Goal: Communication & Community: Answer question/provide support

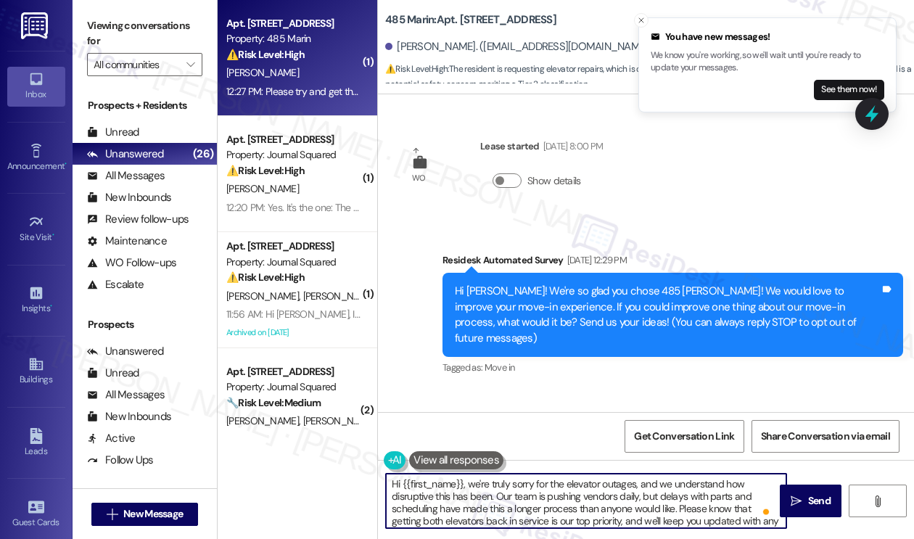
scroll to position [1155, 0]
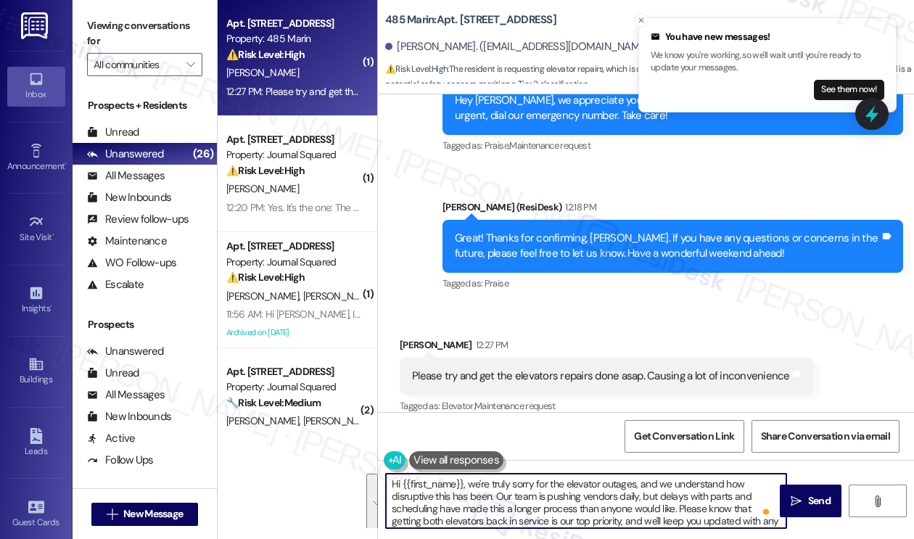
type textarea "Hi {{first_name}}, we're truly sorry for the elevator outages, and we understan…"
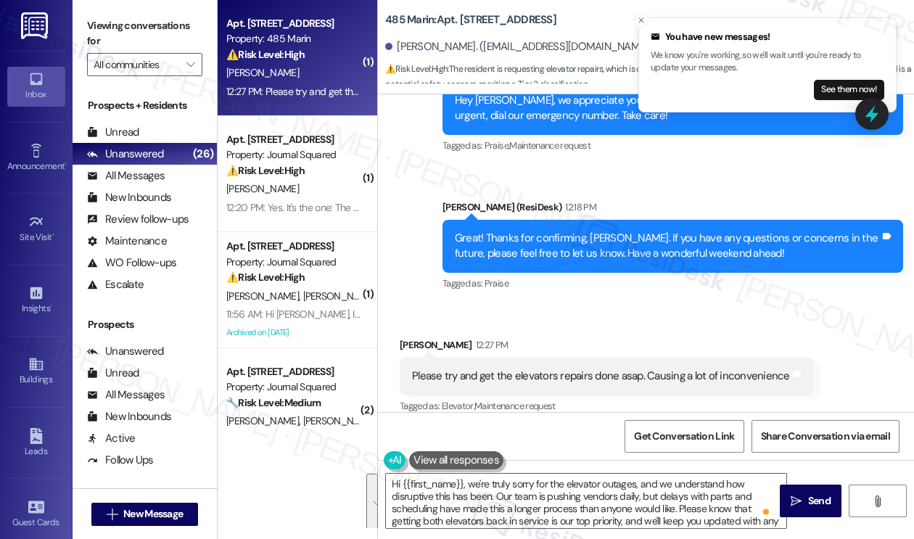
click at [107, 30] on label "Viewing conversations for" at bounding box center [144, 34] width 115 height 38
click at [647, 511] on textarea "Hi {{first_name}}, we're truly sorry for the elevator outages, and we understan…" at bounding box center [586, 501] width 400 height 54
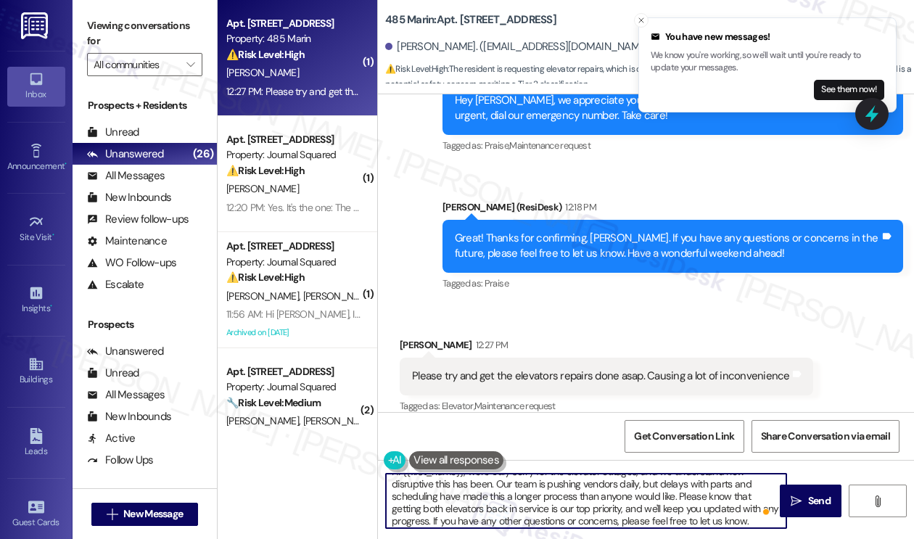
scroll to position [15, 0]
click at [786, 495] on button " Send" at bounding box center [811, 501] width 62 height 33
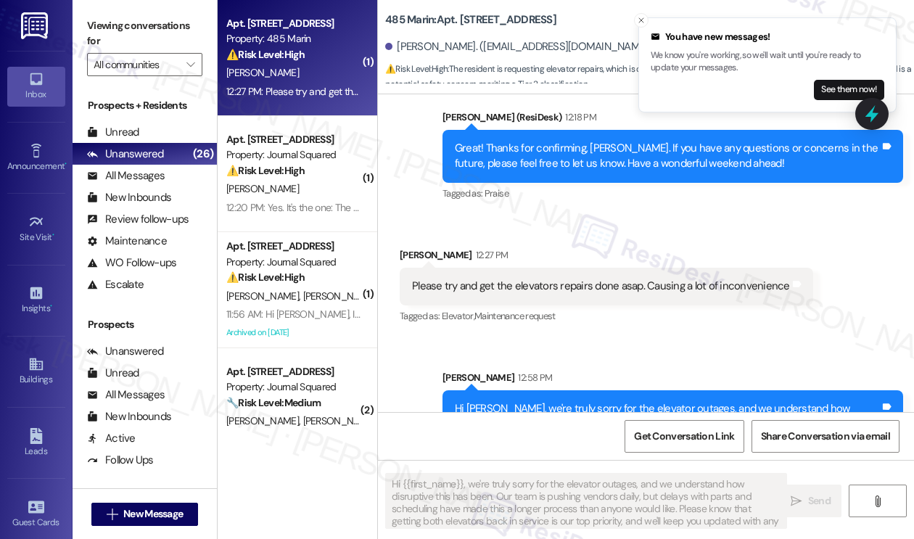
scroll to position [1318, 0]
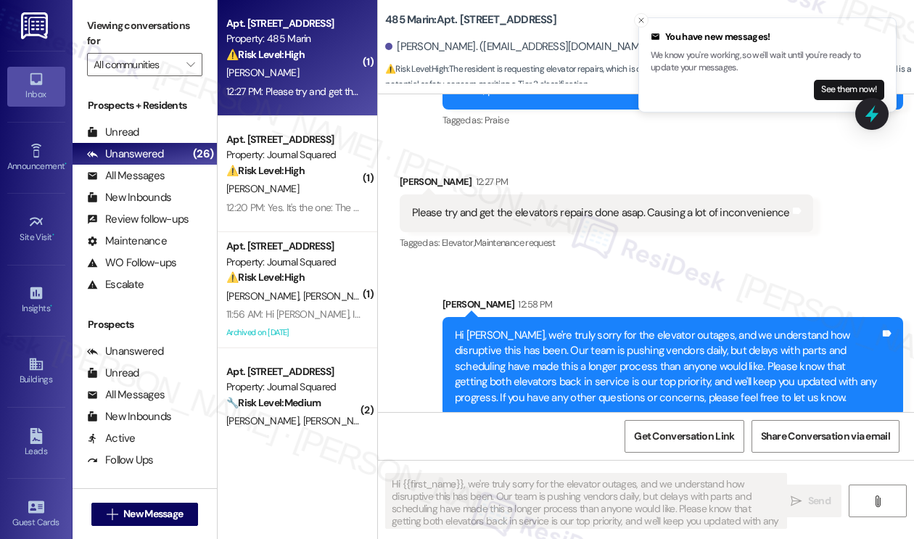
click at [585, 328] on div "Hi Shreeya, we're truly sorry for the elevator outages, and we understand how d…" at bounding box center [667, 367] width 425 height 78
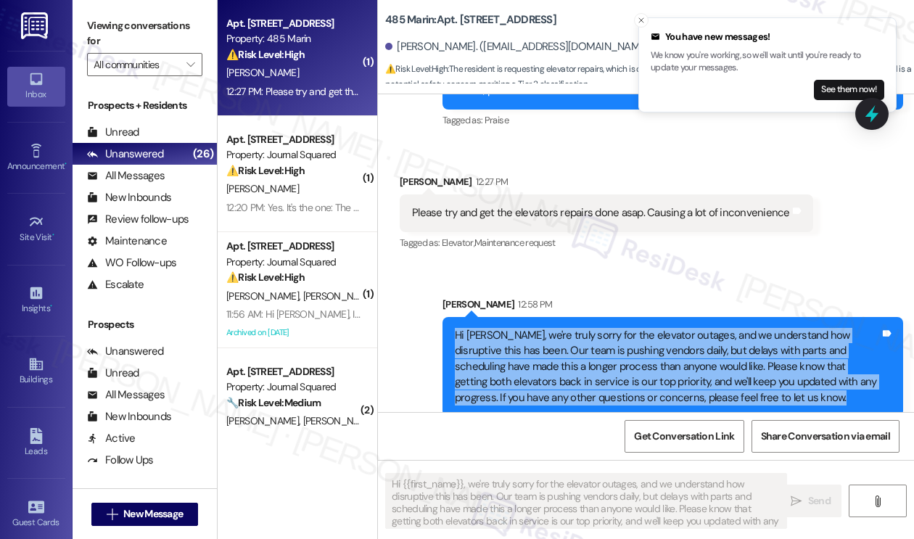
click at [585, 328] on div "Hi Shreeya, we're truly sorry for the elevator outages, and we understand how d…" at bounding box center [667, 367] width 425 height 78
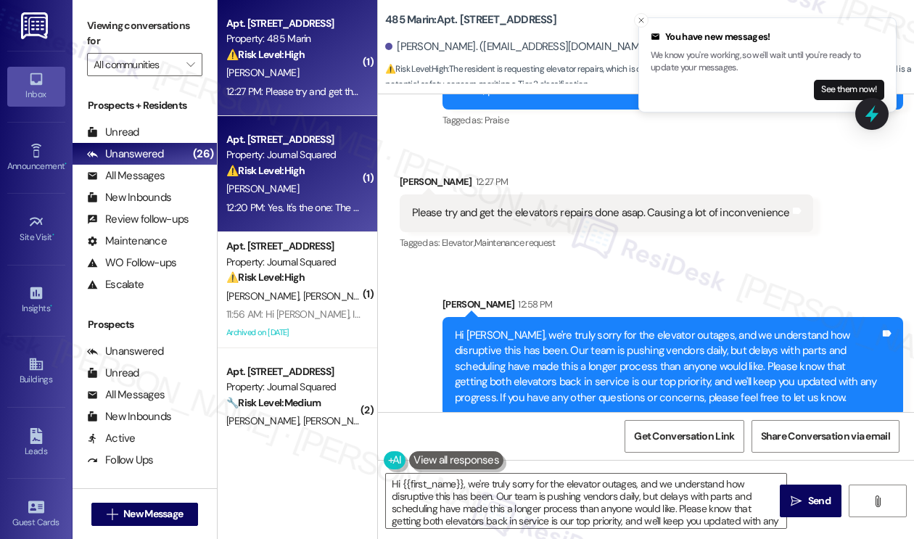
click at [292, 159] on div "Property: Journal Squared" at bounding box center [293, 154] width 134 height 15
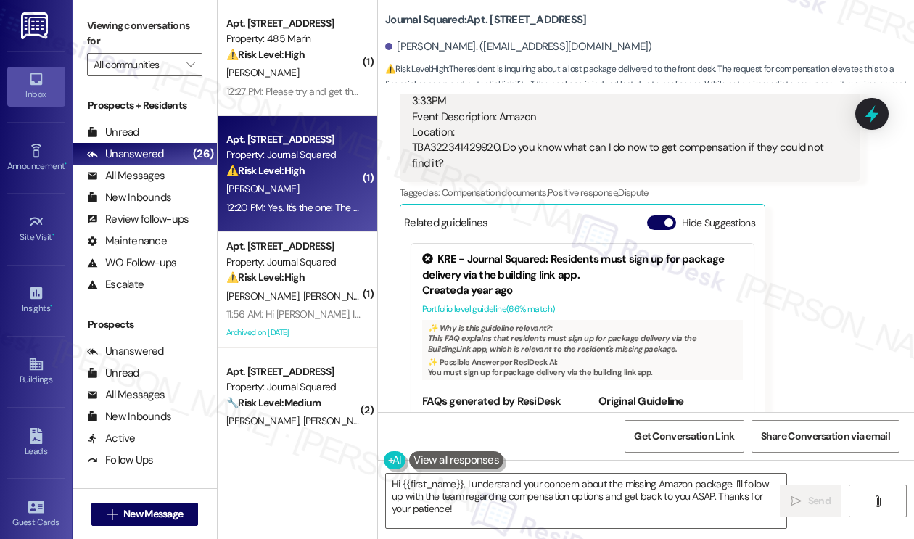
scroll to position [969, 0]
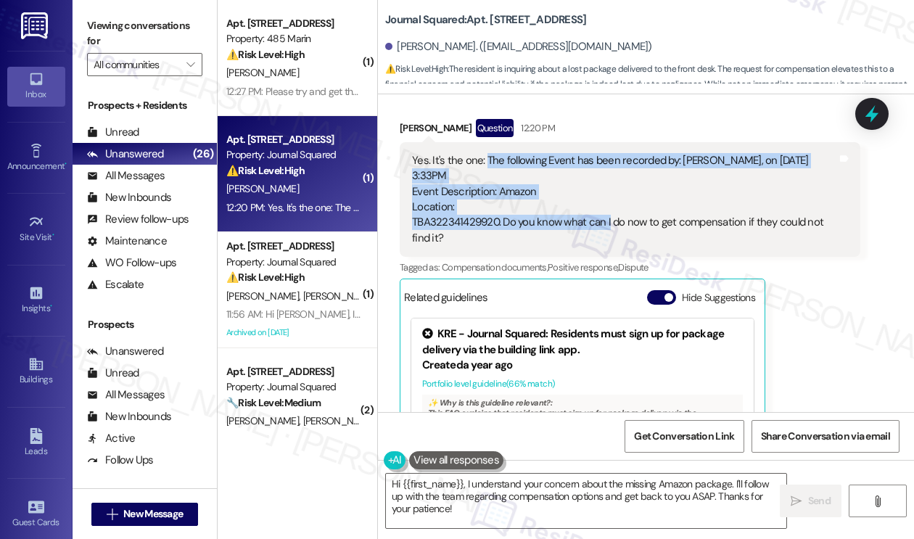
drag, startPoint x: 483, startPoint y: 178, endPoint x: 604, endPoint y: 246, distance: 138.0
click at [604, 246] on div "Yes. It's the one: The following Event has been recorded by: Juan Huesca, on 6/…" at bounding box center [624, 200] width 425 height 94
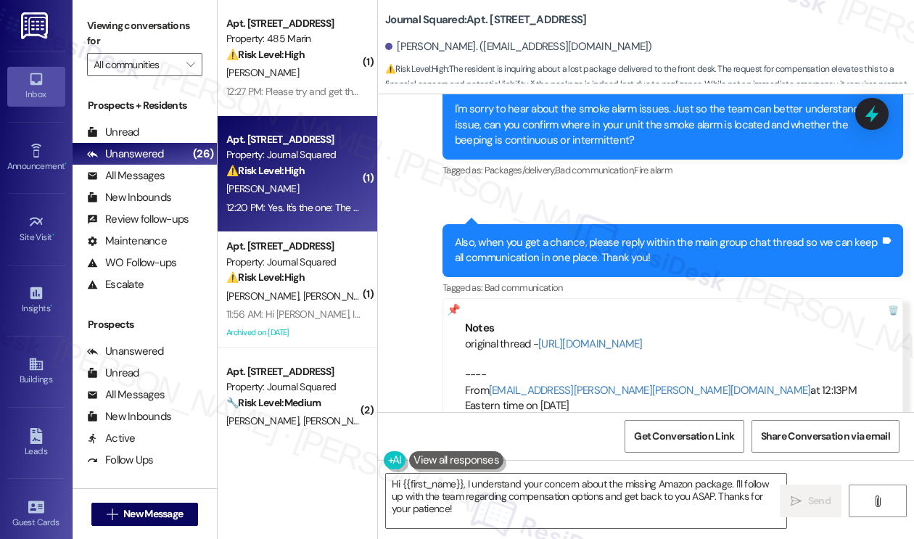
scroll to position [607, 0]
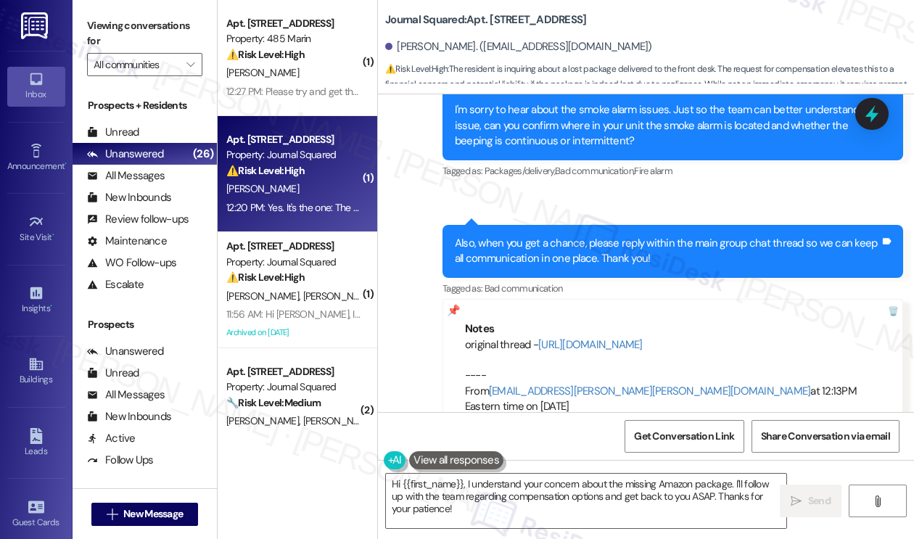
click at [591, 234] on div "Also, when you get a chance, please reply within the main group chat thread so …" at bounding box center [673, 251] width 461 height 53
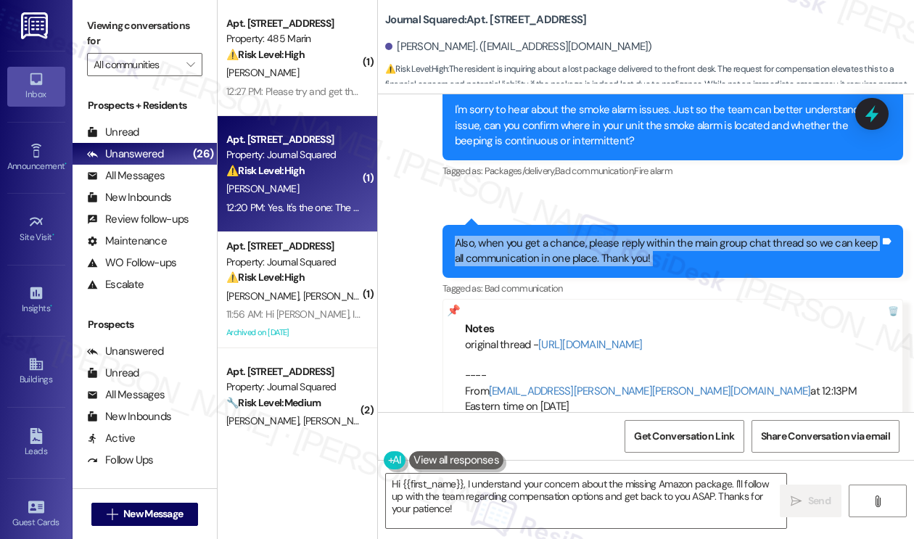
click at [591, 234] on div "Also, when you get a chance, please reply within the main group chat thread so …" at bounding box center [673, 251] width 461 height 53
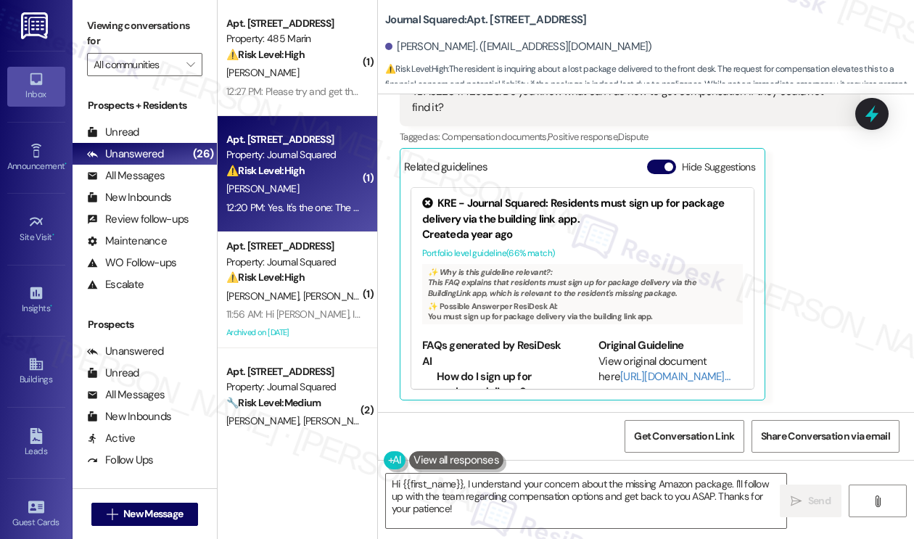
scroll to position [897, 0]
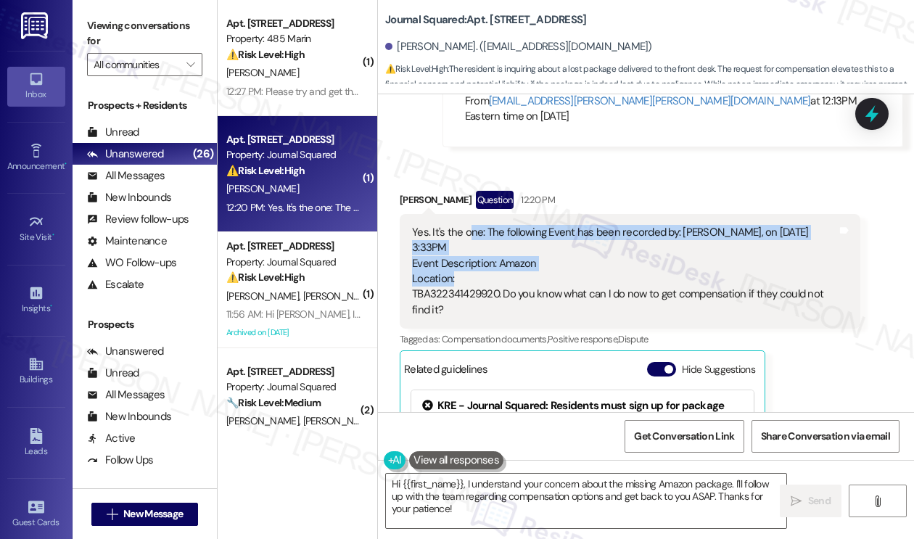
drag, startPoint x: 473, startPoint y: 247, endPoint x: 711, endPoint y: 289, distance: 241.5
click at [711, 289] on div "Yes. It's the one: The following Event has been recorded by: Juan Huesca, on 6/…" at bounding box center [624, 272] width 425 height 94
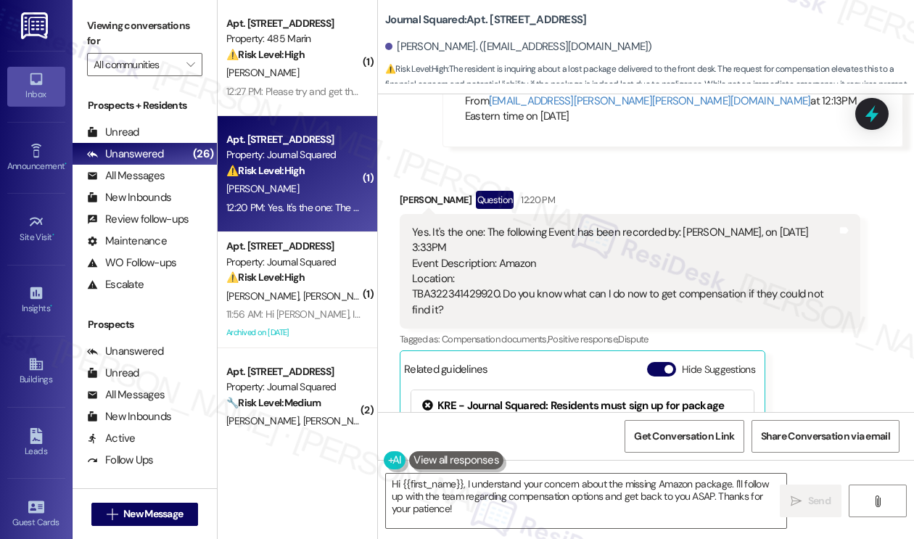
click at [643, 306] on div "Yes. It's the one: The following Event has been recorded by: Juan Huesca, on 6/…" at bounding box center [624, 272] width 425 height 94
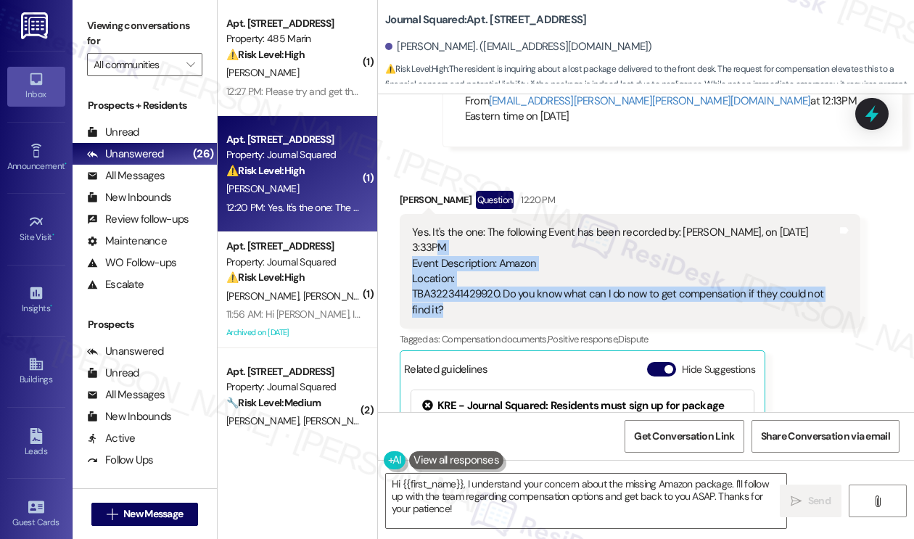
drag, startPoint x: 511, startPoint y: 330, endPoint x: 432, endPoint y: 261, distance: 104.9
click at [432, 261] on div "Yes. It's the one: The following Event has been recorded by: Juan Huesca, on 6/…" at bounding box center [624, 272] width 425 height 94
click at [573, 308] on div "Yes. It's the one: The following Event has been recorded by: Juan Huesca, on 6/…" at bounding box center [624, 272] width 425 height 94
click at [533, 311] on div "Yes. It's the one: The following Event has been recorded by: Juan Huesca, on 6/…" at bounding box center [624, 272] width 425 height 94
drag, startPoint x: 508, startPoint y: 301, endPoint x: 769, endPoint y: 303, distance: 261.2
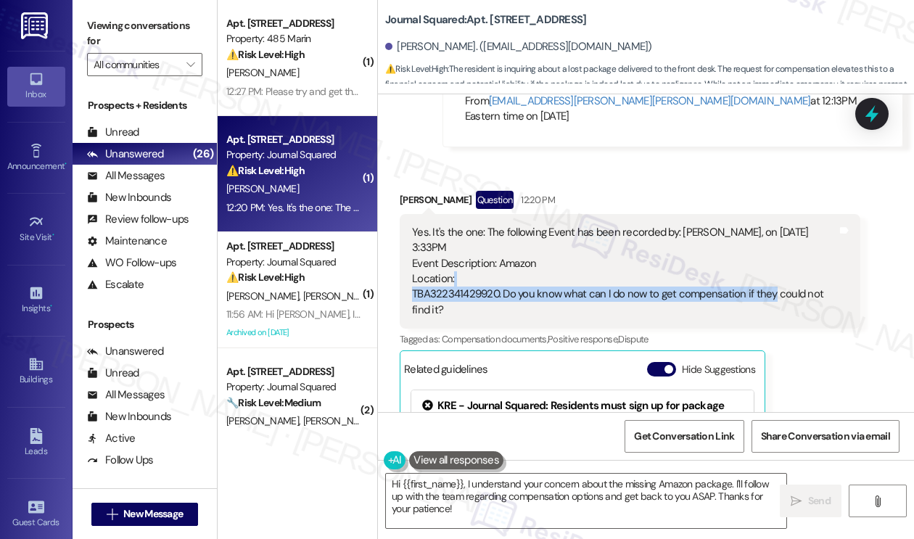
click at [769, 303] on div "Yes. It's the one: The following Event has been recorded by: Juan Huesca, on 6/…" at bounding box center [624, 272] width 425 height 94
click at [775, 304] on div "Yes. It's the one: The following Event has been recorded by: Juan Huesca, on 6/…" at bounding box center [624, 272] width 425 height 94
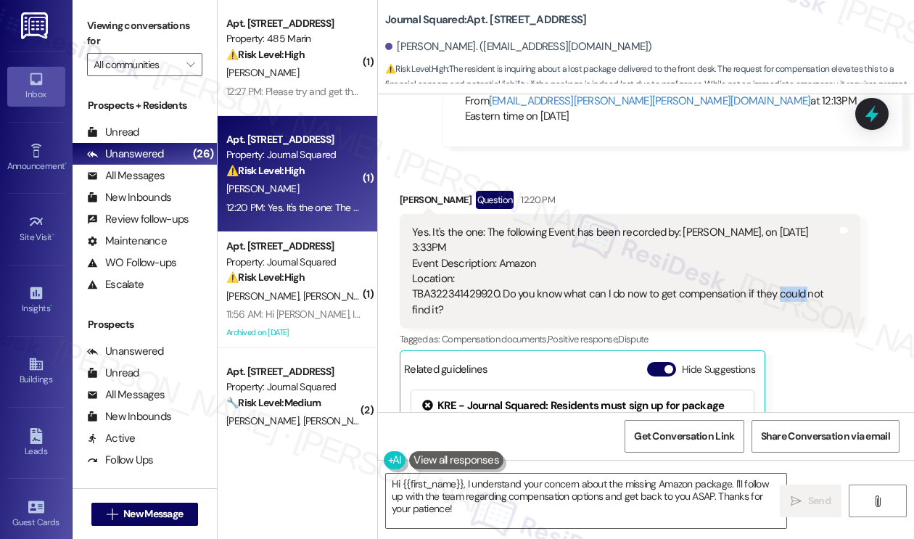
click at [775, 304] on div "Yes. It's the one: The following Event has been recorded by: Juan Huesca, on 6/…" at bounding box center [624, 272] width 425 height 94
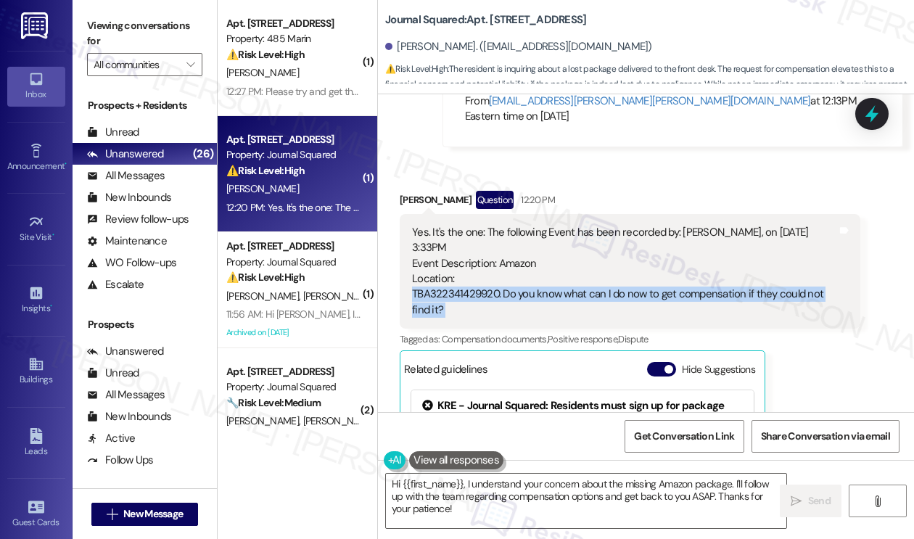
click at [775, 304] on div "Yes. It's the one: The following Event has been recorded by: Juan Huesca, on 6/…" at bounding box center [624, 272] width 425 height 94
click at [547, 316] on div "Yes. It's the one: The following Event has been recorded by: Juan Huesca, on 6/…" at bounding box center [624, 272] width 425 height 94
drag, startPoint x: 510, startPoint y: 309, endPoint x: 790, endPoint y: 316, distance: 280.1
click at [790, 316] on div "Yes. It's the one: The following Event has been recorded by: Juan Huesca, on 6/…" at bounding box center [624, 272] width 425 height 94
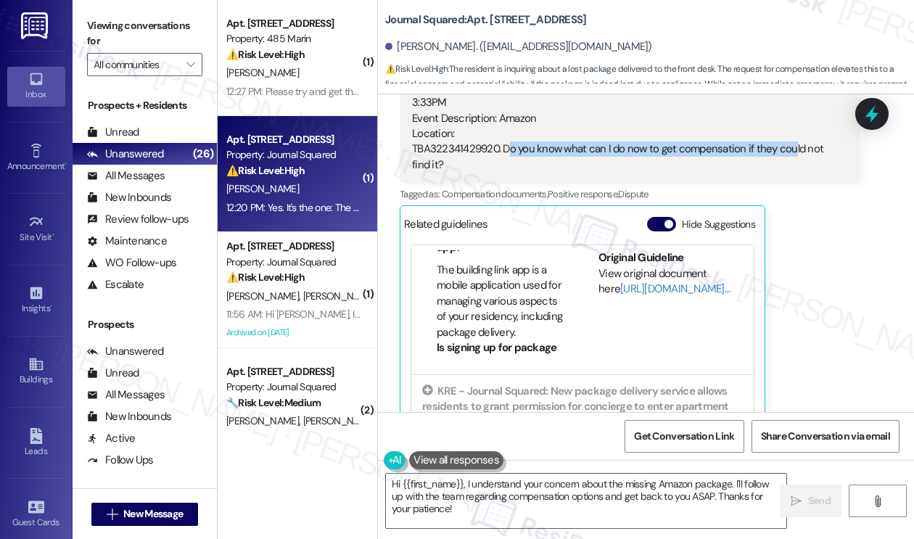
scroll to position [145, 0]
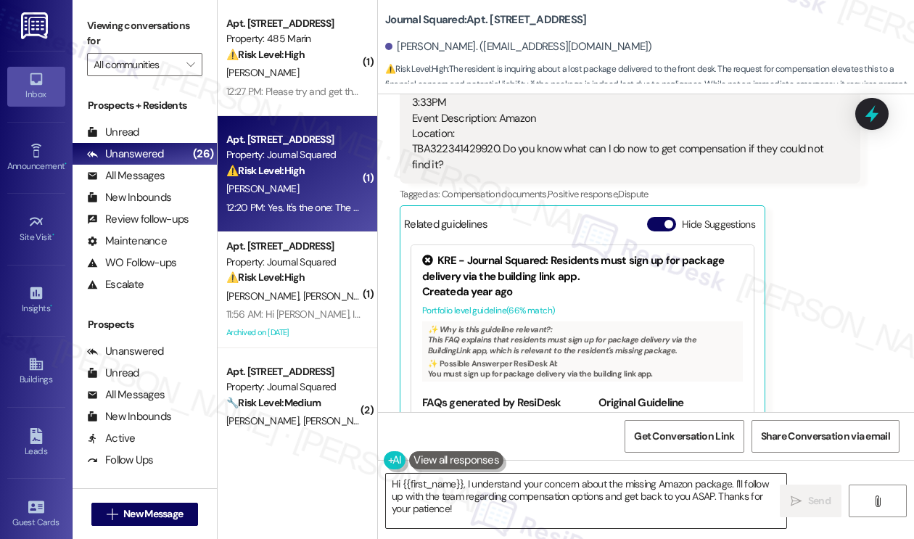
click at [704, 496] on textarea "Hi {{first_name}}, I understand your concern about the missing Amazon package. …" at bounding box center [586, 501] width 400 height 54
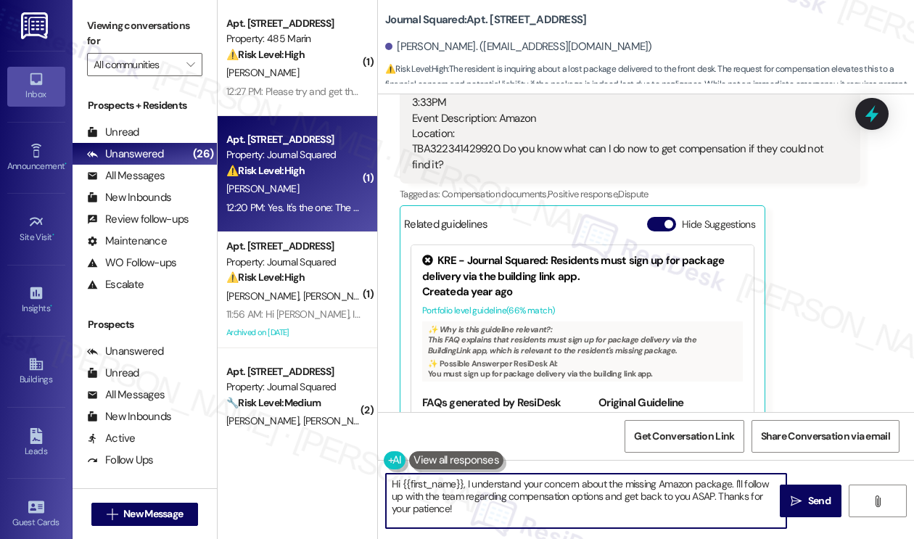
click at [704, 496] on textarea "Hi {{first_name}}, I understand your concern about the missing Amazon package. …" at bounding box center [586, 501] width 400 height 54
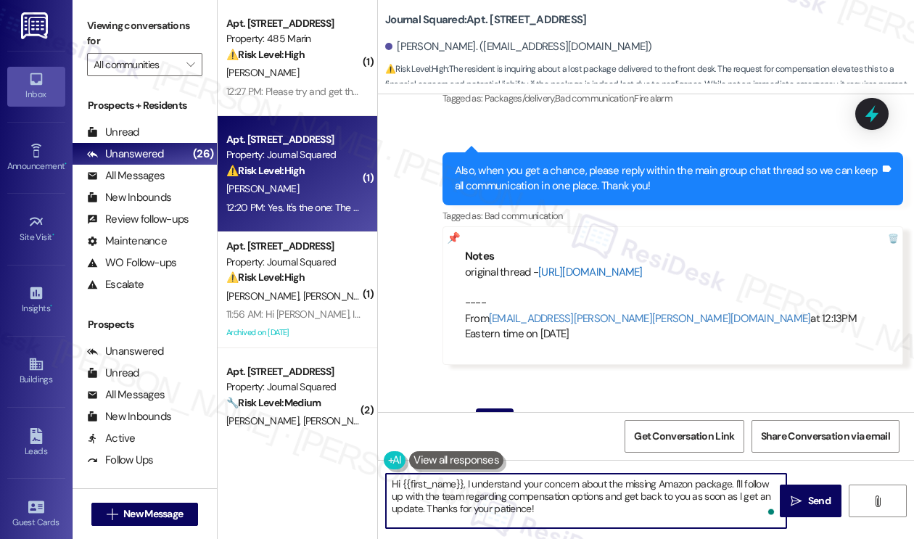
type textarea "Hi {{first_name}}, I understand your concern about the missing Amazon package. …"
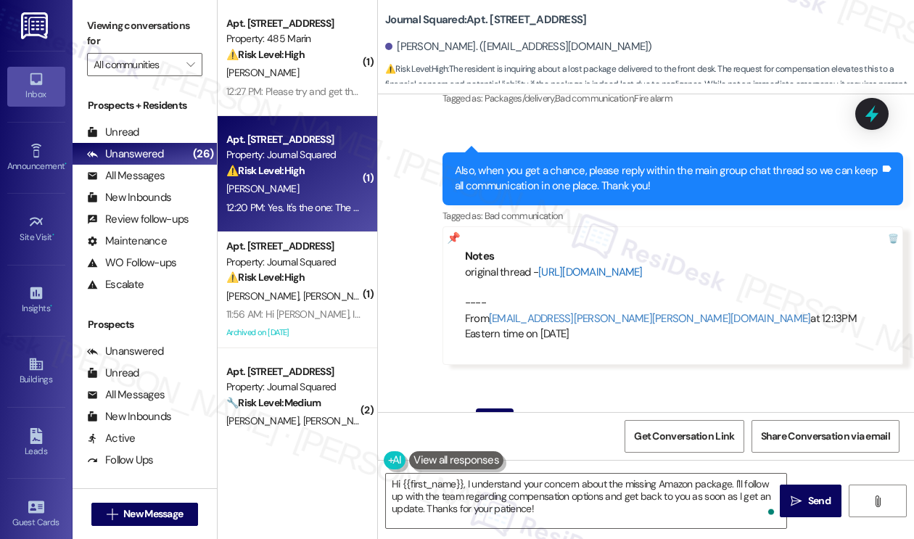
click at [643, 271] on link "https://www.theresidesk.com/text/insights-conversations/1156097/share-conversat…" at bounding box center [590, 272] width 104 height 15
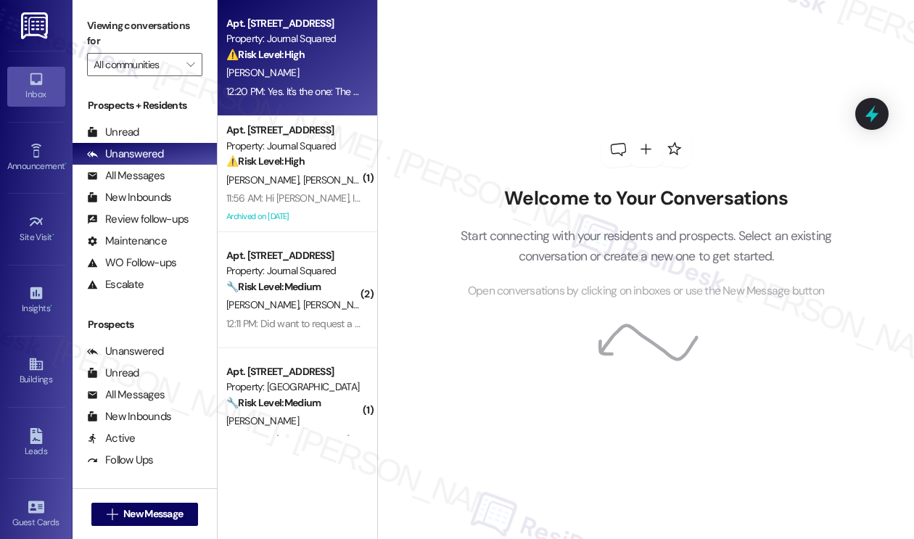
click at [281, 75] on div "[PERSON_NAME]" at bounding box center [293, 73] width 137 height 18
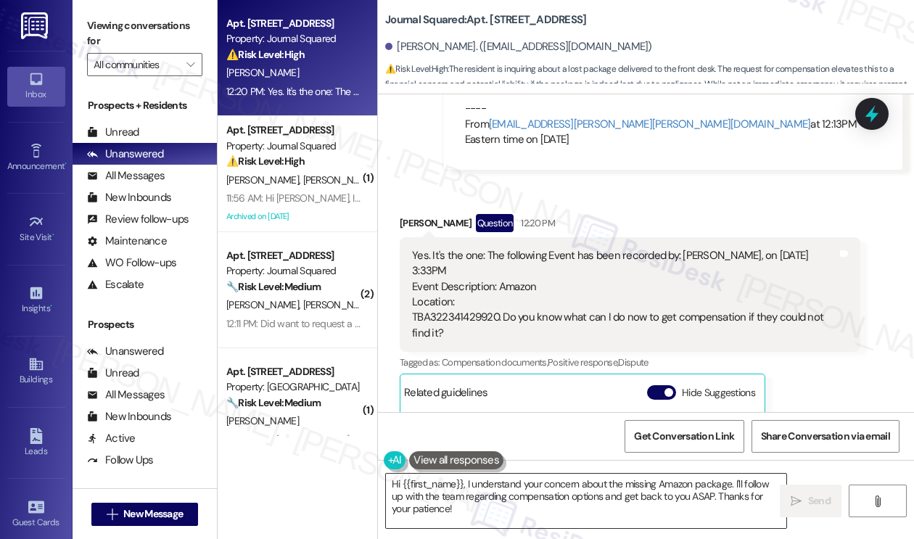
scroll to position [897, 0]
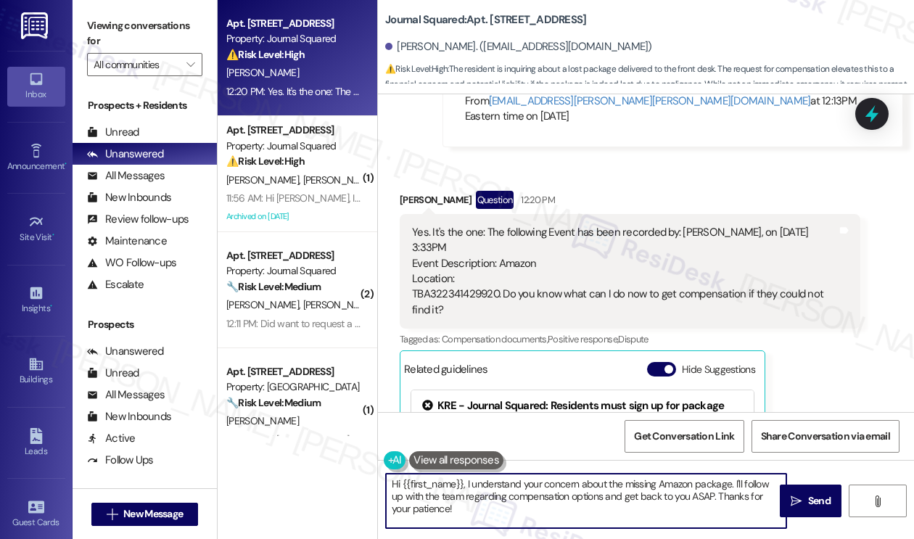
drag, startPoint x: 732, startPoint y: 481, endPoint x: 369, endPoint y: 476, distance: 363.5
click at [369, 476] on div "Apt. 5603, 605 Pavonia Avenue Property: Journal Squared ⚠️ Risk Level: High The…" at bounding box center [566, 269] width 696 height 539
click at [457, 495] on textarea "Thanks for confirming! I'll follow up with the team regarding compensation opti…" at bounding box center [586, 501] width 400 height 54
type textarea "Thanks for confirming! I'll follow up with the team regarding compensation opti…"
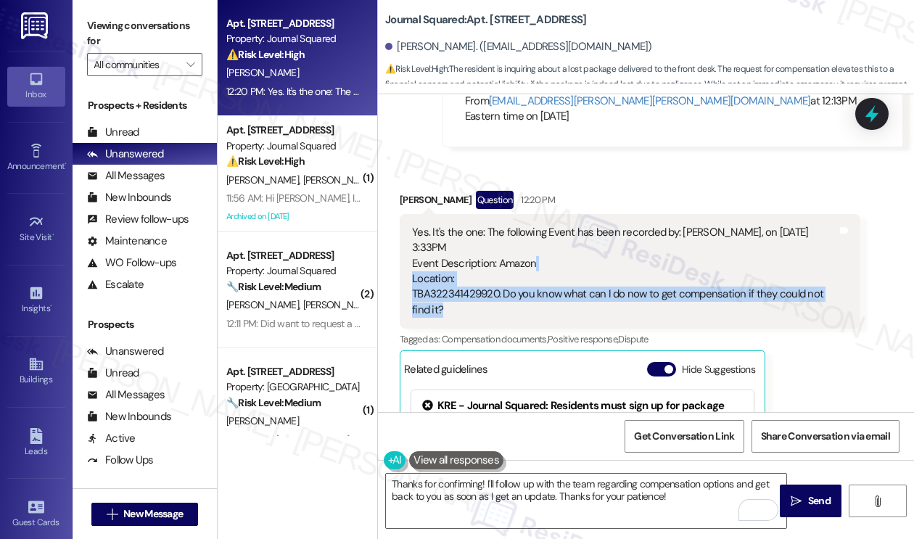
drag, startPoint x: 776, startPoint y: 322, endPoint x: 557, endPoint y: 276, distance: 223.8
click at [557, 276] on div "Yes. It's the one: The following Event has been recorded by: Juan Huesca, on 6/…" at bounding box center [624, 272] width 425 height 94
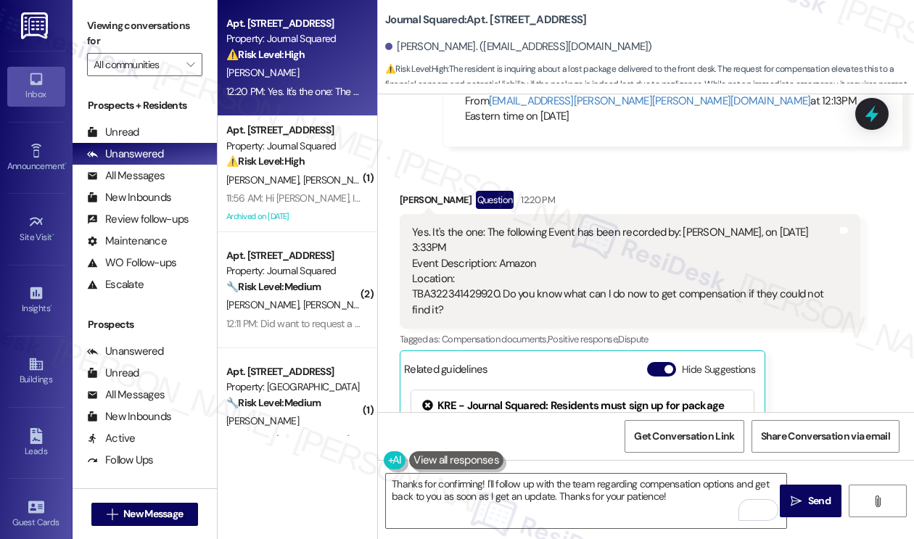
click at [636, 264] on div "Yes. It's the one: The following Event has been recorded by: Juan Huesca, on 6/…" at bounding box center [624, 272] width 425 height 94
drag, startPoint x: 568, startPoint y: 238, endPoint x: 642, endPoint y: 259, distance: 76.9
click at [642, 259] on div "Yes. It's the one: The following Event has been recorded by: Juan Huesca, on 6/…" at bounding box center [630, 271] width 461 height 115
click at [706, 243] on div "Yes. It's the one: The following Event has been recorded by: Juan Huesca, on 6/…" at bounding box center [624, 272] width 425 height 94
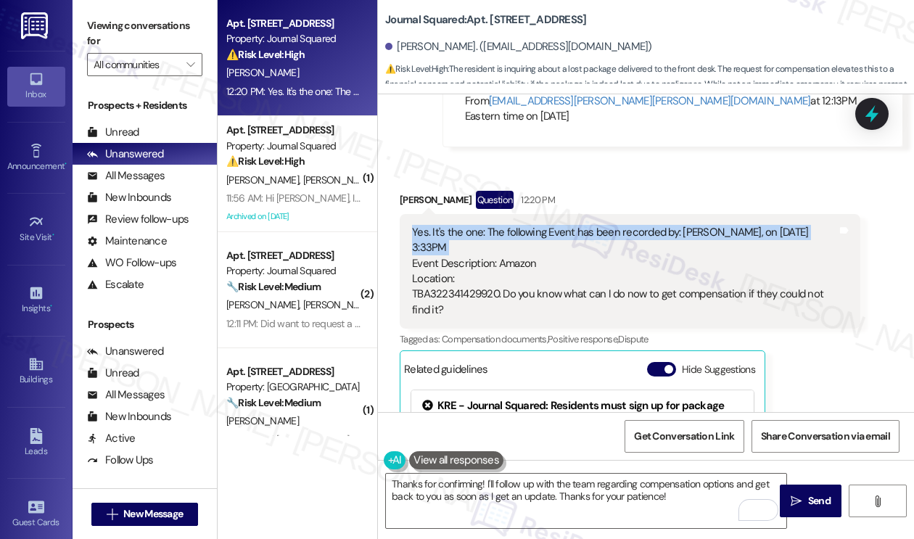
click at [706, 243] on div "Yes. It's the one: The following Event has been recorded by: Juan Huesca, on 6/…" at bounding box center [624, 272] width 425 height 94
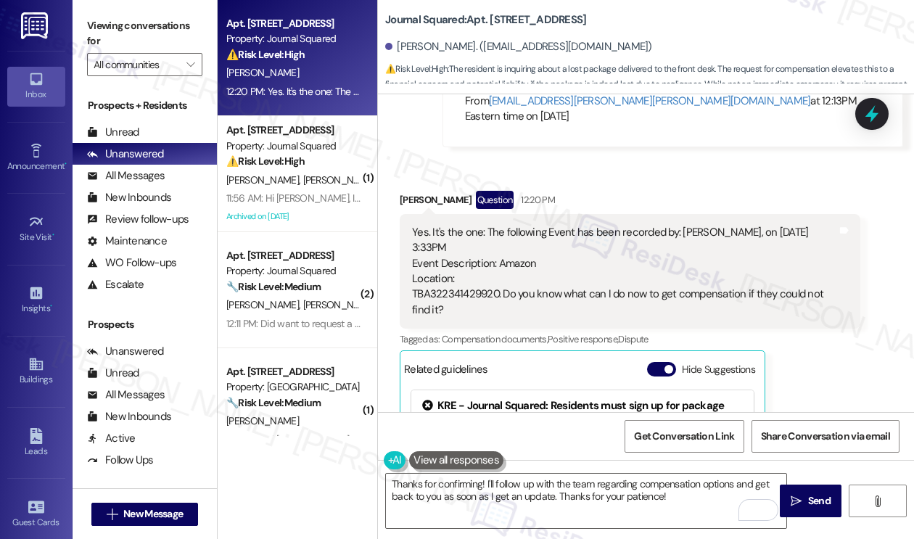
click at [554, 274] on div "Yes. It's the one: The following Event has been recorded by: Juan Huesca, on 6/…" at bounding box center [624, 272] width 425 height 94
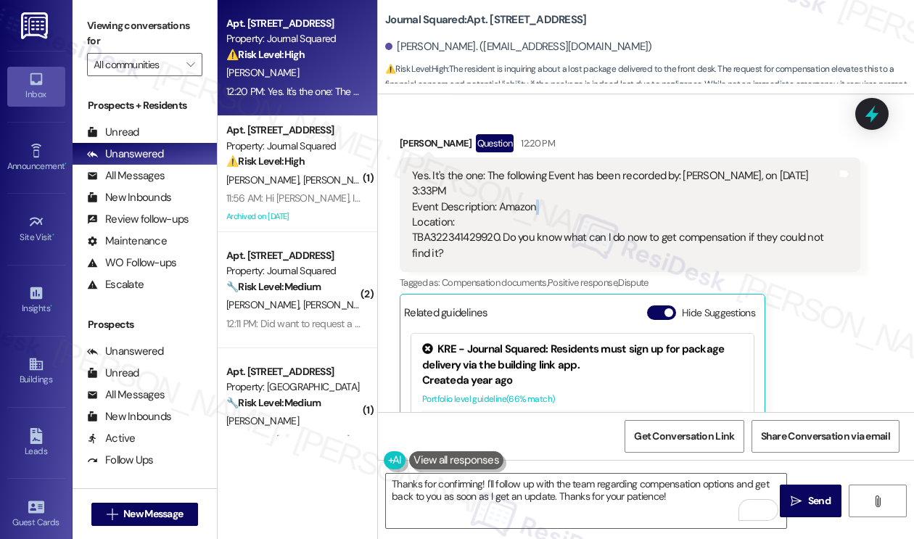
scroll to position [1042, 0]
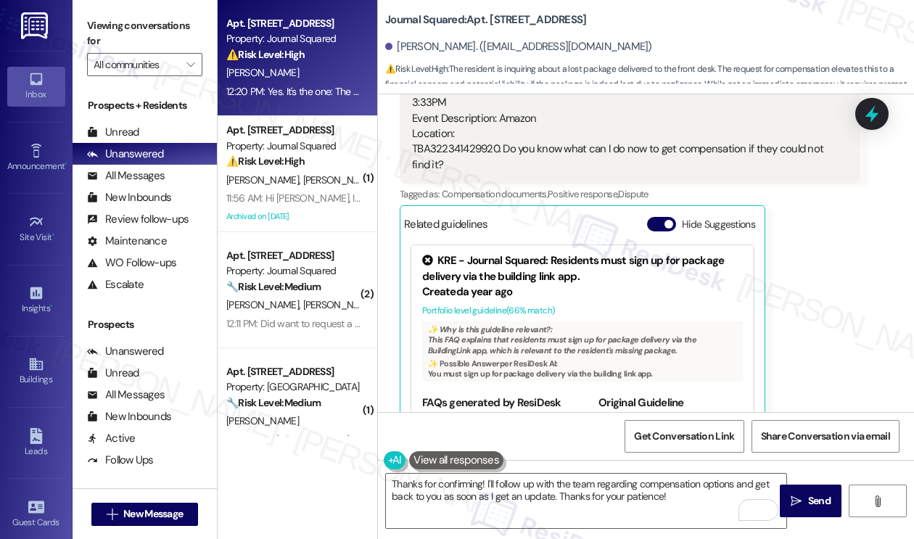
click at [520, 136] on div "Yes. It's the one: The following Event has been recorded by: Juan Huesca, on 6/…" at bounding box center [624, 127] width 425 height 94
click at [468, 150] on div "Yes. It's the one: The following Event has been recorded by: Juan Huesca, on 6/…" at bounding box center [624, 127] width 425 height 94
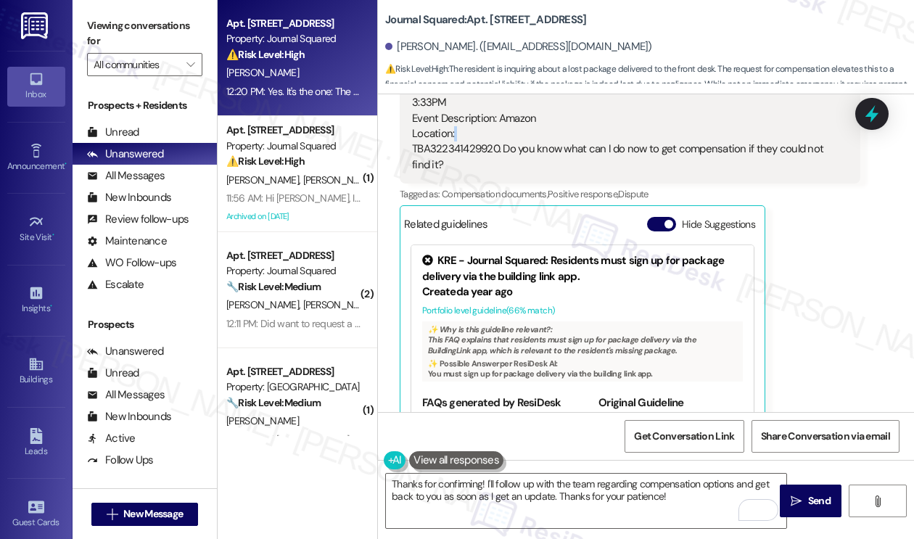
click at [474, 156] on div "Yes. It's the one: The following Event has been recorded by: Juan Huesca, on 6/…" at bounding box center [624, 127] width 425 height 94
click at [474, 162] on div "Yes. It's the one: The following Event has been recorded by: Juan Huesca, on 6/…" at bounding box center [624, 127] width 425 height 94
click at [695, 157] on div "Yes. It's the one: The following Event has been recorded by: Juan Huesca, on 6/…" at bounding box center [624, 127] width 425 height 94
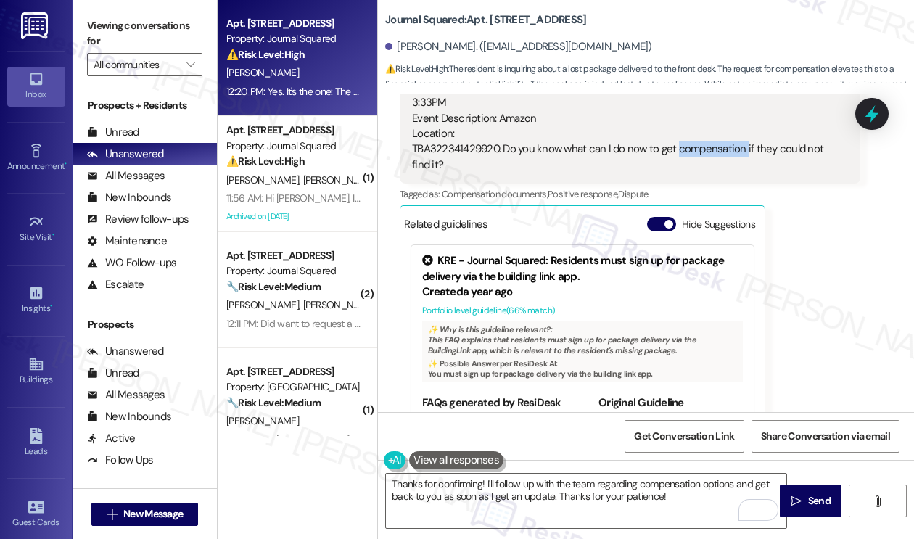
click at [696, 157] on div "Yes. It's the one: The following Event has been recorded by: Juan Huesca, on 6/…" at bounding box center [624, 127] width 425 height 94
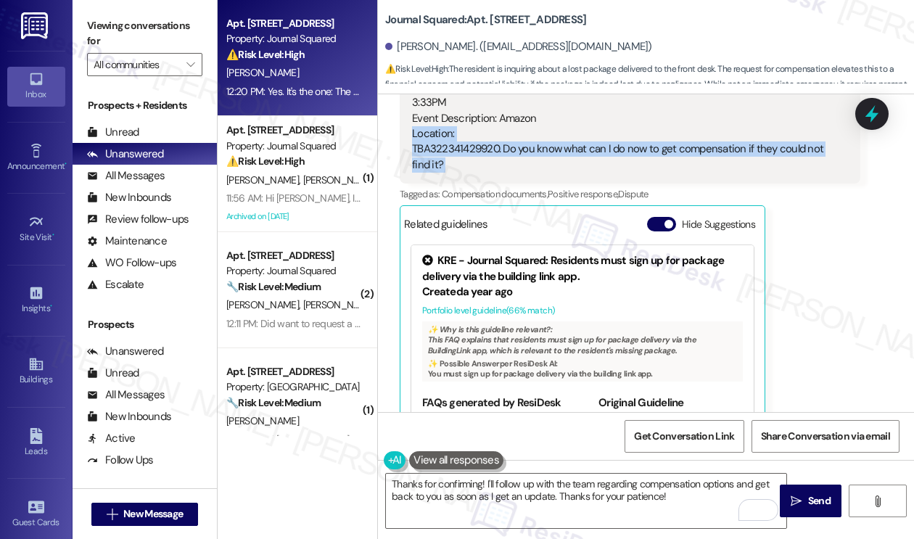
click at [696, 157] on div "Yes. It's the one: The following Event has been recorded by: Juan Huesca, on 6/…" at bounding box center [624, 127] width 425 height 94
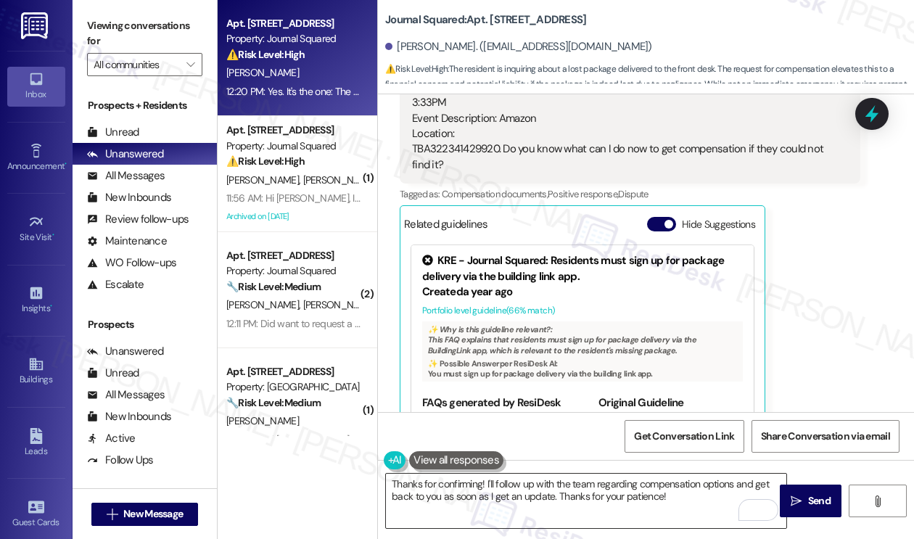
click at [636, 483] on textarea "Thanks for confirming! I'll follow up with the team regarding compensation opti…" at bounding box center [586, 501] width 400 height 54
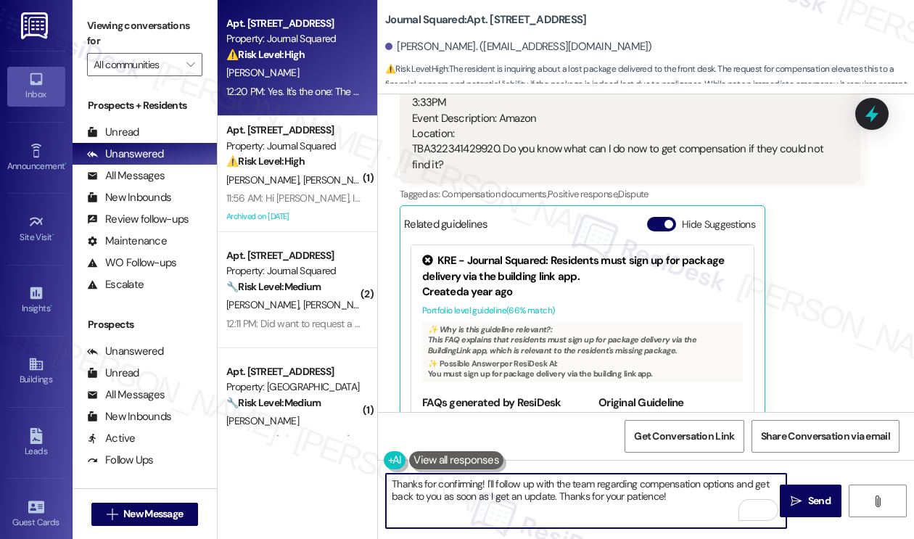
click at [636, 483] on textarea "Thanks for confirming! I'll follow up with the team regarding compensation opti…" at bounding box center [586, 501] width 400 height 54
click at [709, 506] on textarea "Thanks for confirming! I'll follow up with the team regarding compensation opti…" at bounding box center [586, 501] width 400 height 54
click at [676, 506] on textarea "Thanks for confirming! I'll follow up with the team regarding compensation opti…" at bounding box center [586, 501] width 400 height 54
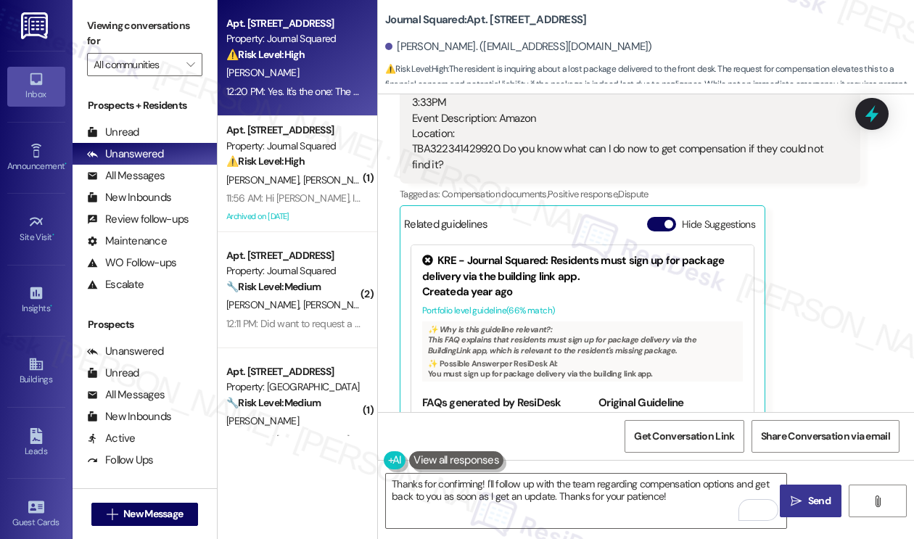
click at [807, 504] on span "Send" at bounding box center [819, 500] width 28 height 15
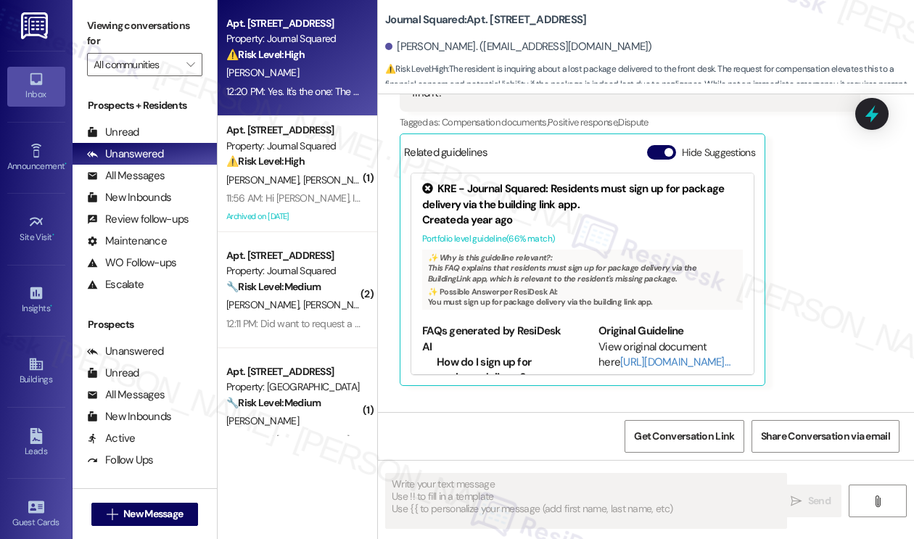
scroll to position [1230, 0]
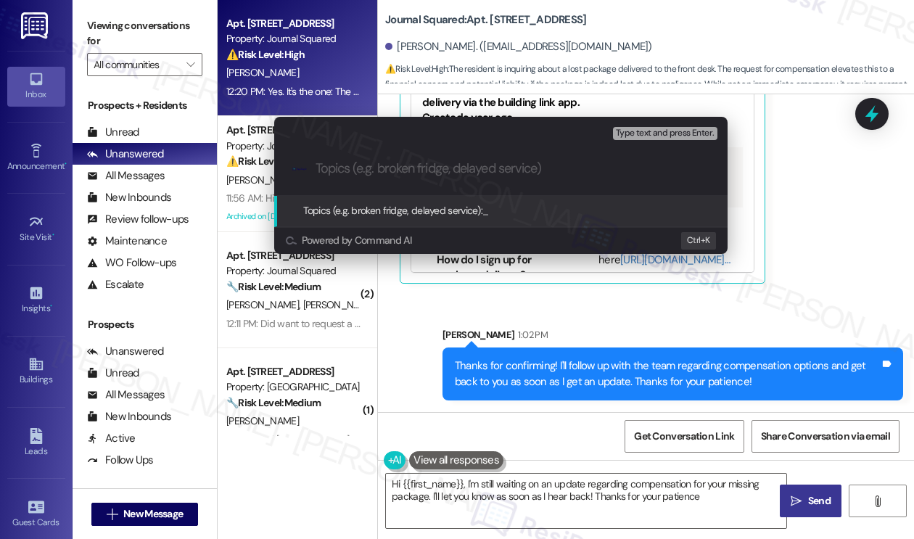
type textarea "Hi {{first_name}}, I'm still waiting on an update regarding compensation for yo…"
click at [454, 168] on input "Missing amazon package - requestig" at bounding box center [507, 168] width 382 height 15
click at [580, 168] on input "Missing amazon package since 6/25- requestig" at bounding box center [507, 168] width 382 height 15
drag, startPoint x: 575, startPoint y: 168, endPoint x: 562, endPoint y: 168, distance: 12.3
click at [562, 168] on input "Missing amazon package since 6/25- requestig" at bounding box center [507, 168] width 382 height 15
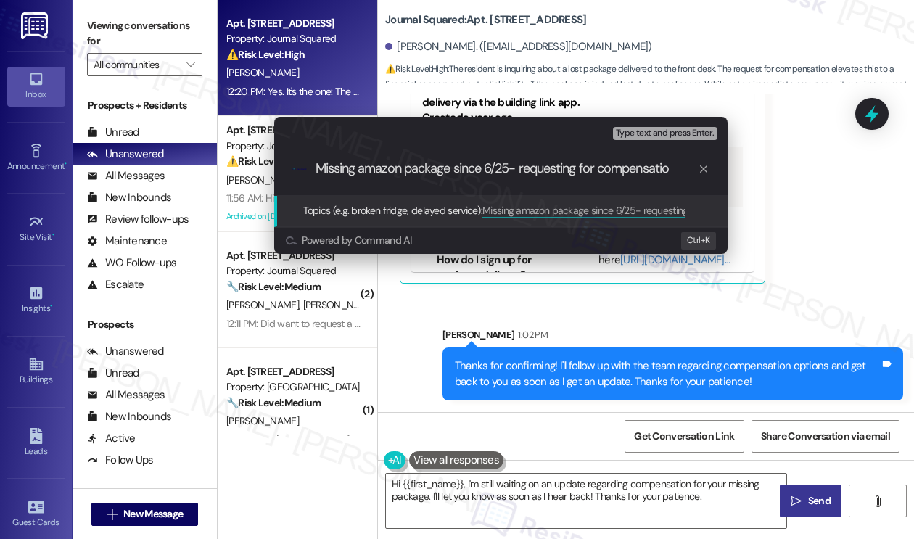
type input "Missing amazon package since 6/25- requesting for compensation"
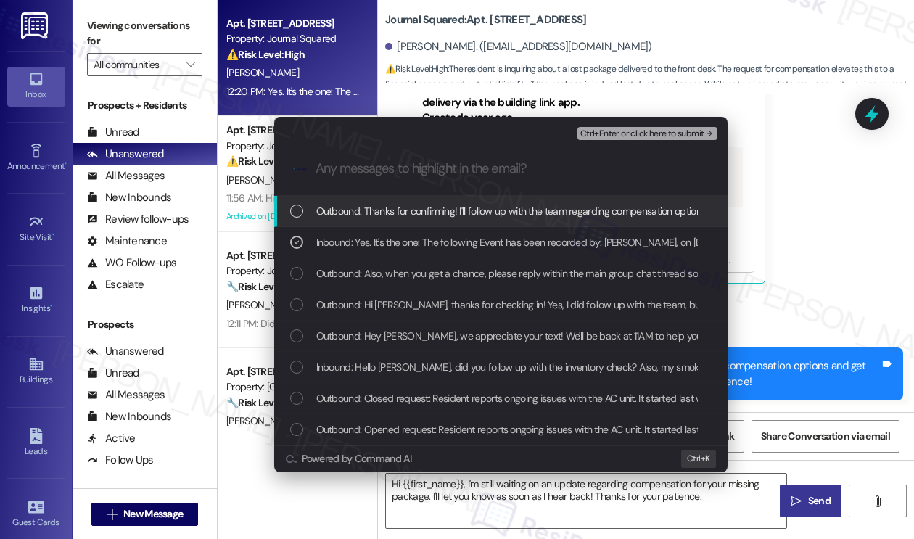
click at [830, 214] on div "Escalate Conversation High risk Missing amazon package since 6/25- requesting f…" at bounding box center [457, 269] width 914 height 539
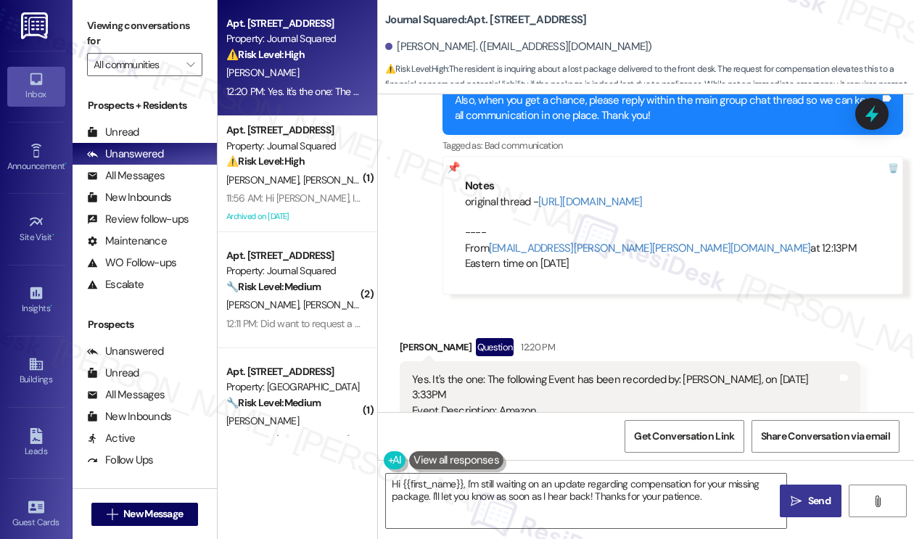
scroll to position [578, 0]
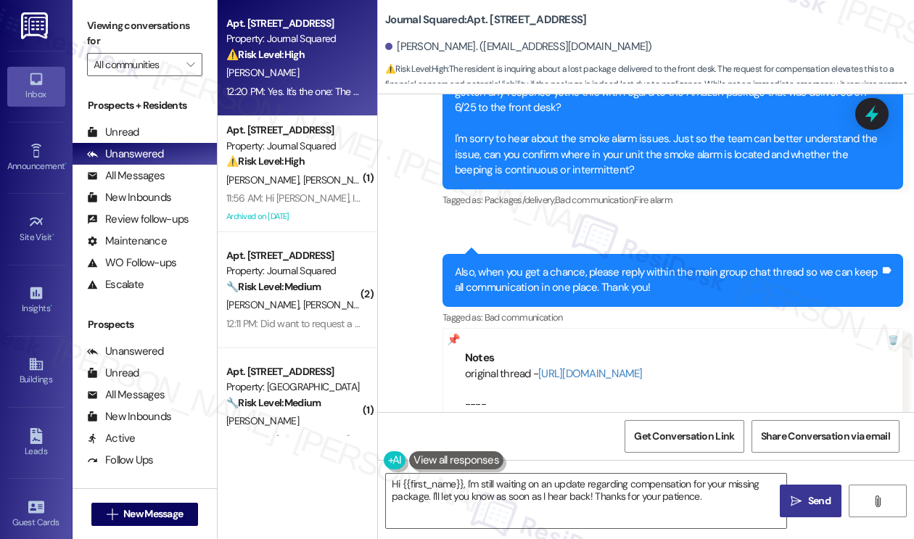
click at [644, 281] on div "Also, when you get a chance, please reply within the main group chat thread so …" at bounding box center [667, 280] width 425 height 31
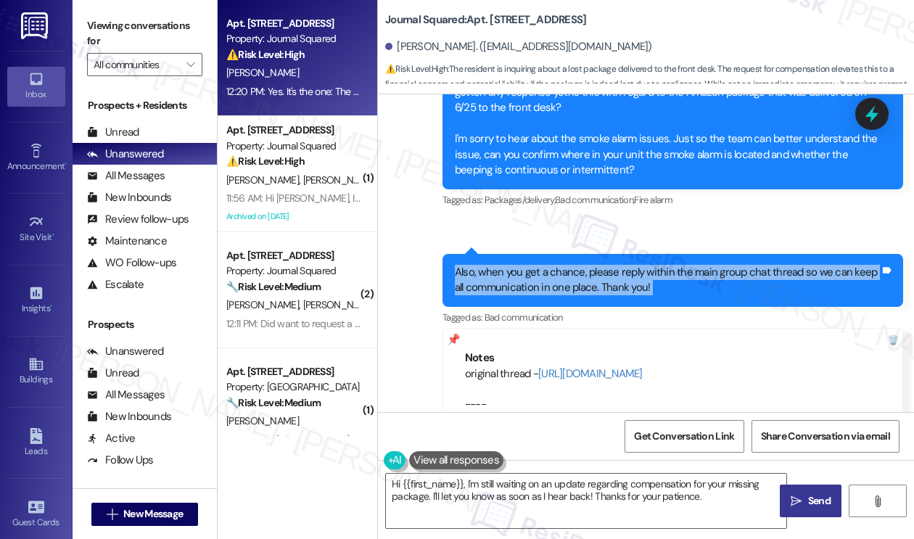
click at [644, 281] on div "Also, when you get a chance, please reply within the main group chat thread so …" at bounding box center [667, 280] width 425 height 31
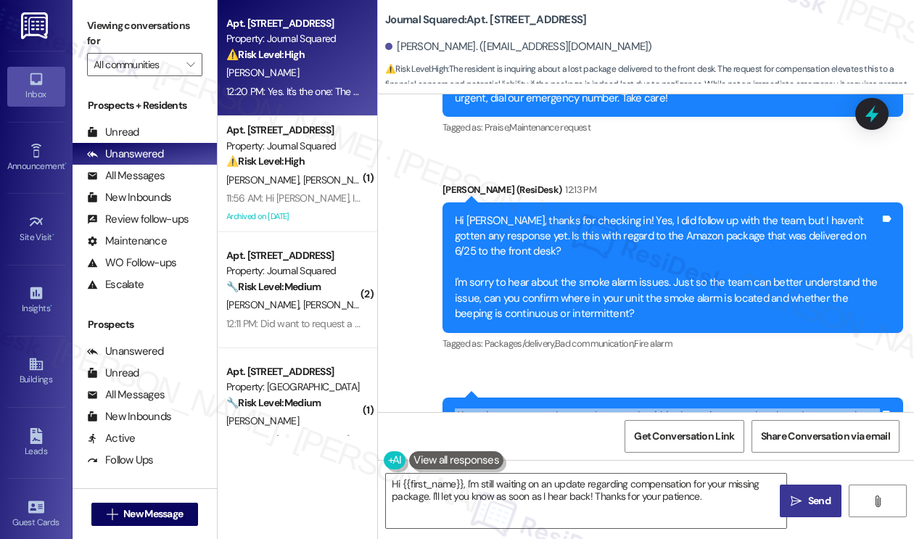
scroll to position [432, 0]
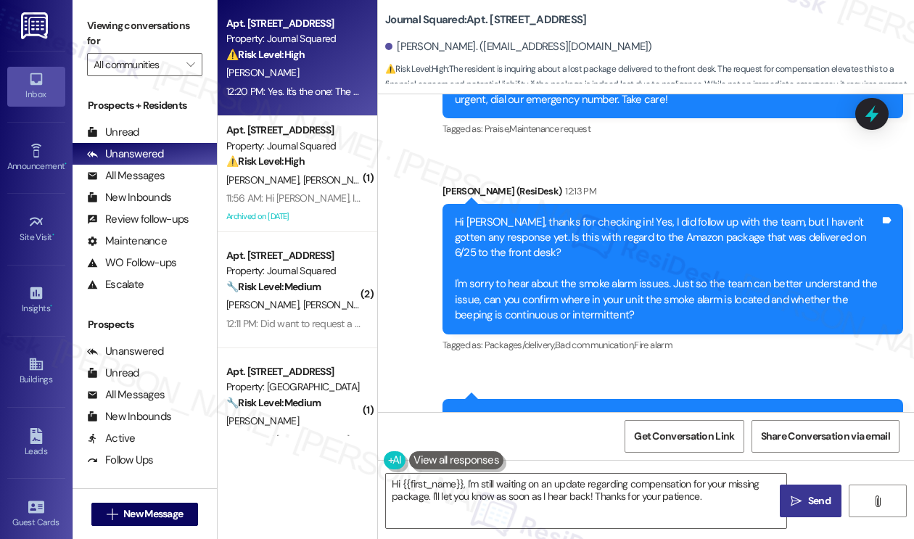
click at [578, 287] on div "Hi Xinzhi, thanks for checking in! Yes, I did follow up with the team, but I ha…" at bounding box center [667, 269] width 425 height 109
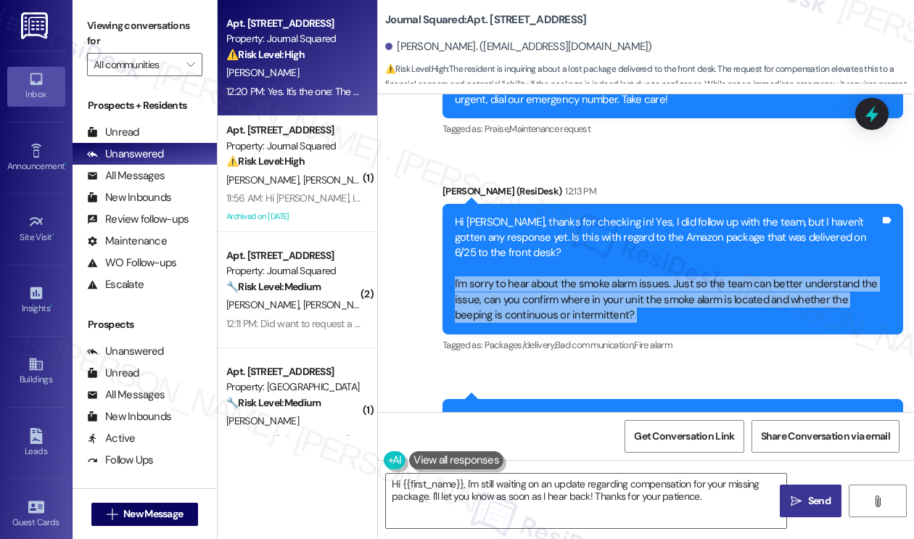
click at [578, 287] on div "Hi Xinzhi, thanks for checking in! Yes, I did follow up with the team, but I ha…" at bounding box center [667, 269] width 425 height 109
click at [647, 293] on div "Hi Xinzhi, thanks for checking in! Yes, I did follow up with the team, but I ha…" at bounding box center [667, 269] width 425 height 109
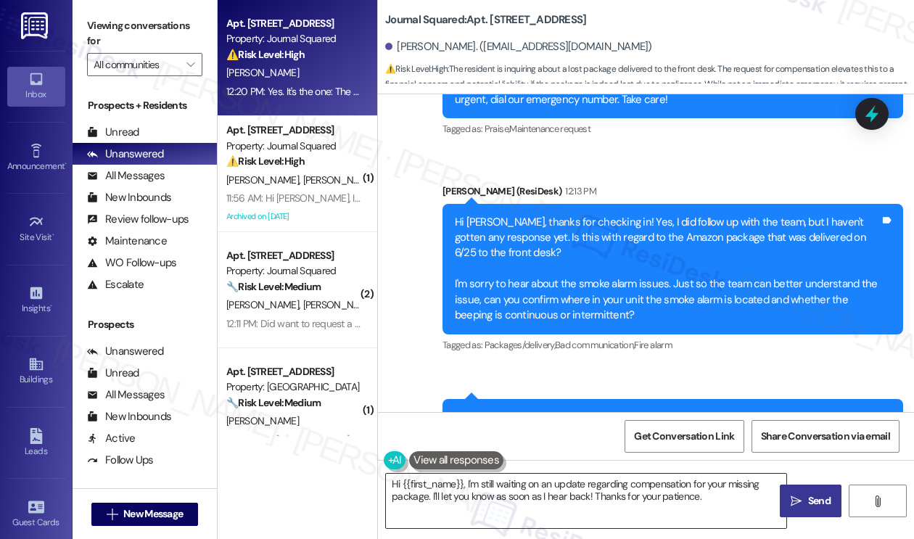
click at [533, 494] on textarea "Hi {{first_name}}, I'm still waiting on an update regarding compensation for yo…" at bounding box center [586, 501] width 400 height 54
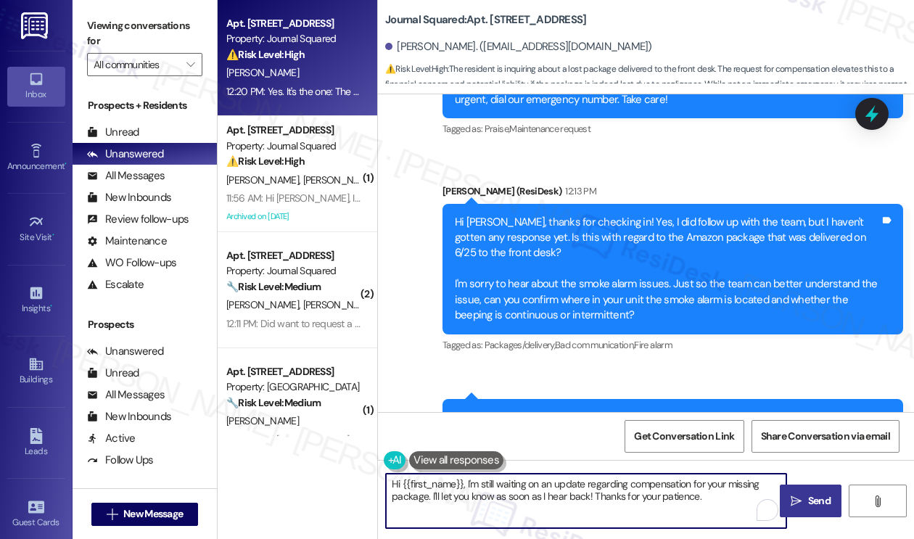
click at [533, 494] on textarea "Hi {{first_name}}, I'm still waiting on an update regarding compensation for yo…" at bounding box center [586, 501] width 400 height 54
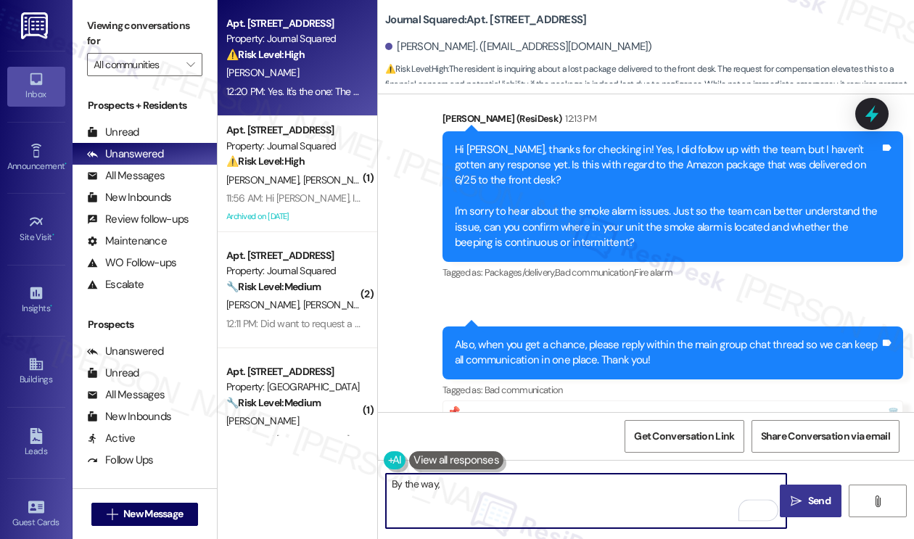
scroll to position [360, 0]
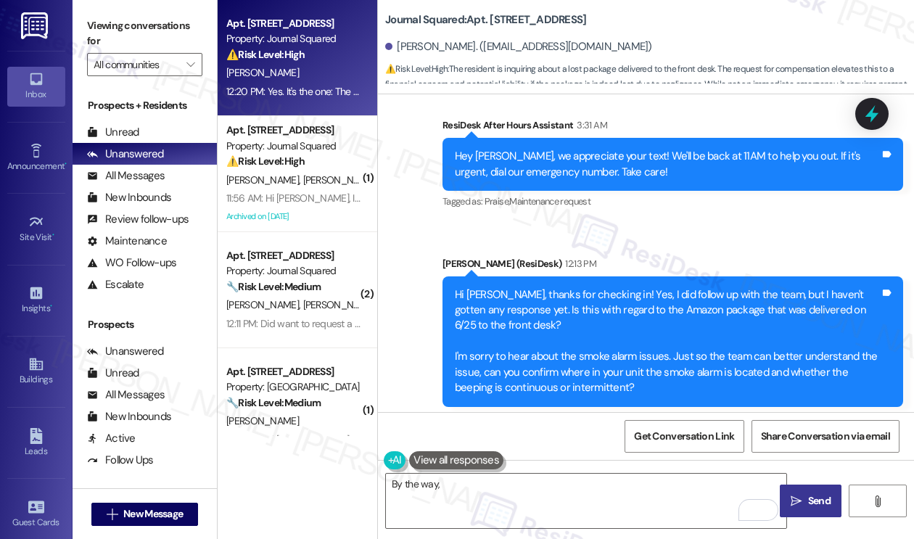
click at [591, 364] on div "Hi Xinzhi, thanks for checking in! Yes, I did follow up with the team, but I ha…" at bounding box center [667, 341] width 425 height 109
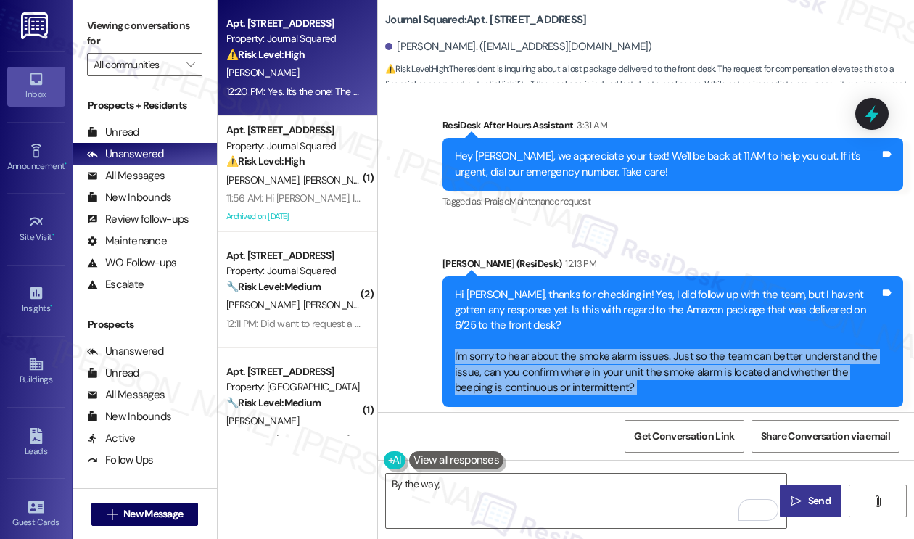
click at [591, 364] on div "Hi Xinzhi, thanks for checking in! Yes, I did follow up with the team, but I ha…" at bounding box center [667, 341] width 425 height 109
click at [594, 365] on div "Hi Xinzhi, thanks for checking in! Yes, I did follow up with the team, but I ha…" at bounding box center [667, 341] width 425 height 109
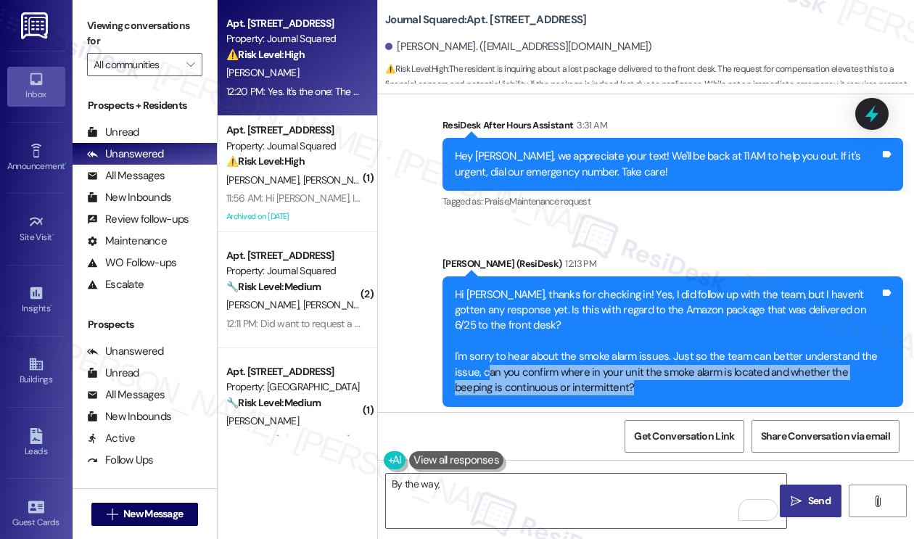
drag, startPoint x: 641, startPoint y: 386, endPoint x: 488, endPoint y: 373, distance: 154.4
click at [488, 373] on div "Hi Xinzhi, thanks for checking in! Yes, I did follow up with the team, but I ha…" at bounding box center [667, 341] width 425 height 109
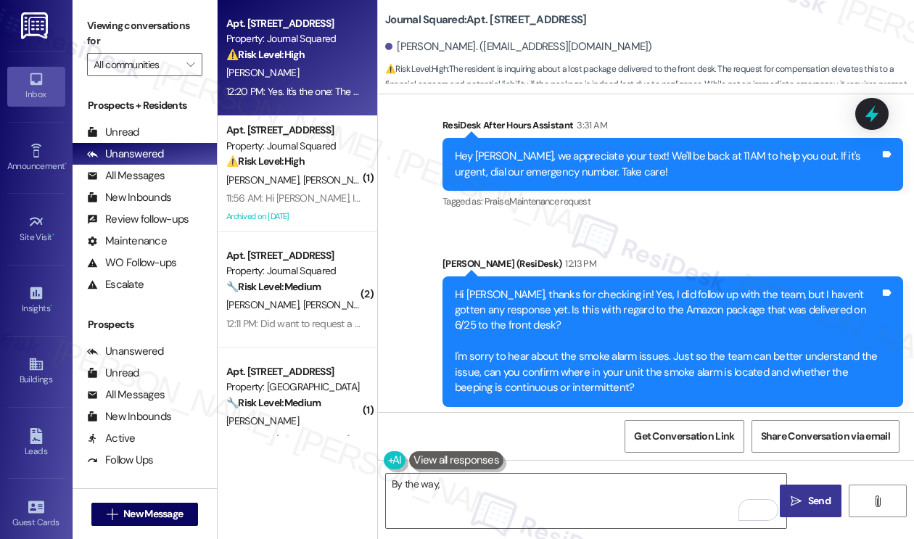
click at [557, 360] on div "Hi Xinzhi, thanks for checking in! Yes, I did follow up with the team, but I ha…" at bounding box center [667, 341] width 425 height 109
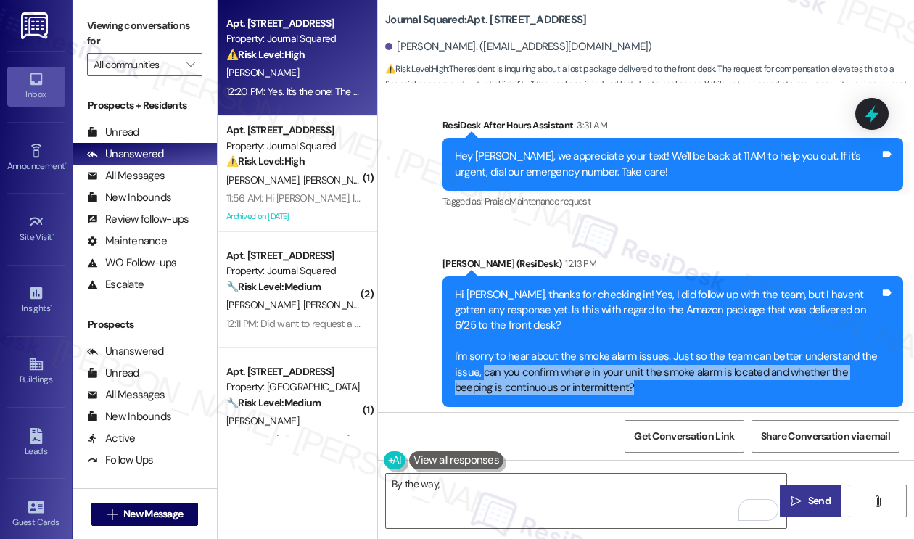
drag, startPoint x: 637, startPoint y: 387, endPoint x: 482, endPoint y: 365, distance: 156.2
click at [482, 365] on div "Hi Xinzhi, thanks for checking in! Yes, I did follow up with the team, but I ha…" at bounding box center [667, 341] width 425 height 109
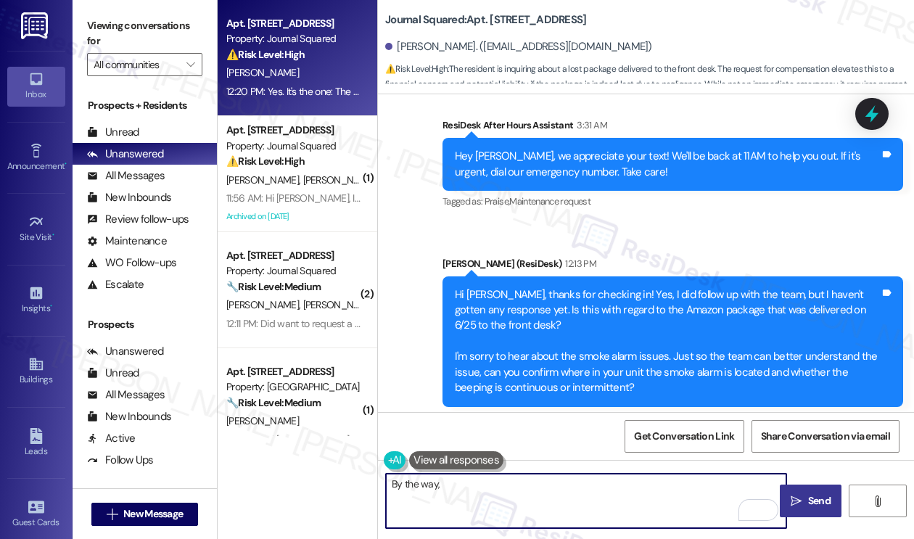
click at [482, 490] on textarea "By the way," at bounding box center [586, 501] width 400 height 54
paste textarea "Missing amazon package since 6/25- requesting for compensation"
click at [598, 368] on div "Hi Xinzhi, thanks for checking in! Yes, I did follow up with the team, but I ha…" at bounding box center [667, 341] width 425 height 109
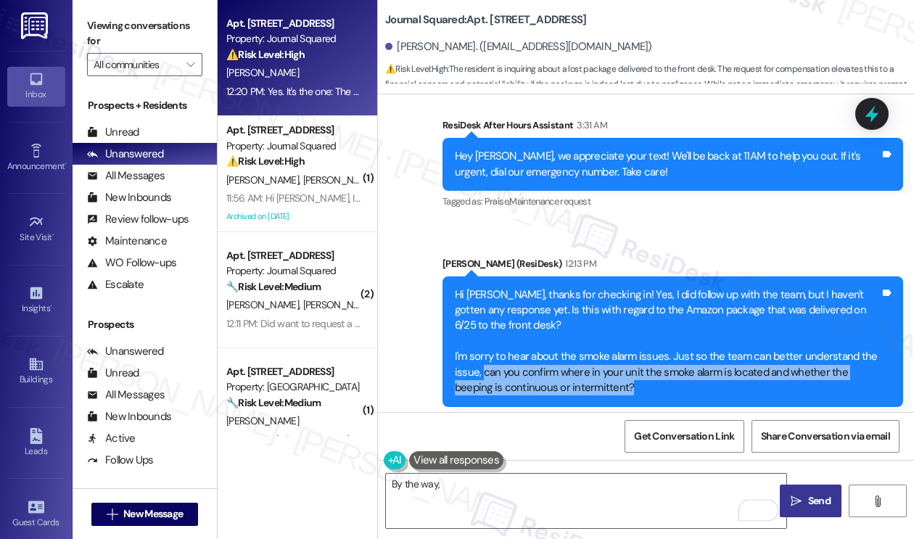
drag, startPoint x: 621, startPoint y: 391, endPoint x: 482, endPoint y: 371, distance: 140.1
click at [482, 371] on div "Hi Xinzhi, thanks for checking in! Yes, I did follow up with the team, but I ha…" at bounding box center [667, 341] width 425 height 109
copy div "can you confirm where in your unit the smoke alarm is located and whether the b…"
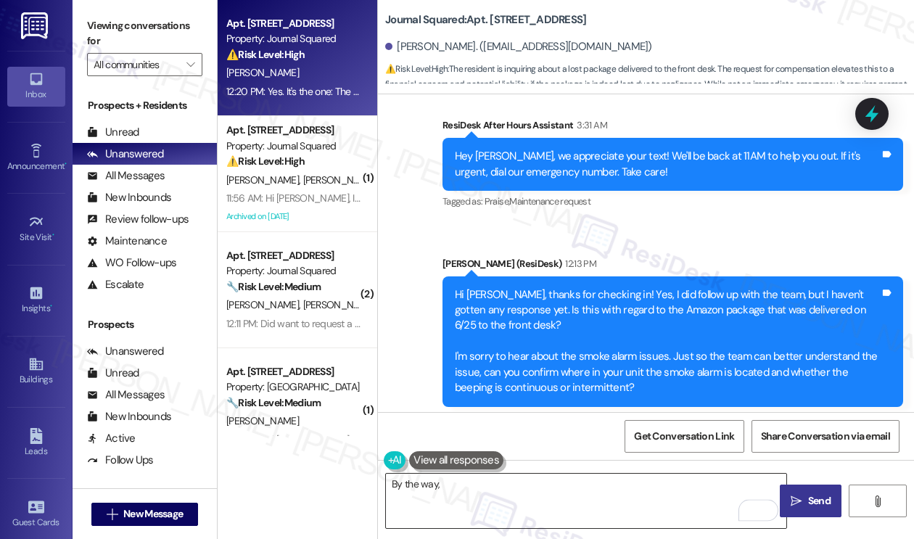
click at [472, 481] on textarea "By the way," at bounding box center [586, 501] width 400 height 54
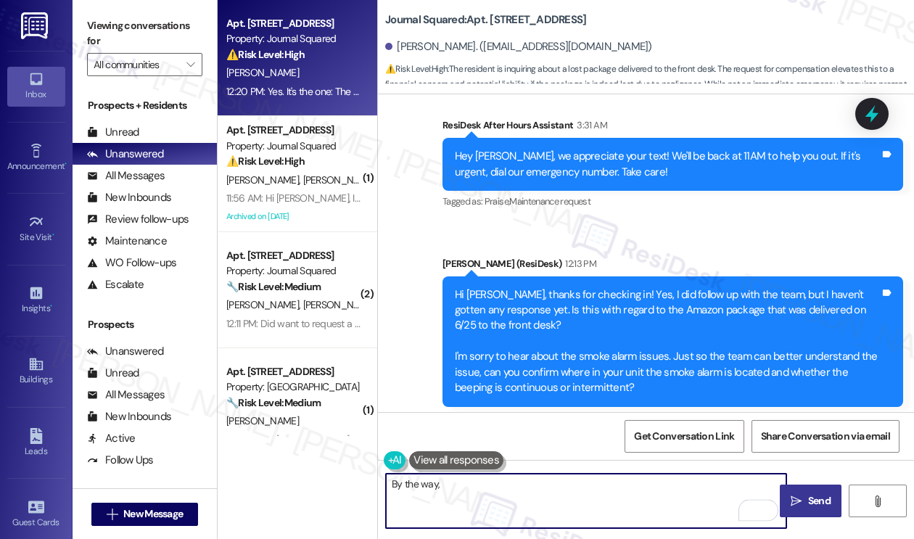
paste textarea "can you confirm where in your unit the smoke alarm is located and whether the b…"
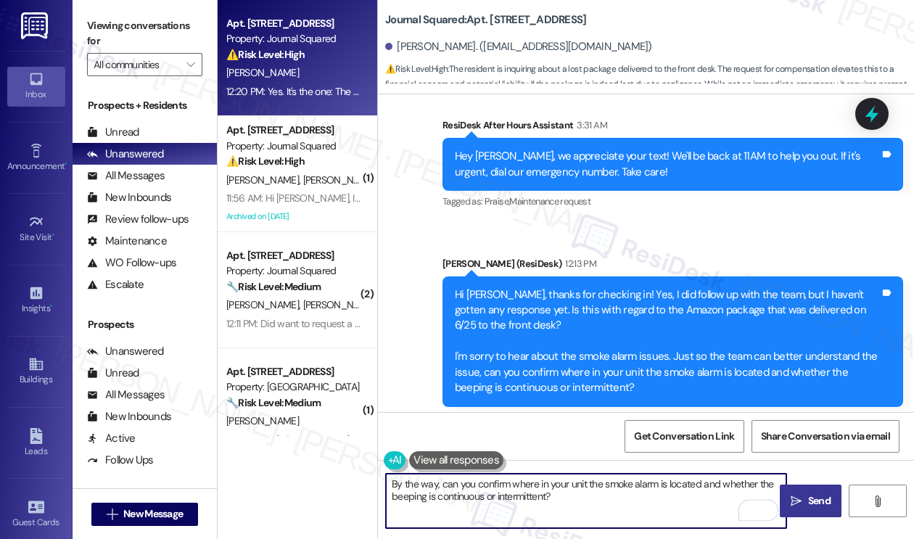
click at [579, 492] on textarea "By the way, can you confirm where in your unit the smoke alarm is located and w…" at bounding box center [586, 501] width 400 height 54
click at [592, 490] on textarea "By the way, can you confirm where in your unit the smoke alarm is located and w…" at bounding box center [586, 501] width 400 height 54
click at [597, 495] on textarea "By the way, can you confirm where in your unit the smoke alarm is located and w…" at bounding box center [586, 501] width 400 height 54
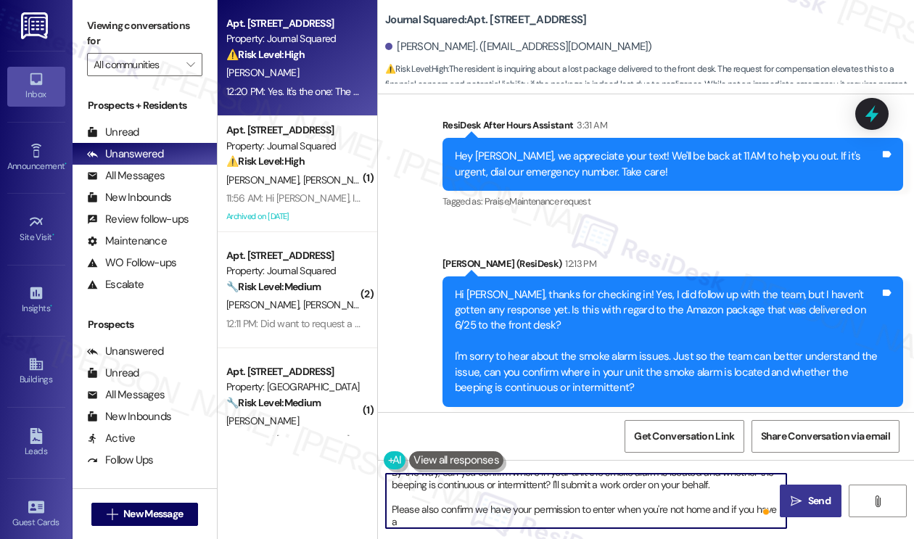
scroll to position [12, 0]
click at [559, 522] on textarea "By the way, can you confirm where in your unit the smoke alarm is located and w…" at bounding box center [586, 501] width 400 height 54
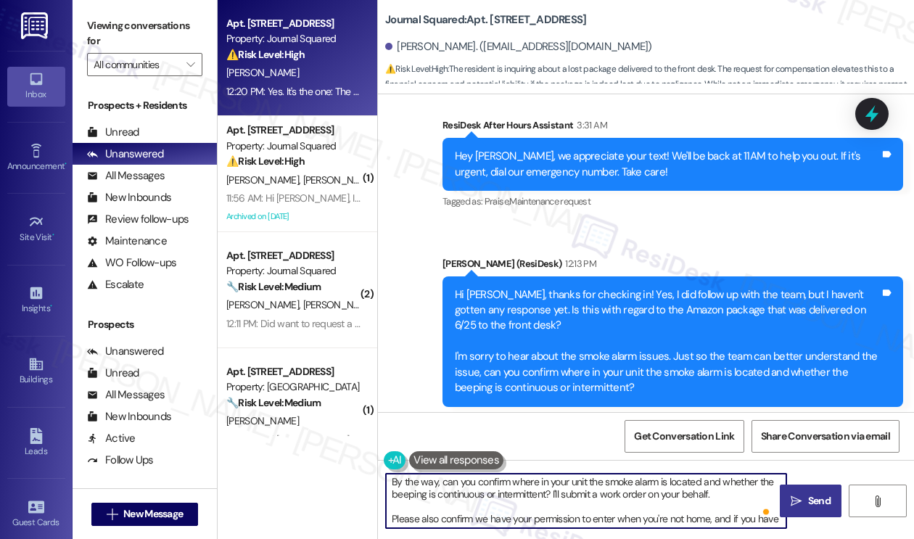
scroll to position [0, 0]
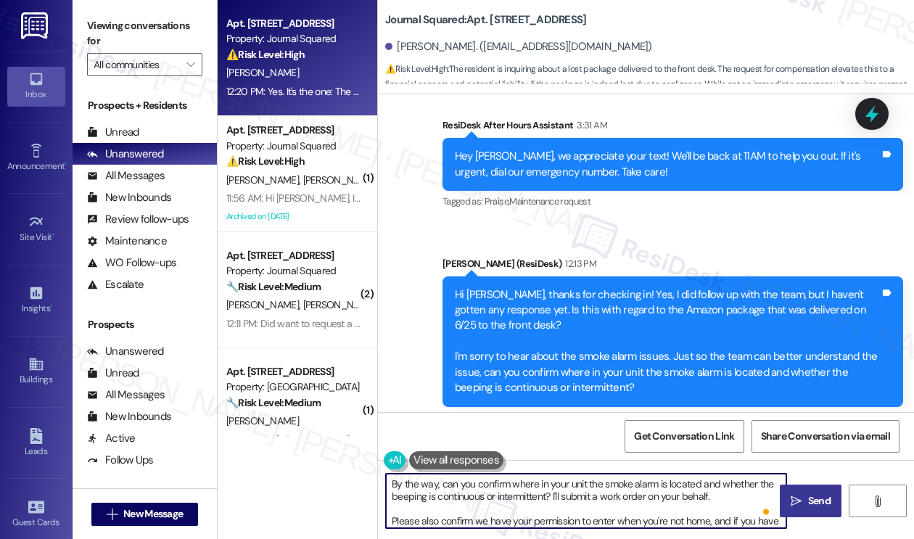
click at [514, 501] on textarea "By the way, can you confirm where in your unit the smoke alarm is located and w…" at bounding box center [586, 501] width 400 height 54
click at [662, 491] on textarea "By the way, can you confirm where in your unit the smoke alarm is located and w…" at bounding box center [586, 501] width 400 height 54
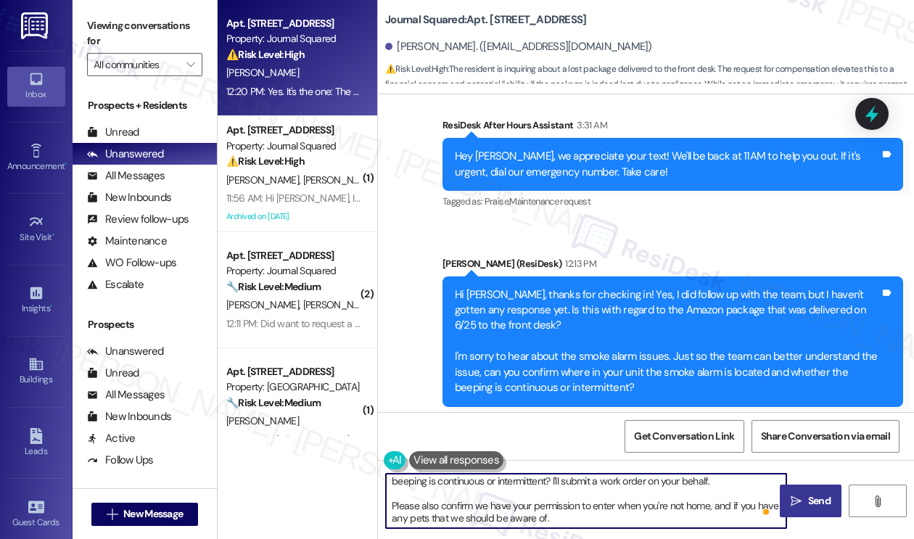
scroll to position [15, 0]
click at [546, 504] on textarea "By the way, can you confirm where in your unit the smoke alarm is located and w…" at bounding box center [586, 501] width 400 height 54
click at [596, 500] on textarea "By the way, can you confirm where in your unit the smoke alarm is located and w…" at bounding box center [586, 501] width 400 height 54
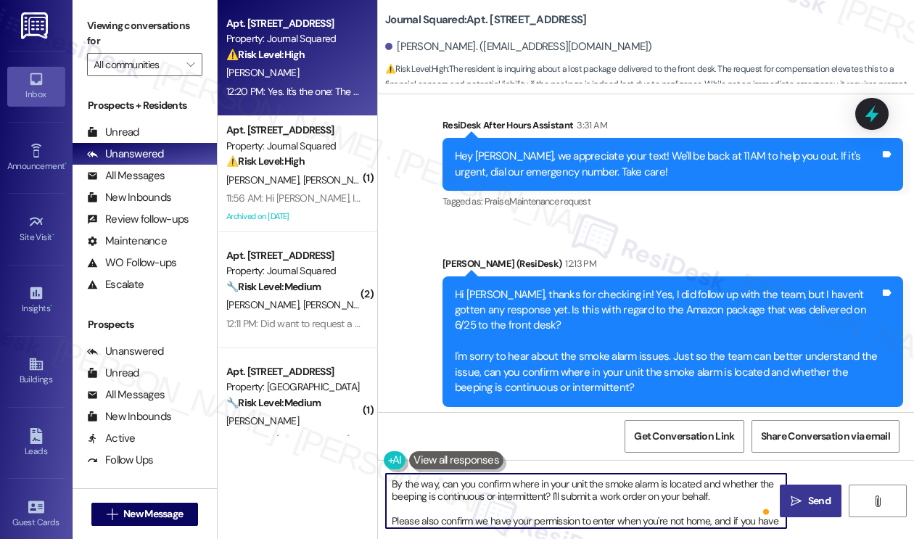
scroll to position [0, 0]
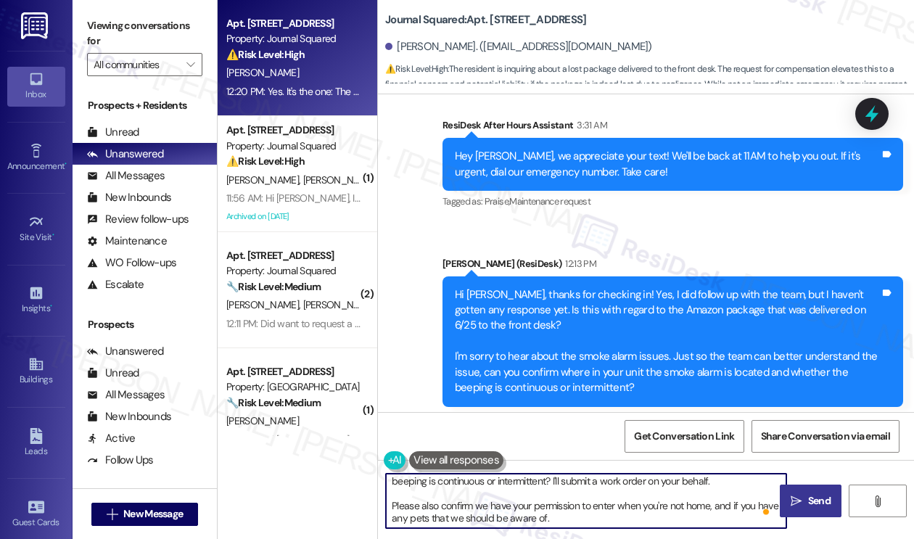
click at [627, 517] on textarea "By the way, can you confirm where in your unit the smoke alarm is located and w…" at bounding box center [586, 501] width 400 height 54
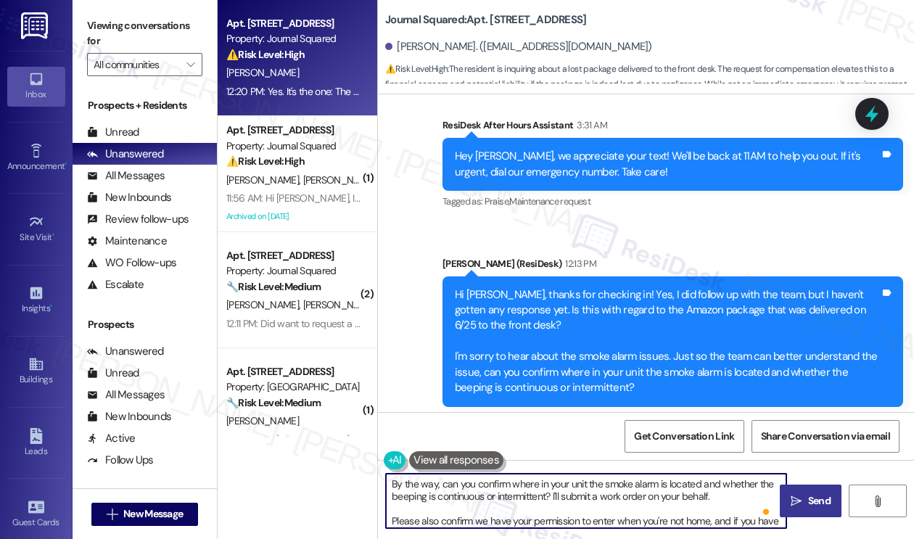
click at [528, 490] on textarea "By the way, can you confirm where in your unit the smoke alarm is located and w…" at bounding box center [586, 501] width 400 height 54
click at [484, 485] on textarea "By the way, can you confirm where in your unit the smoke alarm is located and w…" at bounding box center [586, 501] width 400 height 54
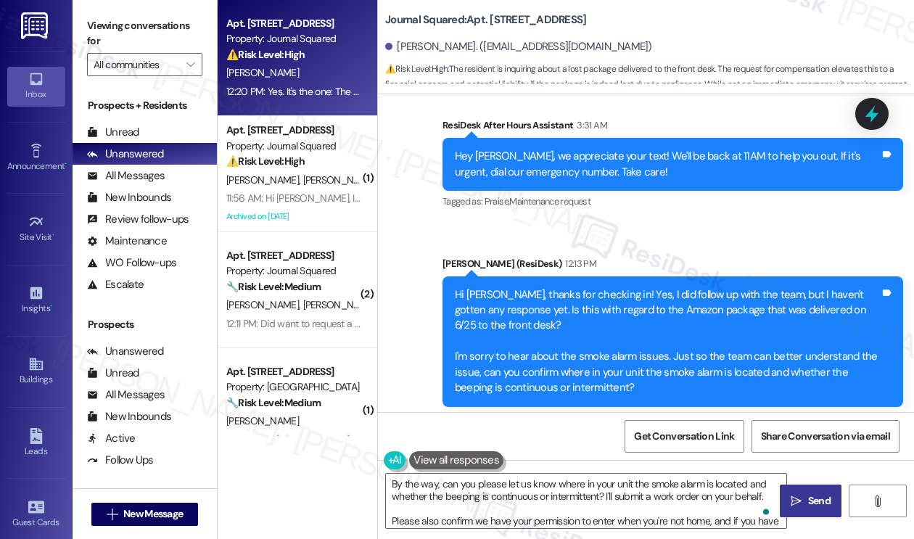
click at [93, 39] on label "Viewing conversations for" at bounding box center [144, 34] width 115 height 38
click at [109, 28] on label "Viewing conversations for" at bounding box center [144, 34] width 115 height 38
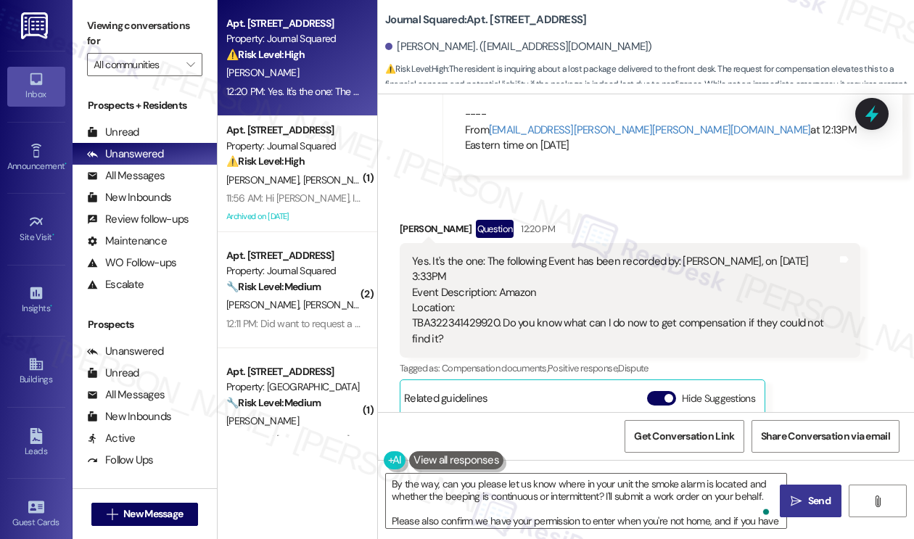
scroll to position [1230, 0]
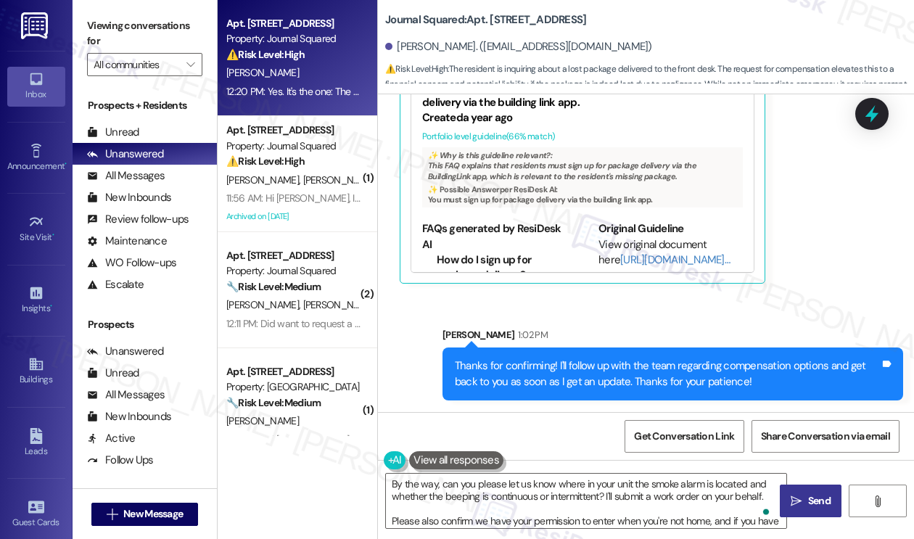
click at [126, 31] on label "Viewing conversations for" at bounding box center [144, 34] width 115 height 38
click at [525, 17] on b "Journal Squared: Apt. 5603, 605 Pavonia Avenue" at bounding box center [485, 19] width 201 height 15
click at [164, 11] on div "Viewing conversations for All communities " at bounding box center [145, 45] width 144 height 91
click at [506, 21] on b "Journal Squared: Apt. 5603, 605 Pavonia Avenue" at bounding box center [485, 19] width 201 height 15
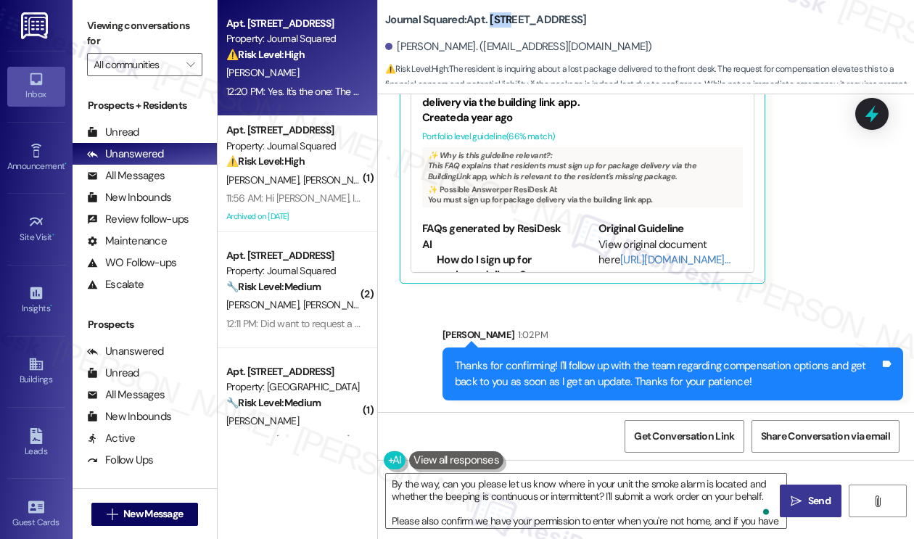
click at [506, 21] on b "Journal Squared: Apt. 5603, 605 Pavonia Avenue" at bounding box center [485, 19] width 201 height 15
copy b "5603"
click at [160, 7] on div "Viewing conversations for All communities " at bounding box center [145, 45] width 144 height 91
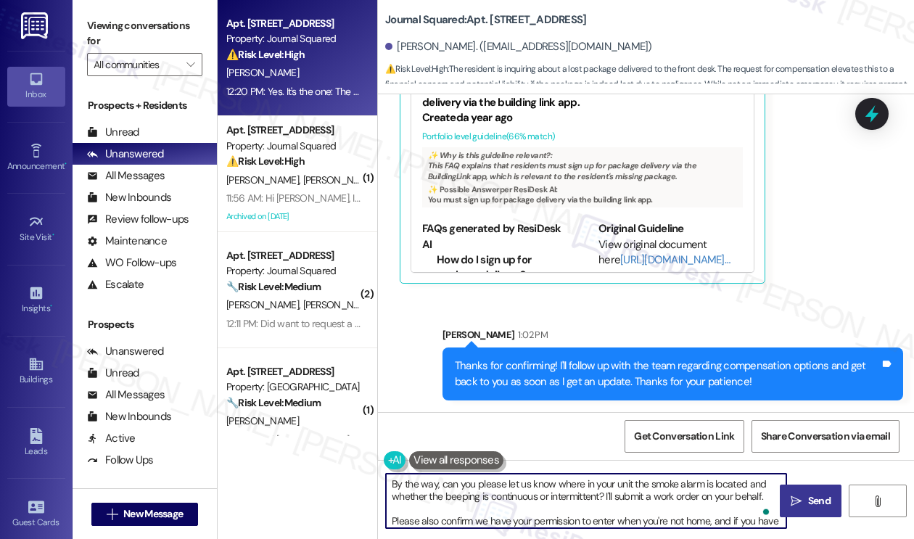
click at [564, 488] on textarea "By the way, can you please let us know where in your unit the smoke alarm is lo…" at bounding box center [586, 501] width 400 height 54
click at [549, 490] on textarea "By the way, can you please let us know where in your unit the smoke alarm is lo…" at bounding box center [586, 501] width 400 height 54
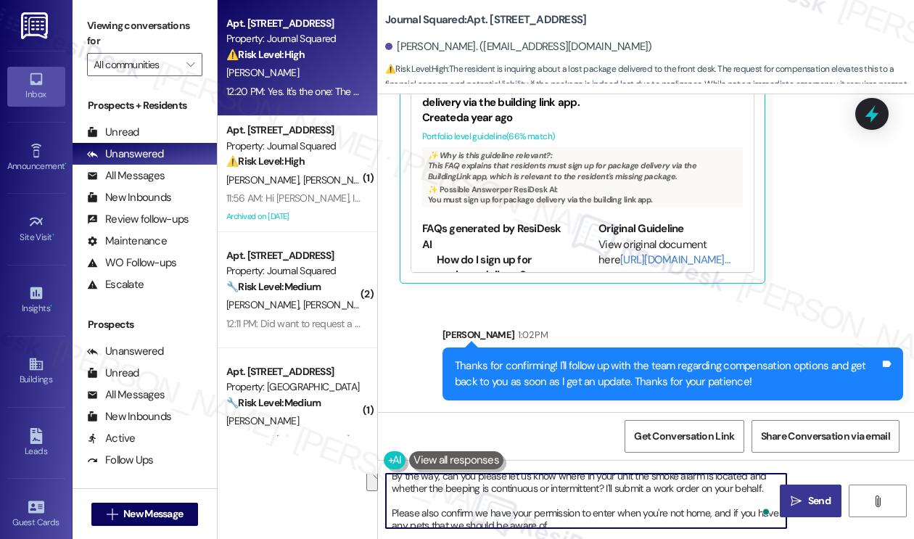
scroll to position [15, 0]
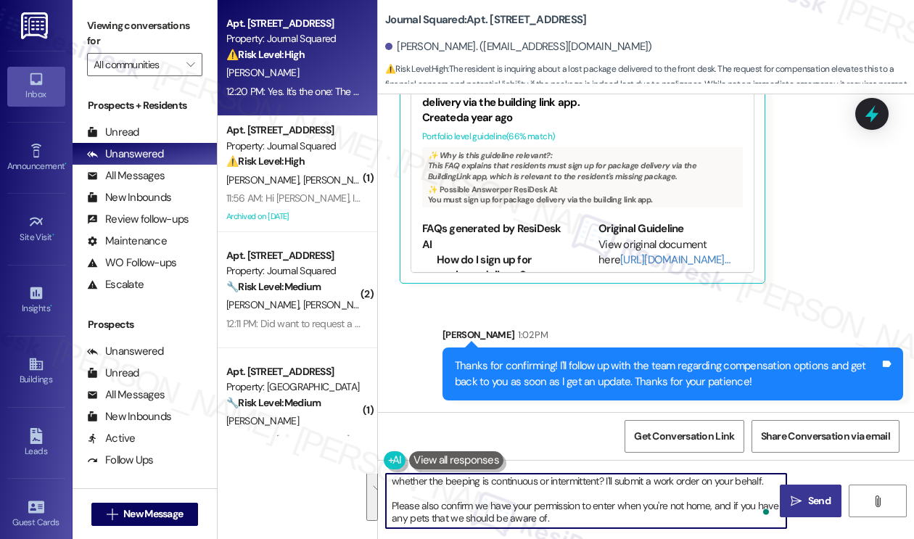
drag, startPoint x: 441, startPoint y: 484, endPoint x: 736, endPoint y: 532, distance: 298.4
click at [736, 532] on div "By the way, can you please let us know where in your unit the smoke alarm is lo…" at bounding box center [646, 514] width 536 height 109
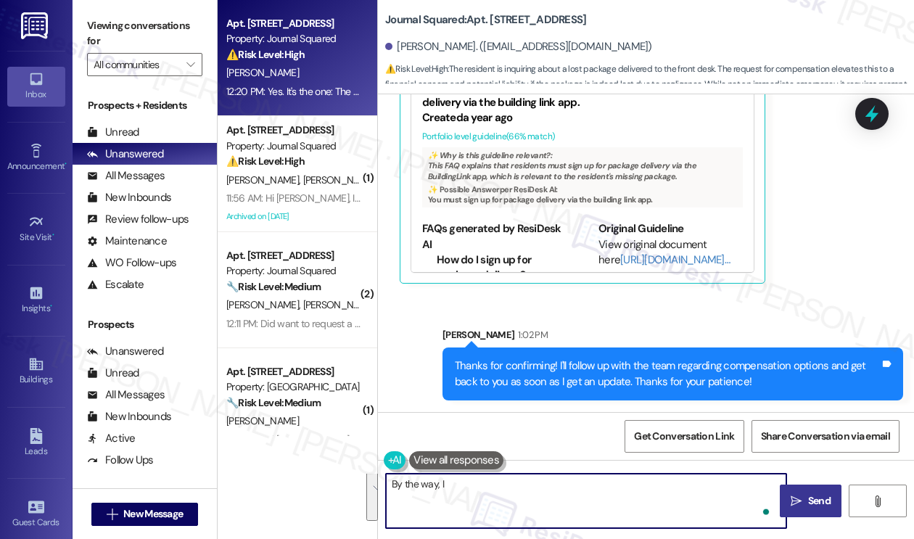
scroll to position [0, 0]
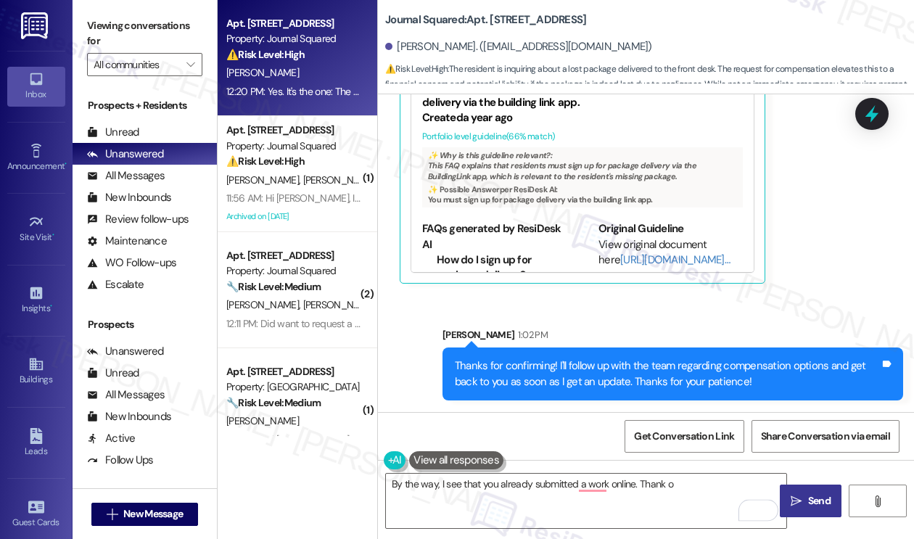
drag, startPoint x: 139, startPoint y: 30, endPoint x: 163, endPoint y: 34, distance: 23.5
click at [139, 30] on label "Viewing conversations for" at bounding box center [144, 34] width 115 height 38
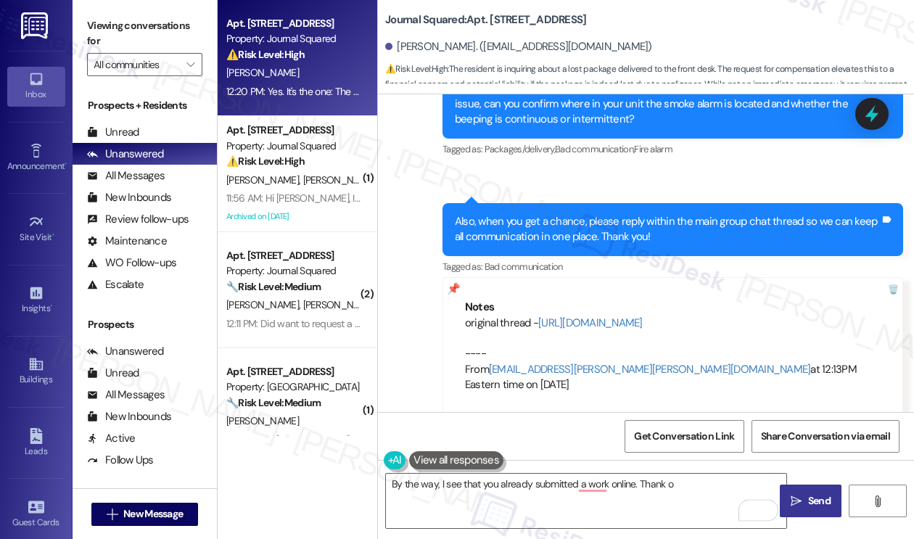
scroll to position [723, 0]
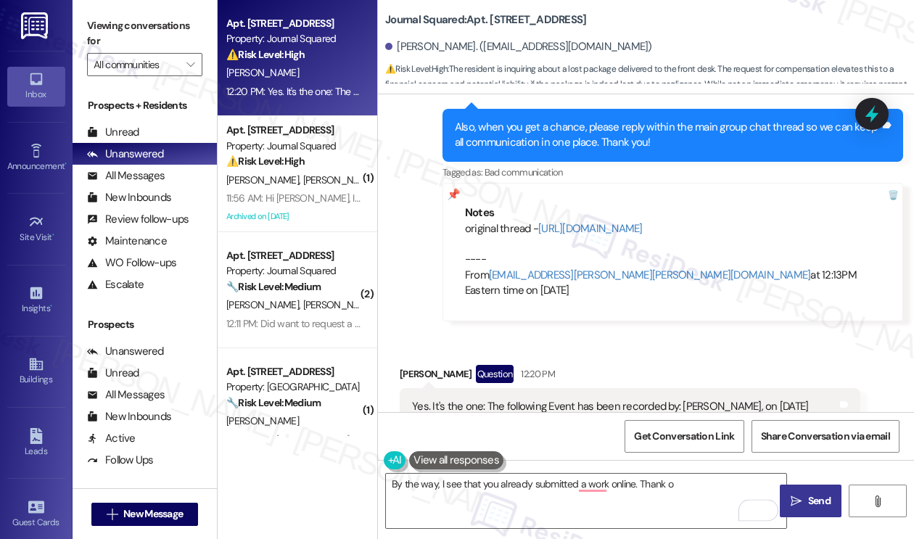
click at [685, 472] on div "By the way, I see that you already submitted a work online. Thank o  Send " at bounding box center [646, 514] width 536 height 109
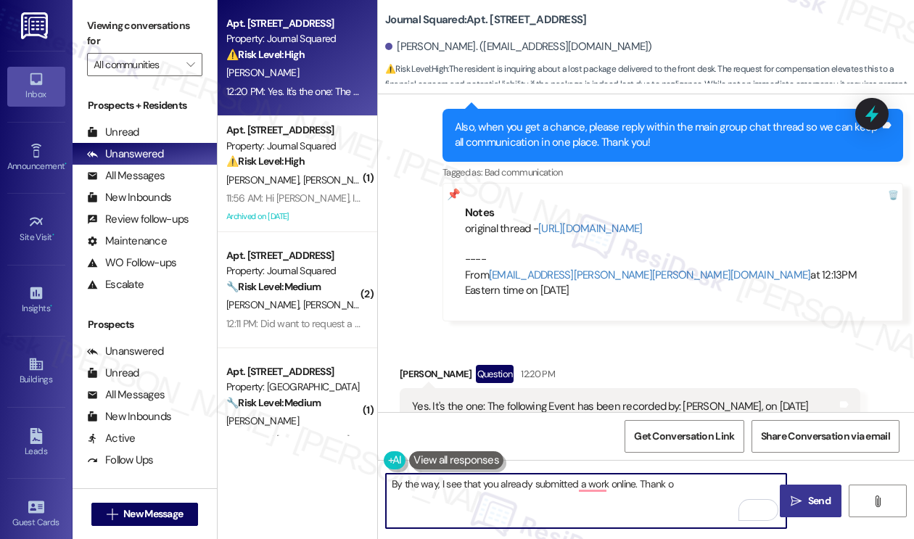
click at [675, 487] on textarea "By the way, I see that you already submitted a work online. Thank o" at bounding box center [586, 501] width 400 height 54
click at [596, 485] on textarea "By the way, I see that you already submitted some work online. Thank you for do…" at bounding box center [586, 501] width 400 height 54
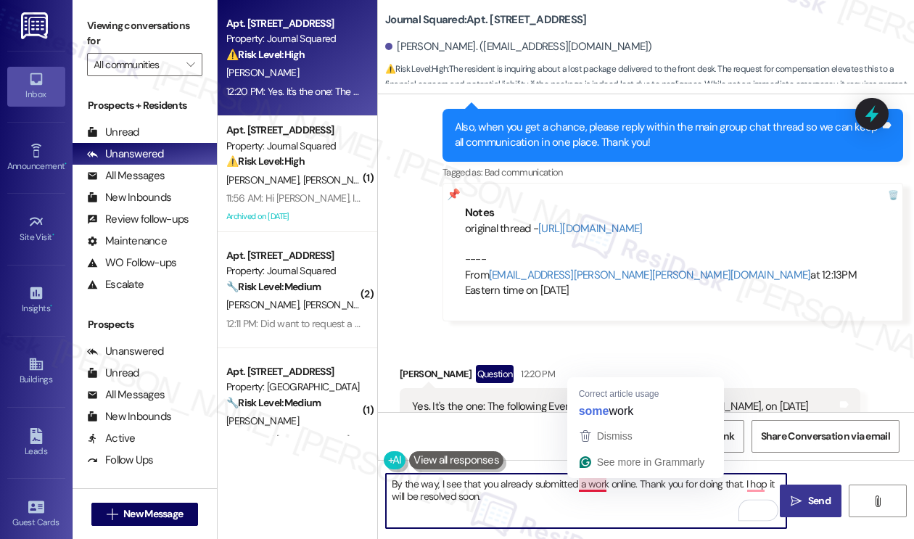
click at [607, 485] on textarea "By the way, I see that you already submitted a work online. Thank you for doing…" at bounding box center [586, 501] width 400 height 54
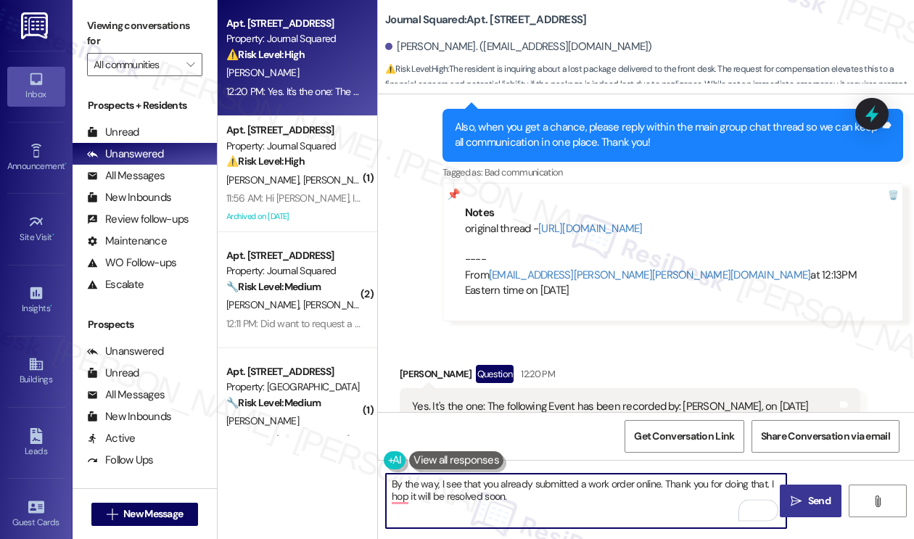
click at [768, 485] on textarea "By the way, I see that you already submitted a work order online. Thank you for…" at bounding box center [586, 501] width 400 height 54
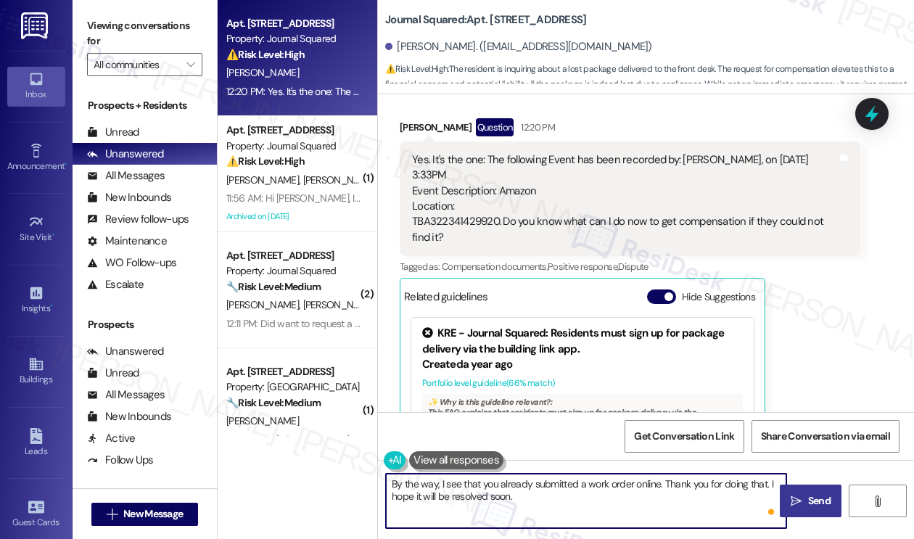
scroll to position [1230, 0]
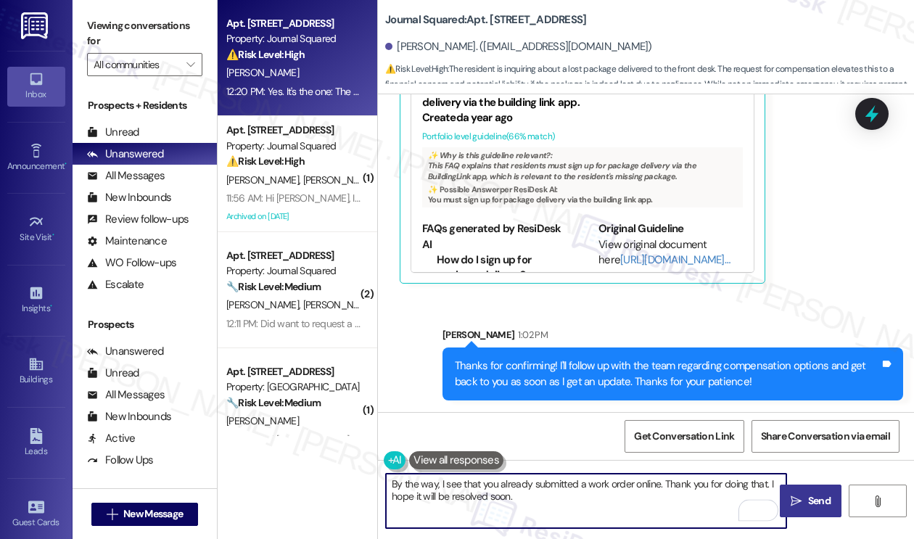
type textarea "By the way, I see that you already submitted a work order online. Thank you for…"
click at [598, 365] on div "Thanks for confirming! I'll follow up with the team regarding compensation opti…" at bounding box center [667, 373] width 425 height 31
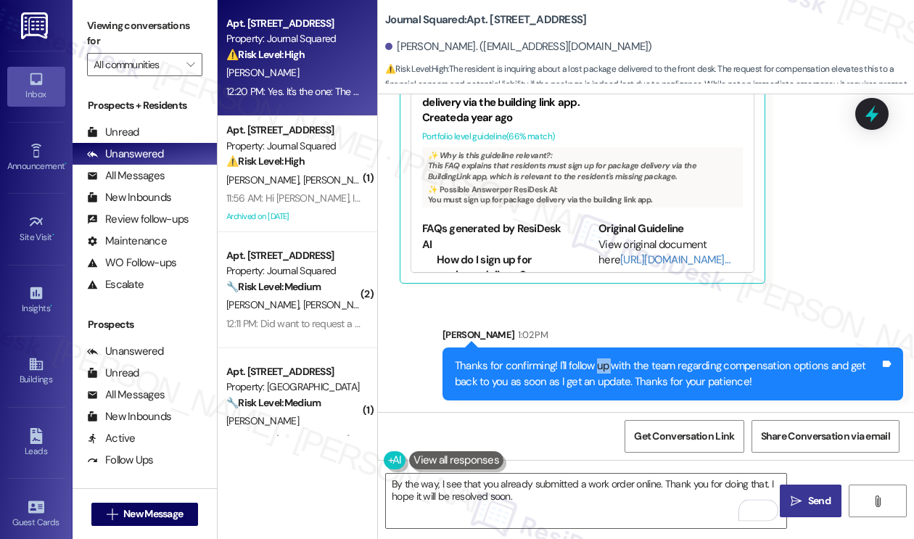
click at [598, 365] on div "Thanks for confirming! I'll follow up with the team regarding compensation opti…" at bounding box center [667, 373] width 425 height 31
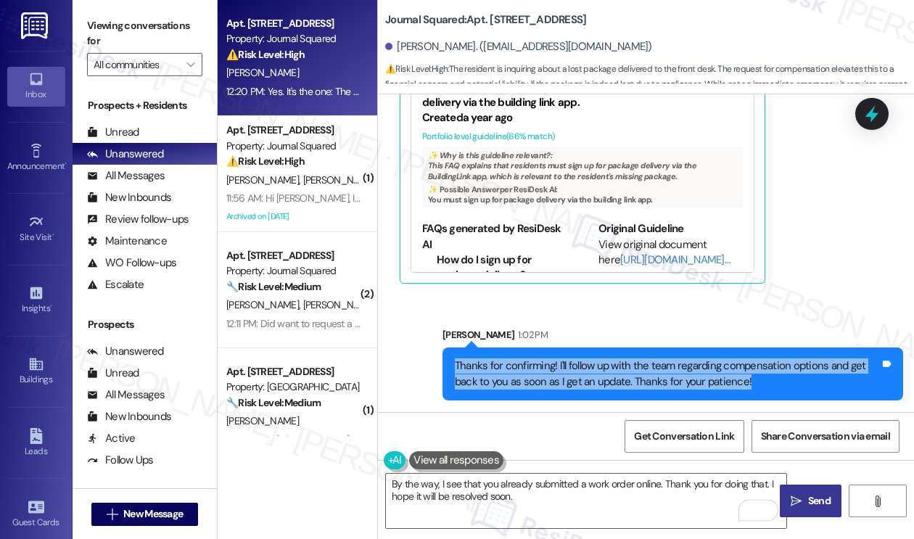
click at [598, 365] on div "Thanks for confirming! I'll follow up with the team regarding compensation opti…" at bounding box center [667, 373] width 425 height 31
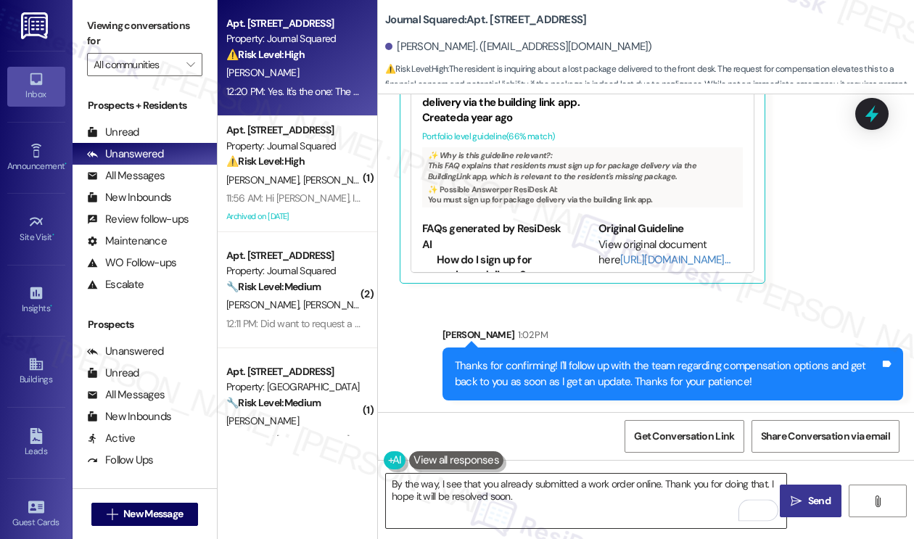
click at [570, 484] on textarea "By the way, I see that you already submitted a work order online. Thank you for…" at bounding box center [586, 501] width 400 height 54
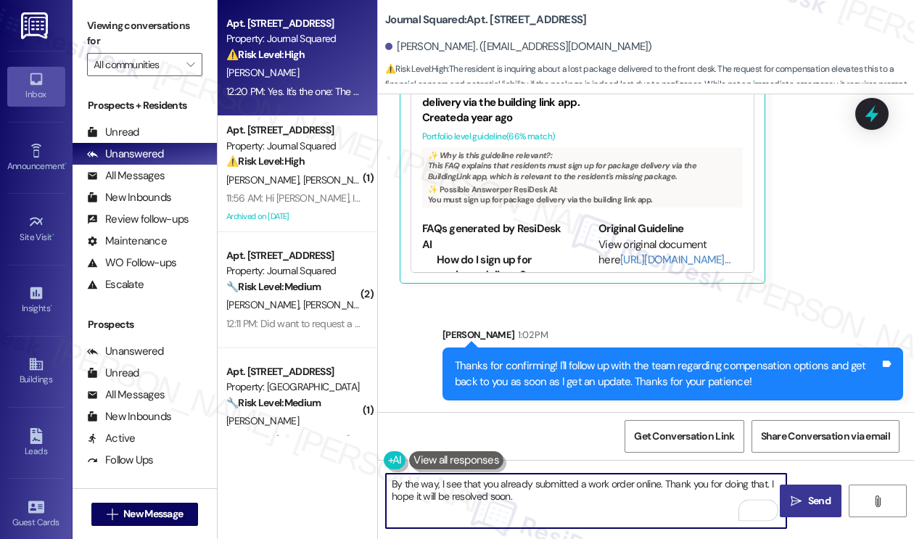
click at [564, 496] on textarea "By the way, I see that you already submitted a work order online. Thank you for…" at bounding box center [586, 501] width 400 height 54
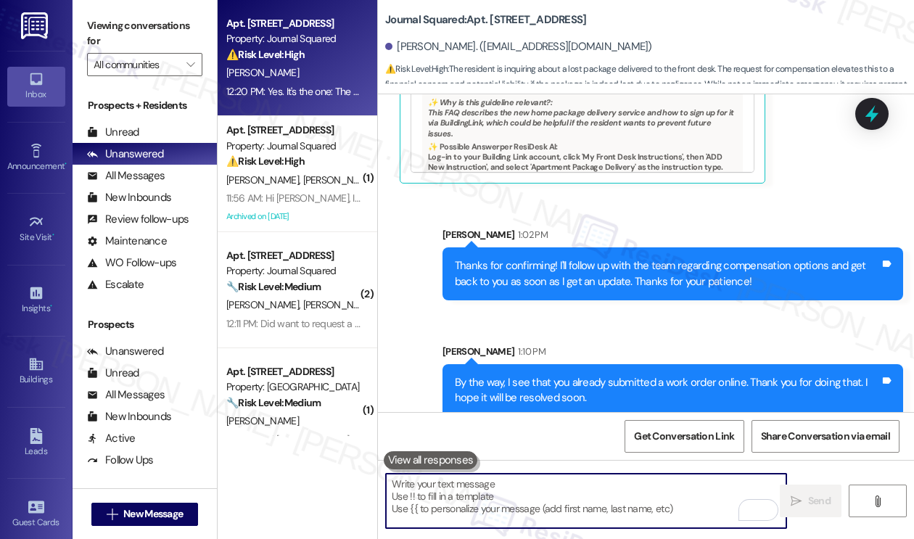
scroll to position [1347, 0]
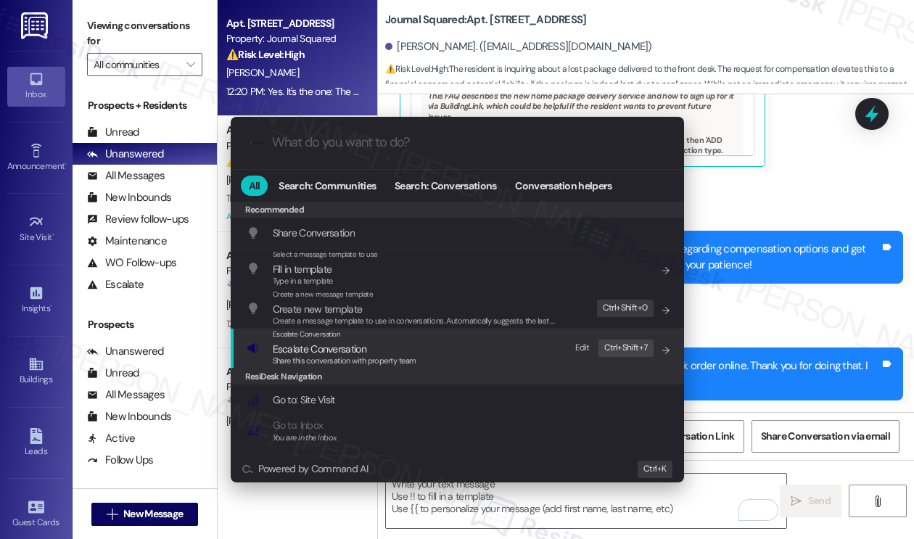
click at [400, 341] on span "Escalate Conversation" at bounding box center [345, 349] width 144 height 16
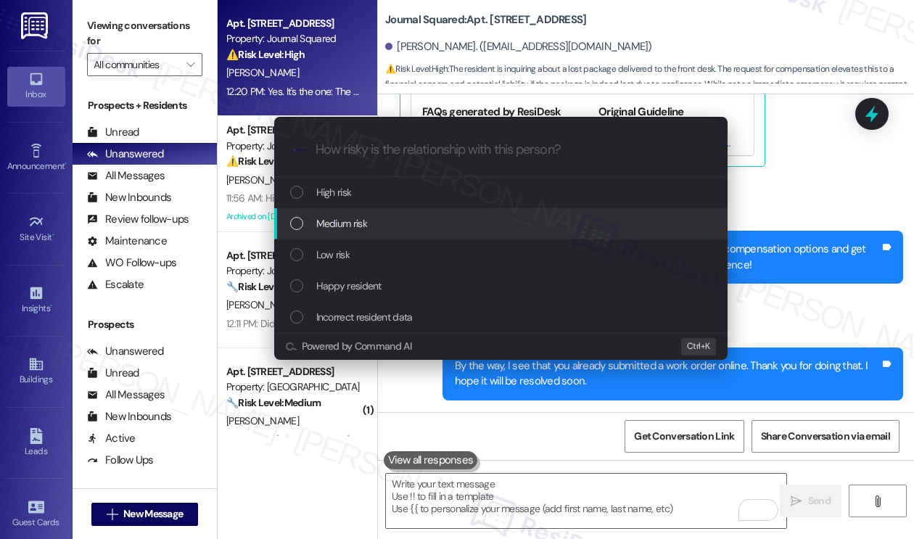
click at [367, 217] on span "Medium risk" at bounding box center [341, 223] width 51 height 16
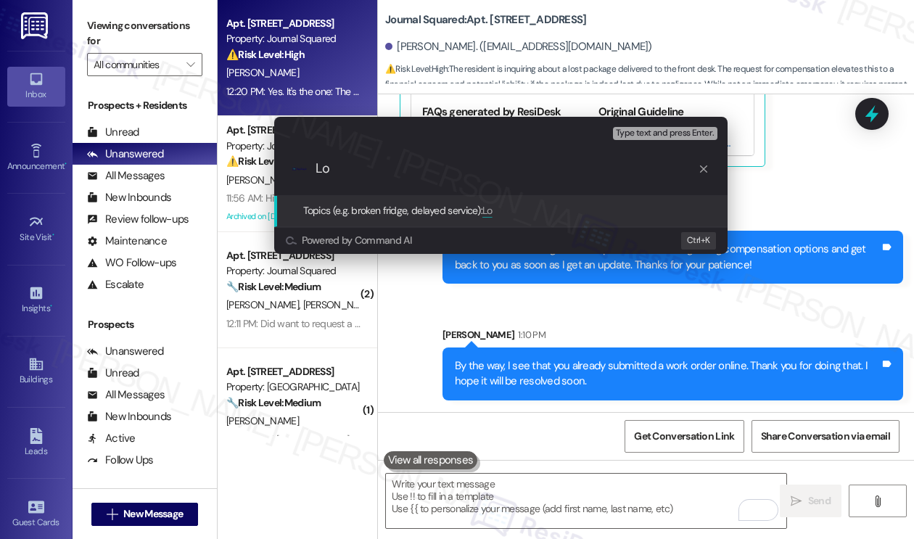
type input "L"
click at [665, 300] on div "Escalate Conversation Medium risk Topics (e.g. broken fridge, delayed service) …" at bounding box center [457, 269] width 914 height 539
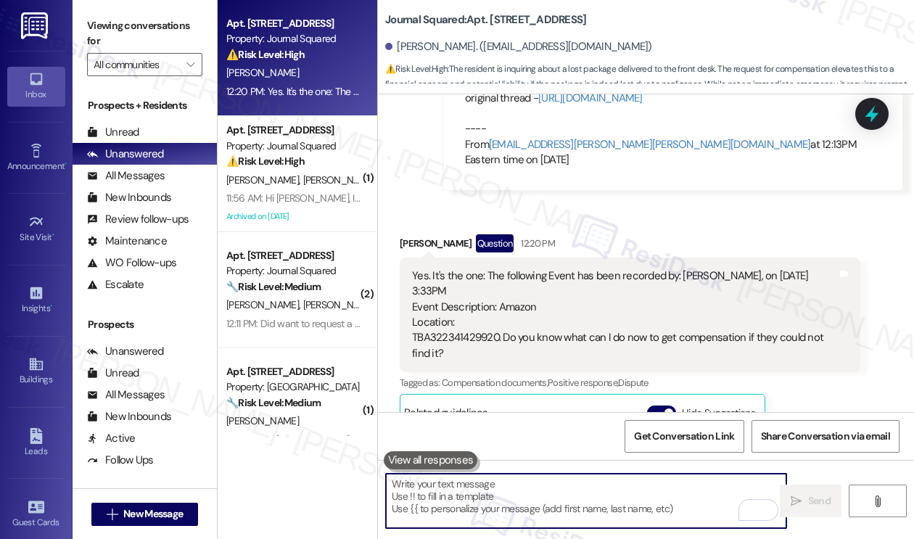
scroll to position [839, 0]
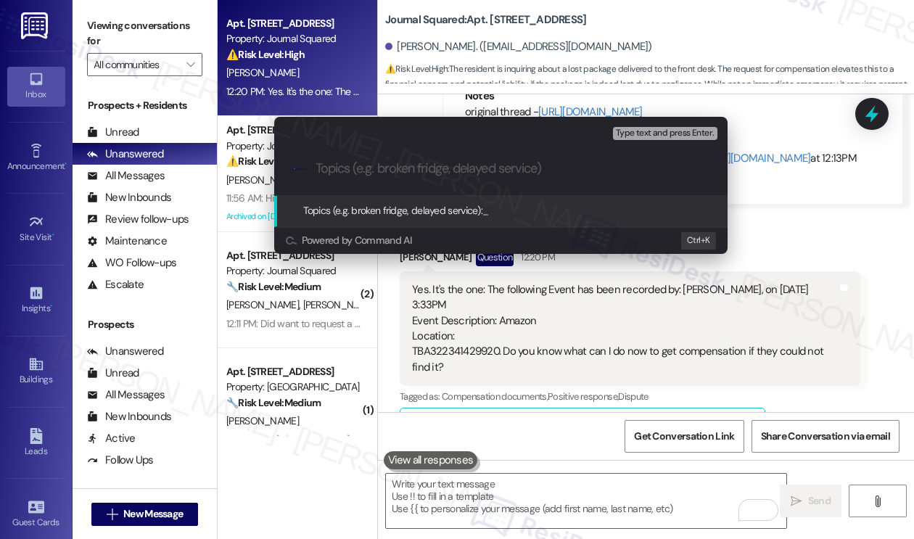
paste input "Missing Amazon package since 6/25"
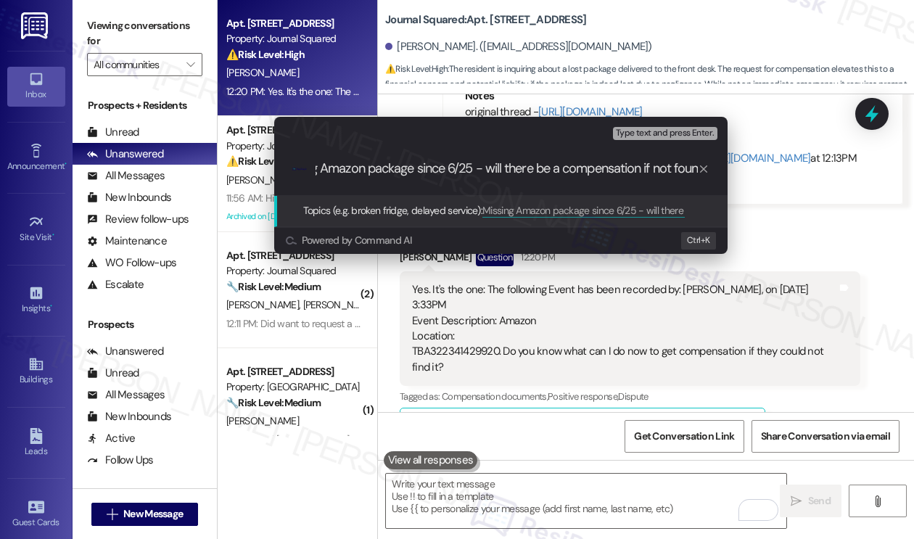
scroll to position [0, 52]
type input "Missing Amazon package since 6/25 - will there be a compensation if not found"
click at [144, 12] on div "Escalate Conversation Medium risk Topics (e.g. broken fridge, delayed service) …" at bounding box center [457, 269] width 914 height 539
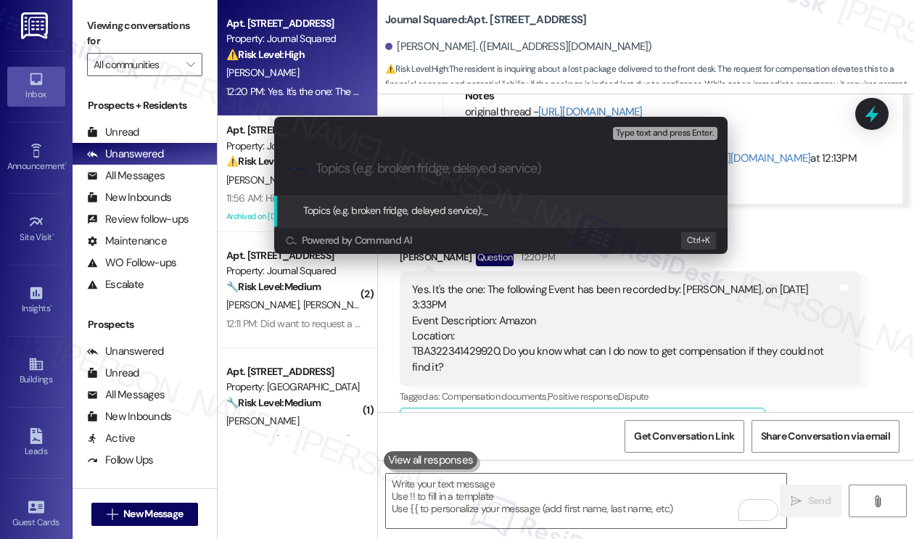
paste input "Missing Amazon package since 6/25"
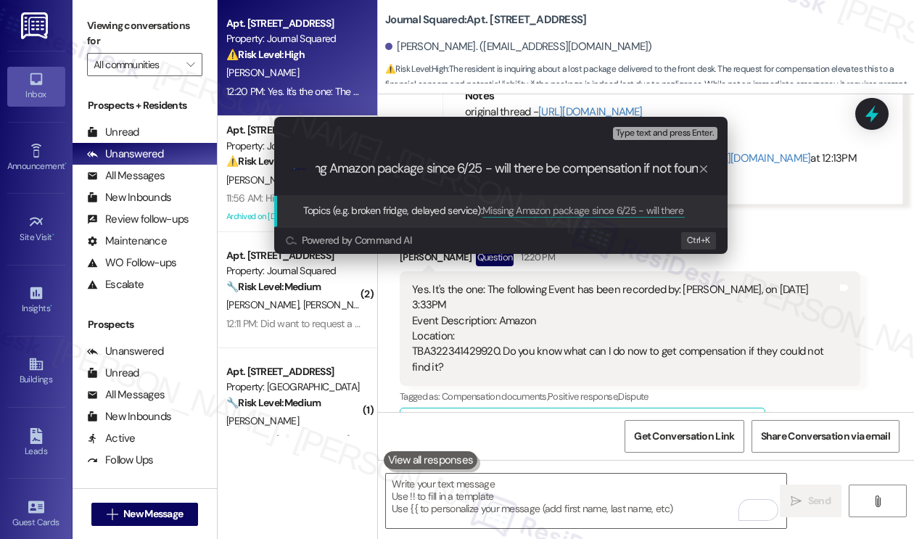
scroll to position [0, 44]
type input "Missing Amazon package since 6/25 - will there be compensation if not found"
click at [563, 170] on input "Missing Amazon package since 6/25 - will there be compensation if not found" at bounding box center [507, 168] width 382 height 15
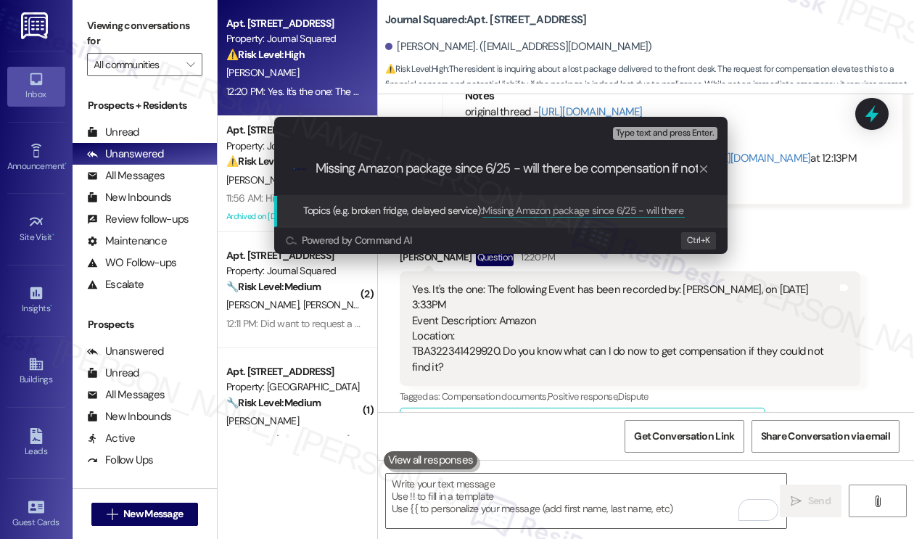
click at [563, 170] on input "Missing Amazon package since 6/25 - will there be compensation if not found" at bounding box center [507, 168] width 382 height 15
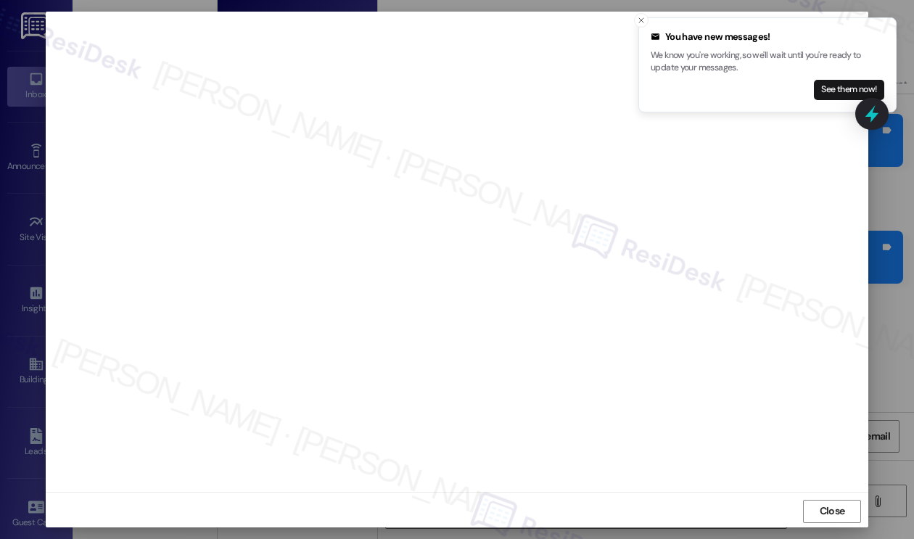
scroll to position [7, 0]
click at [642, 20] on icon "Close toast" at bounding box center [641, 20] width 9 height 9
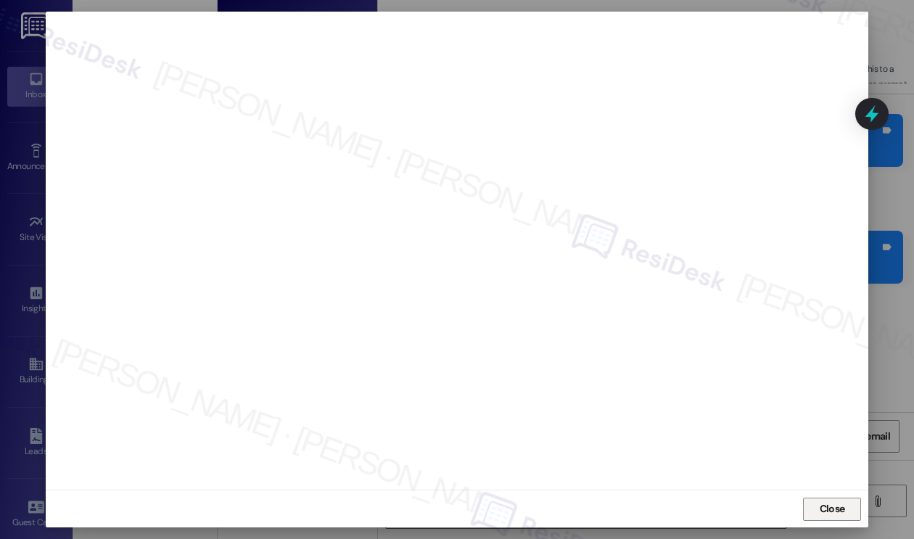
click at [820, 514] on span "Close" at bounding box center [832, 508] width 25 height 15
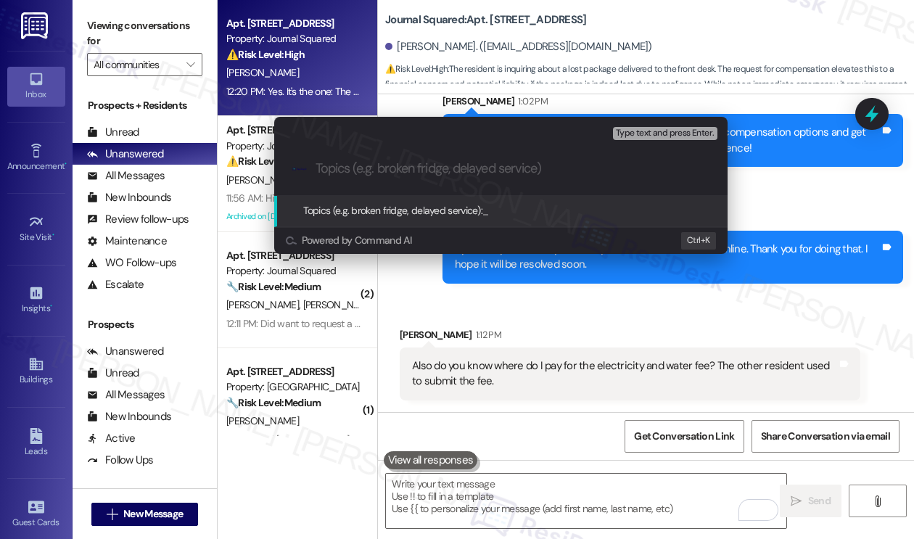
paste input "Missing Amazon package since 6/25 - will there be compensation if not found"
type input "Missing Amazon package since 6/25 - will there be compensation if not found"
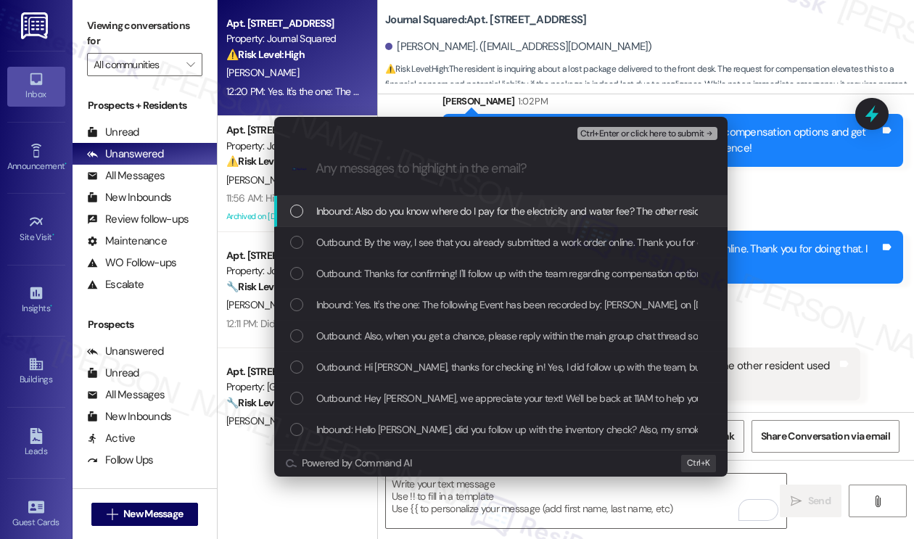
scroll to position [0, 0]
click at [830, 342] on div "Escalate Conversation Low risk Missing Amazon package since 6/25 - will there b…" at bounding box center [457, 269] width 914 height 539
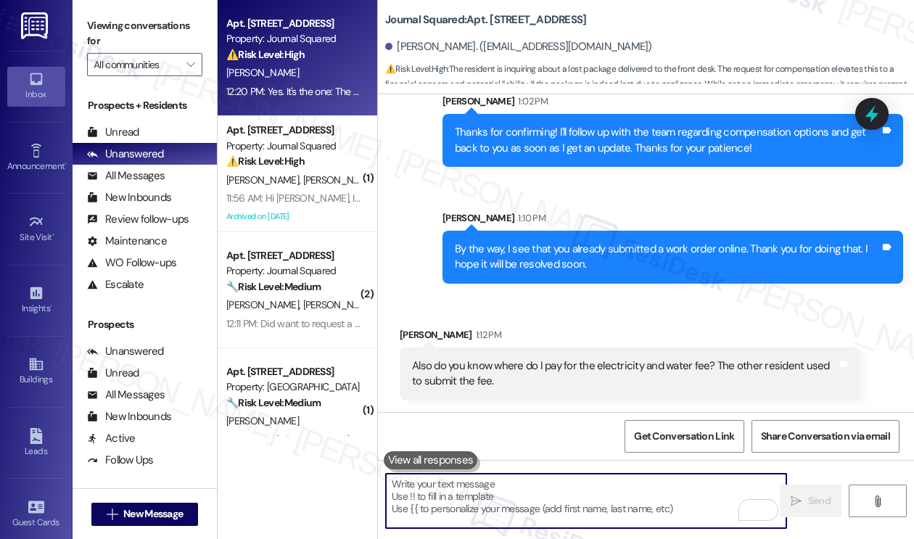
scroll to position [1463, 0]
click at [465, 371] on div "Also do you know where do I pay for the electricity and water fee? The other re…" at bounding box center [624, 373] width 425 height 31
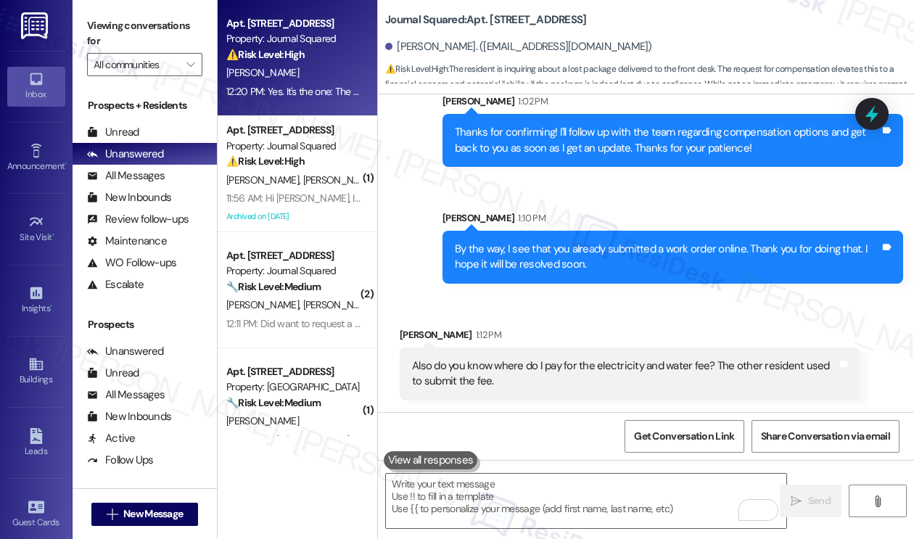
click at [457, 374] on div "Also do you know where do I pay for the electricity and water fee? The other re…" at bounding box center [624, 373] width 425 height 31
click at [612, 377] on div "Also do you know where do I pay for the electricity and water fee? The other re…" at bounding box center [624, 373] width 425 height 31
click at [604, 365] on div "Also do you know where do I pay for the electricity and water fee? The other re…" at bounding box center [624, 373] width 425 height 31
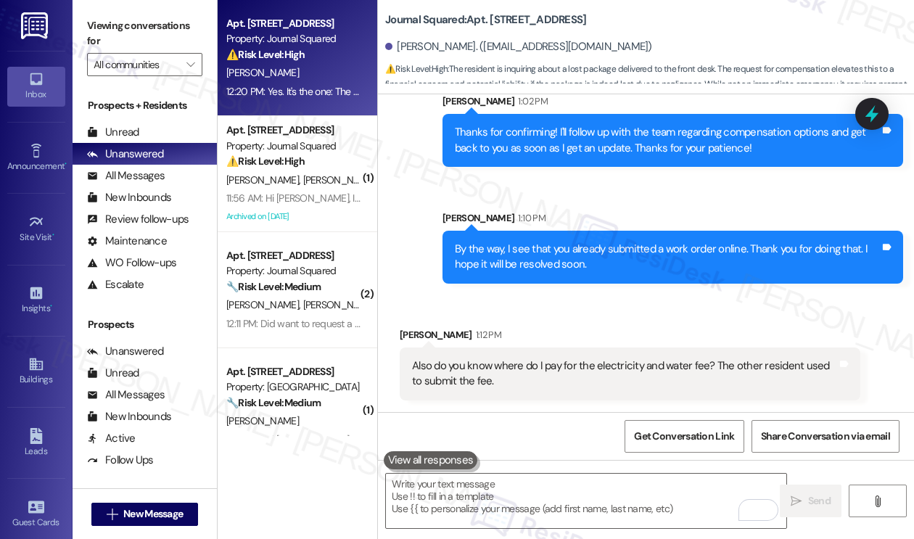
click at [163, 12] on div "Viewing conversations for All communities " at bounding box center [145, 45] width 144 height 91
click at [551, 362] on div "Also do you know where do I pay for the electricity and water fee? The other re…" at bounding box center [624, 373] width 425 height 31
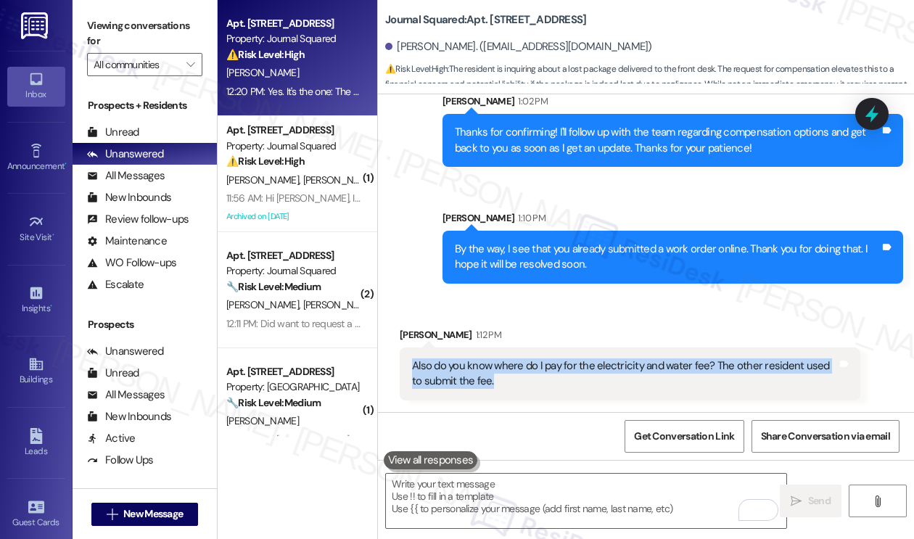
click at [551, 362] on div "Also do you know where do I pay for the electricity and water fee? The other re…" at bounding box center [624, 373] width 425 height 31
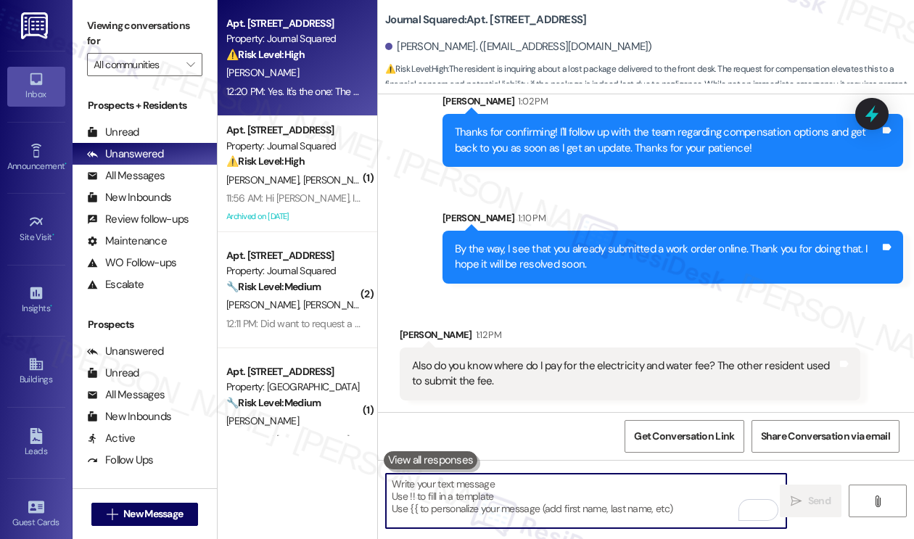
click at [577, 496] on textarea "To enrich screen reader interactions, please activate Accessibility in Grammarl…" at bounding box center [586, 501] width 400 height 54
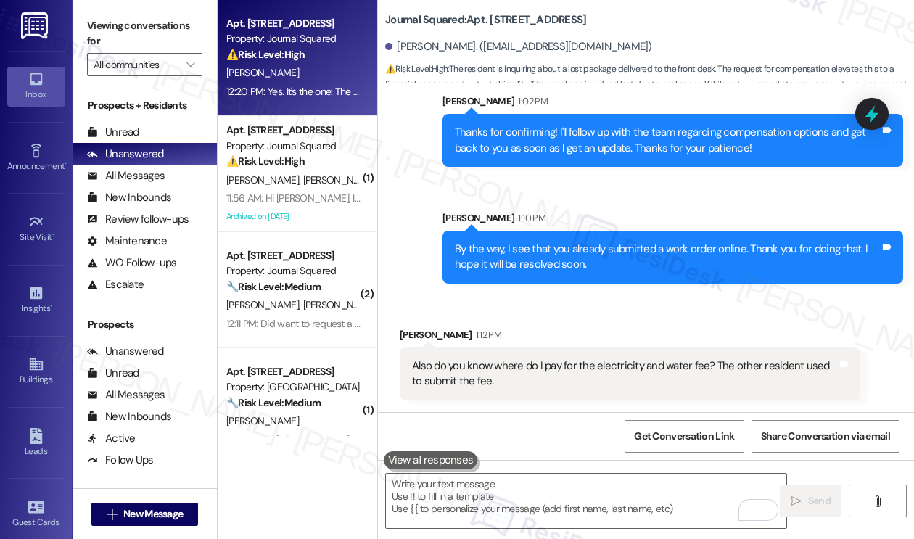
click at [186, 18] on label "Viewing conversations for" at bounding box center [144, 34] width 115 height 38
drag, startPoint x: 385, startPoint y: 15, endPoint x: 464, endPoint y: 14, distance: 79.1
click at [464, 14] on b "Journal Squared: Apt. 5603, 605 Pavonia Avenue" at bounding box center [485, 19] width 201 height 15
copy b "Journal Squared"
click at [194, 44] on label "Viewing conversations for" at bounding box center [144, 34] width 115 height 38
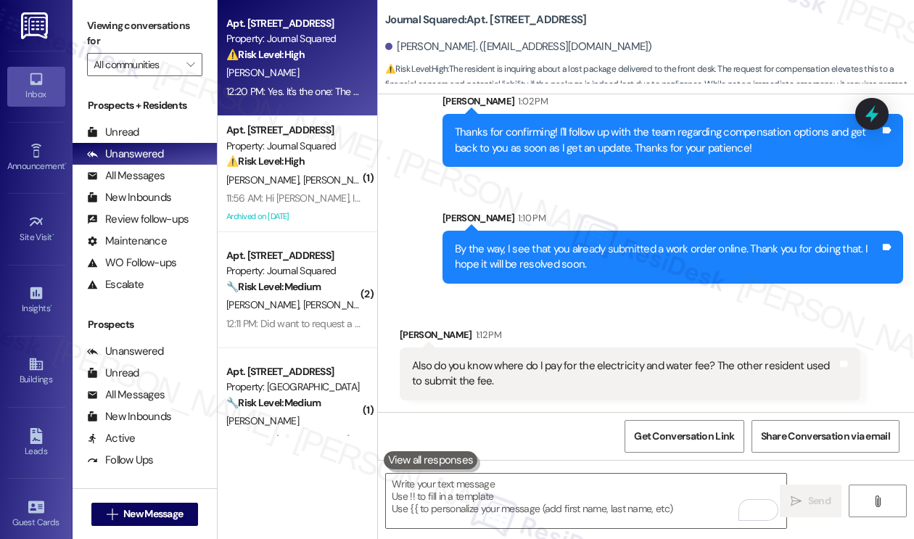
click at [175, 33] on label "Viewing conversations for" at bounding box center [144, 34] width 115 height 38
click at [139, 25] on label "Viewing conversations for" at bounding box center [144, 34] width 115 height 38
click at [168, 20] on label "Viewing conversations for" at bounding box center [144, 34] width 115 height 38
drag, startPoint x: 160, startPoint y: 22, endPoint x: 197, endPoint y: 45, distance: 43.7
click at [160, 22] on label "Viewing conversations for" at bounding box center [144, 34] width 115 height 38
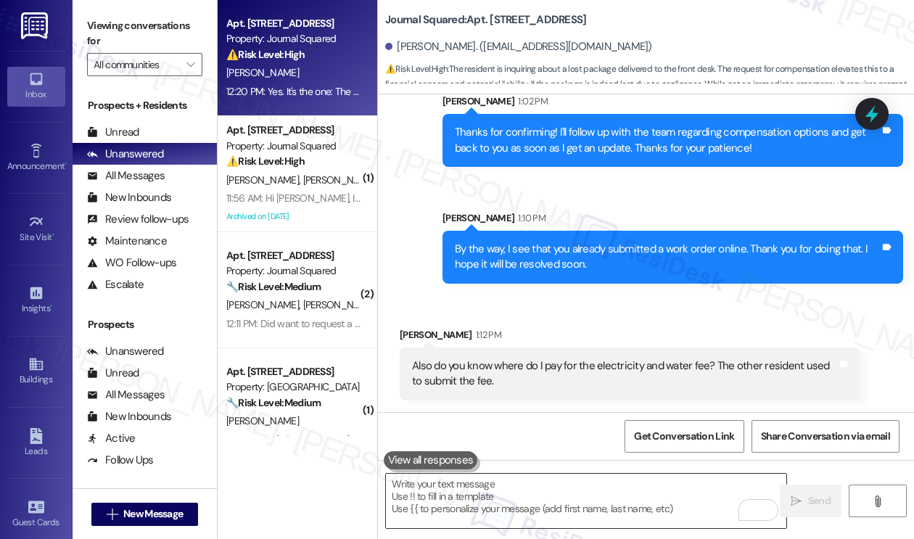
click at [578, 498] on textarea "To enrich screen reader interactions, please activate Accessibility in Grammarl…" at bounding box center [586, 501] width 400 height 54
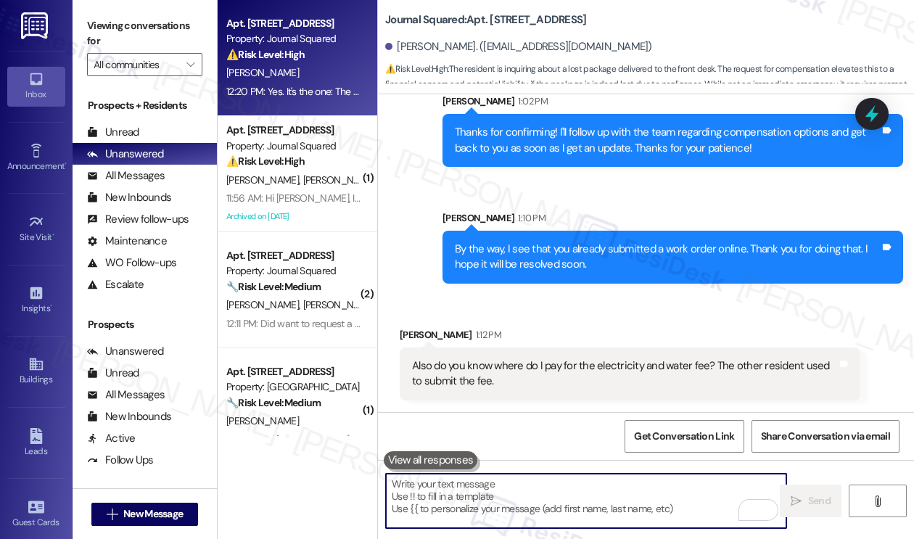
click at [583, 371] on div "Also do you know where do I pay for the electricity and water fee? The other re…" at bounding box center [624, 373] width 425 height 31
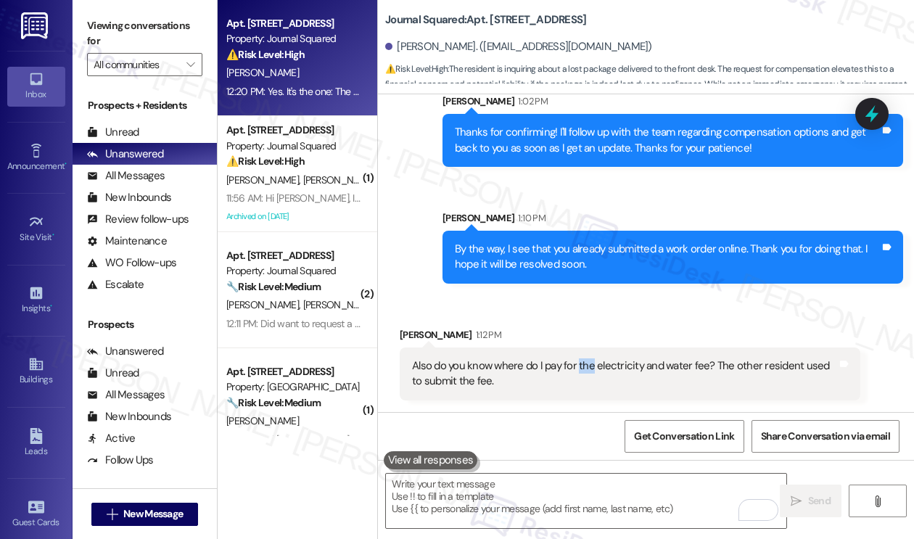
click at [583, 371] on div "Also do you know where do I pay for the electricity and water fee? The other re…" at bounding box center [624, 373] width 425 height 31
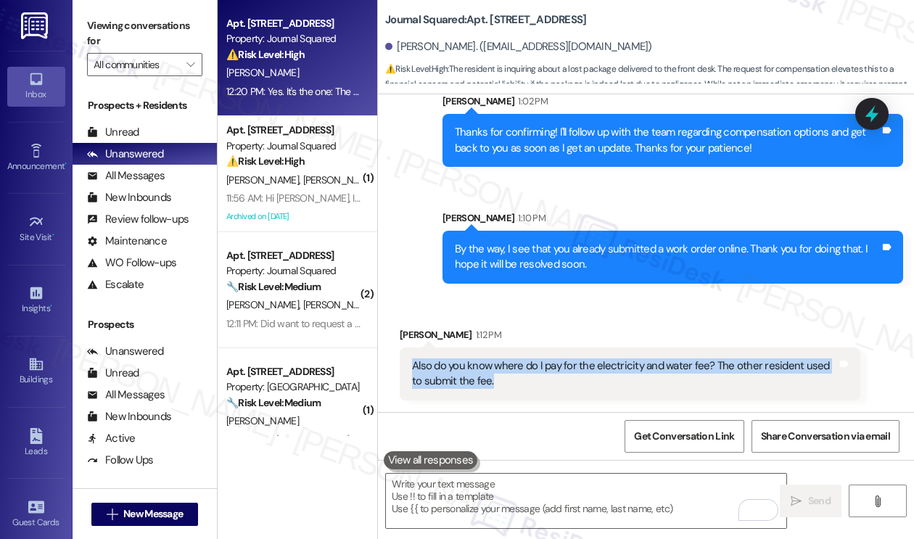
click at [583, 371] on div "Also do you know where do I pay for the electricity and water fee? The other re…" at bounding box center [624, 373] width 425 height 31
click at [160, 25] on label "Viewing conversations for" at bounding box center [144, 34] width 115 height 38
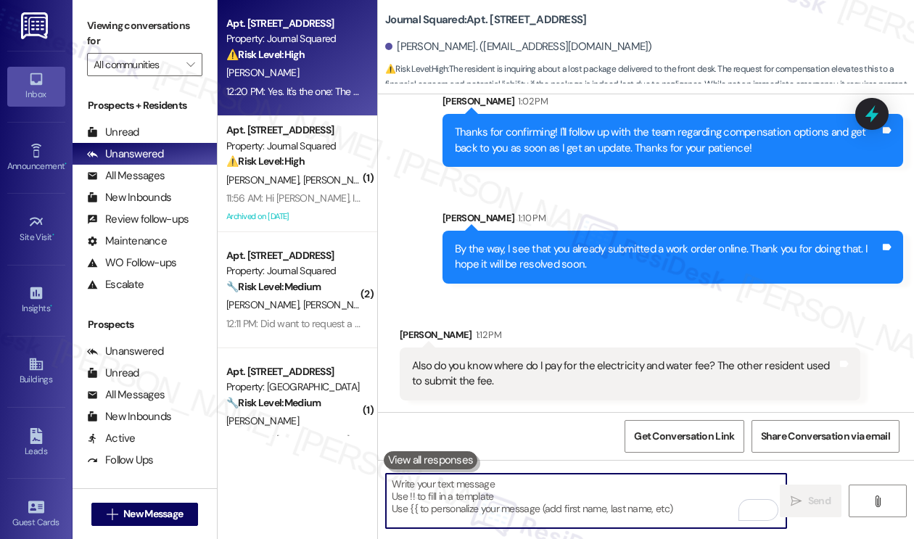
click at [507, 498] on textarea "To enrich screen reader interactions, please activate Accessibility in Grammarl…" at bounding box center [586, 501] width 400 height 54
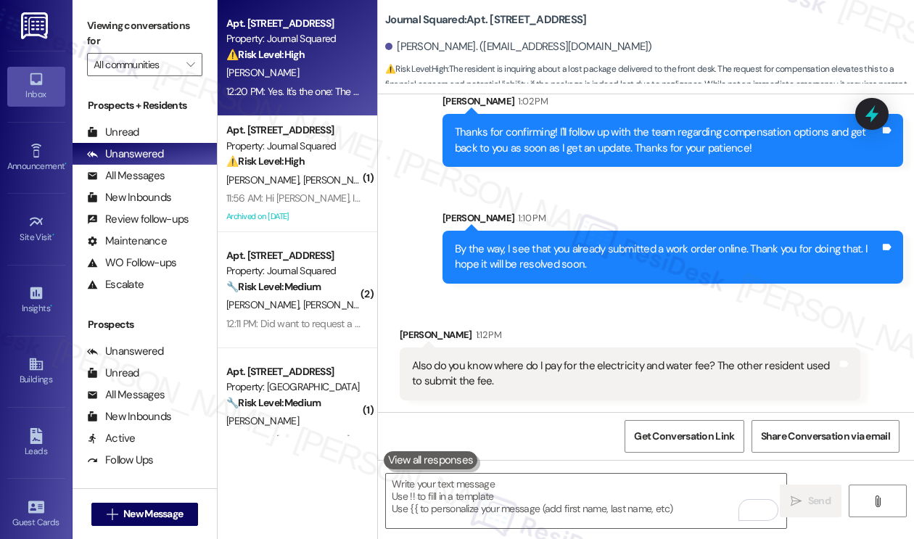
click at [595, 332] on div "Xinzhi Zhang 1:12 PM" at bounding box center [630, 337] width 461 height 20
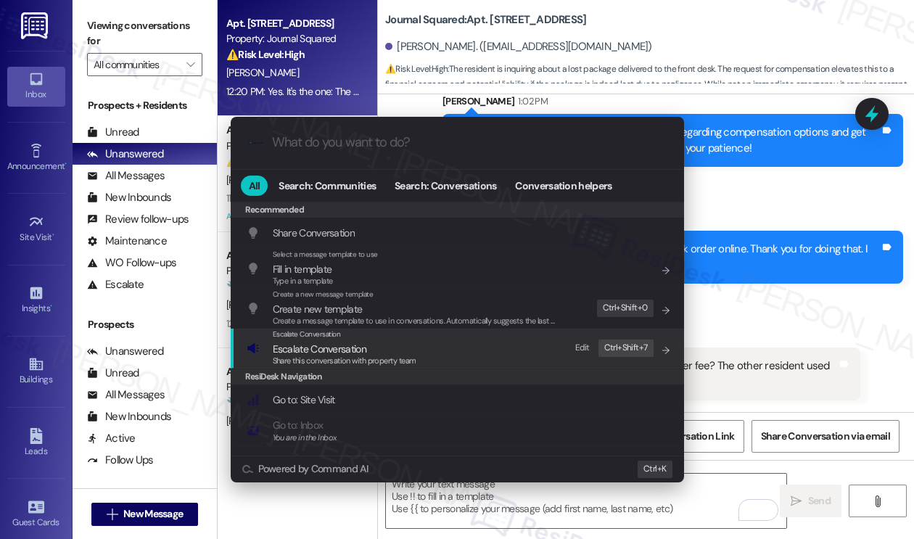
click at [422, 357] on div "Escalate Conversation Escalate Conversation Share this conversation with proper…" at bounding box center [459, 348] width 424 height 39
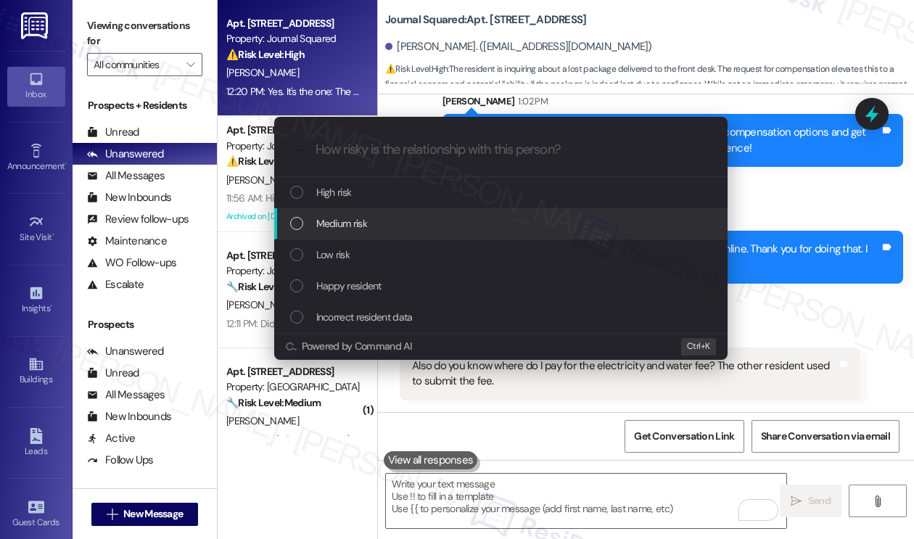
click at [366, 233] on div "Medium risk" at bounding box center [500, 223] width 453 height 31
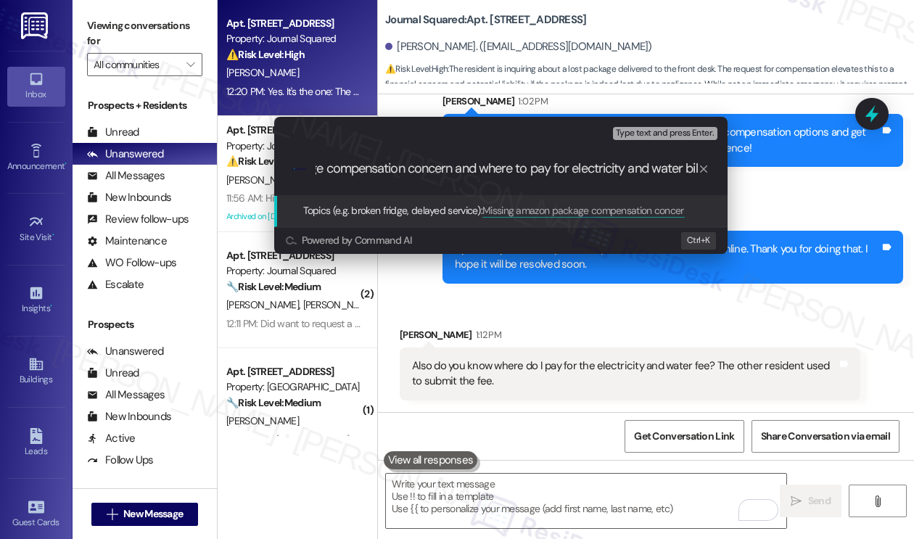
type input "Missing amazon package compensation concern and where to pay for electricity an…"
drag, startPoint x: 525, startPoint y: 166, endPoint x: 479, endPoint y: 170, distance: 45.9
click at [479, 170] on input "Missing amazon package compensation concern and where to pay for electricity an…" at bounding box center [507, 168] width 382 height 15
click at [496, 165] on input "Missing amazon package compensation concern and where to pay for electricity an…" at bounding box center [507, 168] width 382 height 15
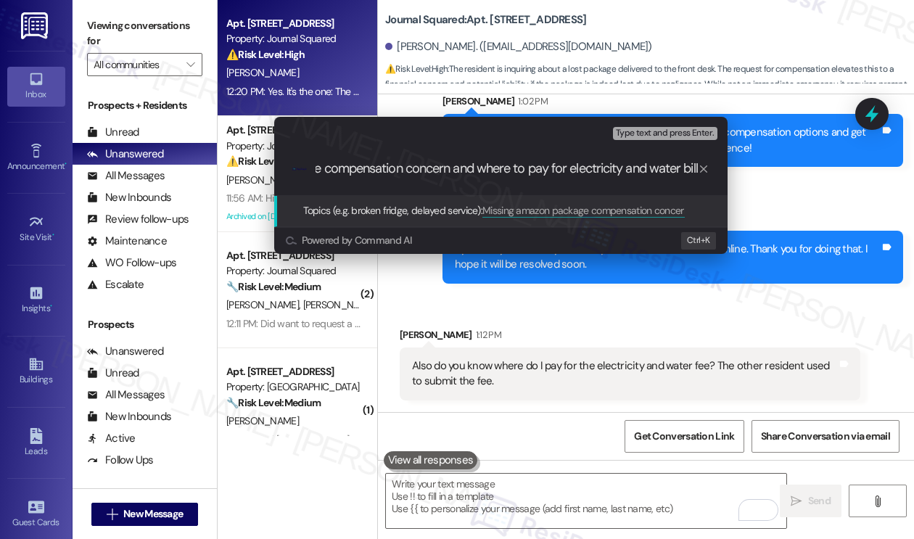
click at [496, 165] on input "Missing amazon package compensation concern and where to pay for electricity an…" at bounding box center [507, 168] width 382 height 15
click at [496, 163] on input "Missing amazon package compensation concern and where to pay for electricity an…" at bounding box center [507, 168] width 382 height 15
click at [507, 168] on input "Missing amazon package compensation concern and where to pay for electricity an…" at bounding box center [507, 168] width 382 height 15
click at [508, 168] on input "Missing amazon package compensation concern and where to pay for electricity an…" at bounding box center [507, 168] width 382 height 15
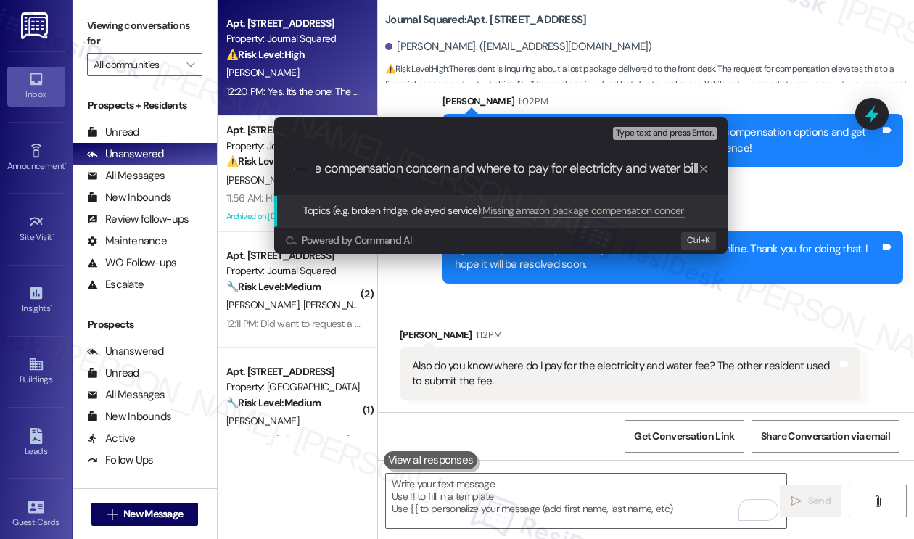
click at [508, 168] on input "Missing amazon package compensation concern and where to pay for electricity an…" at bounding box center [507, 168] width 382 height 15
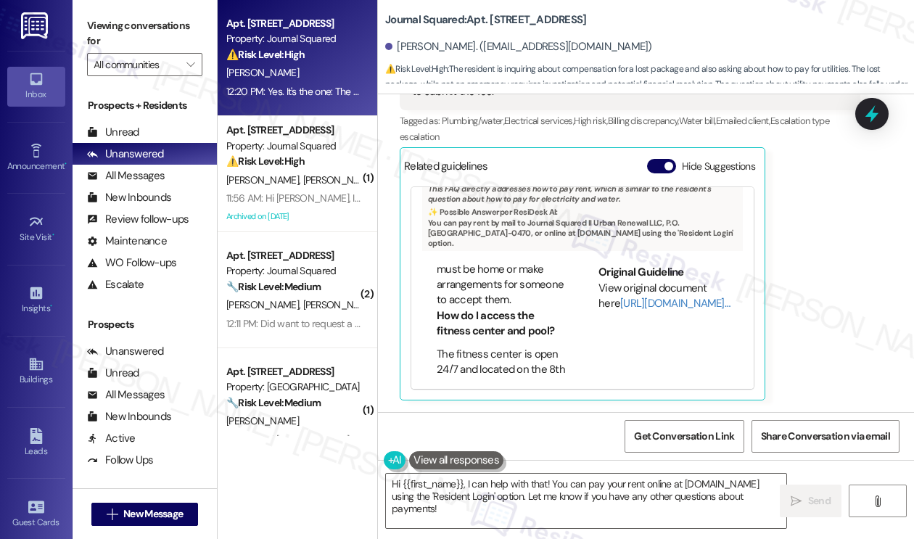
scroll to position [1016, 0]
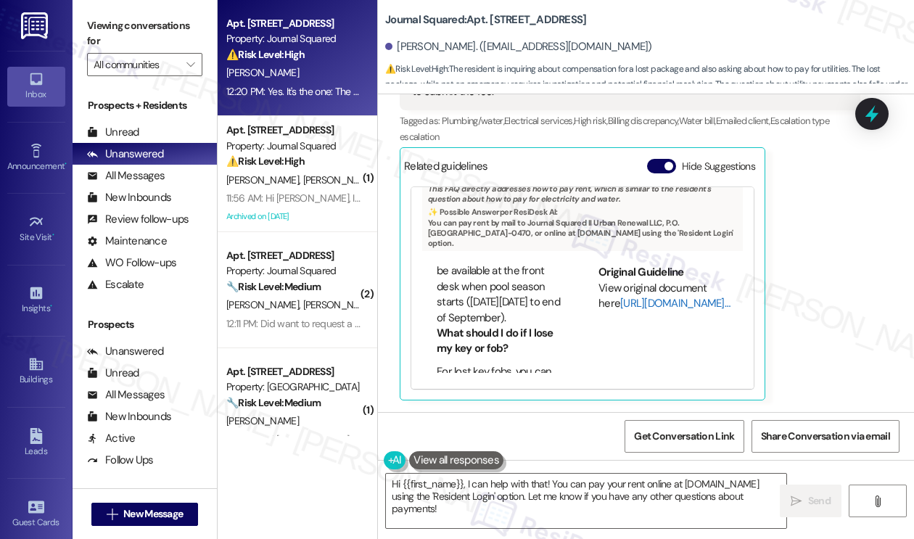
click at [620, 304] on link "[URL][DOMAIN_NAME]…" at bounding box center [675, 303] width 110 height 15
click at [477, 508] on textarea "Hi {{first_name}}, I can help with that! You can pay your rent online at www.jo…" at bounding box center [586, 501] width 400 height 54
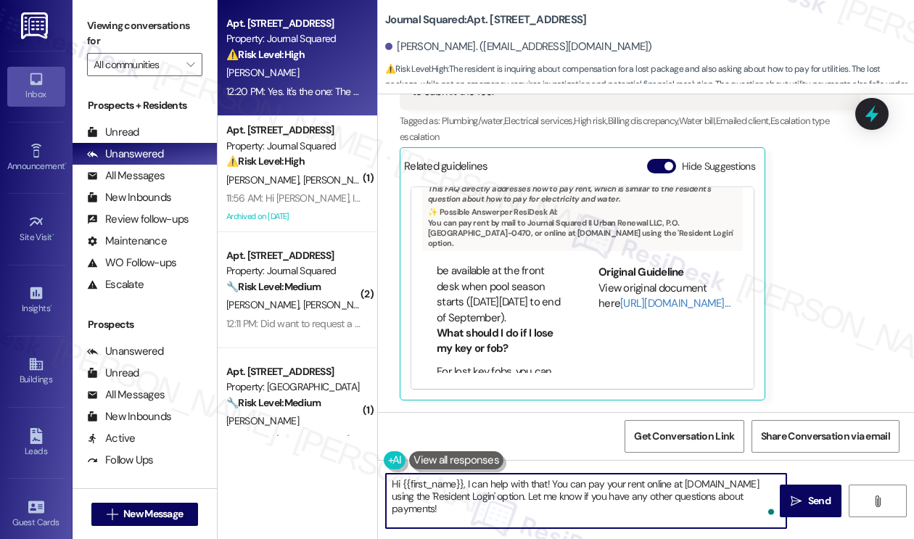
click at [599, 504] on textarea "Hi {{first_name}}, I can help with that! You can pay your rent online at www.jo…" at bounding box center [586, 501] width 400 height 54
click at [601, 504] on textarea "Hi {{first_name}}, I can help with that! You can pay your rent online at www.jo…" at bounding box center [586, 501] width 400 height 54
click at [531, 503] on textarea "Hi {{first_name}}, I can help with that! You can pay your rent online at www.jo…" at bounding box center [586, 501] width 400 height 54
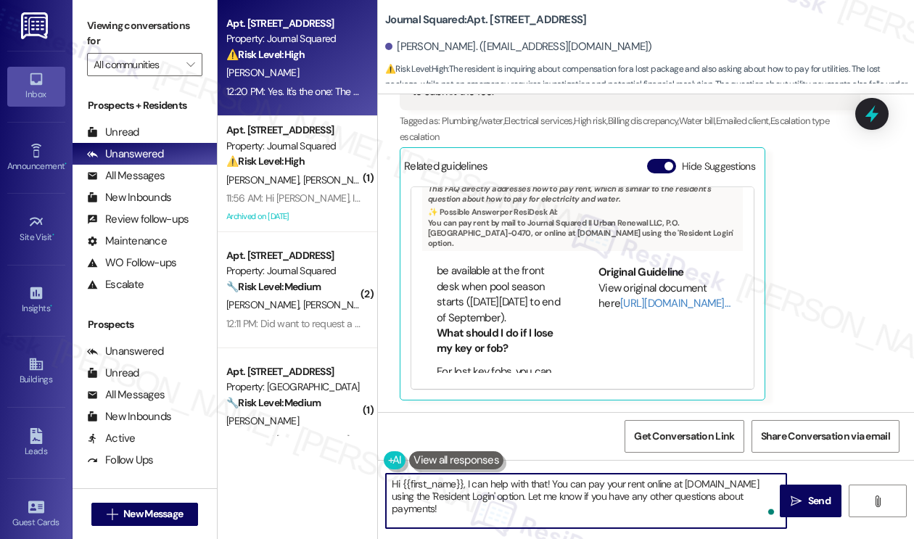
click at [531, 503] on textarea "Hi {{first_name}}, I can help with that! You can pay your rent online at www.jo…" at bounding box center [586, 501] width 400 height 54
click at [578, 504] on textarea "Hi {{first_name}}, I can help with that! You can pay your rent online at www.jo…" at bounding box center [586, 501] width 400 height 54
click at [578, 509] on textarea "Hi {{first_name}}, I can help with that! You can pay your rent online at www.jo…" at bounding box center [586, 501] width 400 height 54
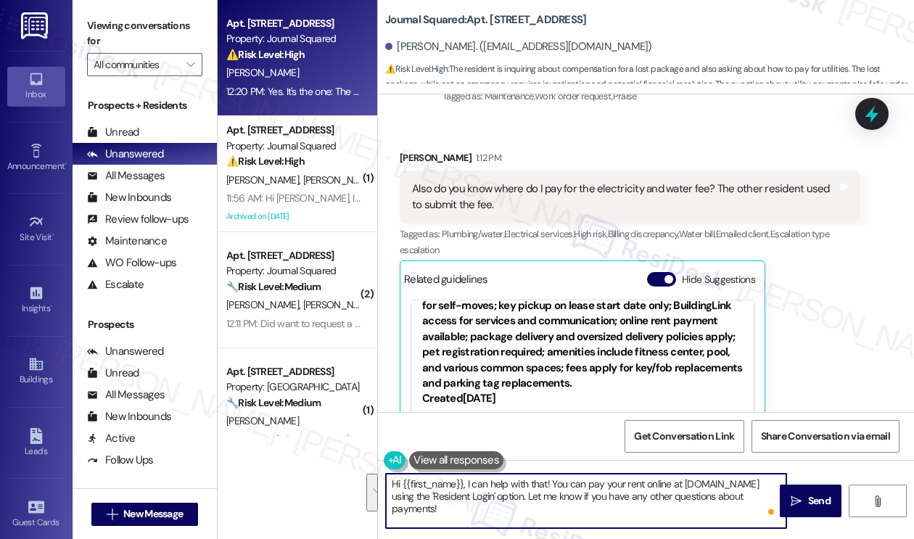
scroll to position [1363, 0]
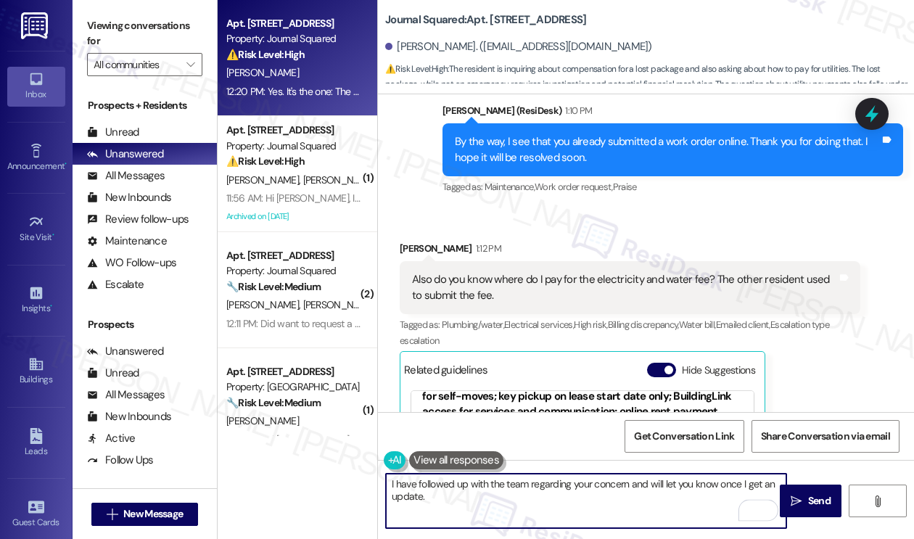
click at [620, 480] on textarea "I have followed up with the team regarding your concern and will let you know o…" at bounding box center [586, 501] width 400 height 54
type textarea "I have followed up with the team regarding your question about where to pay the…"
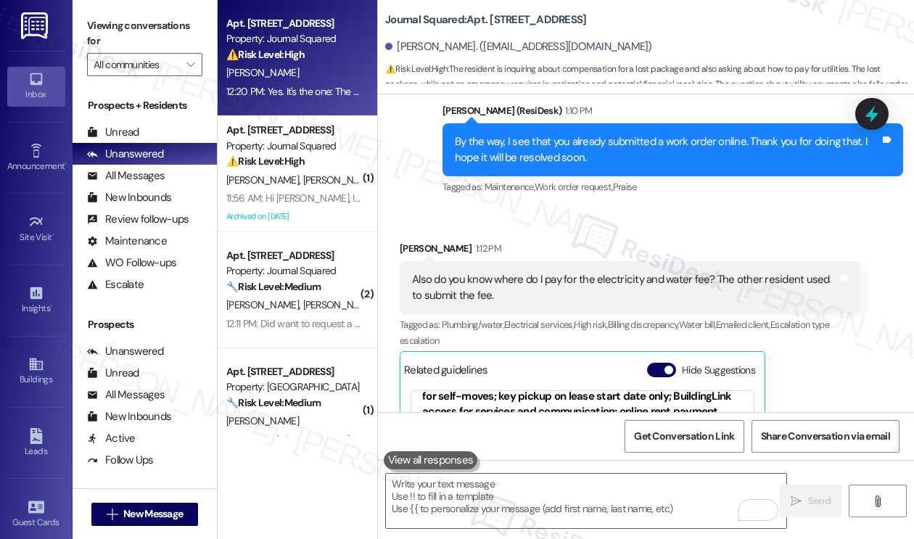
drag, startPoint x: 96, startPoint y: 17, endPoint x: 107, endPoint y: 1, distance: 19.2
click at [96, 17] on label "Viewing conversations for" at bounding box center [144, 34] width 115 height 38
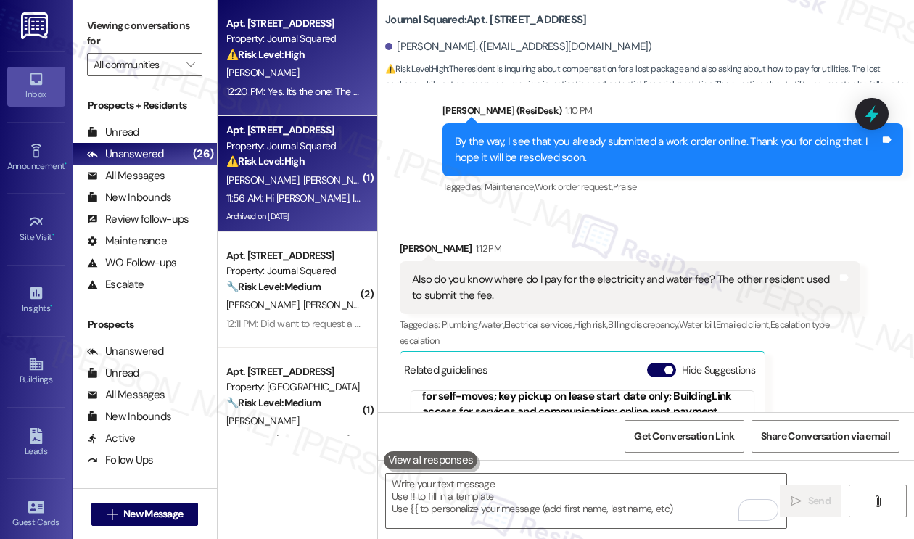
click at [291, 223] on div "Archived on 08/18/2025" at bounding box center [293, 216] width 137 height 18
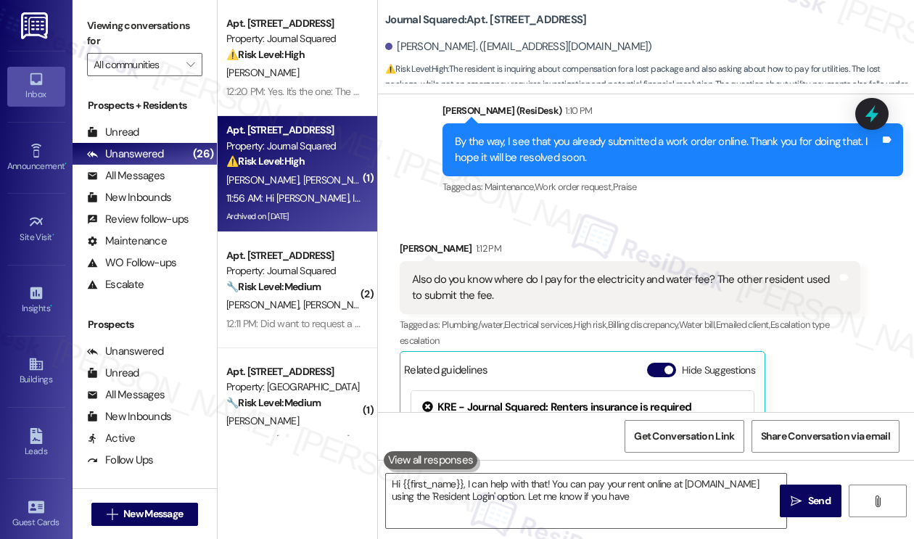
type textarea "Hi {{first_name}}, I can help with that! You can pay your rent online at www.jo…"
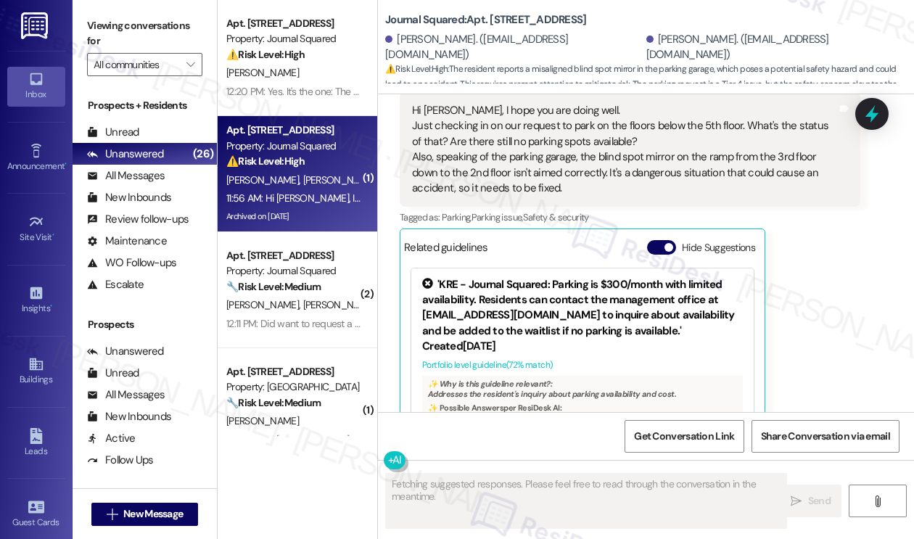
scroll to position [6080, 0]
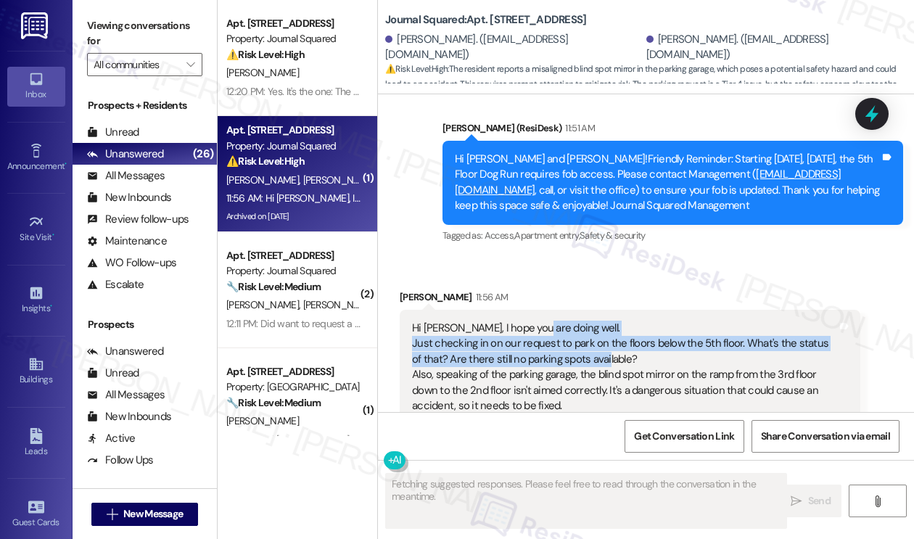
drag, startPoint x: 532, startPoint y: 246, endPoint x: 594, endPoint y: 284, distance: 73.3
click at [594, 321] on div "Hi Jane, I hope you are doing well. Just checking in on our request to park on …" at bounding box center [624, 368] width 425 height 94
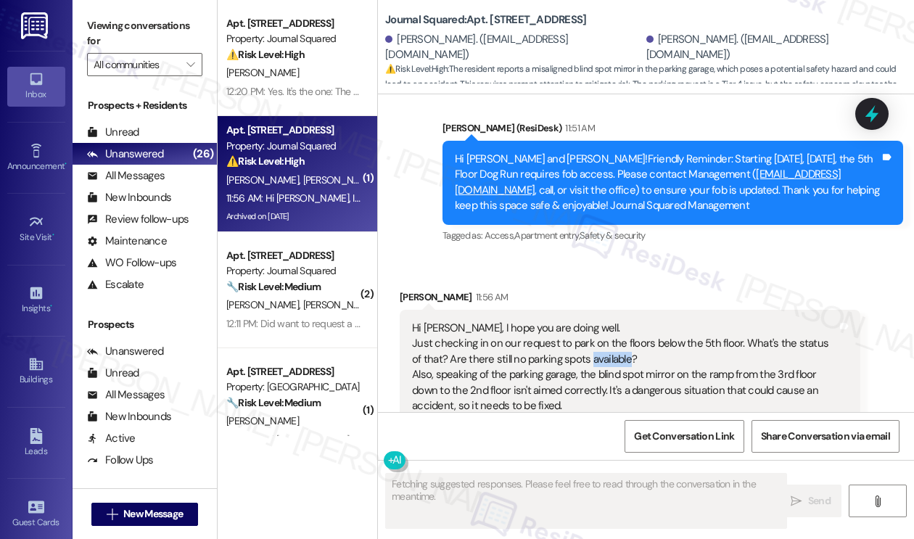
click at [594, 321] on div "Hi Jane, I hope you are doing well. Just checking in on our request to park on …" at bounding box center [624, 368] width 425 height 94
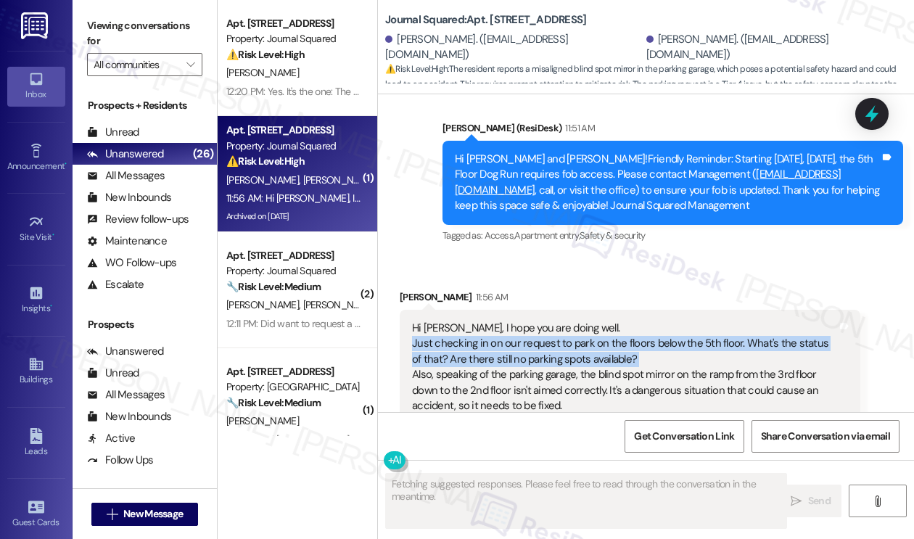
click at [594, 321] on div "Hi Jane, I hope you are doing well. Just checking in on our request to park on …" at bounding box center [624, 368] width 425 height 94
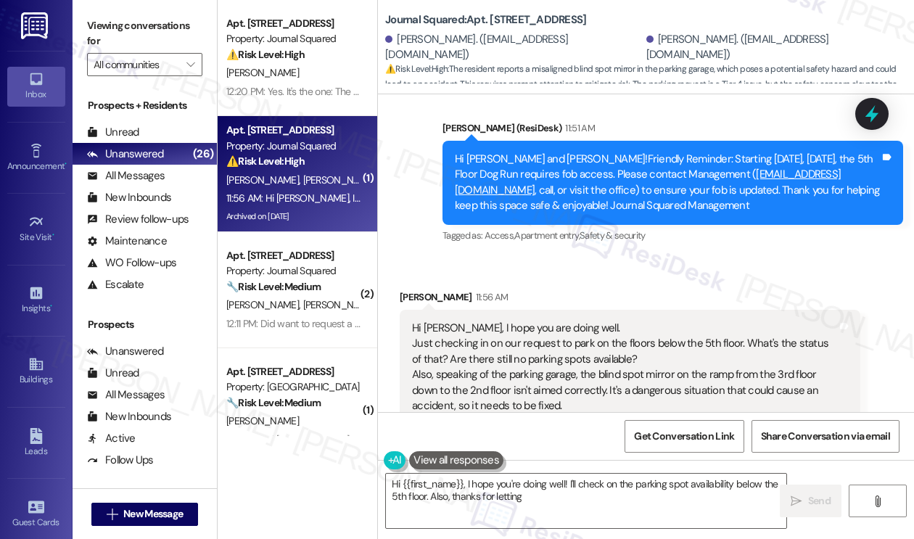
click at [482, 321] on div "Hi Jane, I hope you are doing well. Just checking in on our request to park on …" at bounding box center [624, 368] width 425 height 94
type textarea "Hi {{first_name}}, I hope you're doing well! I'll check on the parking spot ava…"
click at [482, 321] on div "Hi Jane, I hope you are doing well. Just checking in on our request to park on …" at bounding box center [624, 368] width 425 height 94
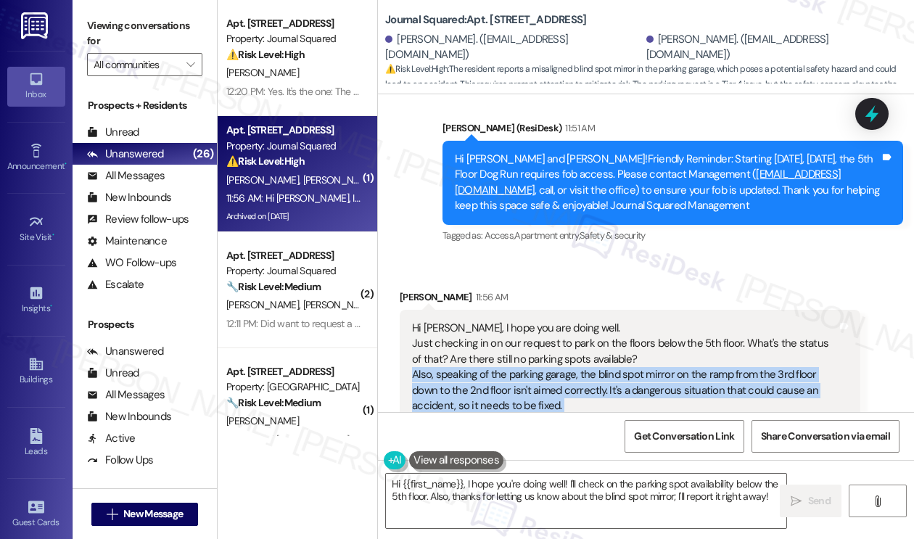
click at [482, 321] on div "Hi Jane, I hope you are doing well. Just checking in on our request to park on …" at bounding box center [624, 368] width 425 height 94
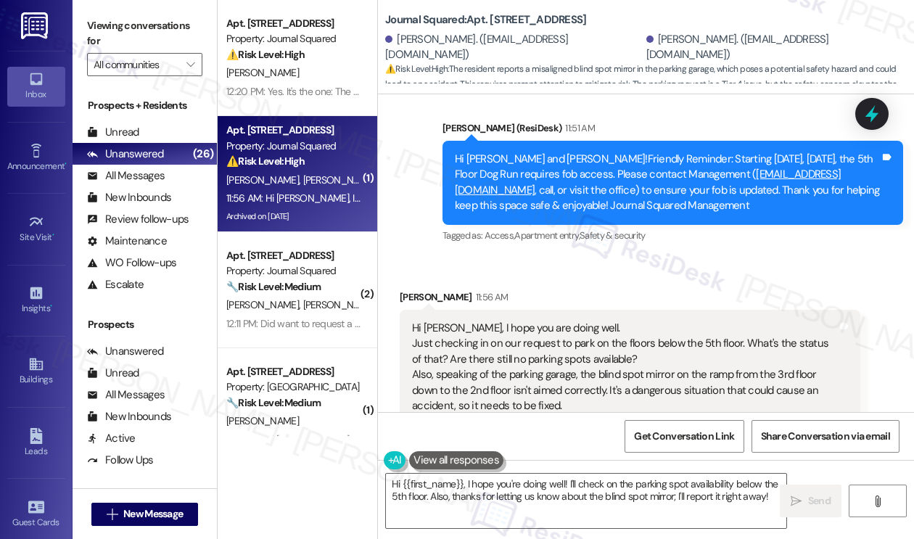
click at [508, 321] on div "Hi Jane, I hope you are doing well. Just checking in on our request to park on …" at bounding box center [624, 368] width 425 height 94
click at [509, 321] on div "Hi Jane, I hope you are doing well. Just checking in on our request to park on …" at bounding box center [624, 368] width 425 height 94
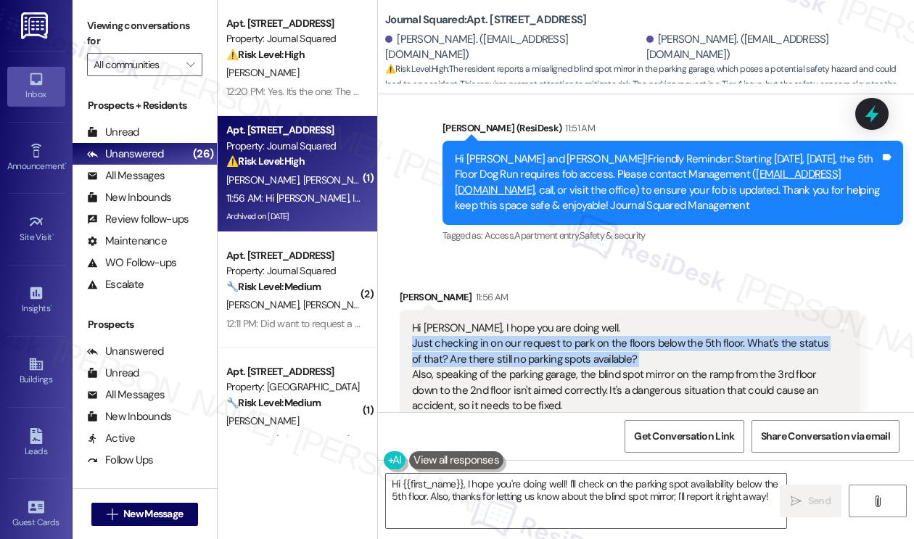
click at [509, 321] on div "Hi Jane, I hope you are doing well. Just checking in on our request to park on …" at bounding box center [624, 368] width 425 height 94
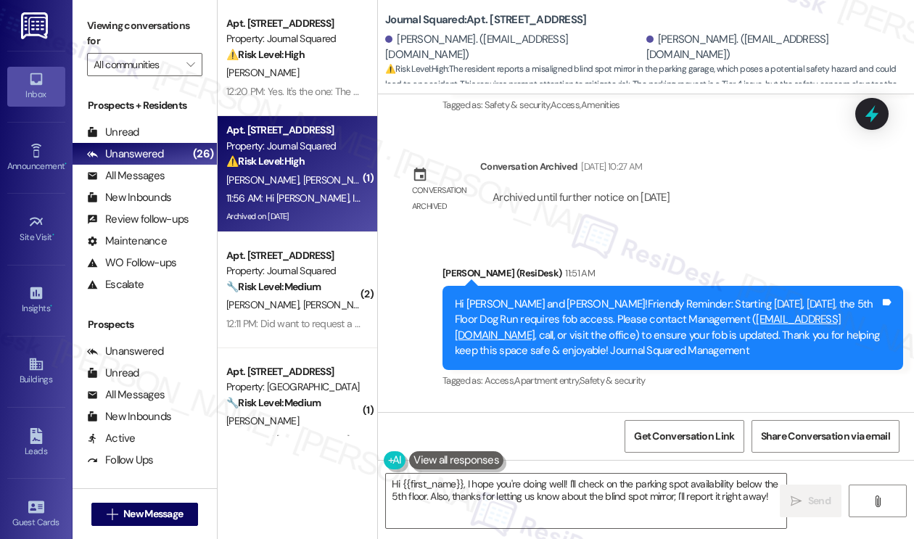
click at [536, 297] on div "Hi Seongwoo and Jimin!Friendly Reminder: Starting today, Sept 5, the 5th Floor …" at bounding box center [667, 328] width 425 height 62
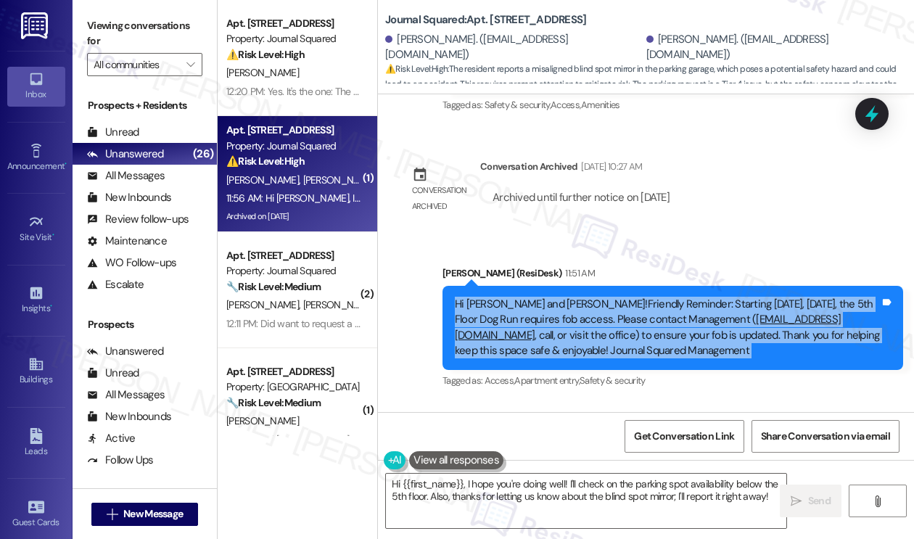
click at [536, 297] on div "Hi Seongwoo and Jimin!Friendly Reminder: Starting today, Sept 5, the 5th Floor …" at bounding box center [667, 328] width 425 height 62
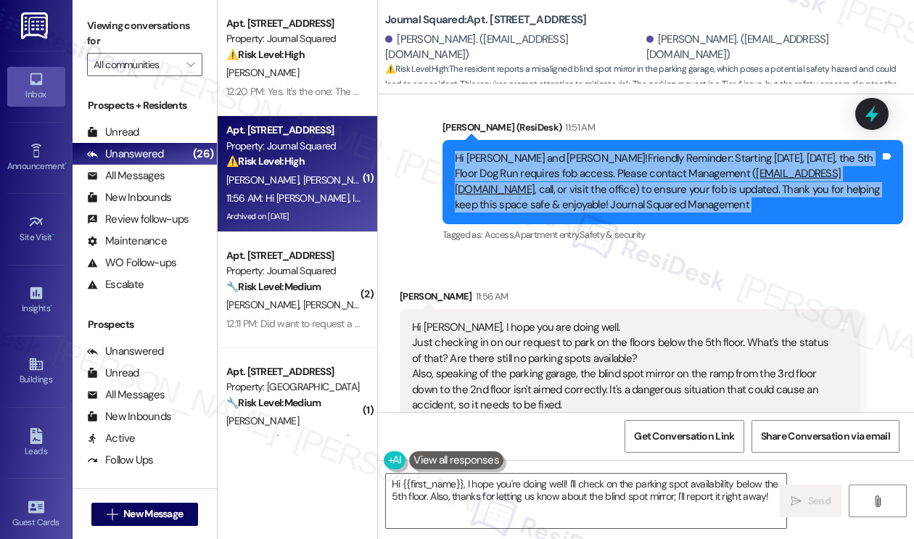
scroll to position [6080, 0]
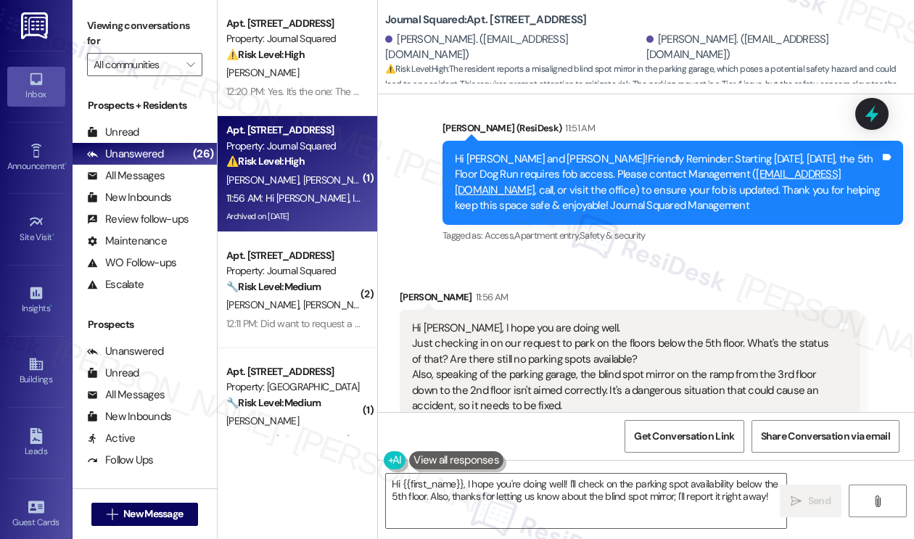
click at [483, 321] on div "Hi Jane, I hope you are doing well. Just checking in on our request to park on …" at bounding box center [624, 368] width 425 height 94
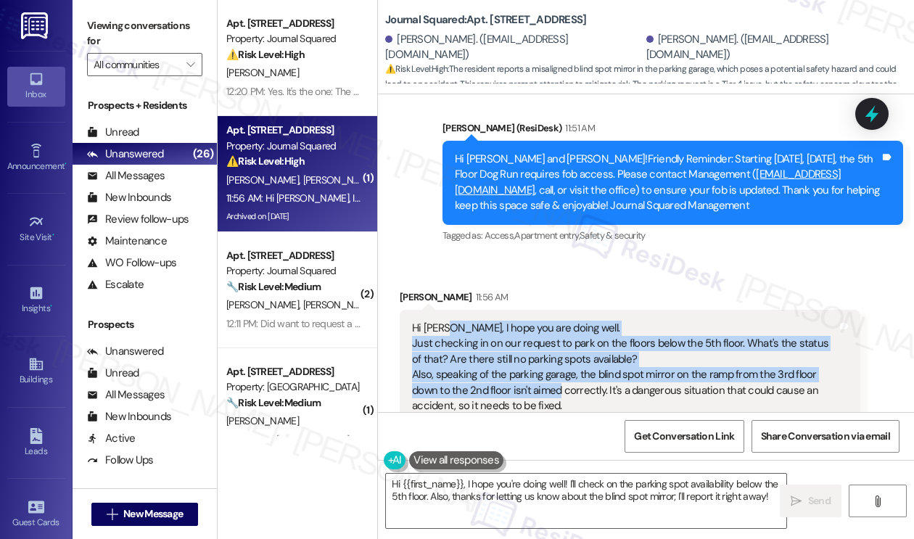
drag, startPoint x: 446, startPoint y: 246, endPoint x: 559, endPoint y: 311, distance: 130.0
click at [559, 321] on div "Hi Jane, I hope you are doing well. Just checking in on our request to park on …" at bounding box center [624, 368] width 425 height 94
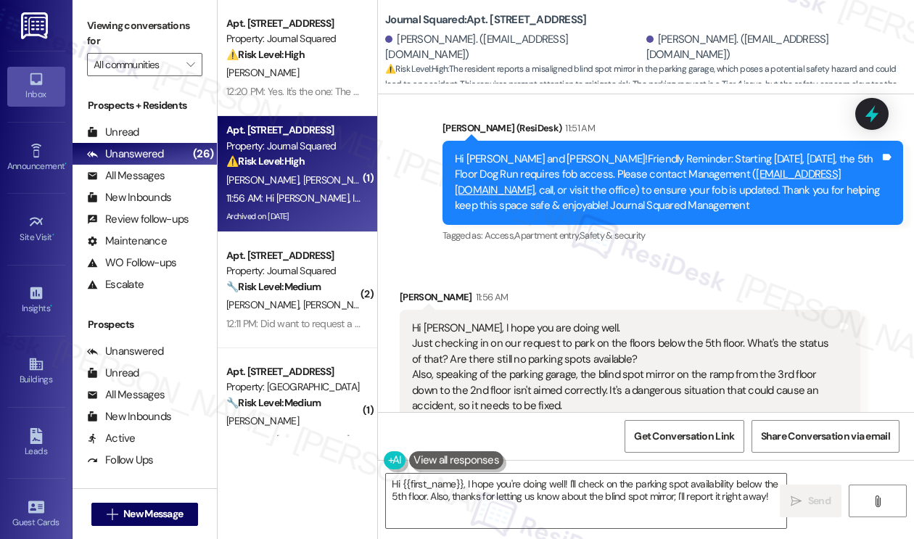
click at [583, 321] on div "Hi Jane, I hope you are doing well. Just checking in on our request to park on …" at bounding box center [624, 368] width 425 height 94
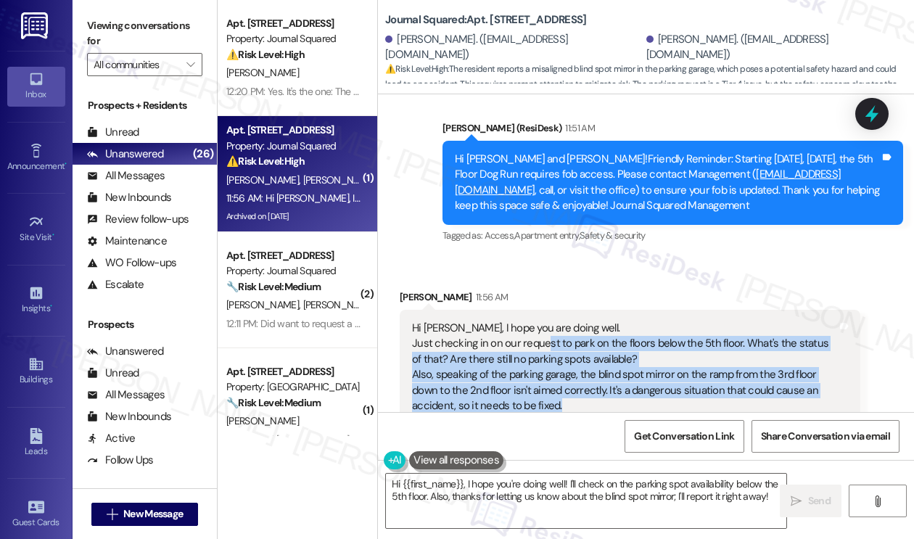
drag, startPoint x: 589, startPoint y: 321, endPoint x: 546, endPoint y: 261, distance: 74.3
click at [546, 321] on div "Hi Jane, I hope you are doing well. Just checking in on our request to park on …" at bounding box center [624, 368] width 425 height 94
click at [575, 321] on div "Hi Jane, I hope you are doing well. Just checking in on our request to park on …" at bounding box center [624, 368] width 425 height 94
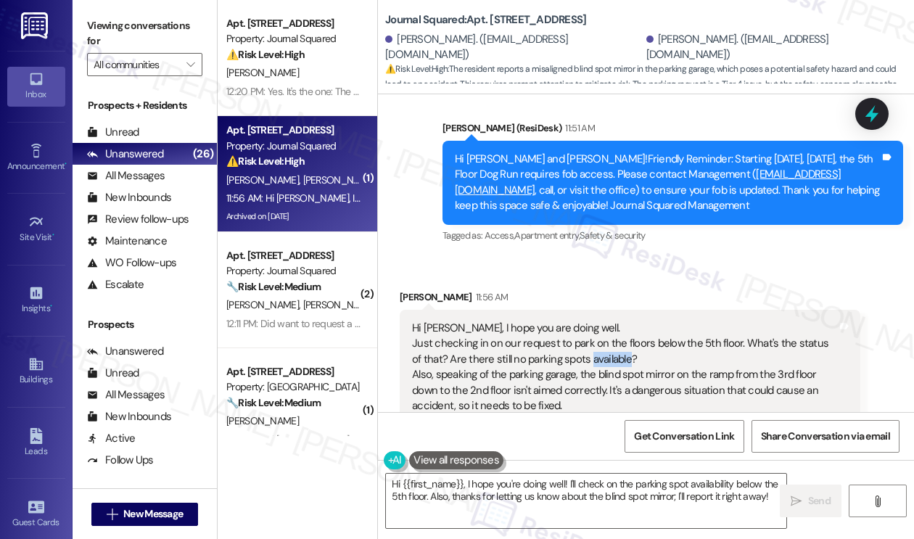
click at [575, 321] on div "Hi Jane, I hope you are doing well. Just checking in on our request to park on …" at bounding box center [624, 368] width 425 height 94
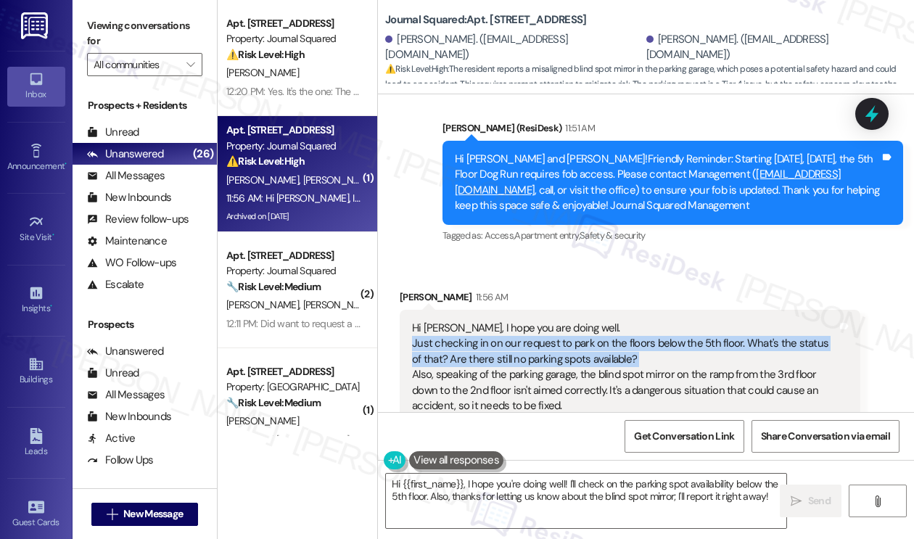
click at [575, 321] on div "Hi Jane, I hope you are doing well. Just checking in on our request to park on …" at bounding box center [624, 368] width 425 height 94
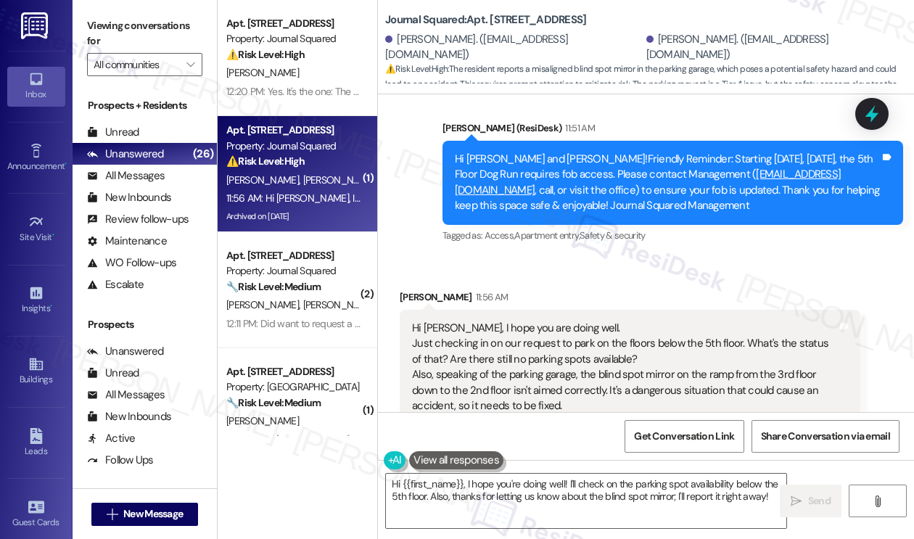
click at [588, 321] on div "Hi Jane, I hope you are doing well. Just checking in on our request to park on …" at bounding box center [624, 368] width 425 height 94
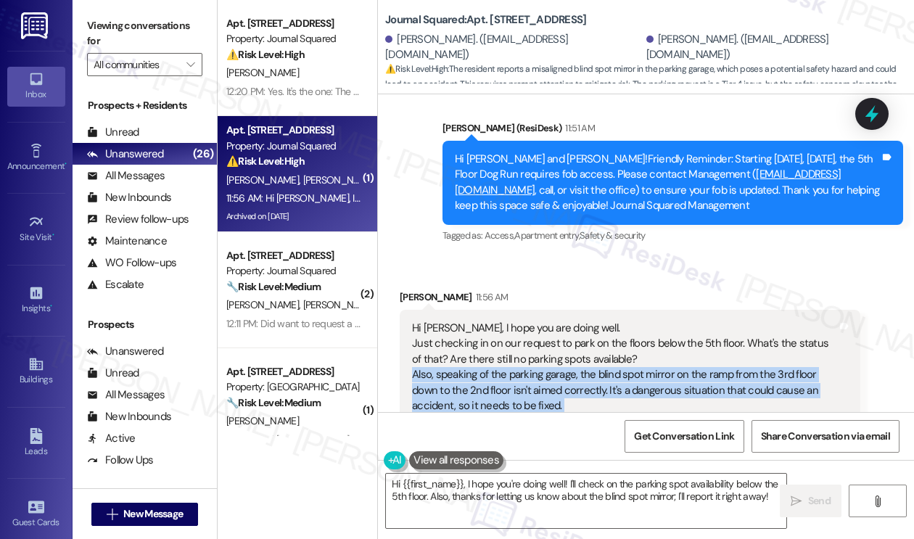
click at [588, 321] on div "Hi Jane, I hope you are doing well. Just checking in on our request to park on …" at bounding box center [624, 368] width 425 height 94
click at [563, 324] on div "Hi Jane, I hope you are doing well. Just checking in on our request to park on …" at bounding box center [624, 368] width 425 height 94
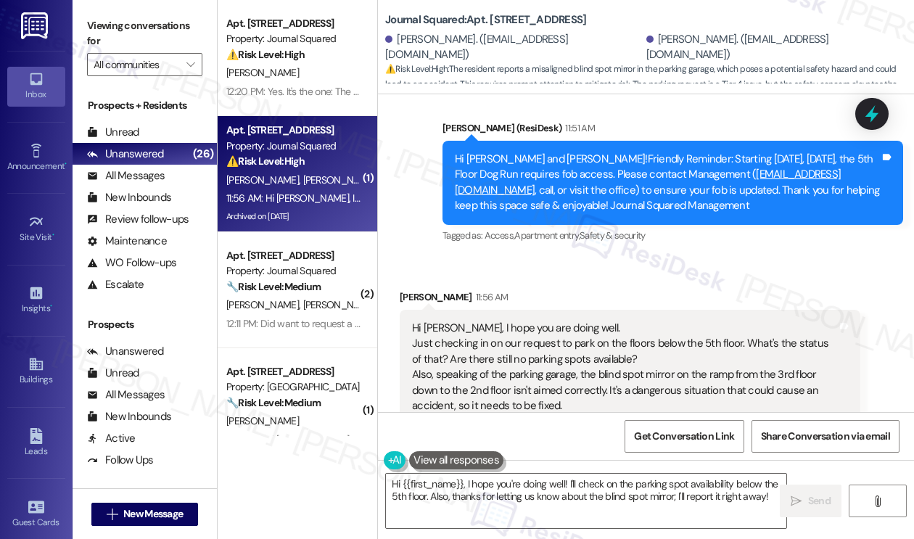
click at [563, 324] on div "Hi Jane, I hope you are doing well. Just checking in on our request to park on …" at bounding box center [624, 368] width 425 height 94
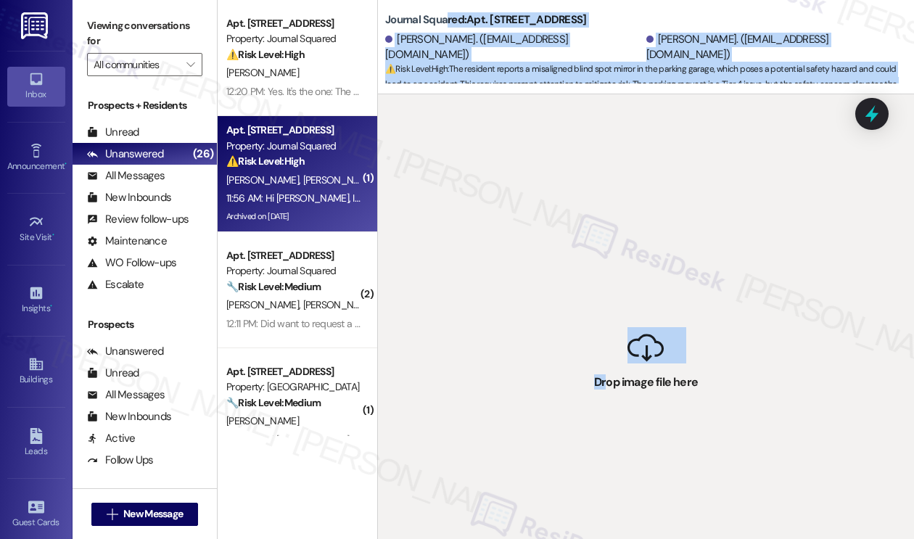
drag, startPoint x: 586, startPoint y: 355, endPoint x: 522, endPoint y: 134, distance: 230.5
click at [450, 10] on div "Journal Squared: Apt. 4603, 605 Pavonia Avenue Seongwoo Bae. (swbae@snu.ac.kr) …" at bounding box center [645, 269] width 537 height 539
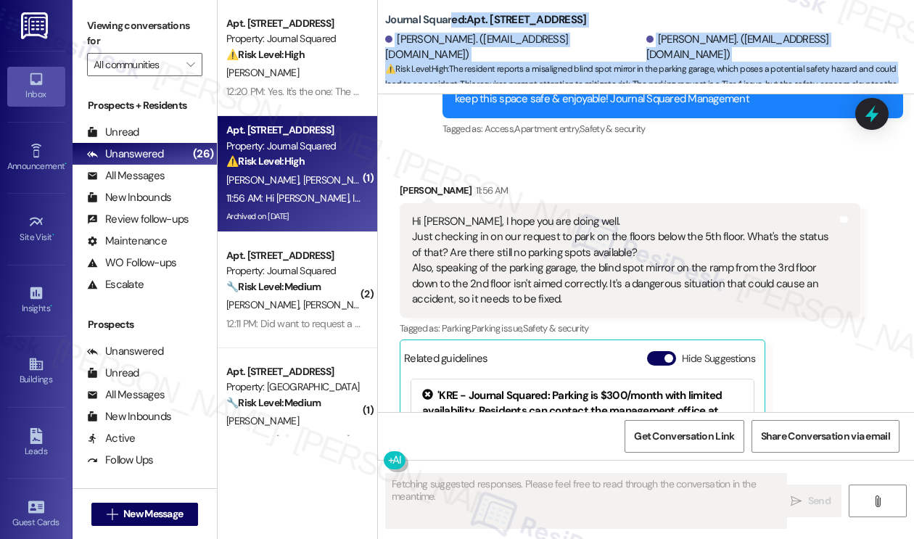
scroll to position [6297, 0]
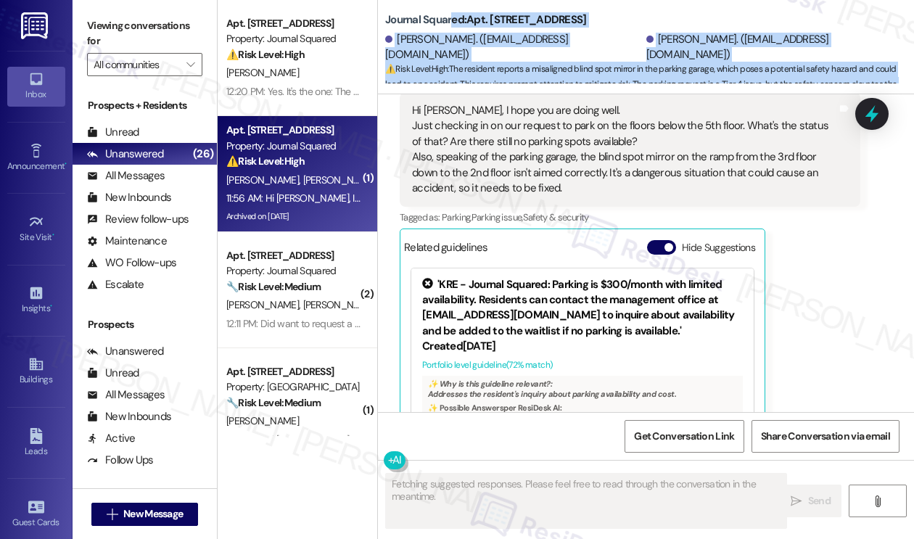
click at [741, 62] on span "⚠️ Risk Level: High : The resident reports a misaligned blind spot mirror in th…" at bounding box center [649, 85] width 529 height 46
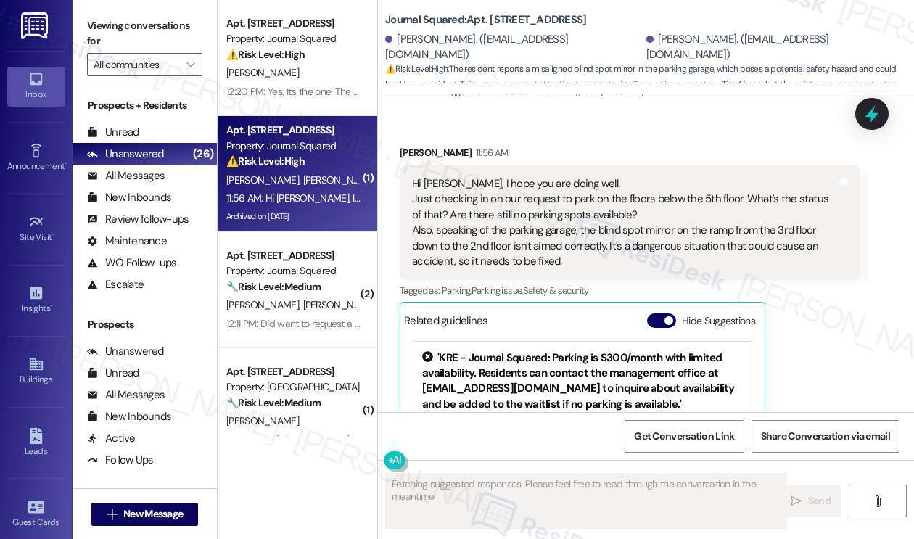
scroll to position [6152, 0]
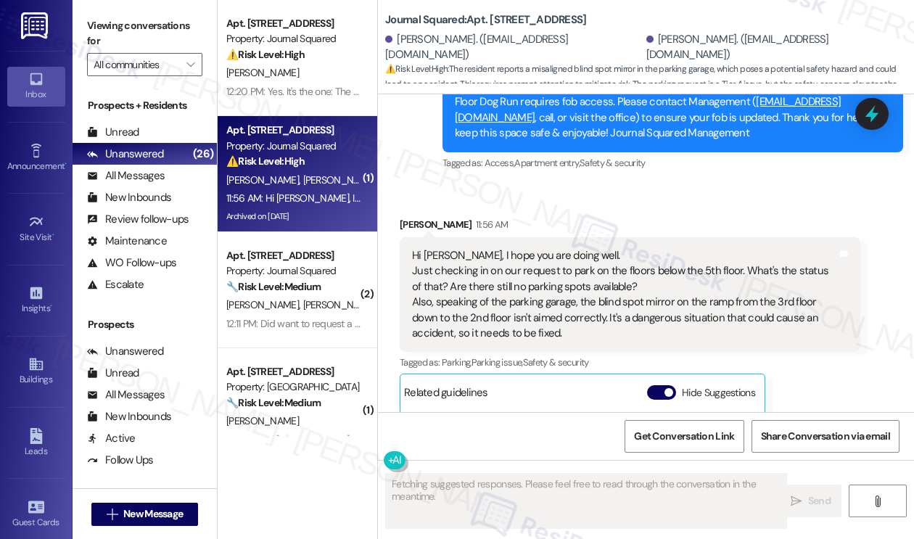
click at [612, 248] on div "Hi Jane, I hope you are doing well. Just checking in on our request to park on …" at bounding box center [624, 295] width 425 height 94
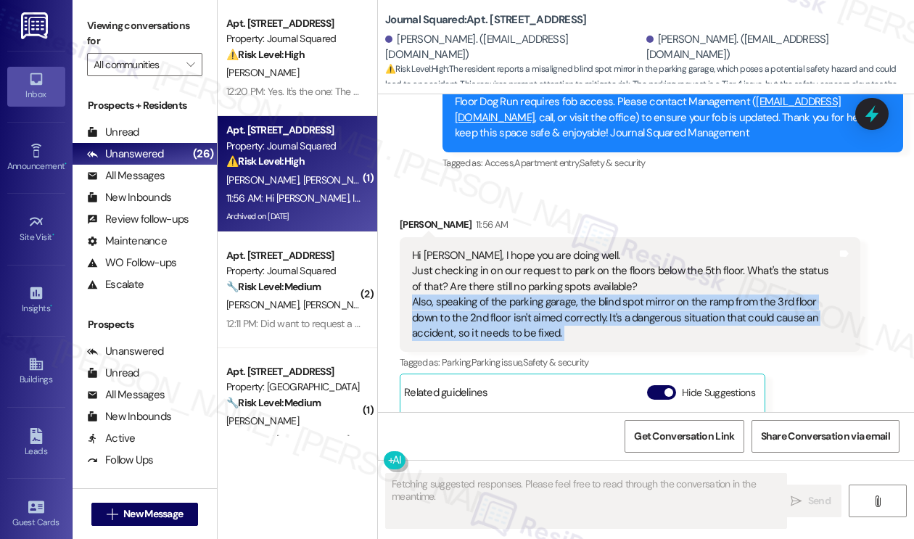
click at [612, 248] on div "Hi Jane, I hope you are doing well. Just checking in on our request to park on …" at bounding box center [624, 295] width 425 height 94
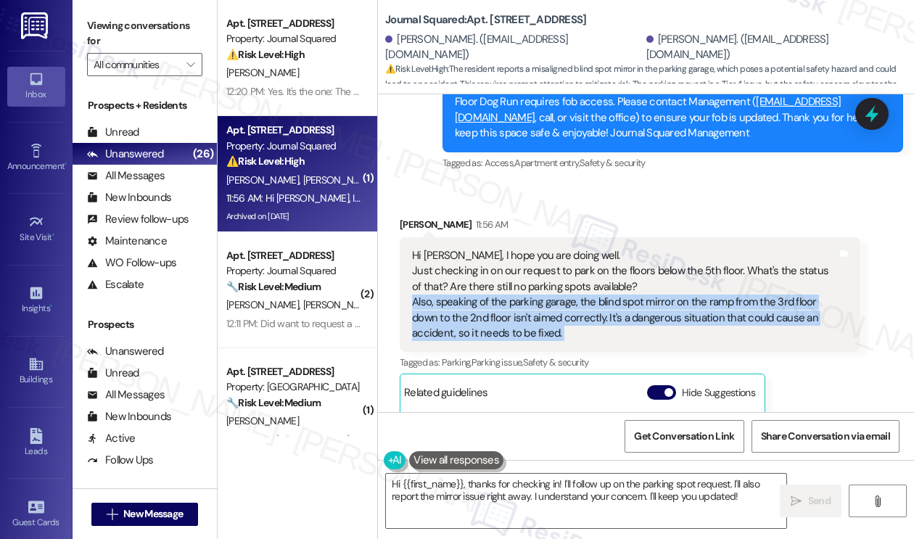
click at [619, 248] on div "Hi Jane, I hope you are doing well. Just checking in on our request to park on …" at bounding box center [624, 295] width 425 height 94
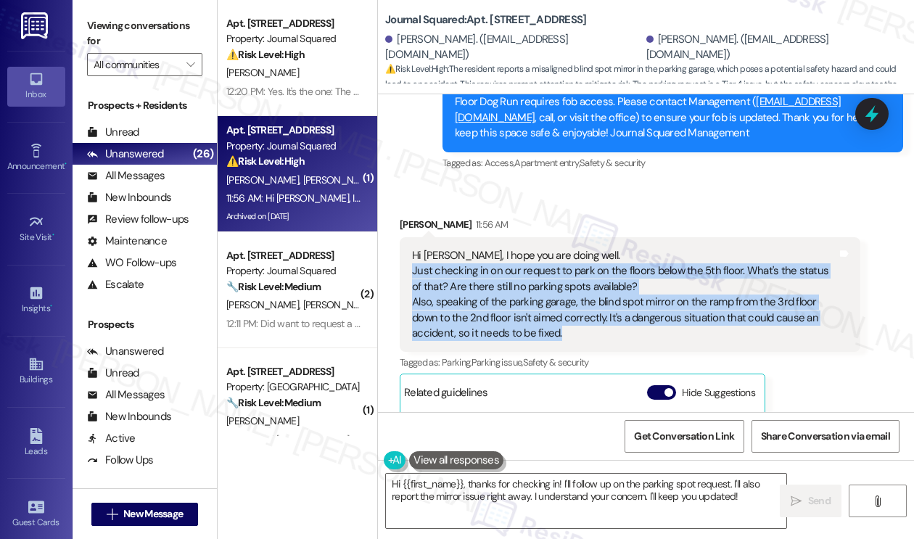
drag, startPoint x: 601, startPoint y: 250, endPoint x: 398, endPoint y: 196, distance: 211.0
click at [398, 206] on div "Received via SMS Seongwoo Bae 11:56 AM Hi Jane, I hope you are doing well. Just…" at bounding box center [630, 421] width 482 height 431
copy div "Just checking in on our request to park on the floors below the 5th floor. What…"
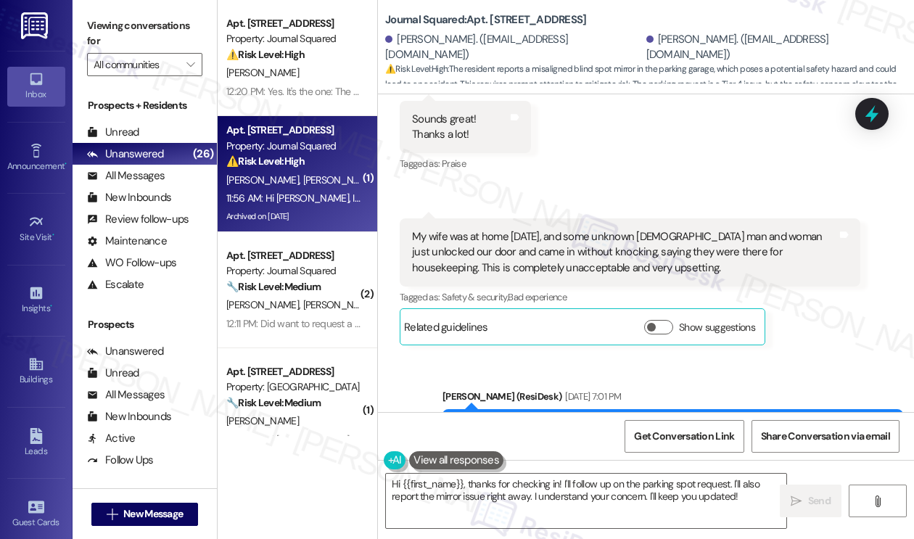
scroll to position [2287, 0]
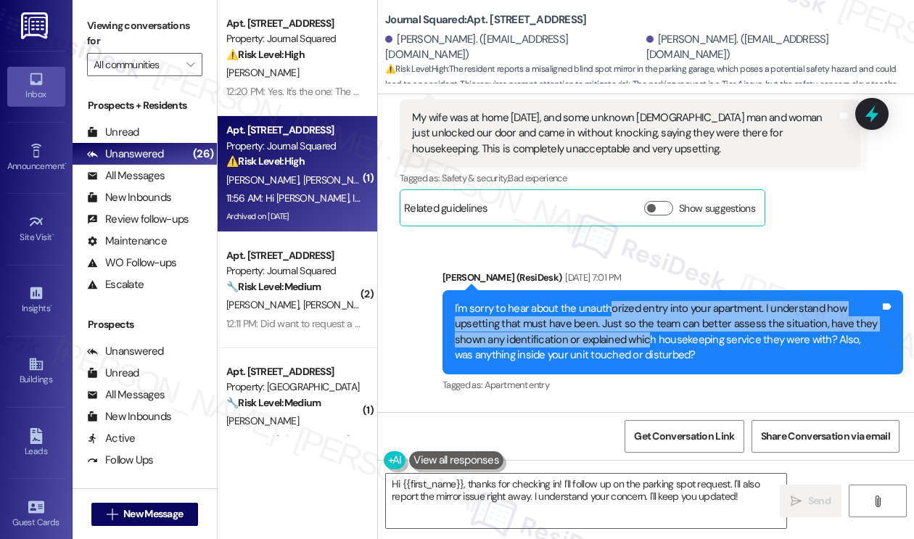
drag, startPoint x: 607, startPoint y: 273, endPoint x: 647, endPoint y: 307, distance: 53.0
click at [647, 307] on div "I'm sorry to hear about the unauthorized entry into your apartment. I understan…" at bounding box center [667, 332] width 425 height 62
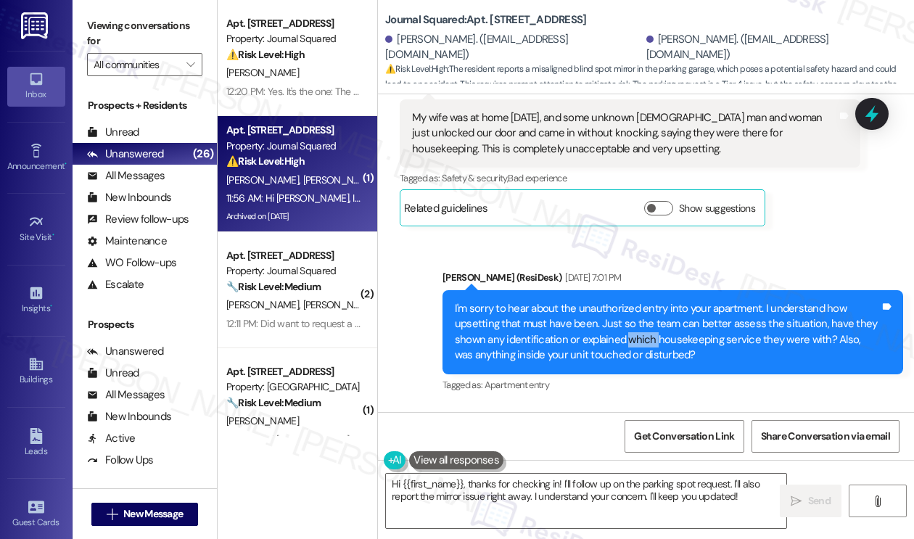
click at [647, 307] on div "I'm sorry to hear about the unauthorized entry into your apartment. I understan…" at bounding box center [667, 332] width 425 height 62
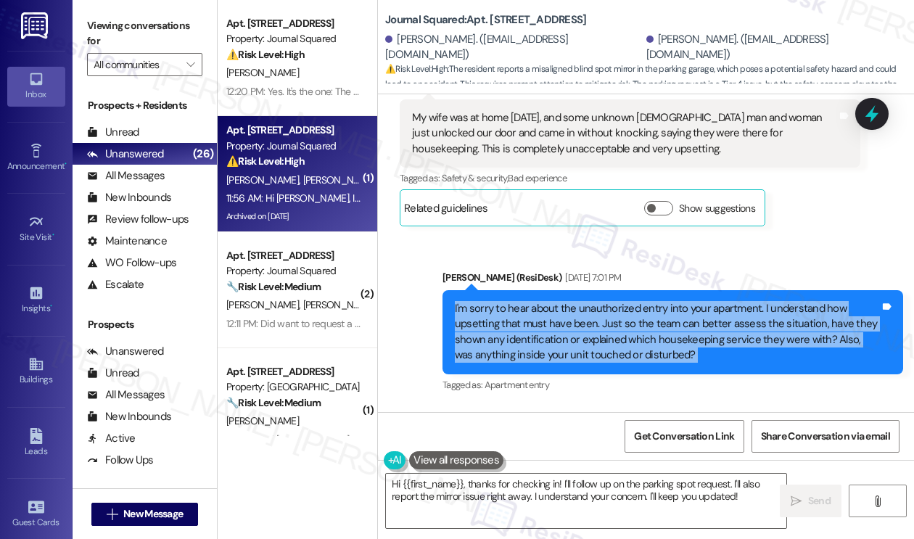
click at [647, 307] on div "I'm sorry to hear about the unauthorized entry into your apartment. I understan…" at bounding box center [667, 332] width 425 height 62
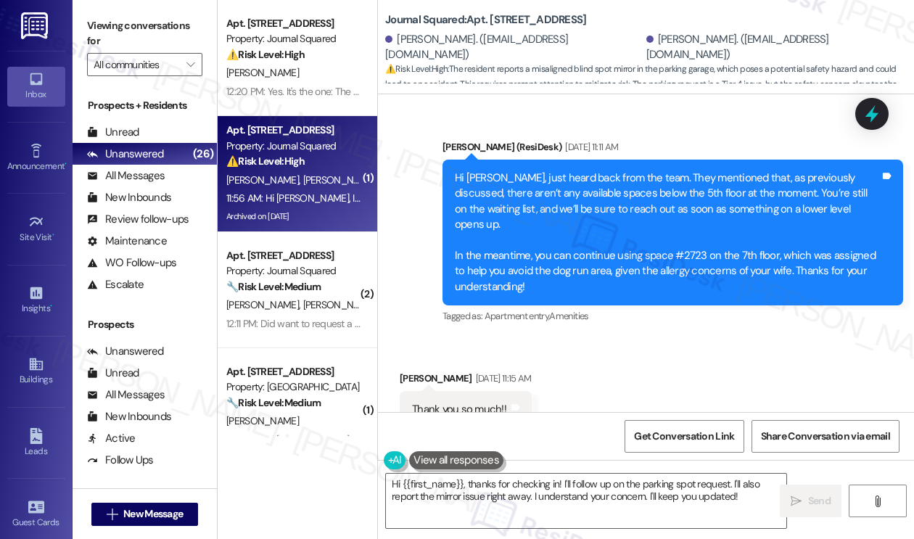
scroll to position [3448, 0]
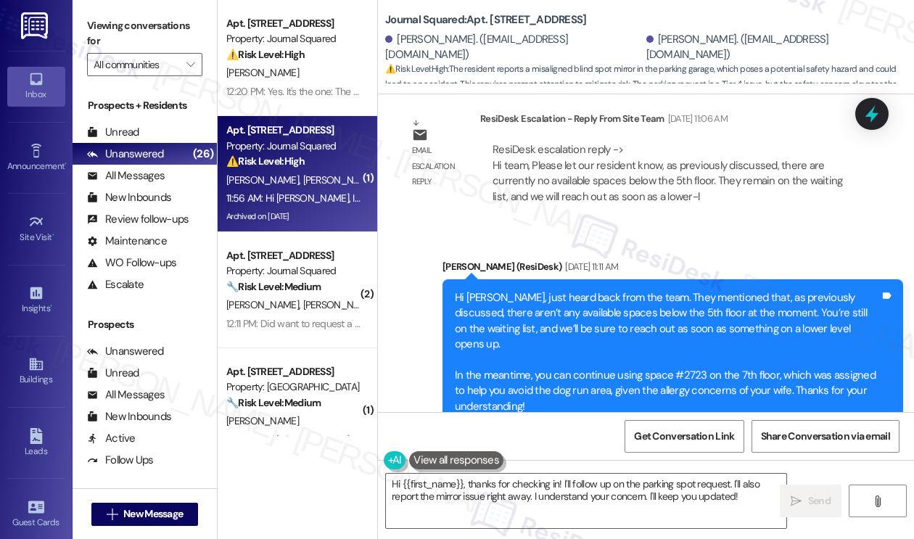
click at [527, 325] on div "Hi Jimin, just heard back from the team. They mentioned that, as previously dis…" at bounding box center [667, 352] width 425 height 124
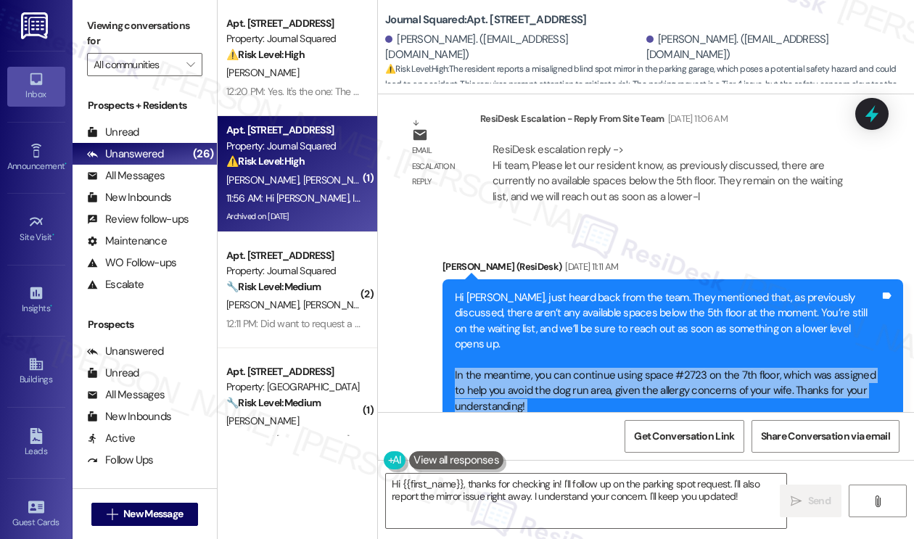
click at [526, 325] on div "Hi Jimin, just heard back from the team. They mentioned that, as previously dis…" at bounding box center [667, 352] width 425 height 124
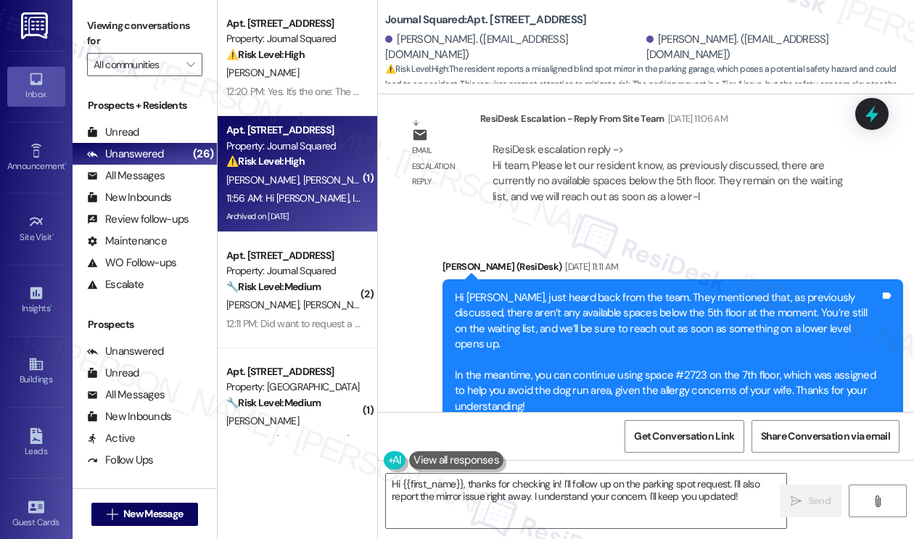
click at [676, 300] on div "Hi Jimin, just heard back from the team. They mentioned that, as previously dis…" at bounding box center [667, 352] width 425 height 124
click at [674, 301] on div "Hi Jimin, just heard back from the team. They mentioned that, as previously dis…" at bounding box center [667, 352] width 425 height 124
click at [673, 301] on div "Hi Jimin, just heard back from the team. They mentioned that, as previously dis…" at bounding box center [667, 352] width 425 height 124
click at [586, 321] on div "Hi Jimin, just heard back from the team. They mentioned that, as previously dis…" at bounding box center [667, 352] width 425 height 124
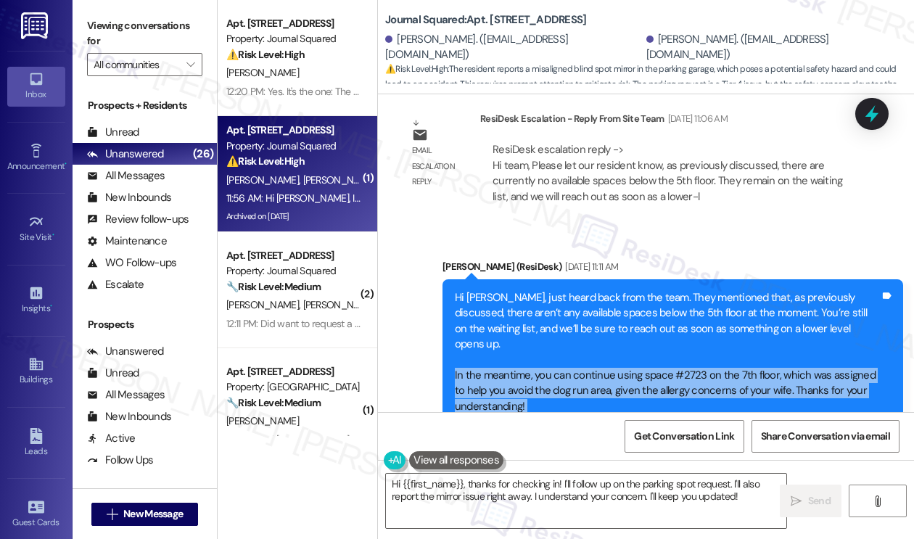
click at [586, 321] on div "Hi Jimin, just heard back from the team. They mentioned that, as previously dis…" at bounding box center [667, 352] width 425 height 124
click at [609, 315] on div "Hi Jimin, just heard back from the team. They mentioned that, as previously dis…" at bounding box center [667, 352] width 425 height 124
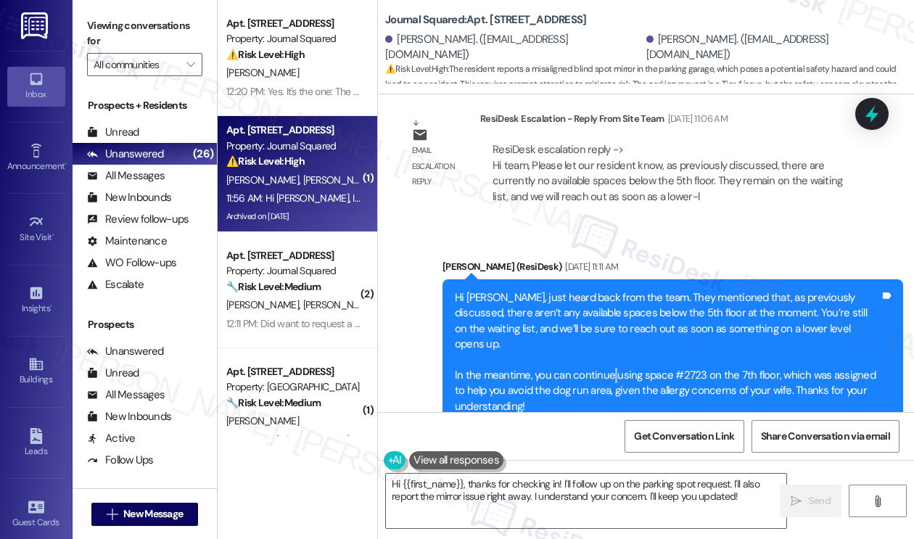
click at [609, 315] on div "Hi Jimin, just heard back from the team. They mentioned that, as previously dis…" at bounding box center [667, 352] width 425 height 124
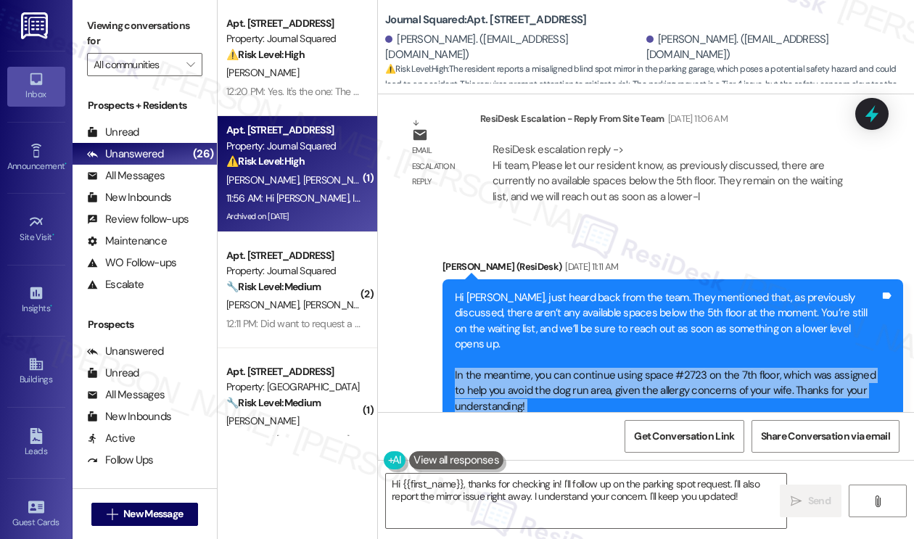
click at [609, 315] on div "Hi Jimin, just heard back from the team. They mentioned that, as previously dis…" at bounding box center [667, 352] width 425 height 124
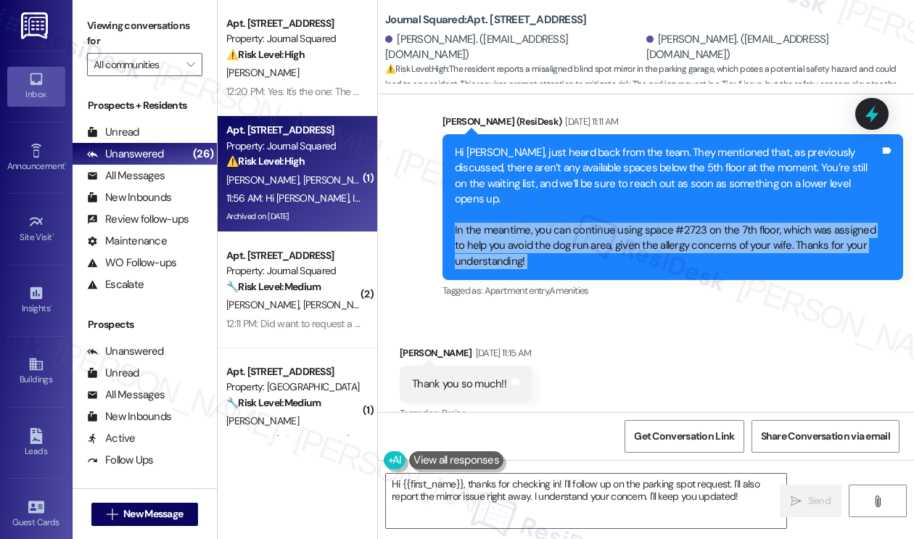
scroll to position [3520, 0]
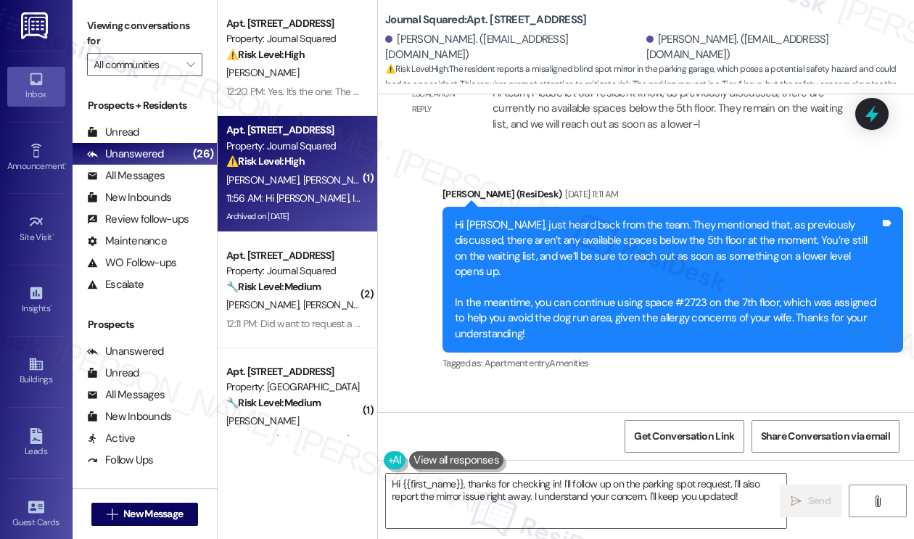
click at [543, 218] on div "Hi Jimin, just heard back from the team. They mentioned that, as previously dis…" at bounding box center [667, 280] width 425 height 124
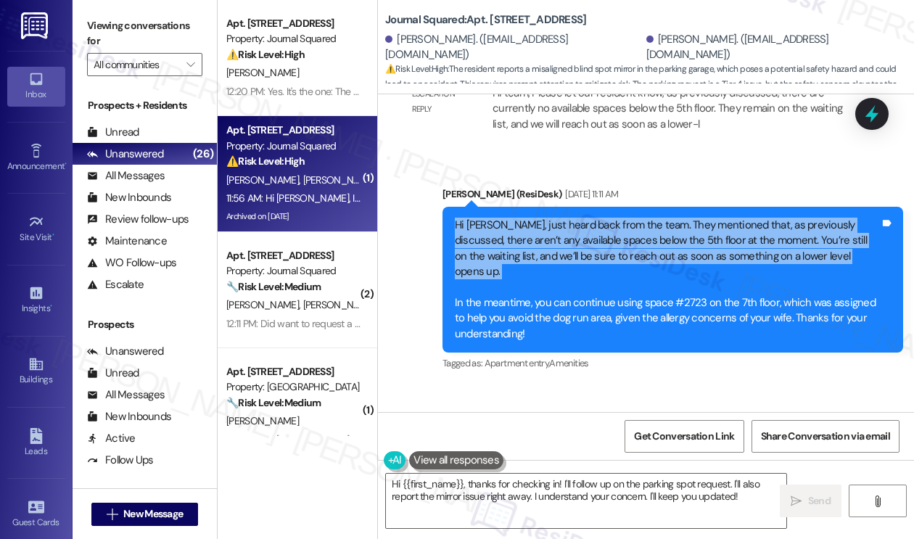
click at [543, 218] on div "Hi Jimin, just heard back from the team. They mentioned that, as previously dis…" at bounding box center [667, 280] width 425 height 124
click at [698, 218] on div "Hi Jimin, just heard back from the team. They mentioned that, as previously dis…" at bounding box center [667, 280] width 425 height 124
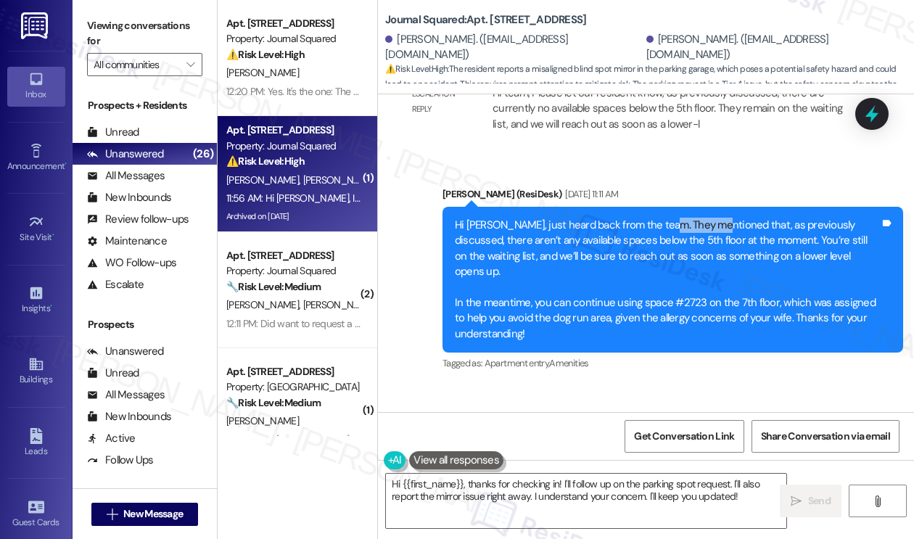
click at [698, 218] on div "Hi Jimin, just heard back from the team. They mentioned that, as previously dis…" at bounding box center [667, 280] width 425 height 124
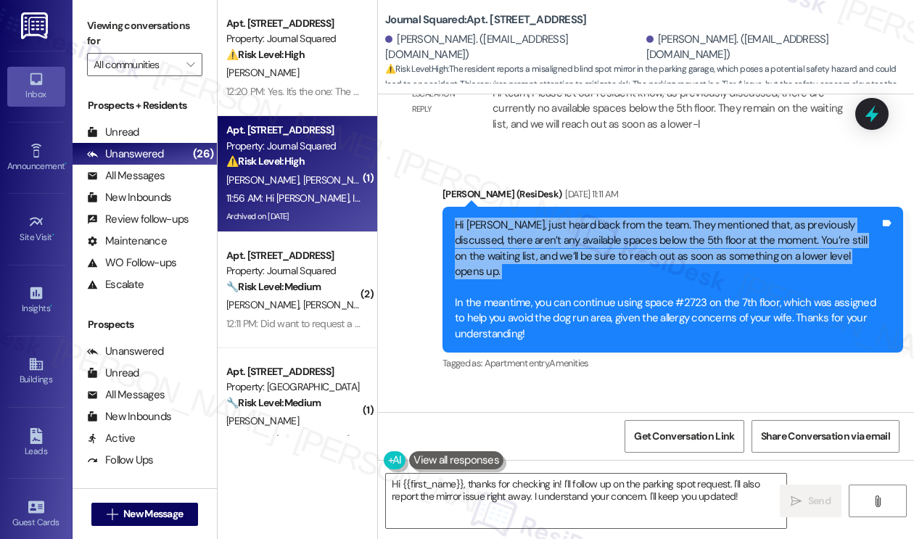
click at [698, 218] on div "Hi Jimin, just heard back from the team. They mentioned that, as previously dis…" at bounding box center [667, 280] width 425 height 124
click at [675, 218] on div "Hi Jimin, just heard back from the team. They mentioned that, as previously dis…" at bounding box center [667, 280] width 425 height 124
click at [711, 218] on div "Hi Jimin, just heard back from the team. They mentioned that, as previously dis…" at bounding box center [667, 280] width 425 height 124
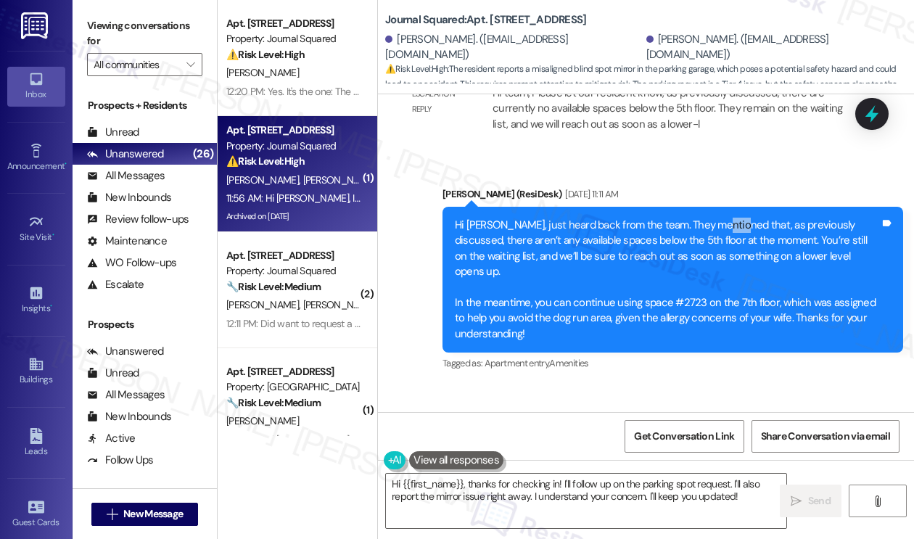
click at [711, 218] on div "Hi Jimin, just heard back from the team. They mentioned that, as previously dis…" at bounding box center [667, 280] width 425 height 124
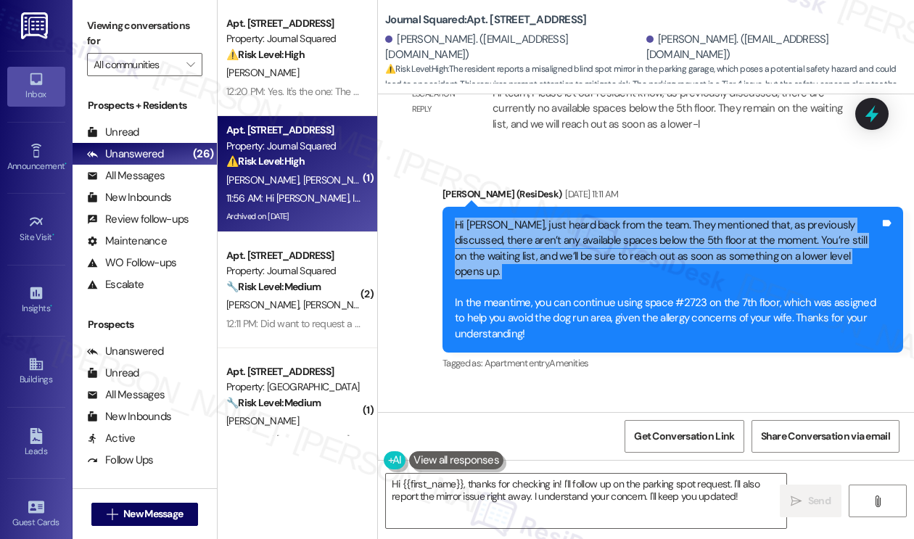
click at [711, 218] on div "Hi Jimin, just heard back from the team. They mentioned that, as previously dis…" at bounding box center [667, 280] width 425 height 124
click at [704, 487] on textarea "Hi {{first_name}}, thanks for checking in! I'll follow up on the parking spot r…" at bounding box center [586, 501] width 400 height 54
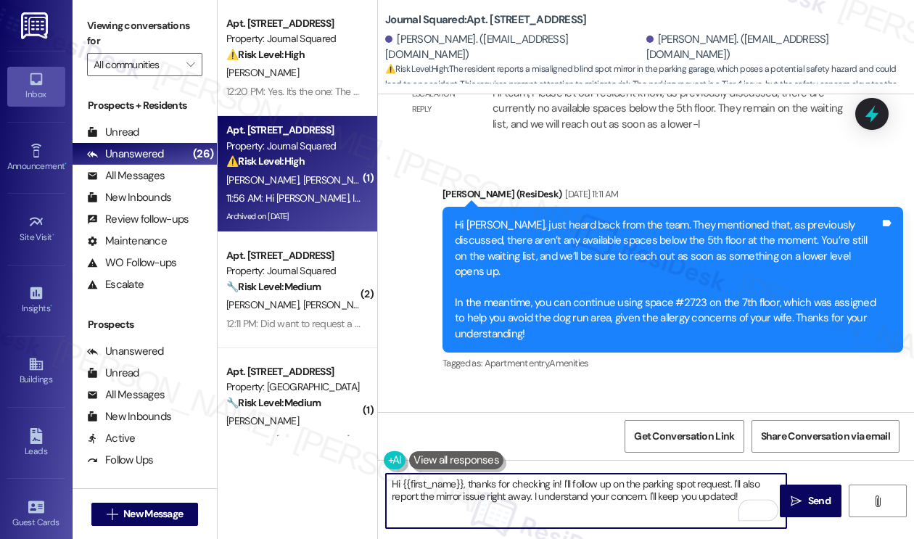
drag, startPoint x: 743, startPoint y: 493, endPoint x: 505, endPoint y: 464, distance: 239.7
click at [505, 464] on div "Hi {{first_name}}, thanks for checking in! I'll follow up on the parking spot r…" at bounding box center [646, 514] width 536 height 109
click at [424, 46] on div "Seongwoo Bae. (swbae@snu.ac.kr)" at bounding box center [514, 47] width 258 height 31
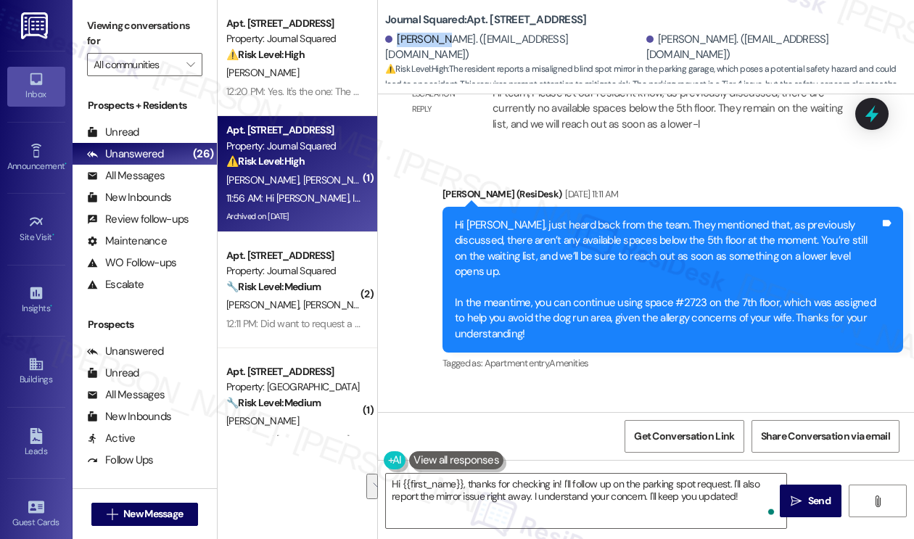
click at [424, 46] on div "Seongwoo Bae. (swbae@snu.ac.kr)" at bounding box center [514, 47] width 258 height 31
click at [422, 45] on div "Seongwoo Bae. (swbae@snu.ac.kr)" at bounding box center [514, 47] width 258 height 31
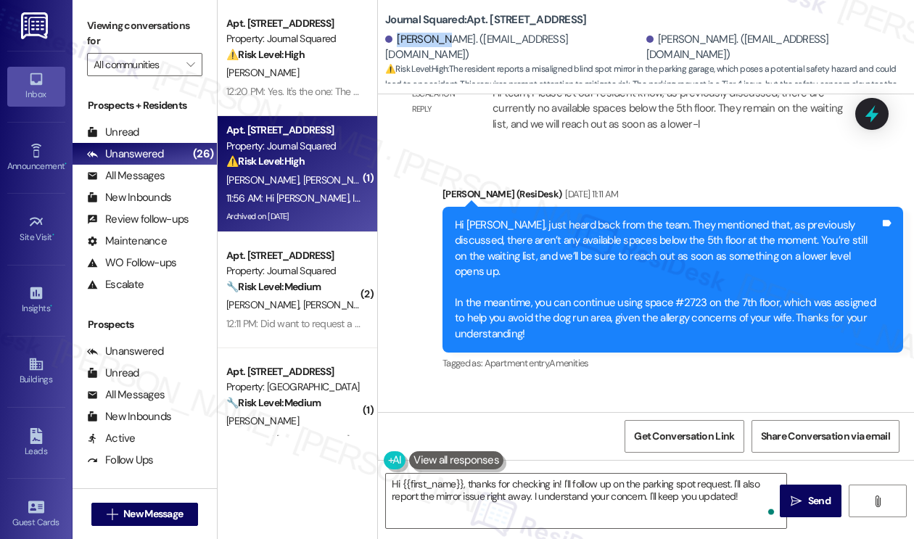
click at [422, 45] on div "Seongwoo Bae. (swbae@snu.ac.kr)" at bounding box center [514, 47] width 258 height 31
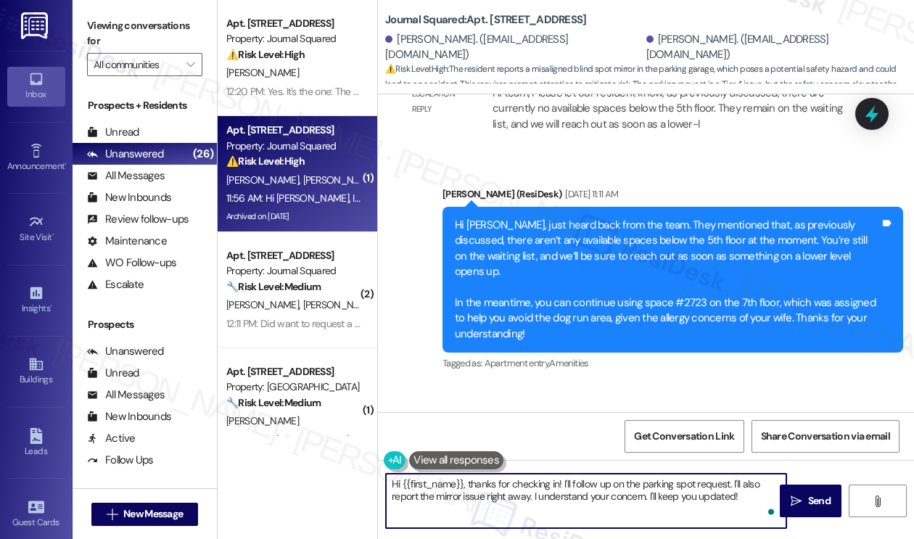
drag, startPoint x: 402, startPoint y: 482, endPoint x: 462, endPoint y: 472, distance: 61.1
click at [462, 473] on div "Hi {{first_name}}, thanks for checking in! I'll follow up on the parking spot r…" at bounding box center [586, 501] width 402 height 56
paste textarea "Seongwoo"
drag, startPoint x: 723, startPoint y: 501, endPoint x: 448, endPoint y: 482, distance: 274.8
click at [448, 482] on textarea "Hi Seongwoo, thanks for checking in! I'll follow up on the parking spot request…" at bounding box center [586, 501] width 400 height 54
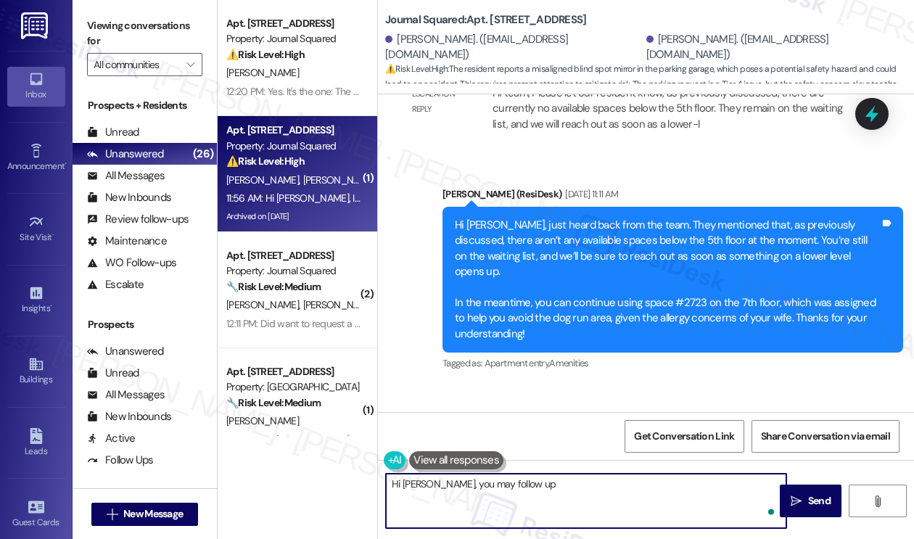
type textarea "Hi Seongwoo, you may follow up"
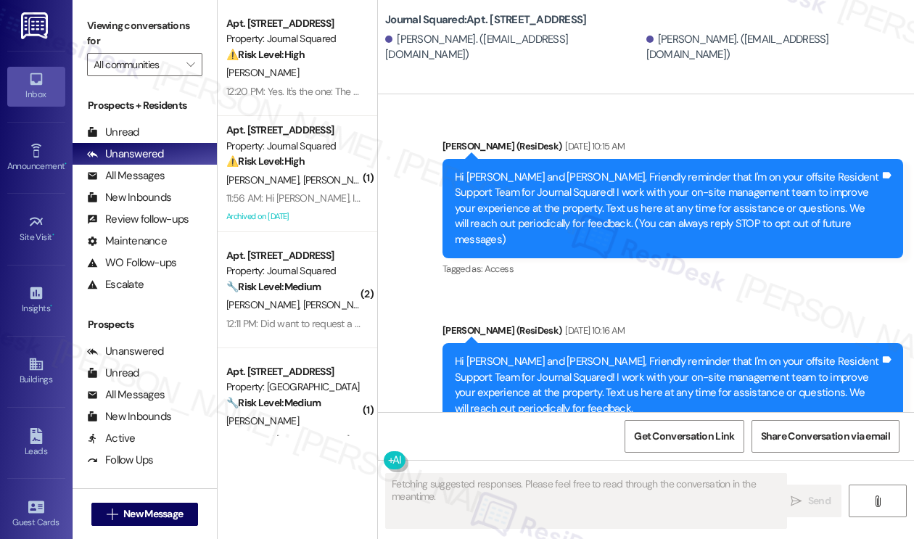
type textarea "Fetching suggested responses. Please feel free to read through the conversation…"
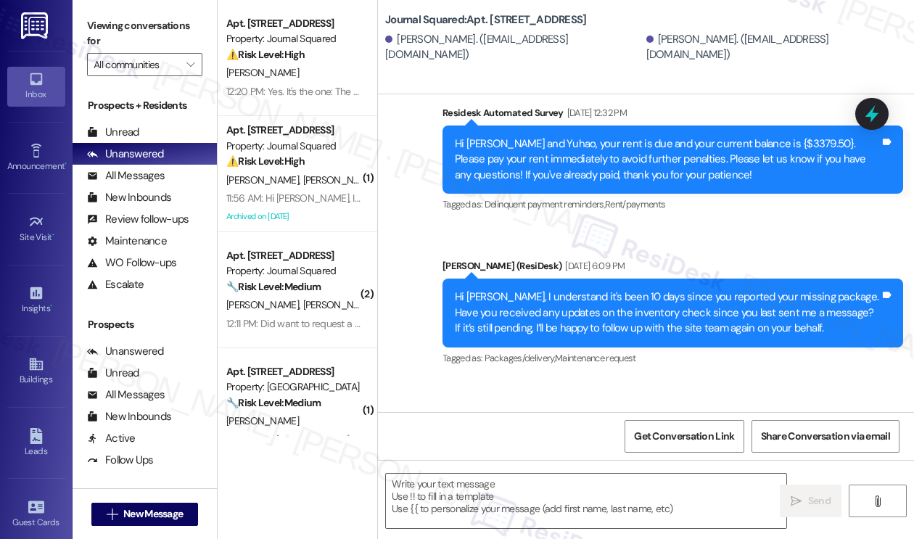
scroll to position [23675, 0]
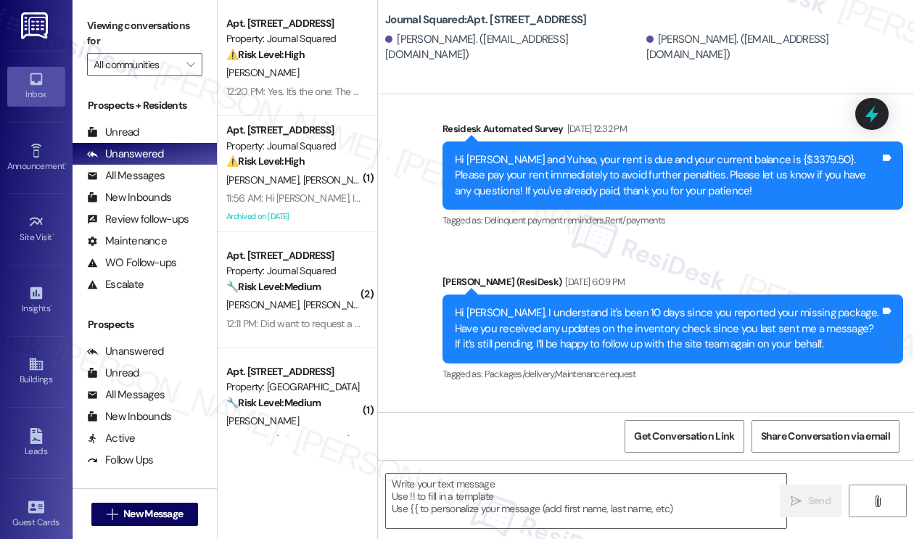
click at [695, 305] on div "Hi Xinzhi, I understand it's been 10 days since you reported your missing packa…" at bounding box center [667, 328] width 425 height 46
click at [694, 305] on div "Hi Xinzhi, I understand it's been 10 days since you reported your missing packa…" at bounding box center [667, 328] width 425 height 46
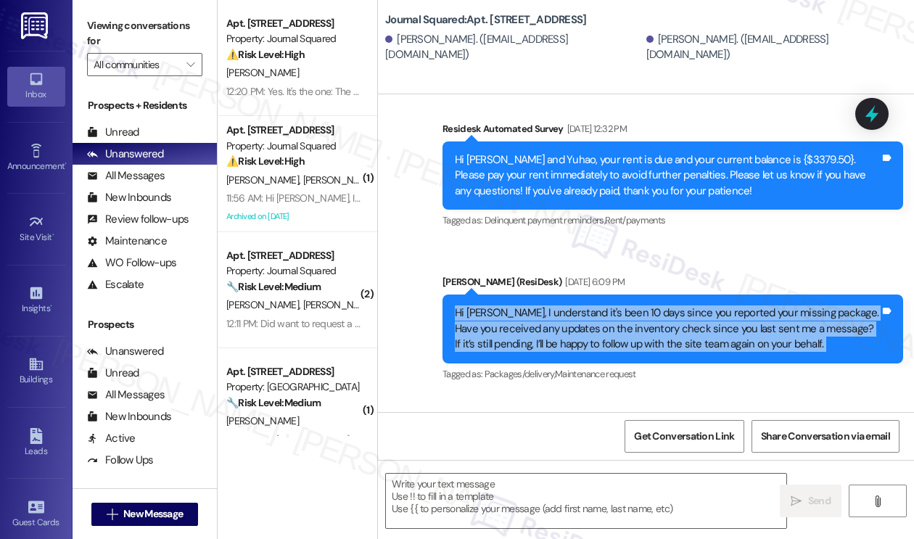
click at [694, 305] on div "Hi Xinzhi, I understand it's been 10 days since you reported your missing packa…" at bounding box center [667, 328] width 425 height 46
click at [696, 305] on div "Hi Xinzhi, I understand it's been 10 days since you reported your missing packa…" at bounding box center [667, 328] width 425 height 46
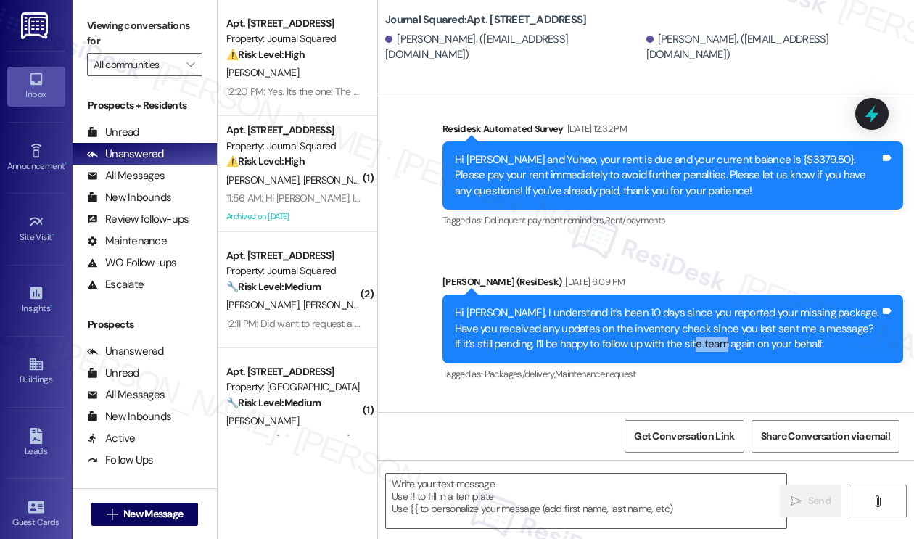
click at [696, 305] on div "Hi Xinzhi, I understand it's been 10 days since you reported your missing packa…" at bounding box center [667, 328] width 425 height 46
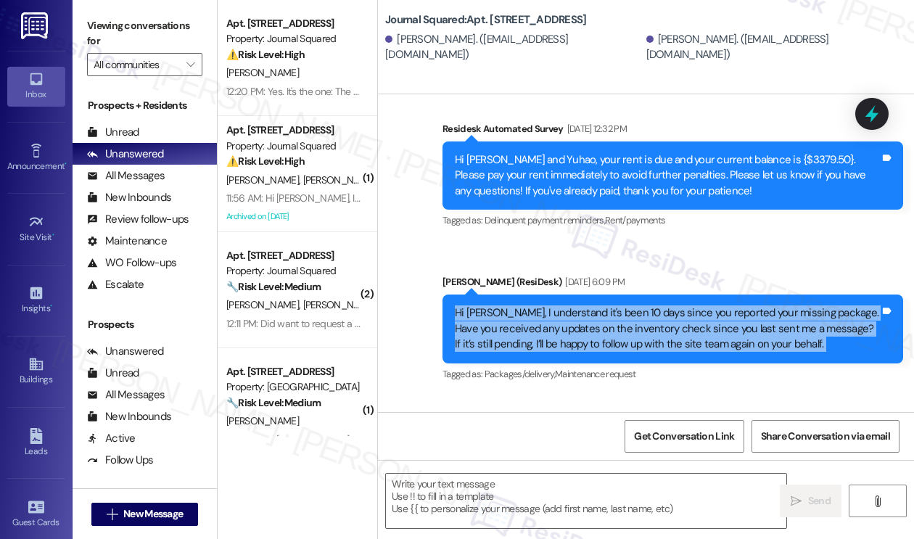
click at [696, 305] on div "Hi Xinzhi, I understand it's been 10 days since you reported your missing packa…" at bounding box center [667, 328] width 425 height 46
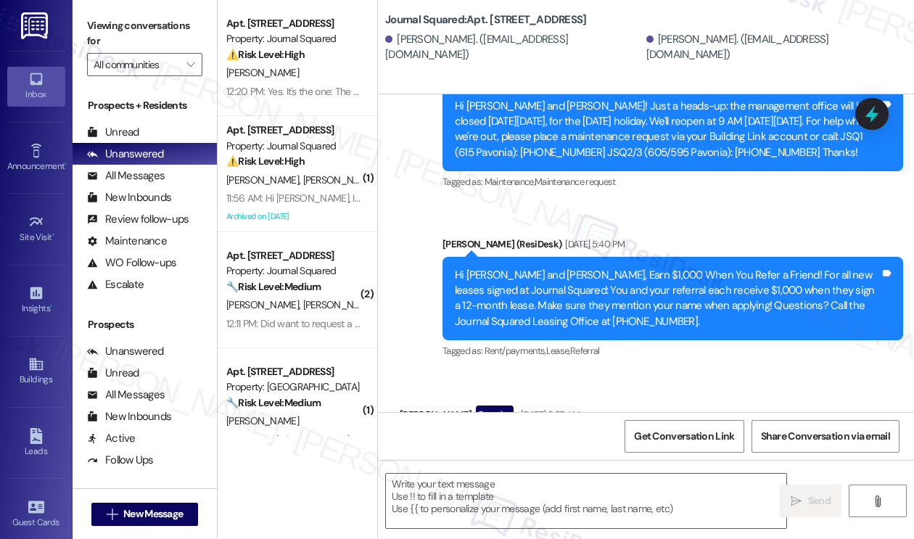
scroll to position [20214, 0]
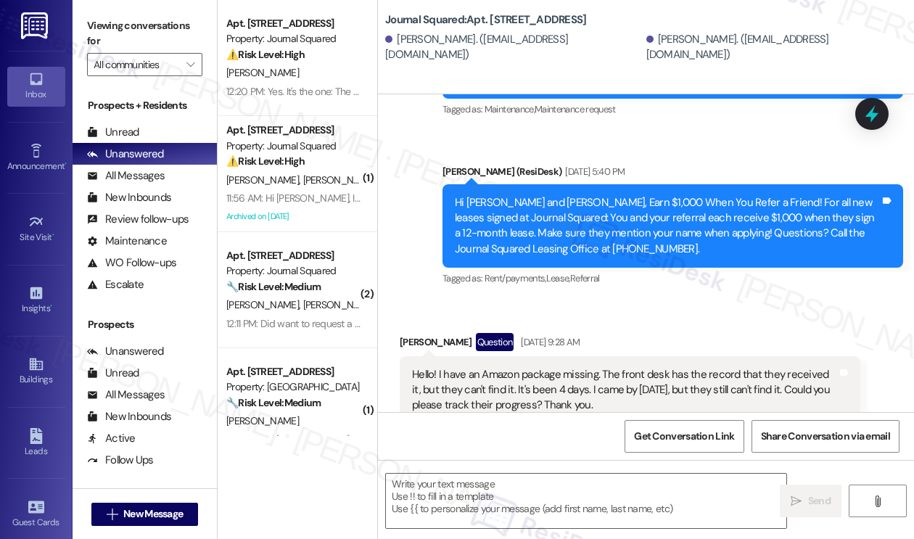
click at [569, 367] on div "Hello! I have an Amazon package missing. The front desk has the record that the…" at bounding box center [624, 390] width 425 height 46
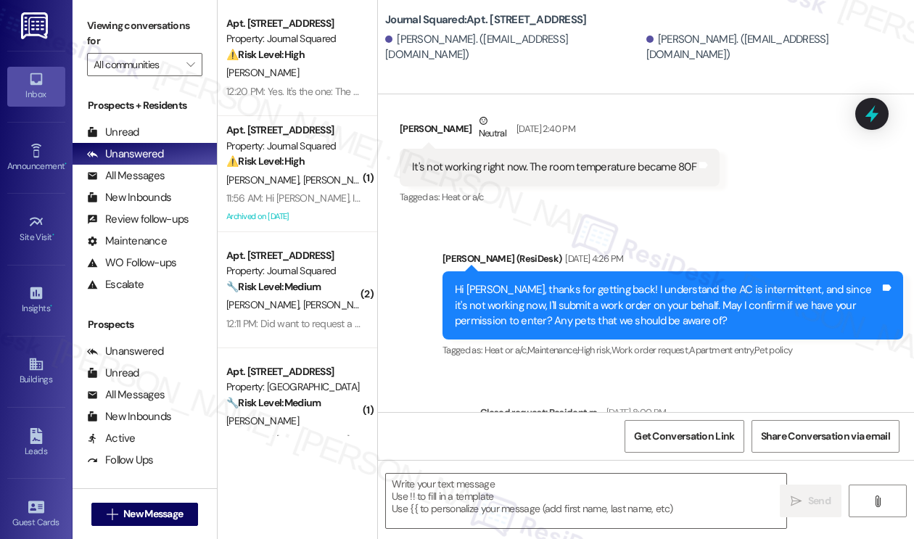
scroll to position [19634, 0]
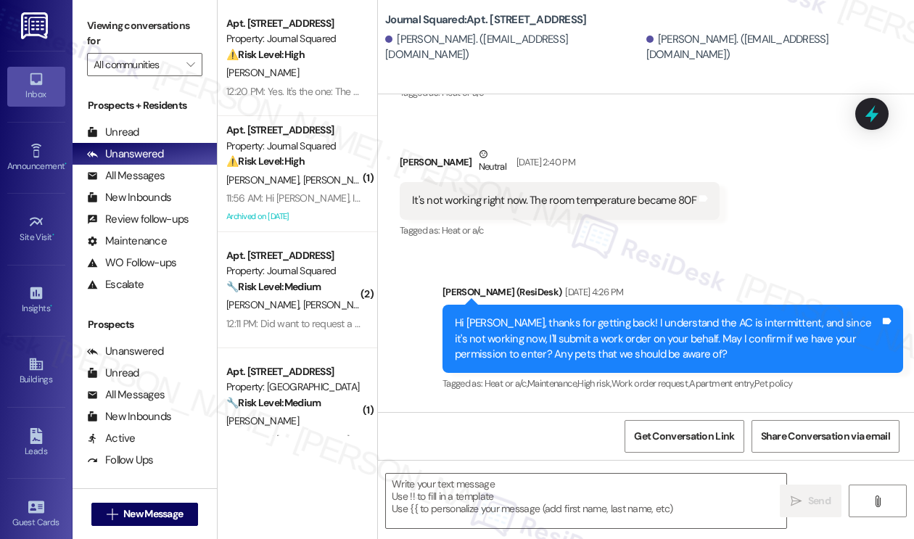
click at [583, 316] on div "Hi Xinzhi, thanks for getting back! I understand the AC is intermittent, and si…" at bounding box center [667, 339] width 425 height 46
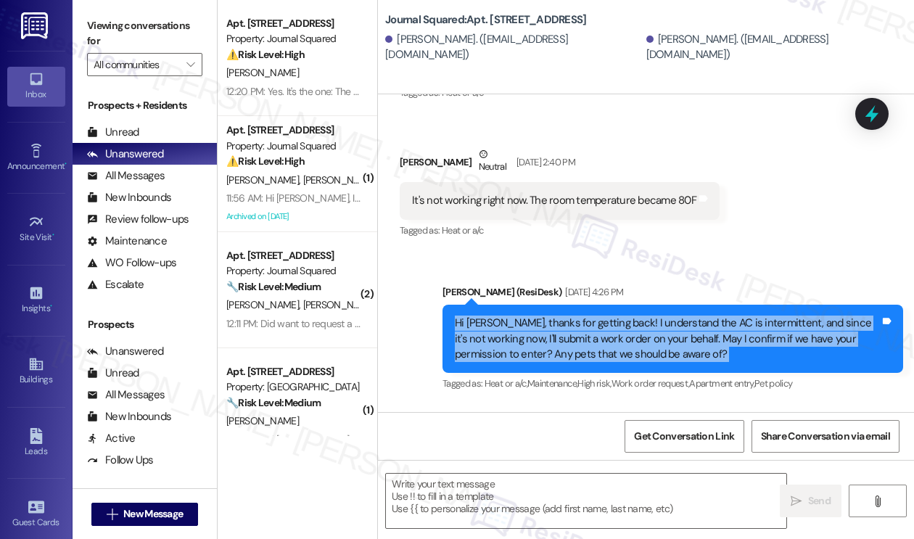
click at [583, 316] on div "Hi Xinzhi, thanks for getting back! I understand the AC is intermittent, and si…" at bounding box center [667, 339] width 425 height 46
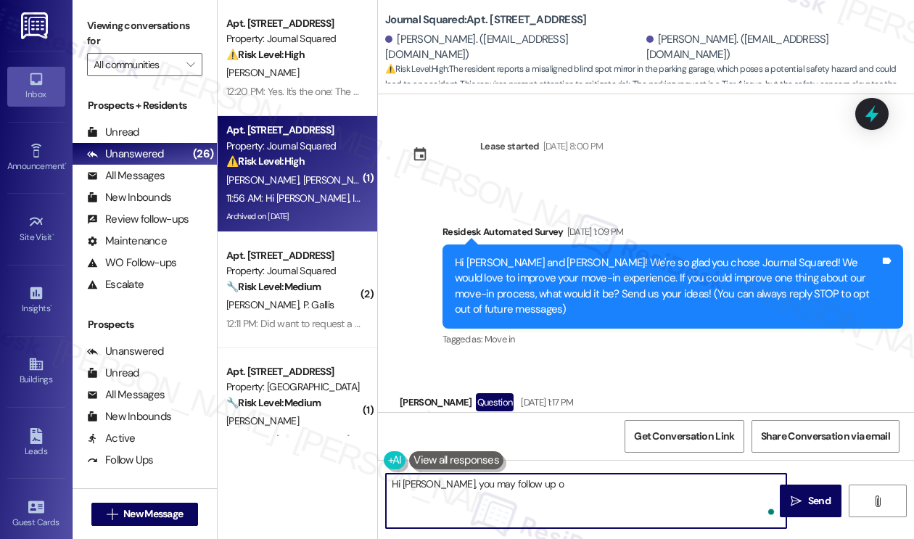
scroll to position [865, 0]
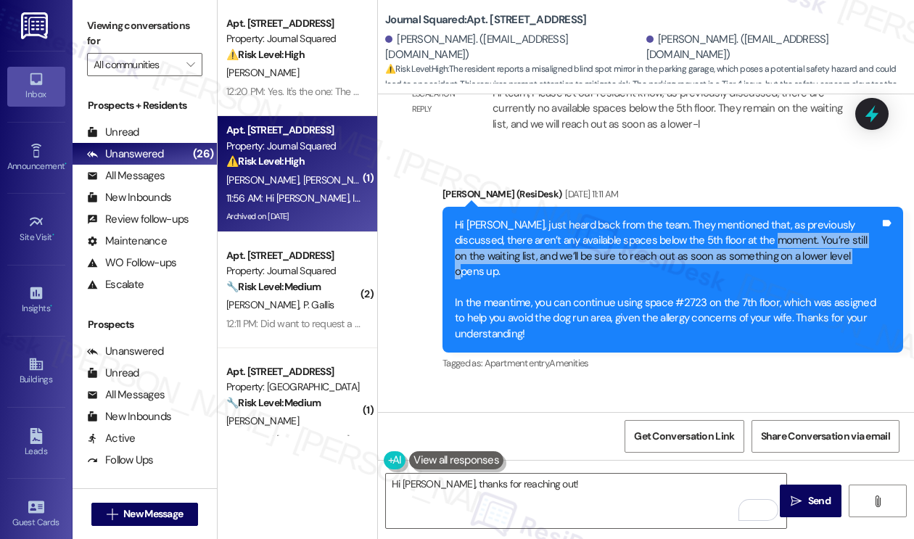
drag, startPoint x: 807, startPoint y: 211, endPoint x: 737, endPoint y: 186, distance: 74.1
click at [737, 218] on div "Hi [PERSON_NAME], just heard back from the team. They mentioned that, as previo…" at bounding box center [667, 280] width 425 height 124
copy div "You’re still on the waiting list, and we’ll be sure to reach out as soon as som…"
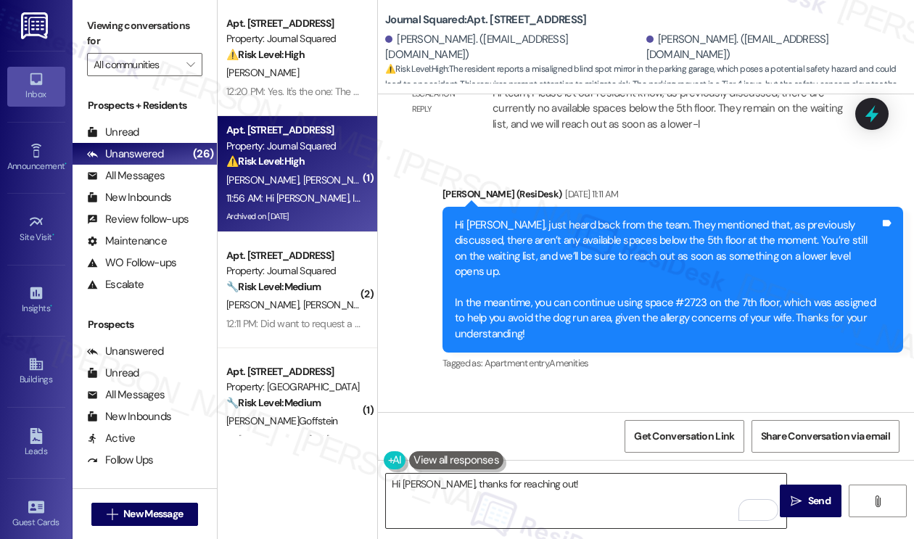
click at [560, 497] on textarea "Hi [PERSON_NAME], thanks for reaching out!" at bounding box center [586, 501] width 400 height 54
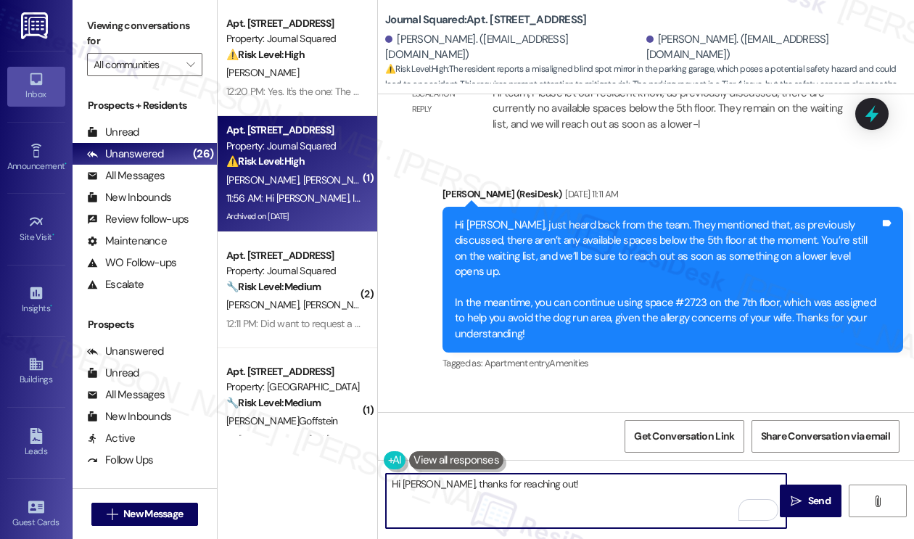
paste textarea "You’re still on the waiting list, and we’ll be sure to reach out as soon as som…"
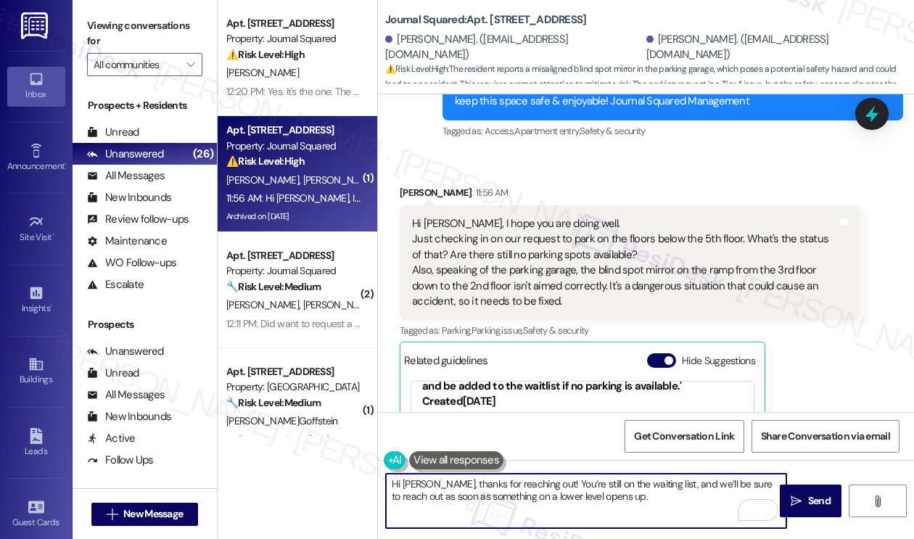
scroll to position [6080, 0]
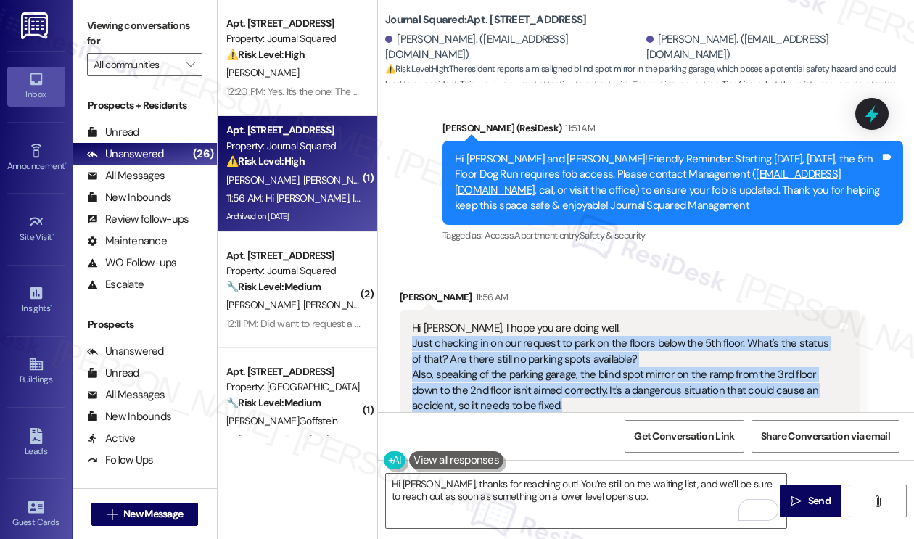
drag, startPoint x: 592, startPoint y: 329, endPoint x: 406, endPoint y: 263, distance: 196.9
click at [406, 310] on div "Hi [PERSON_NAME], I hope you are doing well. Just checking in on our request to…" at bounding box center [630, 367] width 461 height 115
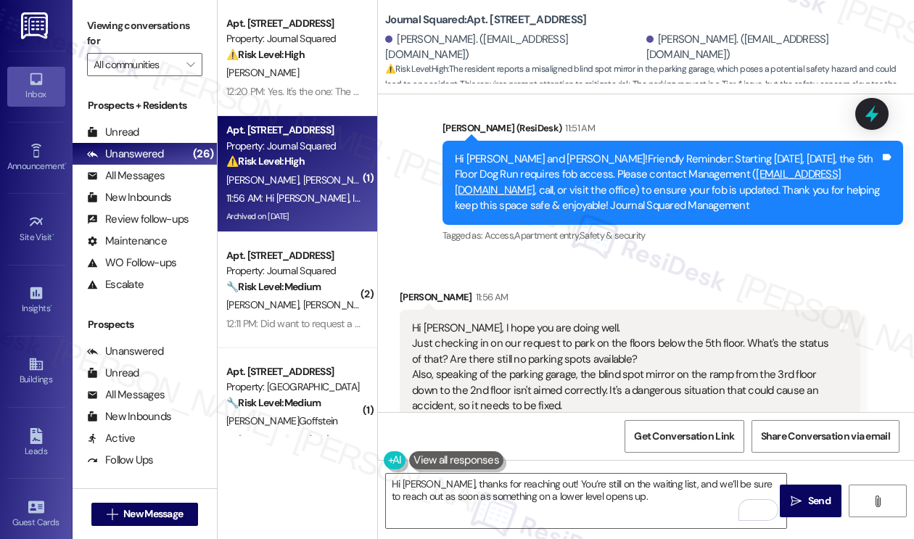
click at [112, 22] on label "Viewing conversations for" at bounding box center [144, 34] width 115 height 38
click at [585, 329] on div "Hi [PERSON_NAME], I hope you are doing well. Just checking in on our request to…" at bounding box center [624, 368] width 425 height 94
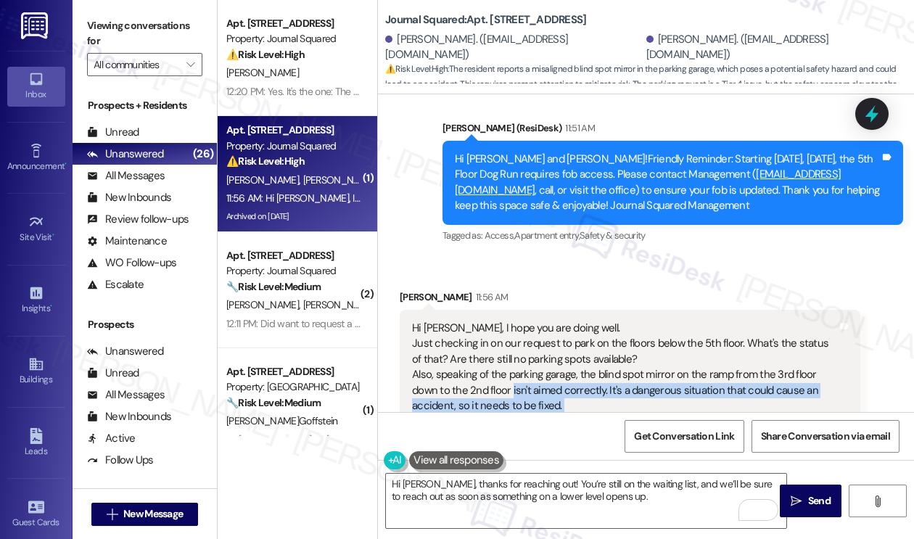
drag, startPoint x: 585, startPoint y: 329, endPoint x: 513, endPoint y: 308, distance: 75.3
click at [513, 321] on div "Hi [PERSON_NAME], I hope you are doing well. Just checking in on our request to…" at bounding box center [624, 368] width 425 height 94
click at [603, 321] on div "Hi [PERSON_NAME], I hope you are doing well. Just checking in on our request to…" at bounding box center [624, 368] width 425 height 94
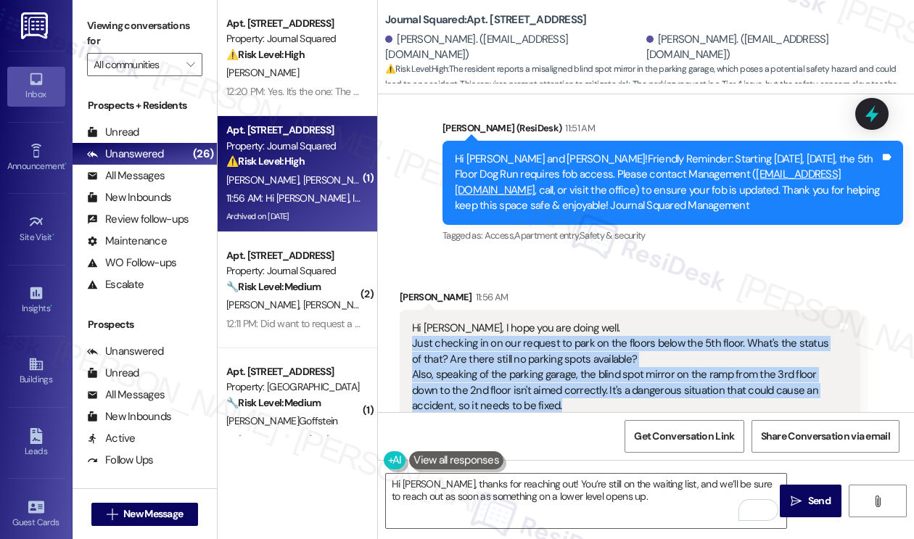
drag, startPoint x: 572, startPoint y: 329, endPoint x: 410, endPoint y: 263, distance: 175.4
click at [411, 321] on div "Hi [PERSON_NAME], I hope you are doing well. Just checking in on our request to…" at bounding box center [625, 368] width 428 height 94
copy div "Just checking in on our request to park on the floors below the 5th floor. What…"
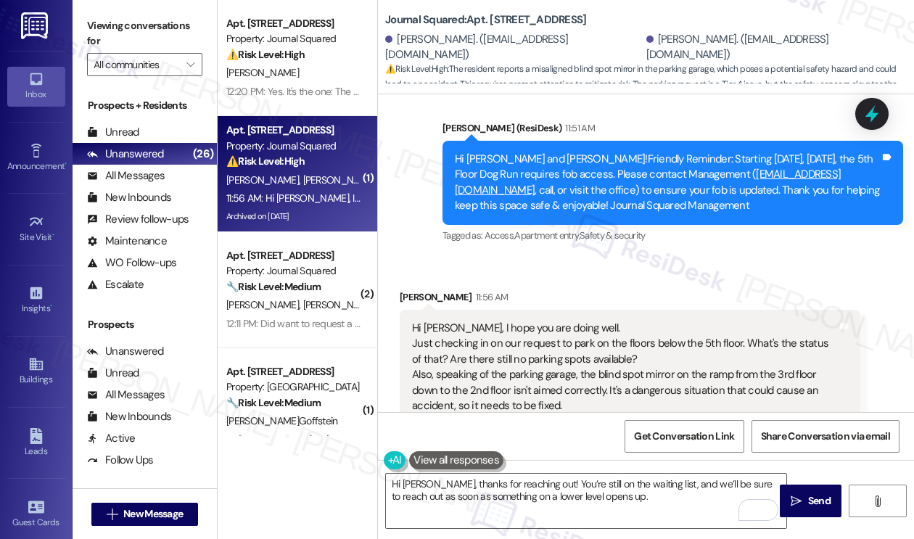
drag, startPoint x: 140, startPoint y: 30, endPoint x: 152, endPoint y: 41, distance: 16.4
click at [140, 30] on label "Viewing conversations for" at bounding box center [144, 34] width 115 height 38
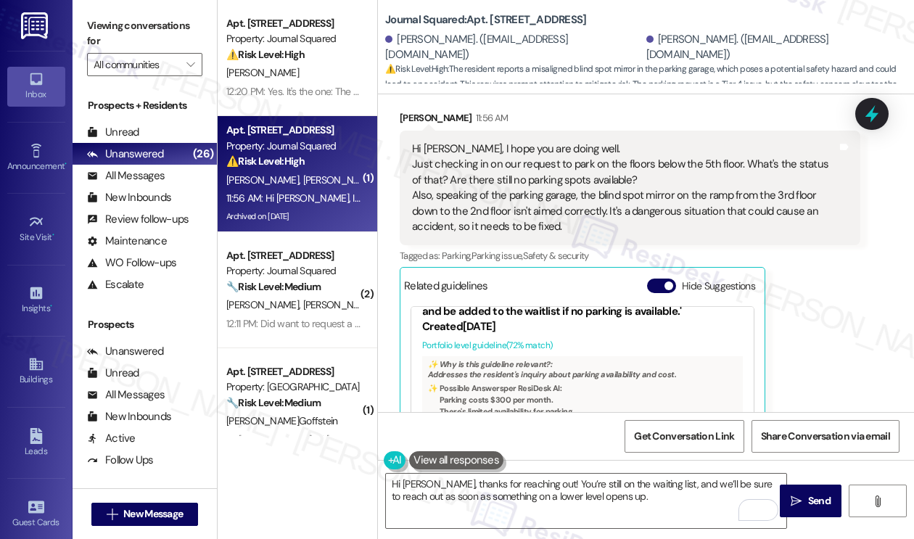
scroll to position [6297, 0]
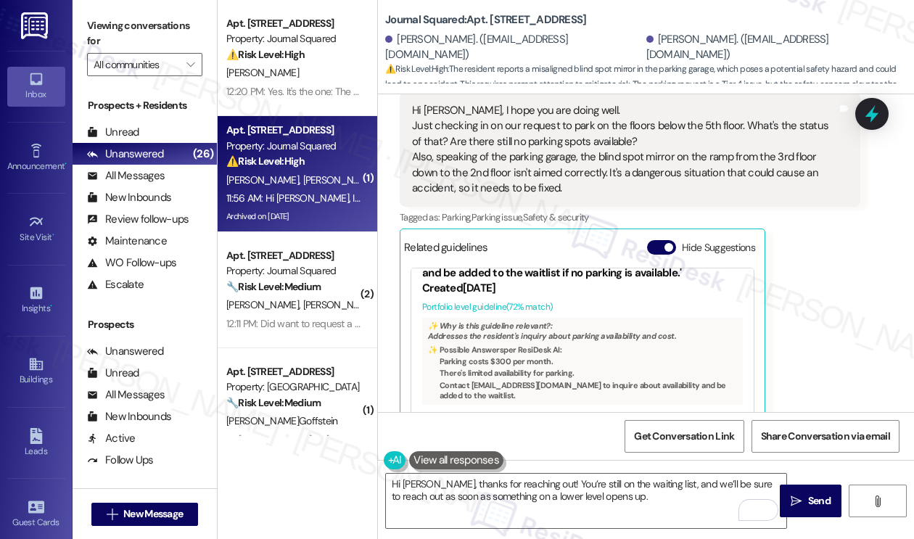
click at [450, 462] on button at bounding box center [456, 460] width 94 height 18
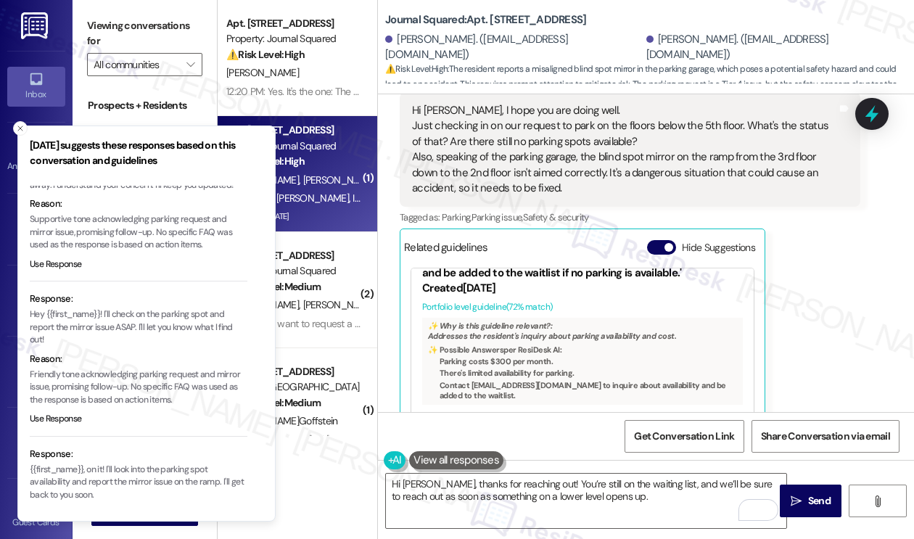
scroll to position [145, 0]
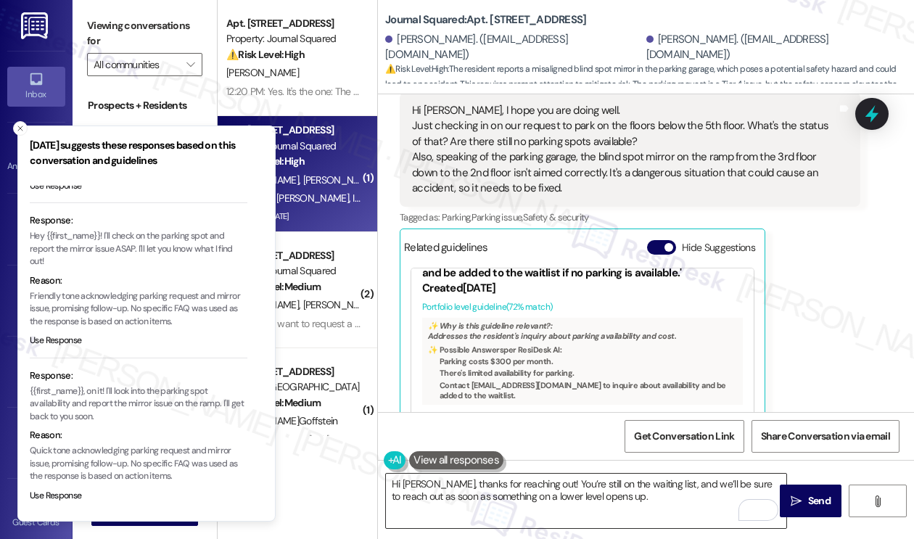
click at [620, 490] on textarea "Hi [PERSON_NAME], thanks for reaching out! You’re still on the waiting list, an…" at bounding box center [586, 501] width 400 height 54
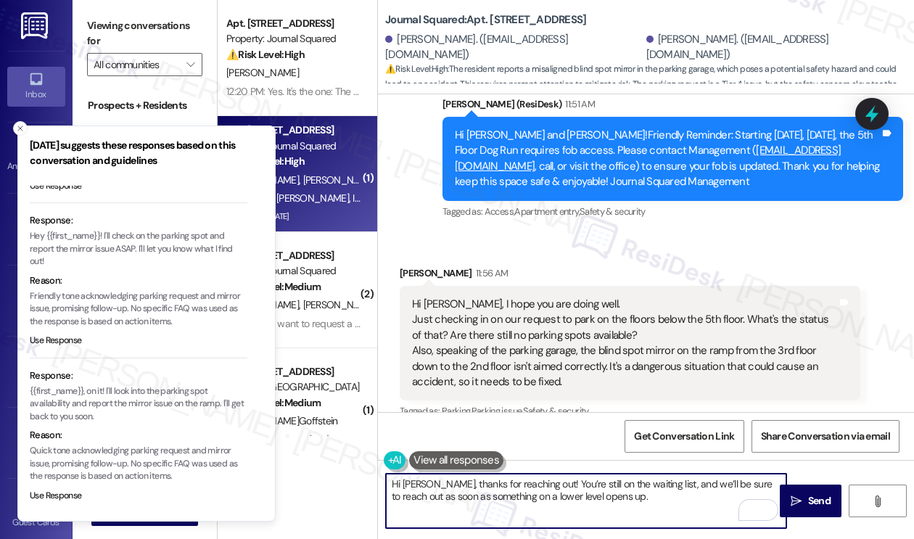
scroll to position [6080, 0]
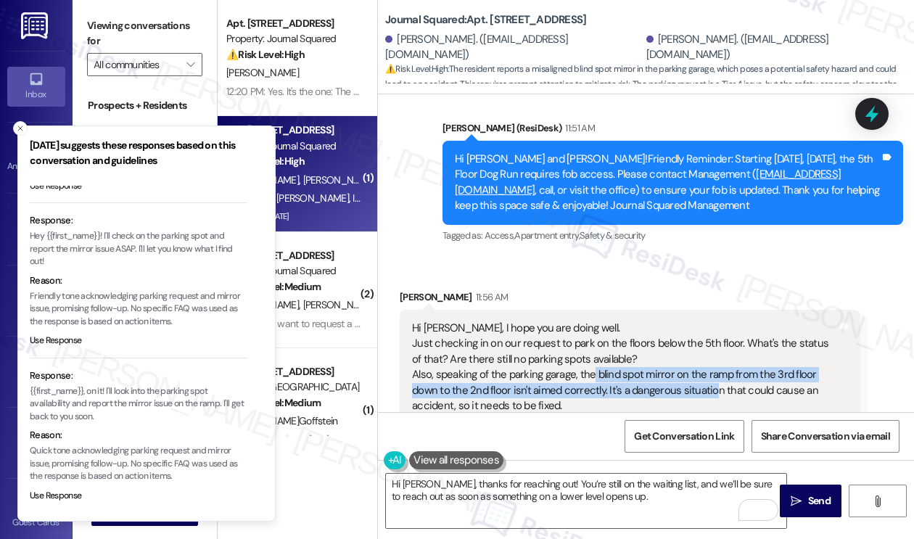
drag, startPoint x: 591, startPoint y: 295, endPoint x: 710, endPoint y: 312, distance: 120.9
click at [710, 321] on div "Hi [PERSON_NAME], I hope you are doing well. Just checking in on our request to…" at bounding box center [624, 368] width 425 height 94
drag, startPoint x: 21, startPoint y: 130, endPoint x: 39, endPoint y: 133, distance: 18.4
click at [21, 130] on icon "Close toast" at bounding box center [20, 128] width 9 height 9
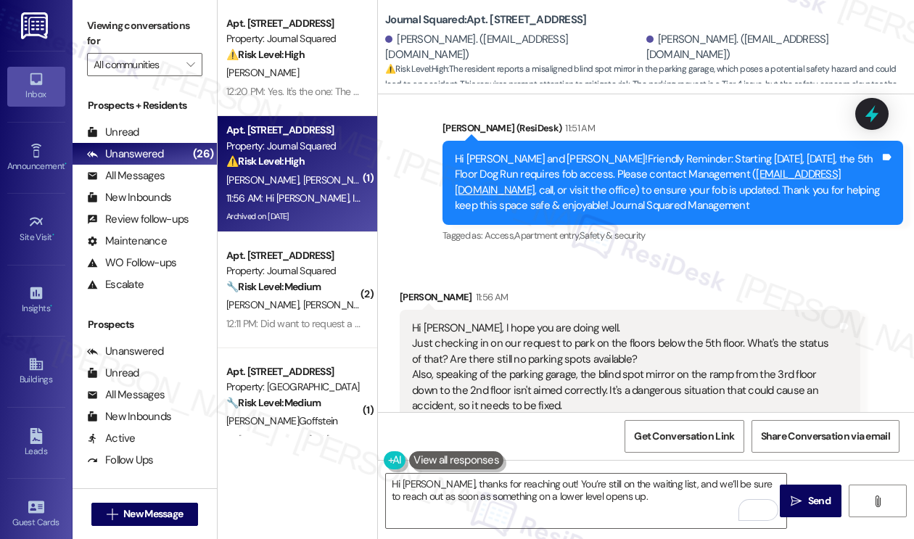
click at [126, 25] on label "Viewing conversations for" at bounding box center [144, 34] width 115 height 38
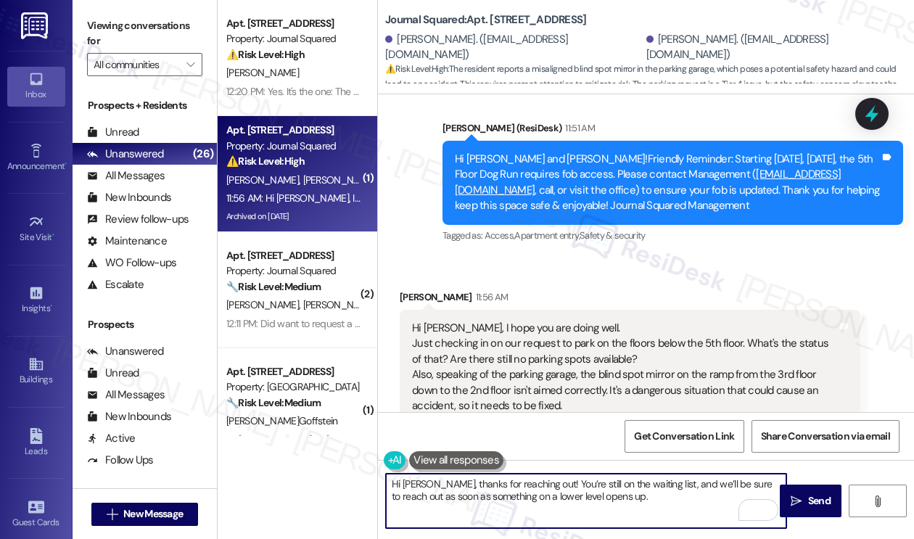
click at [694, 485] on textarea "Hi [PERSON_NAME], thanks for reaching out! You’re still on the waiting list, an…" at bounding box center [586, 501] width 400 height 54
drag, startPoint x: 723, startPoint y: 493, endPoint x: 552, endPoint y: 483, distance: 170.8
click at [552, 483] on textarea "Hi [PERSON_NAME], thanks for reaching out! You’re still on the waiting list, an…" at bounding box center [586, 501] width 400 height 54
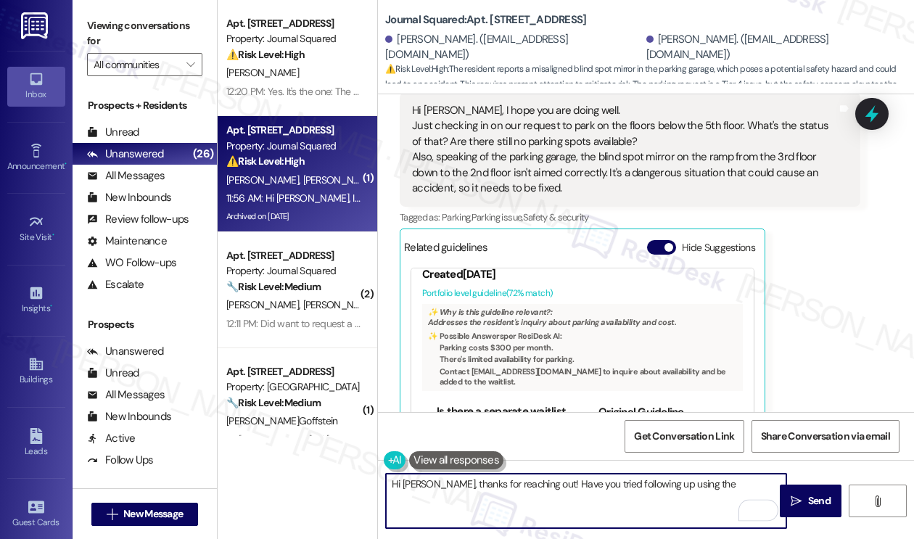
scroll to position [73, 0]
click at [702, 481] on textarea "Hi [PERSON_NAME], thanks for reaching out! Have you tried following up using the" at bounding box center [586, 501] width 400 height 54
click at [733, 489] on textarea "Hi [PERSON_NAME], thanks for reaching out! Have you tried following up using the" at bounding box center [586, 501] width 400 height 54
drag, startPoint x: 729, startPoint y: 479, endPoint x: 551, endPoint y: 496, distance: 178.5
click at [551, 496] on textarea "Hi [PERSON_NAME], thanks for reaching out! Have you tried following up using the" at bounding box center [586, 501] width 400 height 54
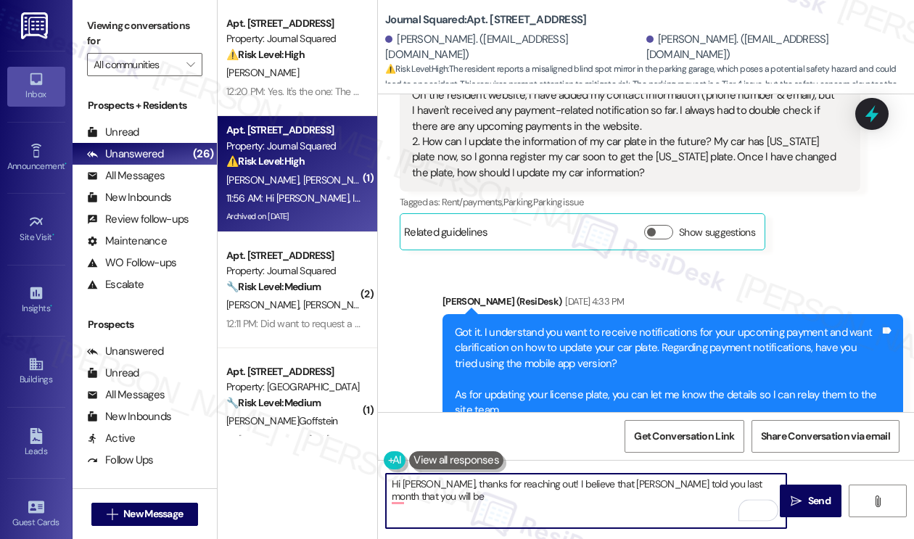
scroll to position [4193, 0]
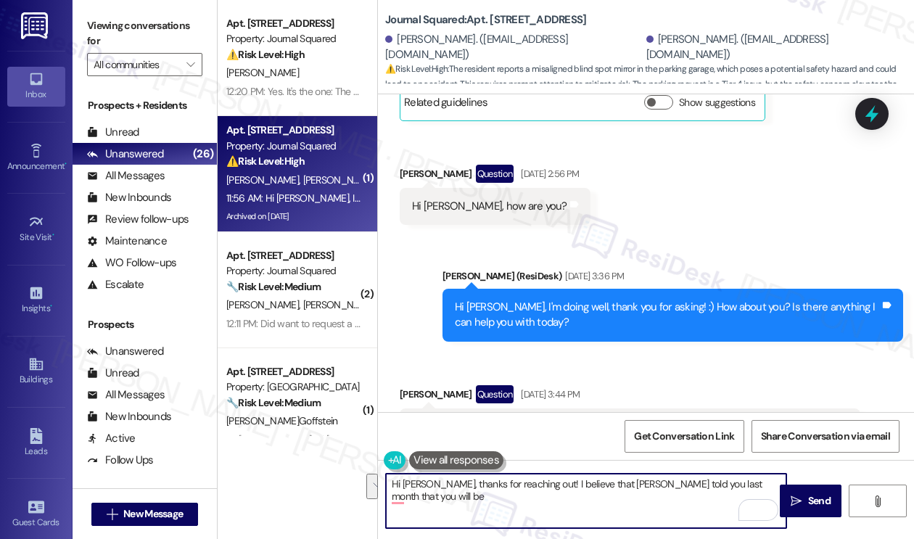
drag, startPoint x: 530, startPoint y: 504, endPoint x: 556, endPoint y: 483, distance: 33.1
click at [556, 483] on textarea "Hi [PERSON_NAME], thanks for reaching out! I believe that [PERSON_NAME] told yo…" at bounding box center [586, 501] width 400 height 54
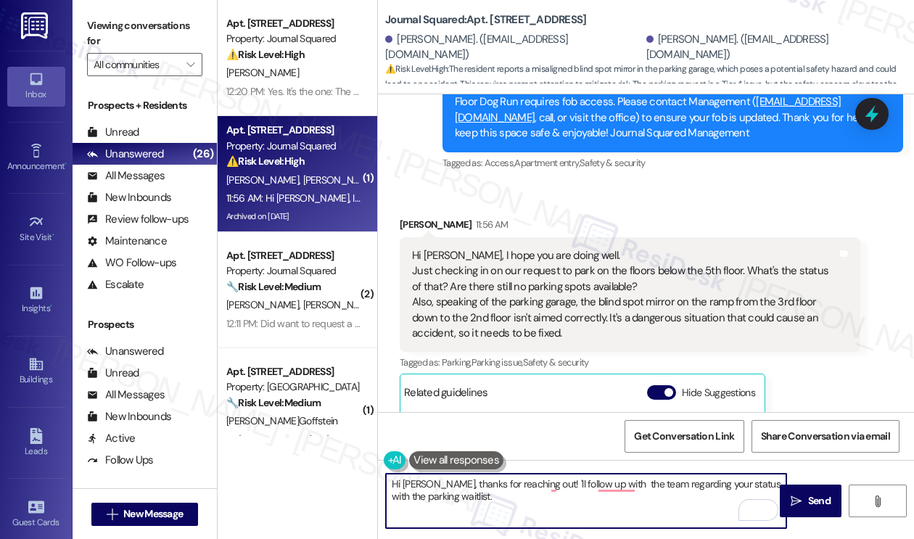
scroll to position [131, 0]
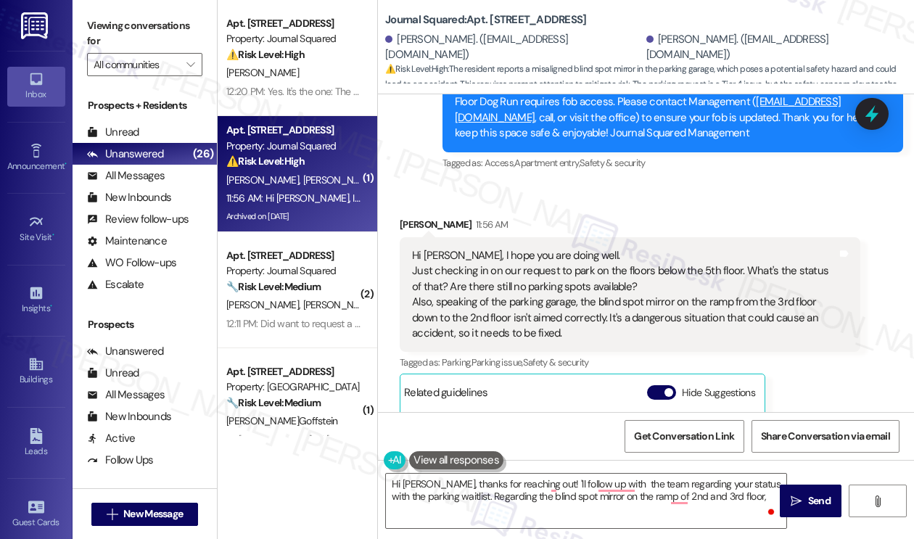
click at [151, 17] on label "Viewing conversations for" at bounding box center [144, 34] width 115 height 38
click at [754, 496] on textarea "Hi Seongwoo, thanks for reaching out! 'll follow up with the team regarding you…" at bounding box center [586, 501] width 400 height 54
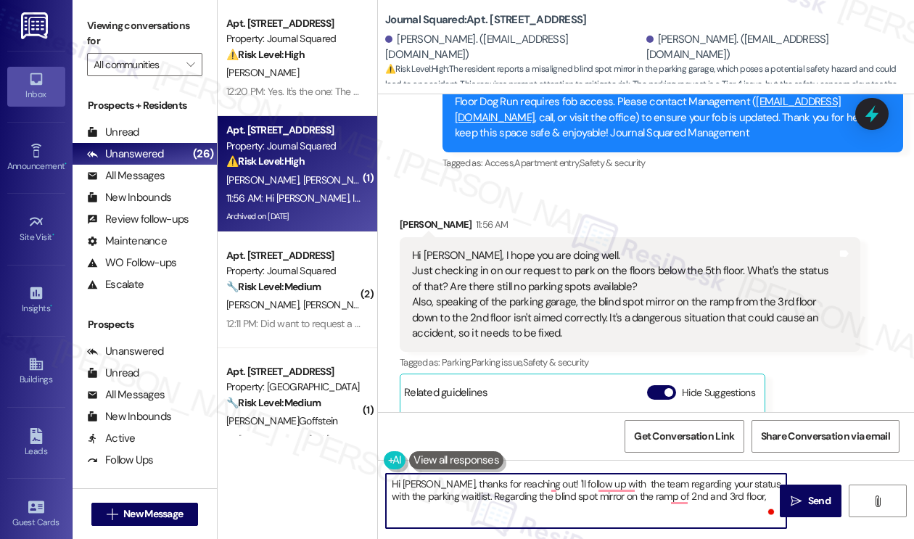
paste textarea "Can you confirm if the visibility issue is because the mirror is tilted incorre…"
type textarea "Hi Seongwoo, thanks for reaching out! 'll follow up with the team regarding you…"
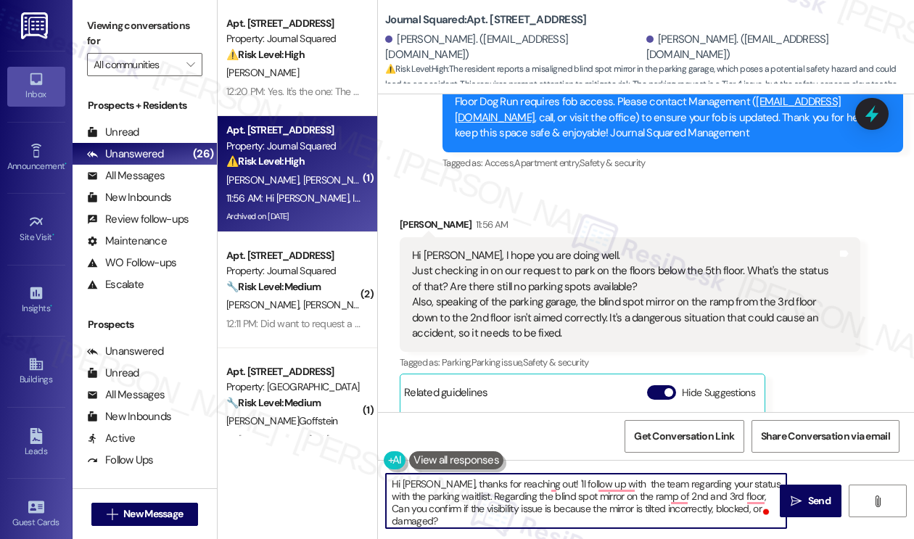
click at [611, 508] on textarea "Hi Seongwoo, thanks for reaching out! 'll follow up with the team regarding you…" at bounding box center [586, 501] width 400 height 54
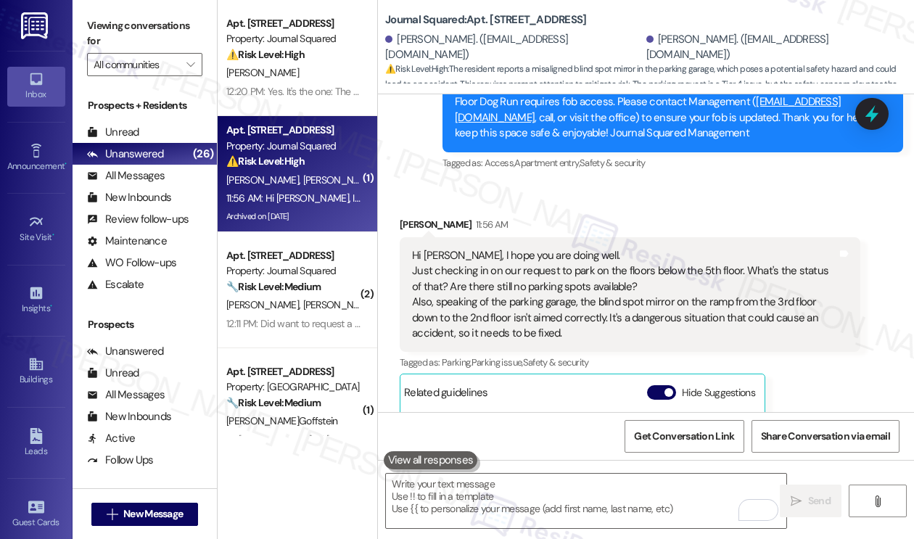
click at [145, 40] on label "Viewing conversations for" at bounding box center [144, 34] width 115 height 38
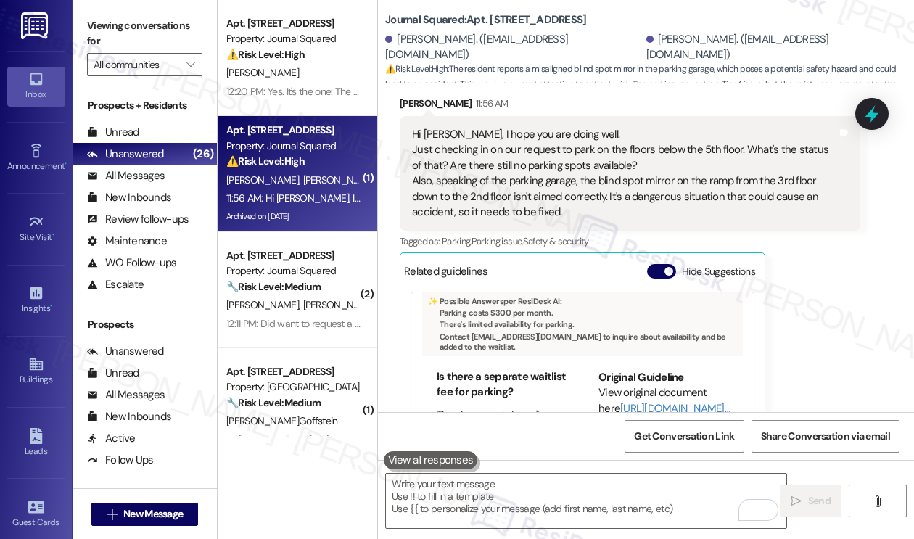
scroll to position [6297, 0]
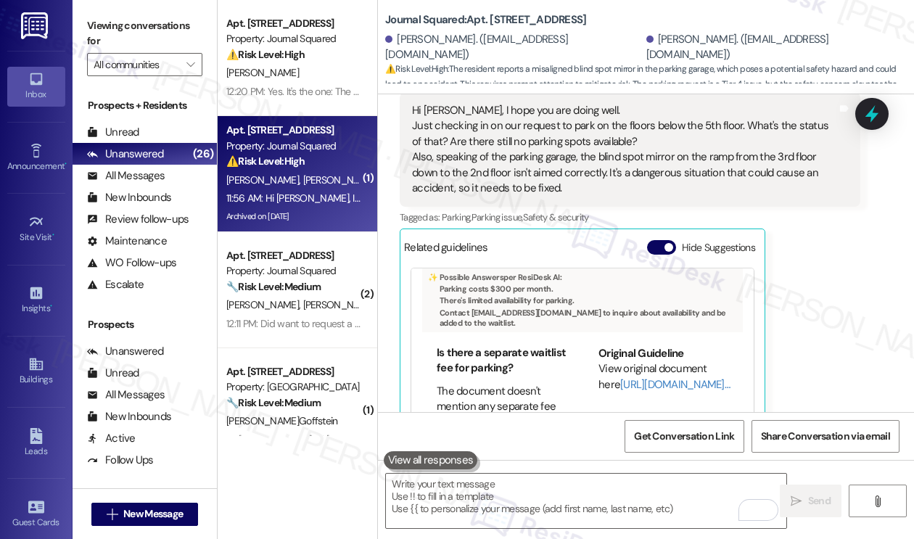
drag, startPoint x: 152, startPoint y: 43, endPoint x: 165, endPoint y: 41, distance: 13.1
click at [152, 43] on label "Viewing conversations for" at bounding box center [144, 34] width 115 height 38
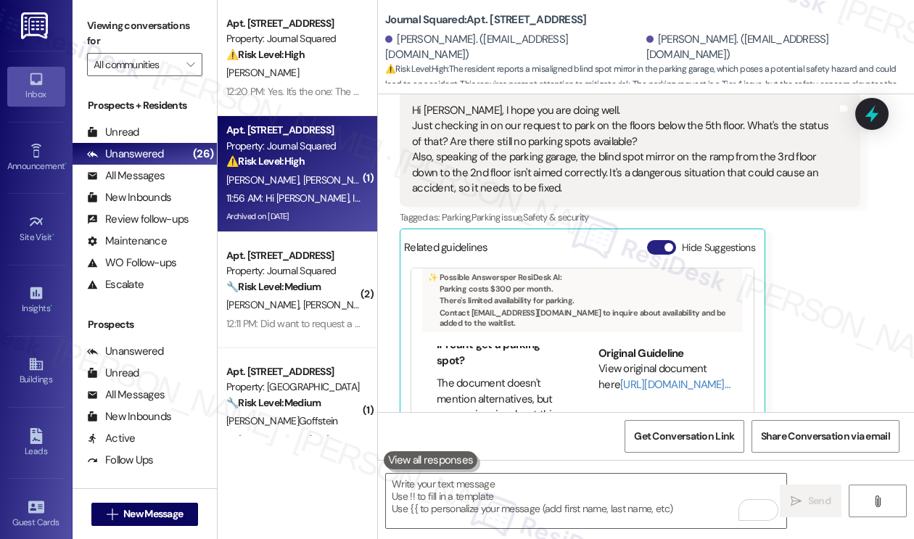
click at [661, 240] on button "Hide Suggestions" at bounding box center [661, 247] width 29 height 15
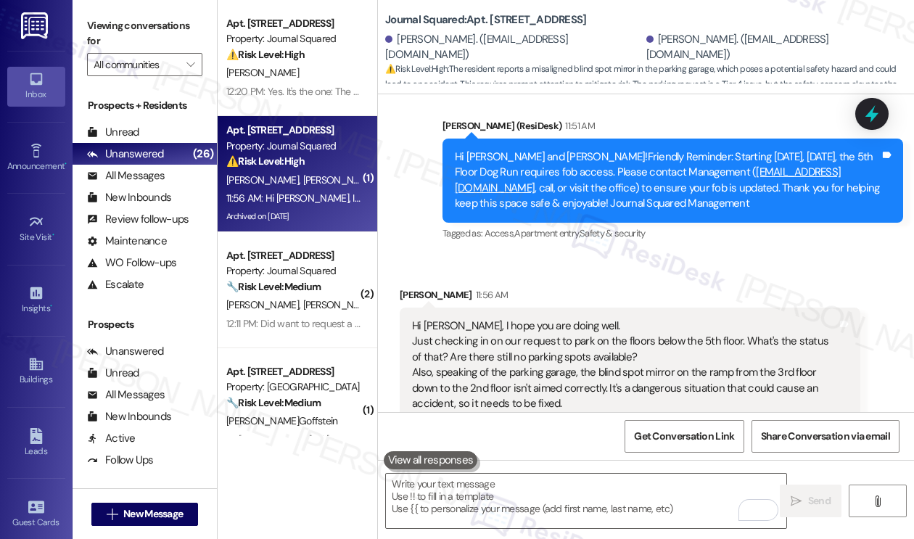
drag, startPoint x: 146, startPoint y: 20, endPoint x: 286, endPoint y: 194, distance: 223.4
click at [146, 20] on label "Viewing conversations for" at bounding box center [144, 34] width 115 height 38
click at [447, 478] on textarea "To enrich screen reader interactions, please activate Accessibility in Grammarl…" at bounding box center [586, 501] width 400 height 54
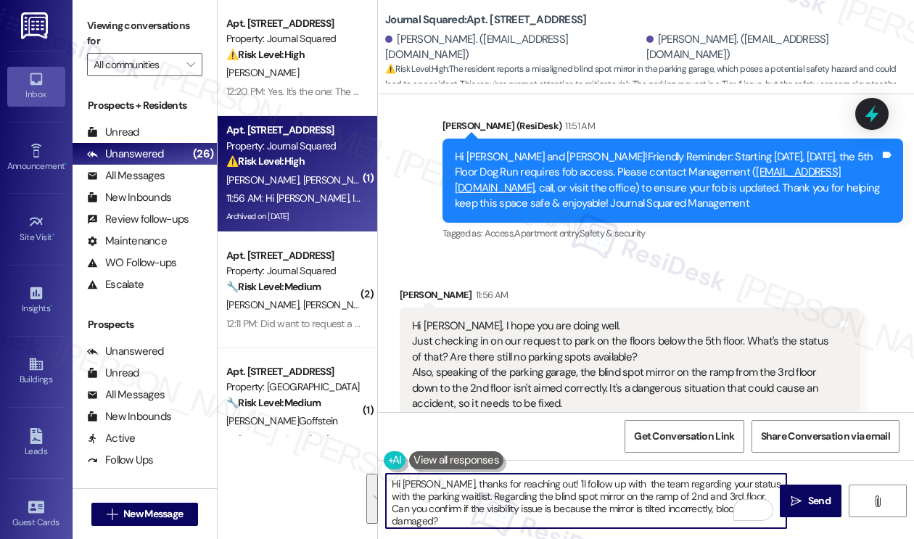
click at [483, 477] on textarea "Hi Seongwoo, thanks for reaching out! 'll follow up with the team regarding you…" at bounding box center [586, 501] width 400 height 54
drag, startPoint x: 463, startPoint y: 519, endPoint x: 552, endPoint y: 477, distance: 98.7
click at [552, 477] on textarea "Hi Seongwoo, thanks for reaching out! 'll follow up with the team regarding you…" at bounding box center [586, 501] width 400 height 54
paste textarea "Thanks for reaching out! I’ll follow up with the team regarding your status on …"
drag, startPoint x: 654, startPoint y: 485, endPoint x: 555, endPoint y: 485, distance: 98.7
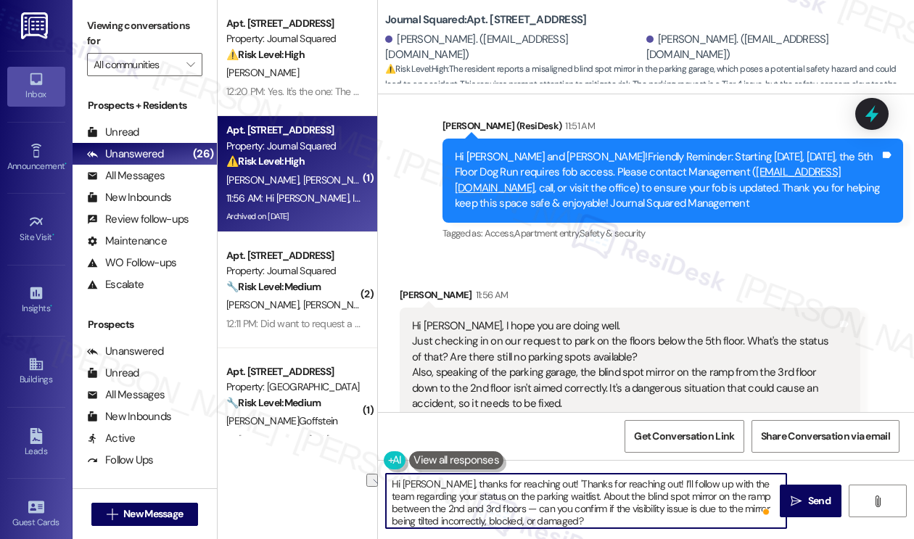
click at [555, 485] on textarea "Hi Seongwoo, thanks for reaching out! 'Thanks for reaching out! I’ll follow up …" at bounding box center [586, 501] width 400 height 54
click at [427, 501] on textarea "Hi Seongwoo, thanks for reaching out! I’ll follow up with the team regarding yo…" at bounding box center [586, 501] width 400 height 54
type textarea "Hi Seongwoo, thanks for reaching out! I’ll follow up with the team regarding yo…"
click at [528, 496] on textarea "Hi Seongwoo, thanks for reaching out! I’ll follow up with the team regarding yo…" at bounding box center [586, 501] width 400 height 54
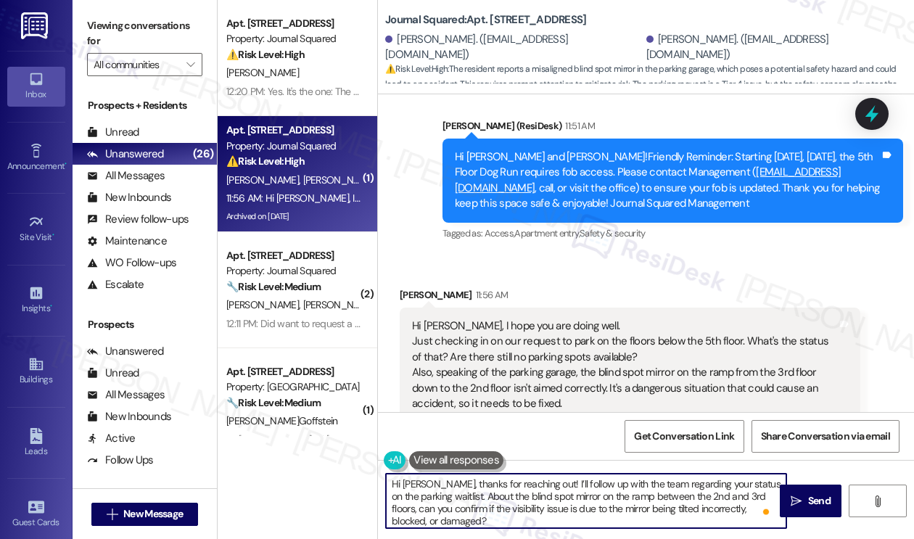
click at [528, 496] on textarea "Hi Seongwoo, thanks for reaching out! I’ll follow up with the team regarding yo…" at bounding box center [586, 501] width 400 height 54
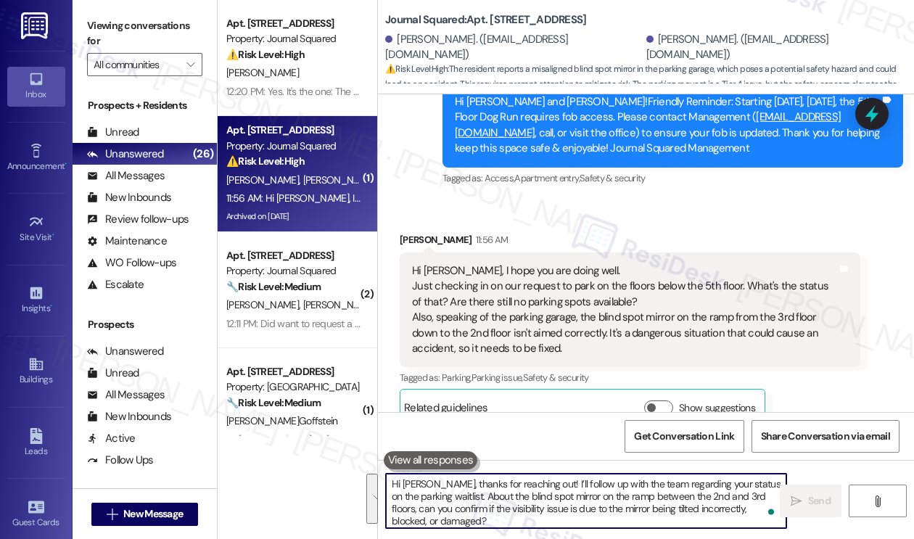
scroll to position [6230, 0]
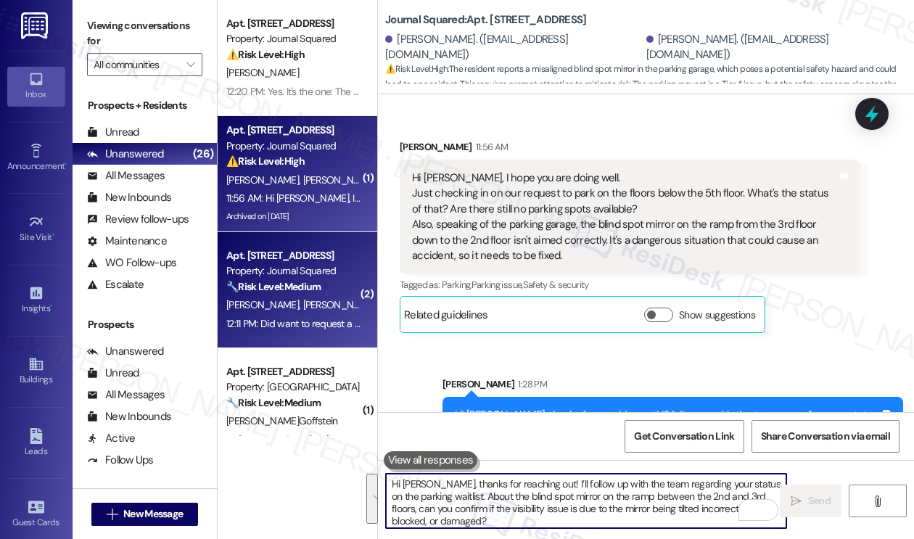
click at [313, 281] on strong "🔧 Risk Level: Medium" at bounding box center [273, 286] width 94 height 13
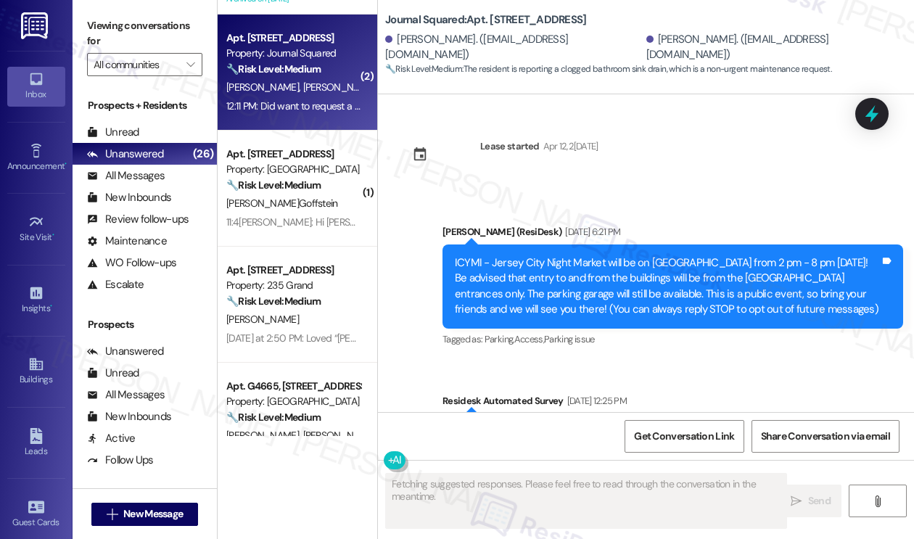
scroll to position [18278, 0]
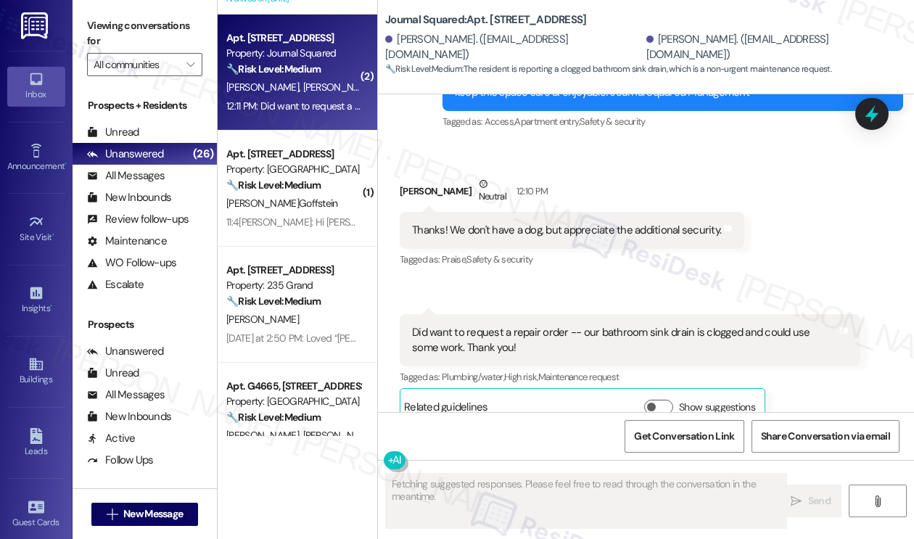
click at [563, 223] on div "Thanks! We don't have a dog, but appreciate the additional security." at bounding box center [566, 230] width 309 height 15
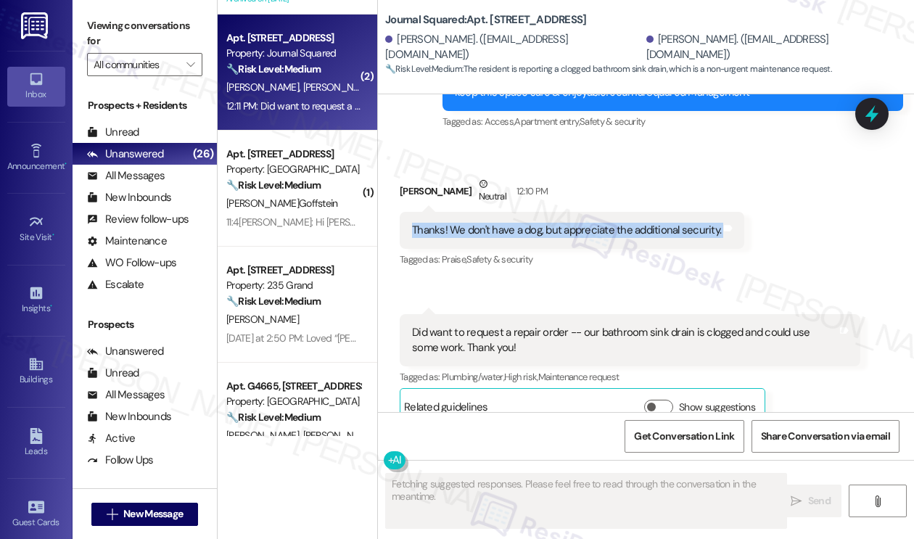
click at [563, 223] on div "Thanks! We don't have a dog, but appreciate the additional security." at bounding box center [566, 230] width 309 height 15
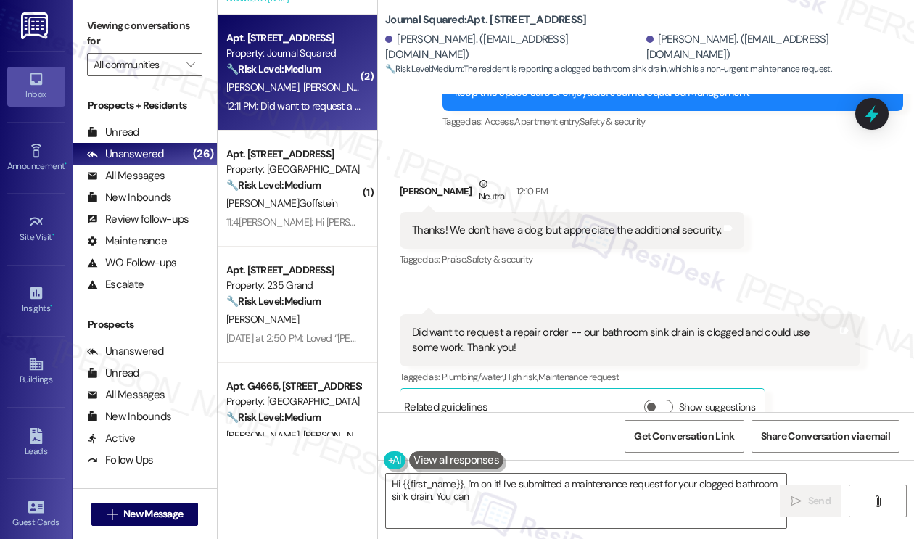
click at [506, 325] on div "Did want to request a repair order -- our bathroom sink drain is clogged and co…" at bounding box center [624, 340] width 425 height 31
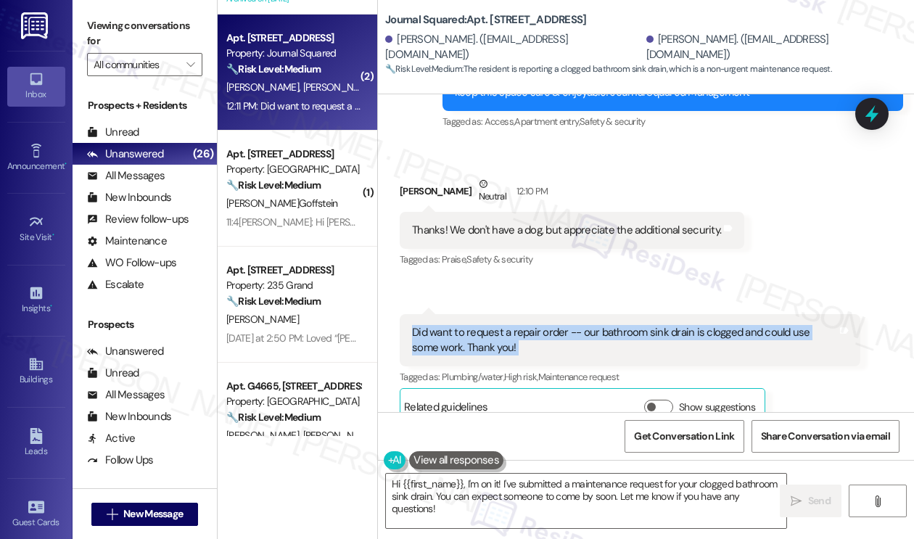
click at [506, 325] on div "Did want to request a repair order -- our bathroom sink drain is clogged and co…" at bounding box center [624, 340] width 425 height 31
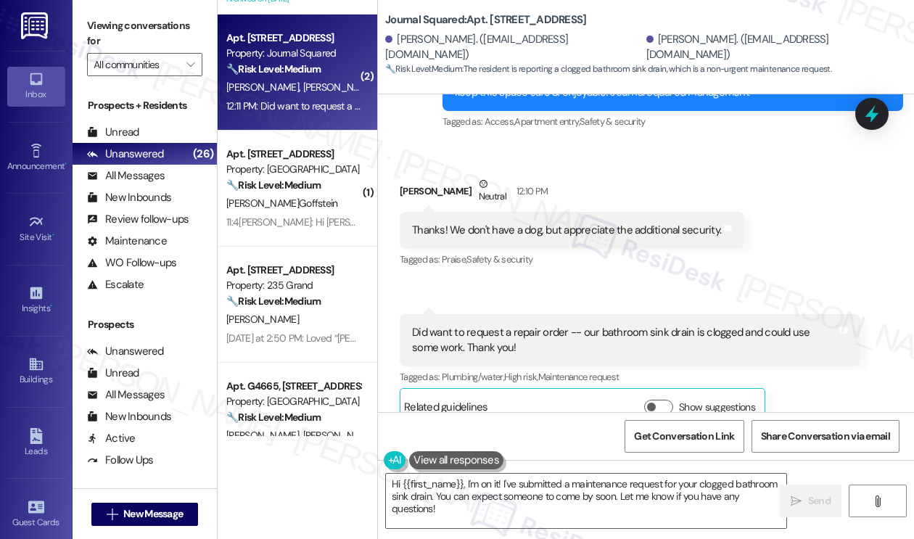
click at [560, 223] on div "Thanks! We don't have a dog, but appreciate the additional security." at bounding box center [566, 230] width 309 height 15
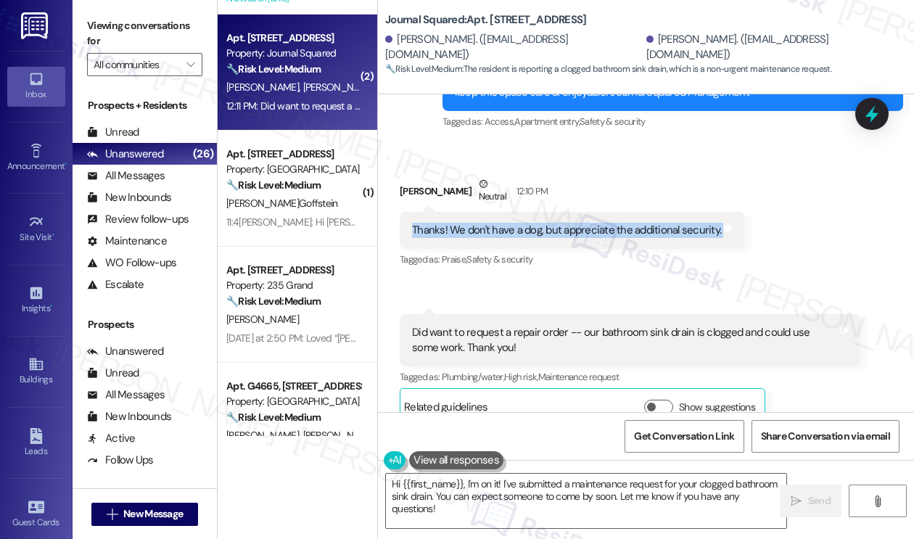
click at [560, 223] on div "Thanks! We don't have a dog, but appreciate the additional security." at bounding box center [566, 230] width 309 height 15
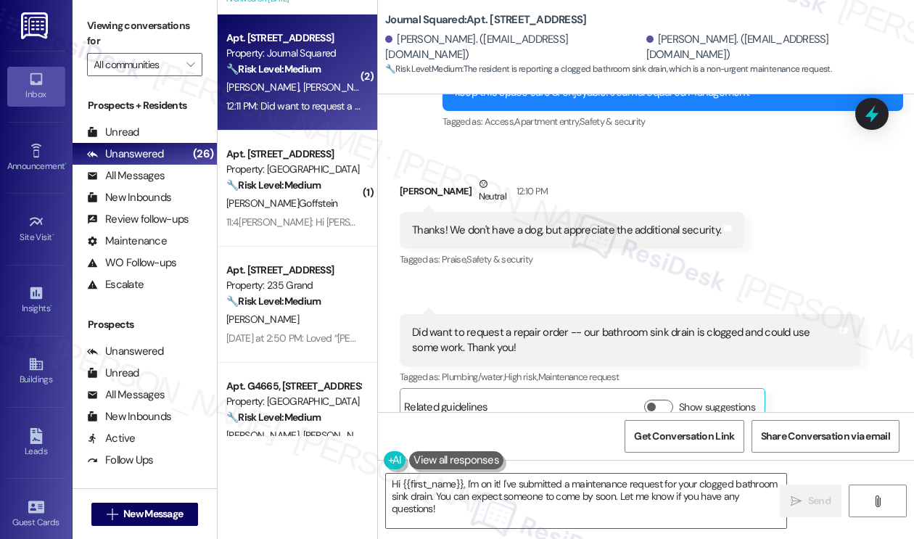
click at [503, 325] on div "Did want to request a repair order -- our bathroom sink drain is clogged and co…" at bounding box center [624, 340] width 425 height 31
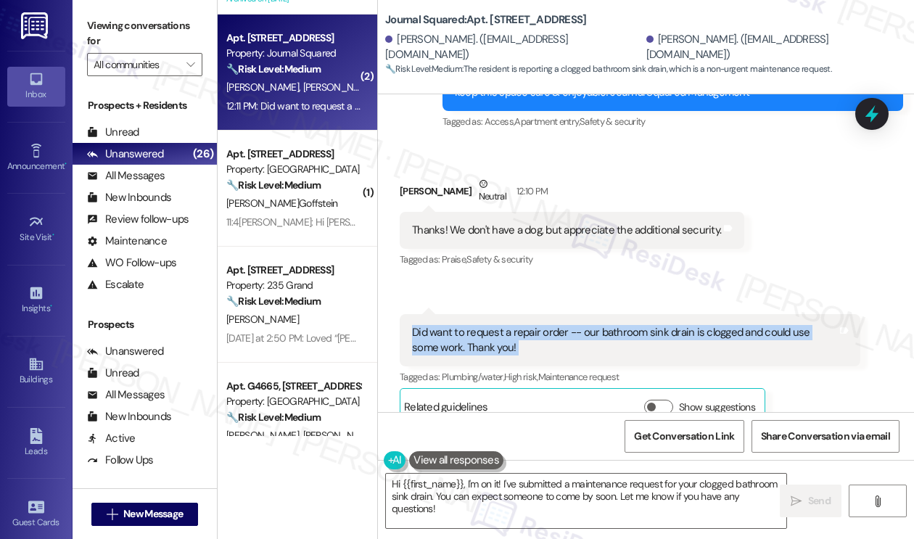
click at [503, 325] on div "Did want to request a repair order -- our bathroom sink drain is clogged and co…" at bounding box center [624, 340] width 425 height 31
click at [616, 325] on div "Did want to request a repair order -- our bathroom sink drain is clogged and co…" at bounding box center [624, 340] width 425 height 31
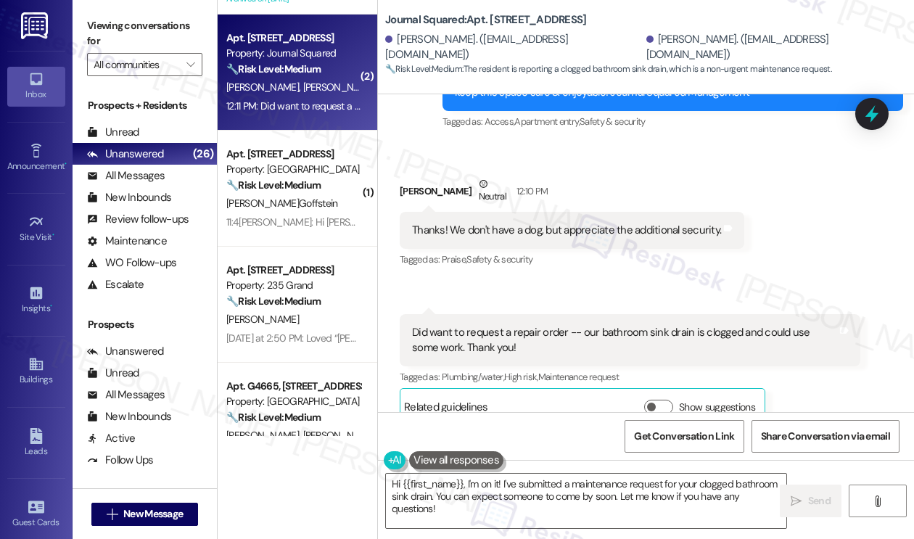
click at [616, 325] on div "Did want to request a repair order -- our bathroom sink drain is clogged and co…" at bounding box center [624, 340] width 425 height 31
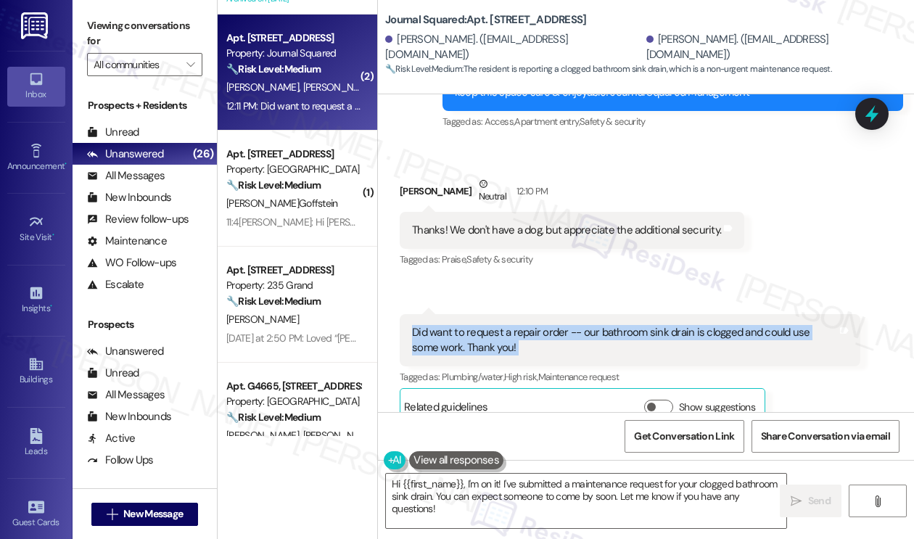
click at [616, 325] on div "Did want to request a repair order -- our bathroom sink drain is clogged and co…" at bounding box center [624, 340] width 425 height 31
click at [624, 325] on div "Did want to request a repair order -- our bathroom sink drain is clogged and co…" at bounding box center [624, 340] width 425 height 31
drag, startPoint x: 579, startPoint y: 308, endPoint x: 435, endPoint y: 323, distance: 144.4
click at [435, 325] on div "Did want to request a repair order -- our bathroom sink drain is clogged and co…" at bounding box center [624, 340] width 425 height 31
copy div "our bathroom sink drain is clogged and could use some work."
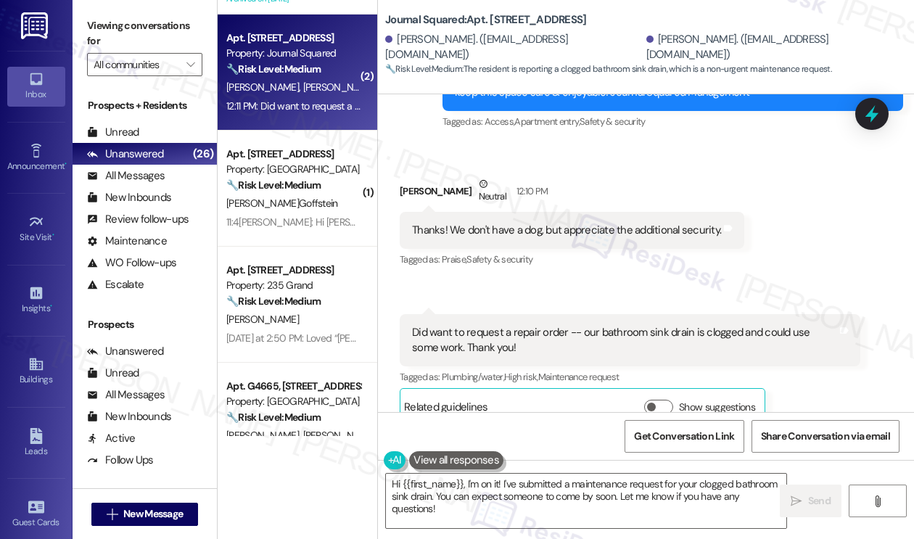
click at [156, 37] on label "Viewing conversations for" at bounding box center [144, 34] width 115 height 38
click at [560, 490] on textarea "Hi {{first_name}}, I'm on it! I've submitted a maintenance request for your clo…" at bounding box center [586, 501] width 400 height 54
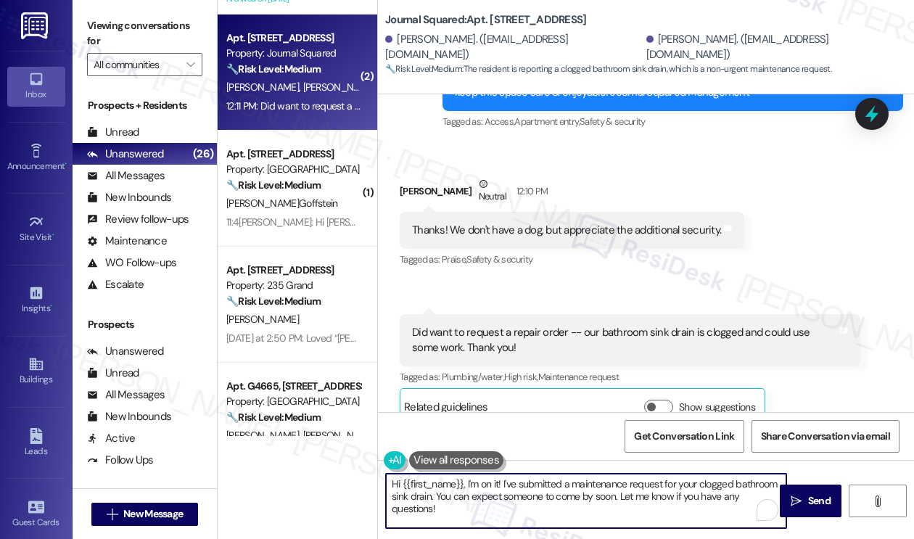
click at [560, 490] on textarea "Hi {{first_name}}, I'm on it! I've submitted a maintenance request for your clo…" at bounding box center [586, 501] width 400 height 54
click at [419, 176] on div "Stephanie Marcus Neutral 12:10 PM" at bounding box center [572, 194] width 345 height 36
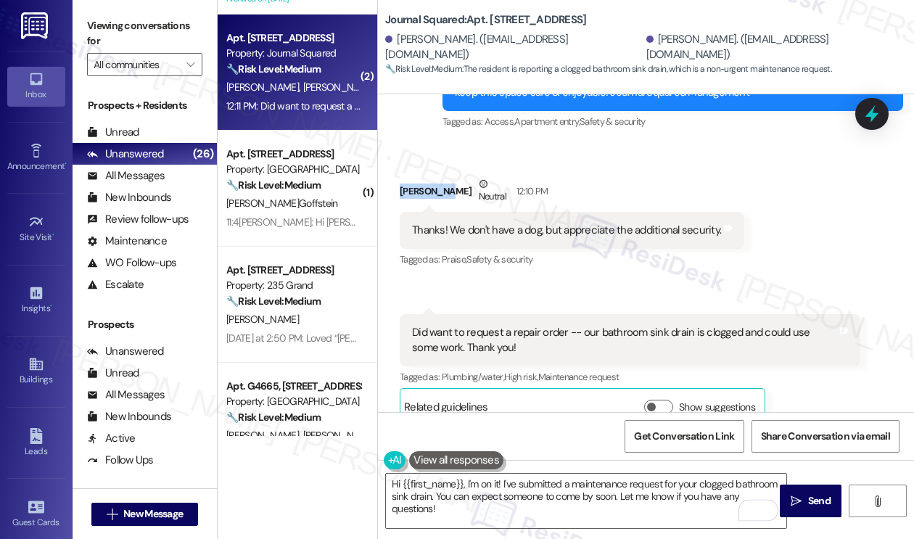
click at [419, 176] on div "Stephanie Marcus Neutral 12:10 PM" at bounding box center [572, 194] width 345 height 36
copy div "Stephanie"
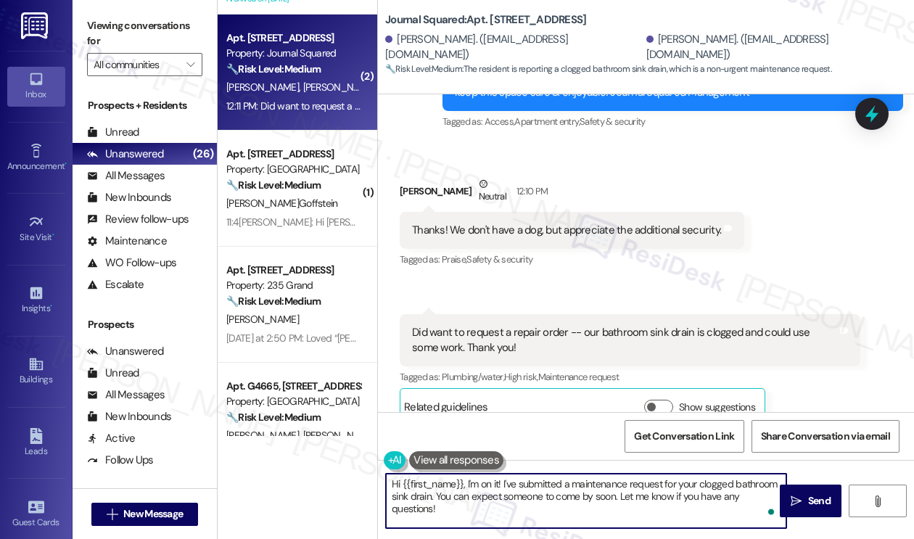
drag, startPoint x: 403, startPoint y: 484, endPoint x: 464, endPoint y: 482, distance: 60.3
click at [464, 482] on textarea "Hi {{first_name}}, I'm on it! I've submitted a maintenance request for your clo…" at bounding box center [586, 501] width 400 height 54
paste textarea "Stephanie"
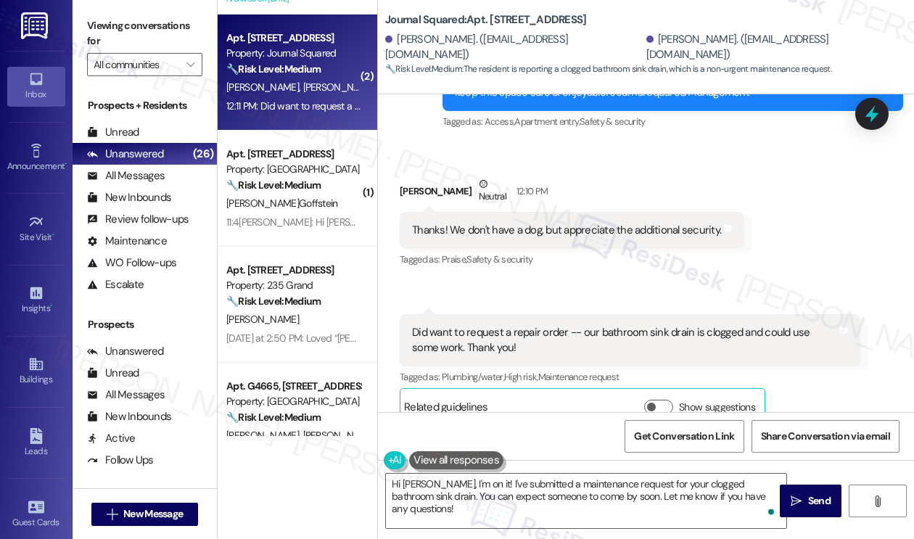
click at [102, 1] on div "Viewing conversations for All communities " at bounding box center [145, 45] width 144 height 91
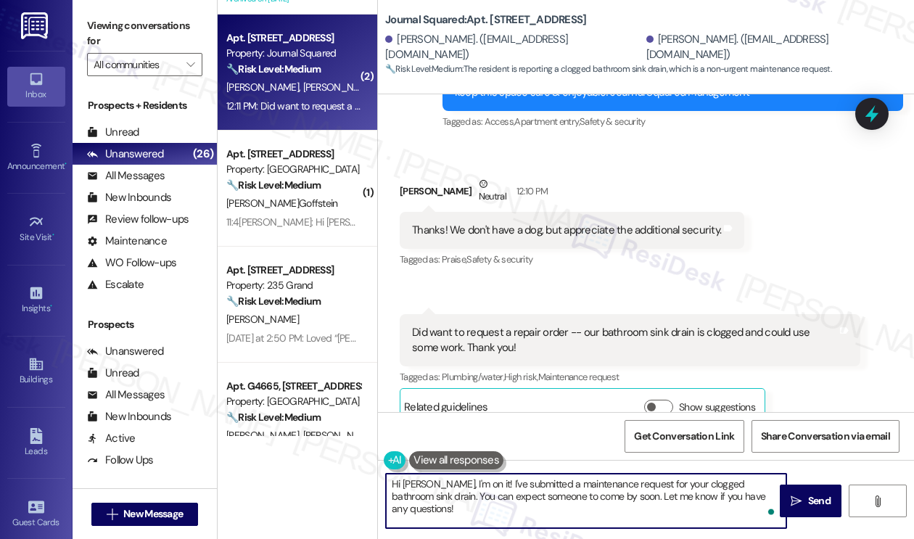
click at [446, 482] on textarea "Hi Stephanie, I'm on it! I've submitted a maintenance request for your clogged …" at bounding box center [586, 501] width 400 height 54
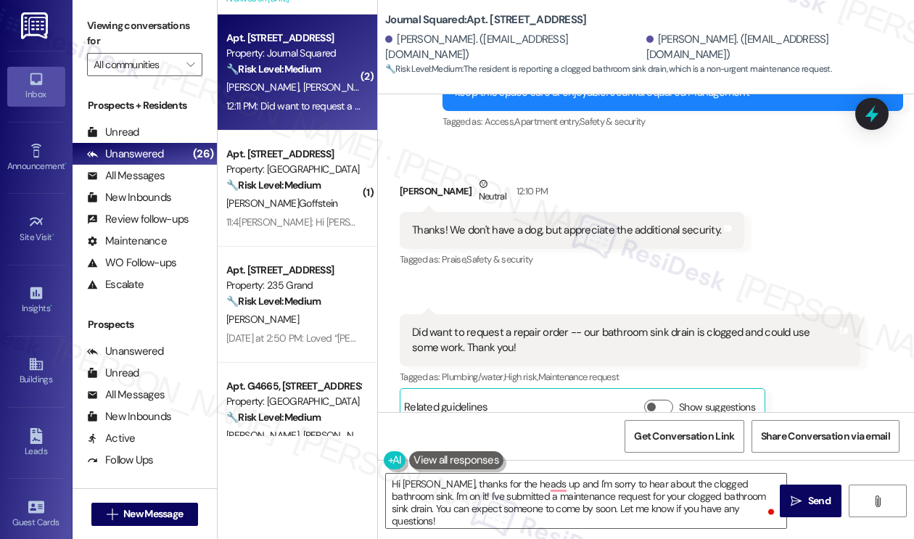
click at [169, 34] on label "Viewing conversations for" at bounding box center [144, 34] width 115 height 38
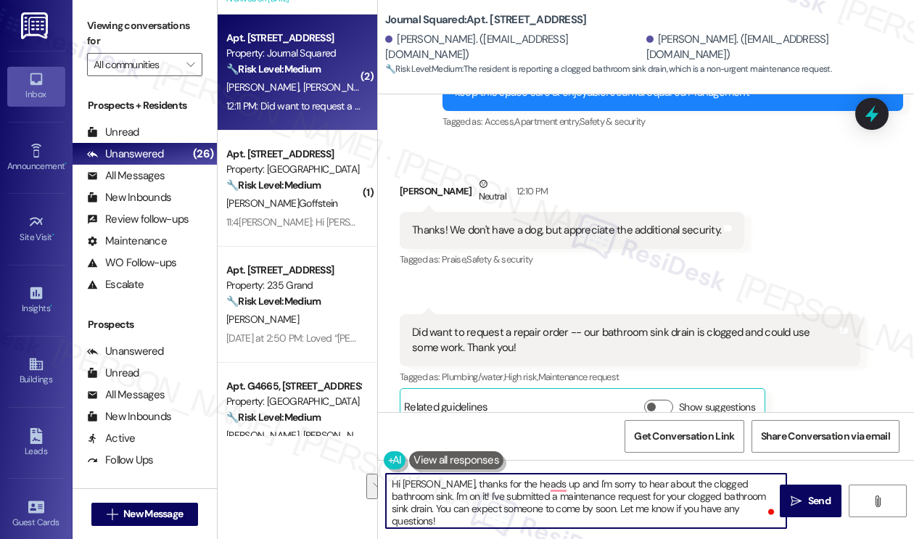
drag, startPoint x: 723, startPoint y: 510, endPoint x: 473, endPoint y: 494, distance: 250.8
click at [426, 494] on textarea "Hi Stephanie, thanks for the heads up and I'm sorry to hear about the clogged b…" at bounding box center [586, 501] width 400 height 54
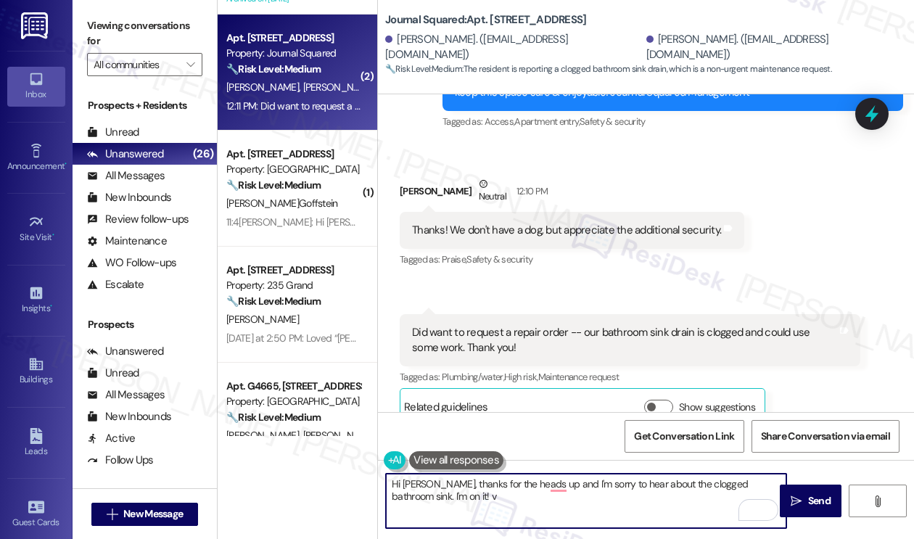
click at [475, 498] on textarea "Hi Stephanie, thanks for the heads up and I'm sorry to hear about the clogged b…" at bounding box center [586, 501] width 400 height 54
drag, startPoint x: 475, startPoint y: 498, endPoint x: 387, endPoint y: 498, distance: 88.5
click at [387, 498] on textarea "Hi Stephanie, thanks for the heads up and I'm sorry to hear about the clogged b…" at bounding box center [586, 501] width 400 height 54
paste textarea "To help the team"
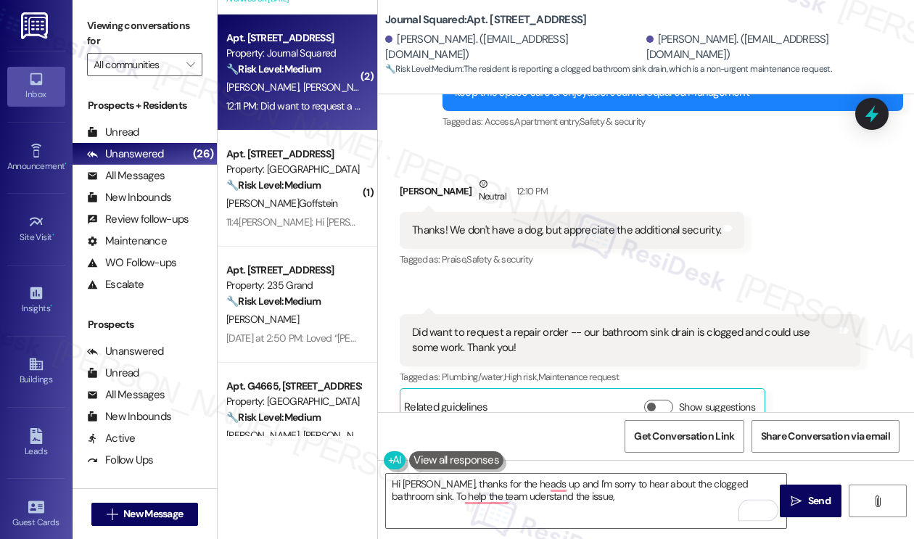
click at [171, 9] on div "Viewing conversations for All communities " at bounding box center [145, 45] width 144 height 91
click at [564, 497] on textarea "Hi Stephanie, thanks for the heads up and I'm sorry to hear about the clogged b…" at bounding box center [586, 501] width 400 height 54
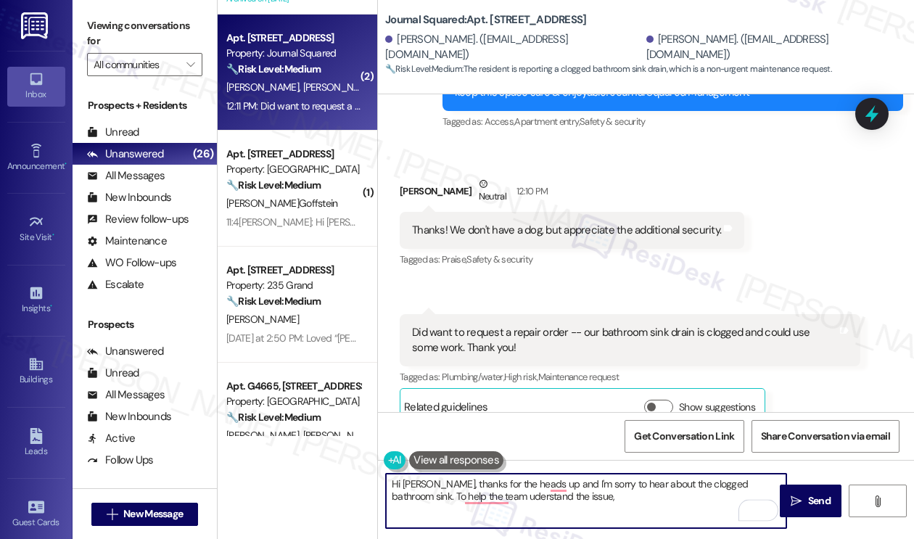
paste textarea "Is the water draining very slowly, or is it completely backed up?"
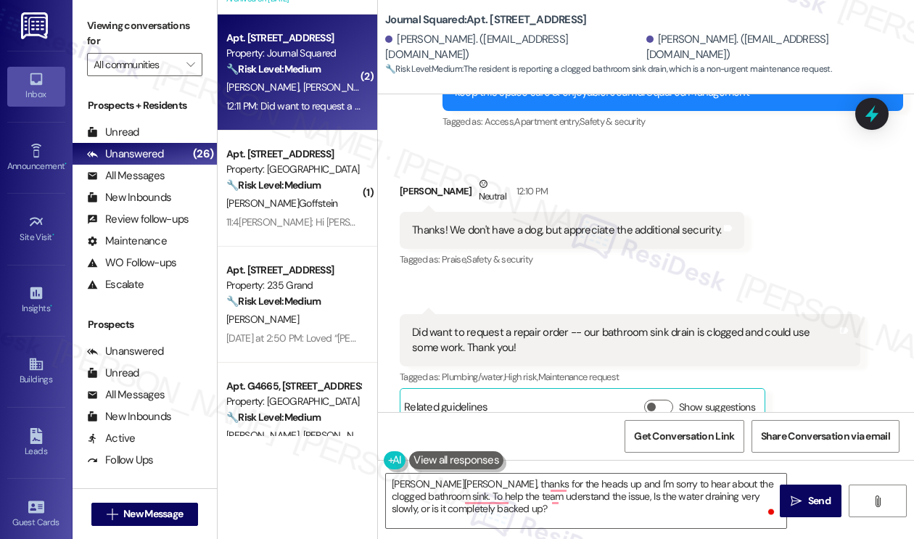
drag, startPoint x: 94, startPoint y: 33, endPoint x: 169, endPoint y: 84, distance: 90.8
click at [94, 33] on label "Viewing conversations for" at bounding box center [144, 34] width 115 height 38
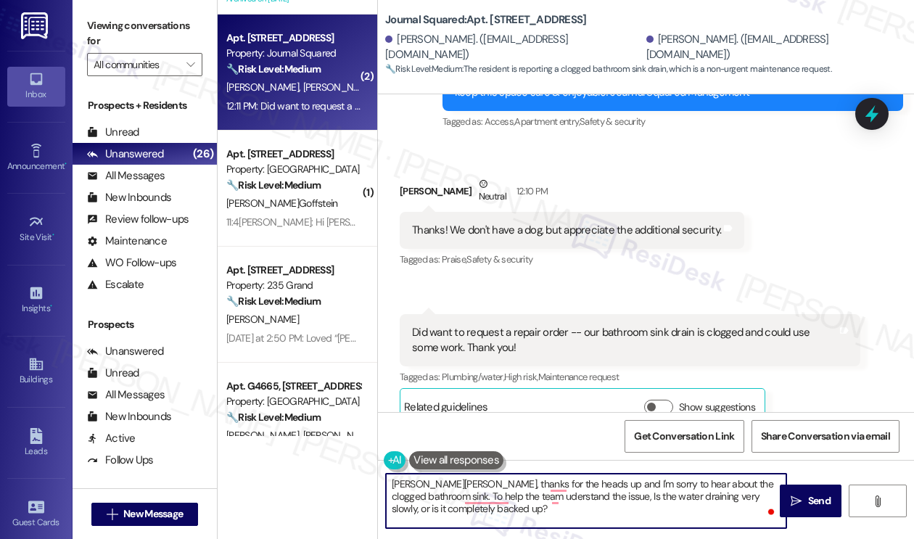
click at [451, 509] on textarea "Hi Stephanie, thanks for the heads up and I'm sorry to hear about the clogged b…" at bounding box center [586, 501] width 400 height 54
paste textarea "Have you noticed any unusual odors or gurgling sounds from the drain?"
click at [485, 504] on textarea "Hi Stephanie, thanks for the heads up and I'm sorry to hear about the clogged b…" at bounding box center [586, 501] width 400 height 54
click at [760, 510] on textarea "Hi Stephanie, thanks for the heads up and I'm sorry to hear about the clogged b…" at bounding box center [586, 501] width 400 height 54
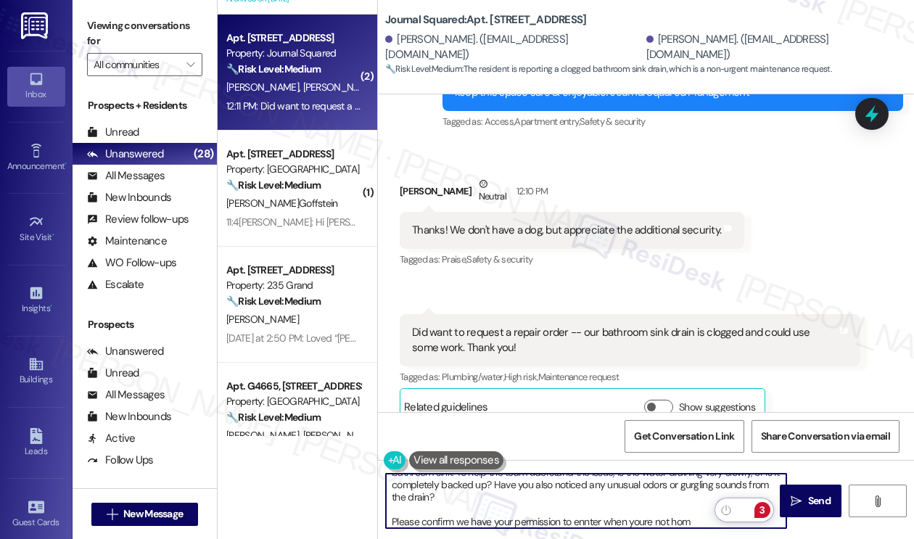
type textarea "Hi Stephanie, thanks for the heads up and I'm sorry to hear about the clogged b…"
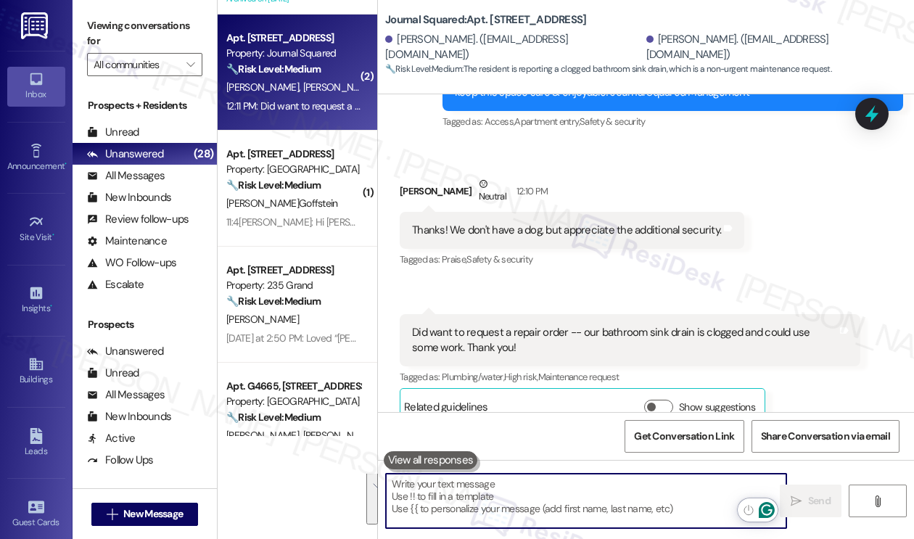
scroll to position [0, 0]
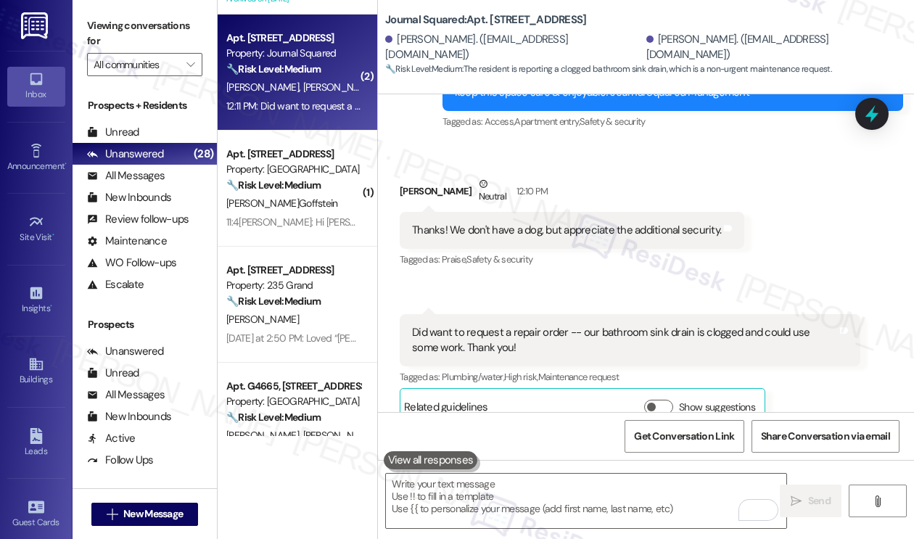
click at [149, 24] on label "Viewing conversations for" at bounding box center [144, 34] width 115 height 38
click at [107, 21] on label "Viewing conversations for" at bounding box center [144, 34] width 115 height 38
drag, startPoint x: 122, startPoint y: 41, endPoint x: 209, endPoint y: 102, distance: 105.9
click at [122, 41] on label "Viewing conversations for" at bounding box center [144, 34] width 115 height 38
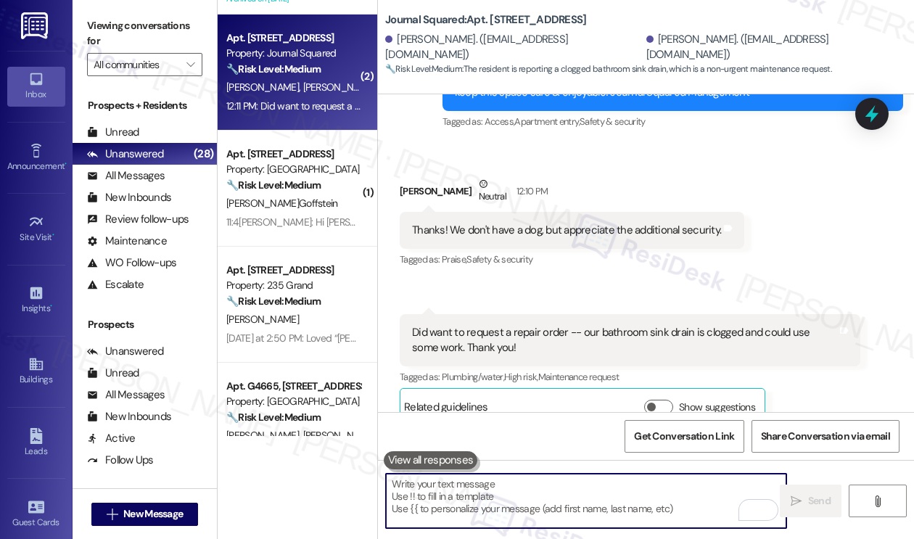
click at [538, 487] on textarea "To enrich screen reader interactions, please activate Accessibility in Grammarl…" at bounding box center [586, 501] width 400 height 54
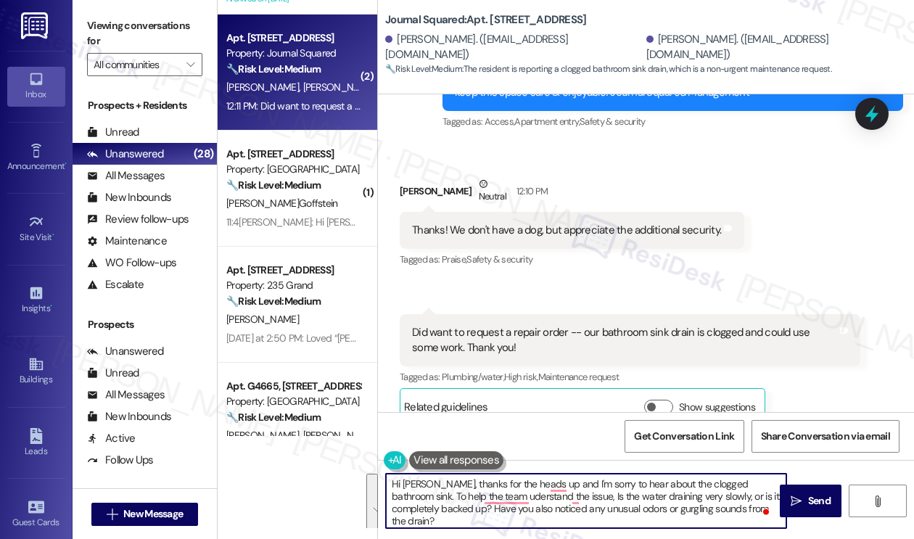
click at [514, 505] on textarea "Hi Stephanie, thanks for the heads up and I'm sorry to hear about the clogged b…" at bounding box center [586, 501] width 400 height 54
drag, startPoint x: 450, startPoint y: 500, endPoint x: 448, endPoint y: 484, distance: 16.0
click at [448, 484] on textarea "Hi Stephanie, thanks for the heads up and I'm sorry to hear about the clogged b…" at bounding box center [586, 501] width 400 height 54
paste textarea "Hi Stephanie, Thanks for the heads up, and I’m sorry to hear about the clogged …"
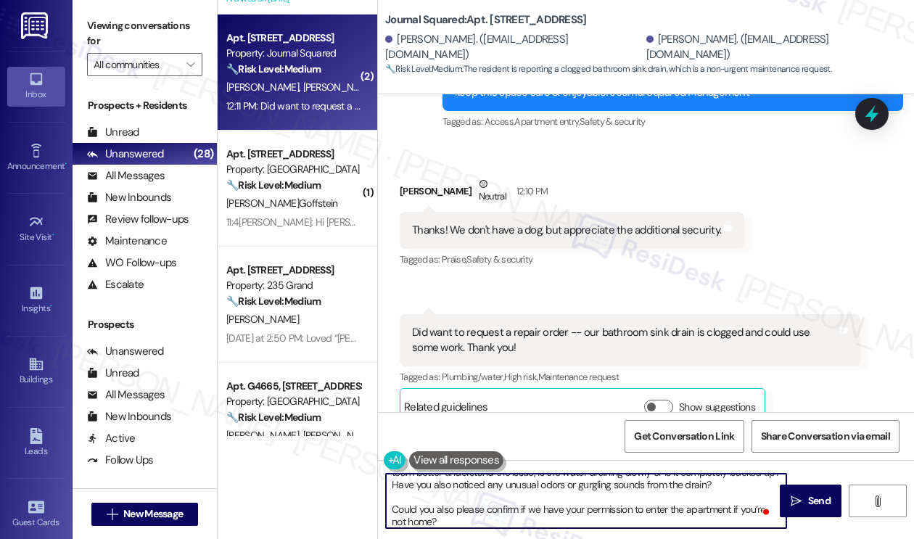
scroll to position [12, 0]
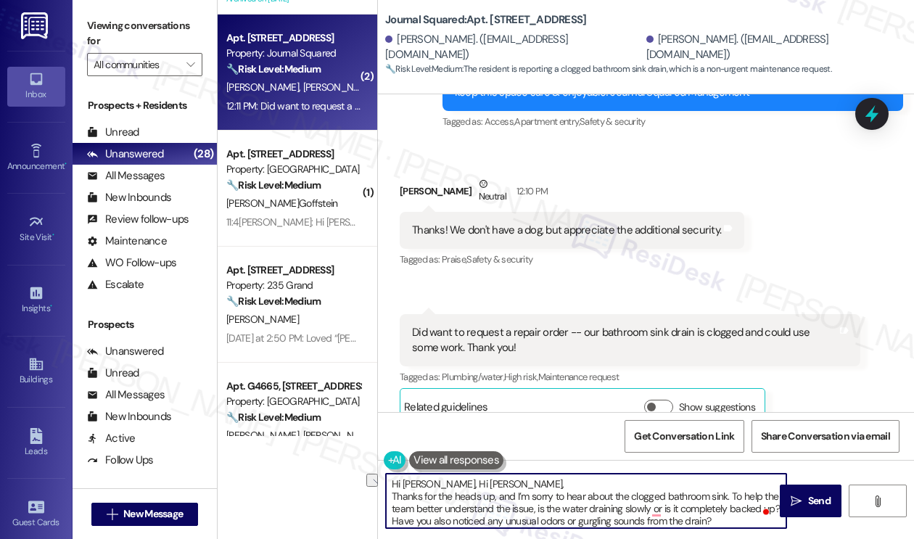
drag, startPoint x: 447, startPoint y: 485, endPoint x: 526, endPoint y: 483, distance: 79.1
click at [526, 483] on textarea "Hi Stephanie, Hi Stephanie, Thanks for the heads up, and I’m sorry to hear abou…" at bounding box center [586, 501] width 400 height 54
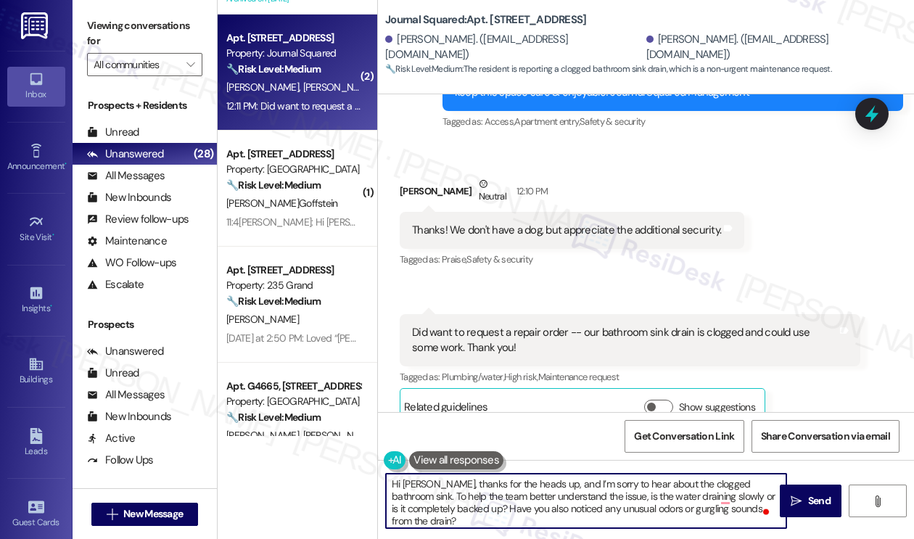
click at [519, 493] on textarea "Hi Stephanie, thanks for the heads up, and I’m sorry to hear about the clogged …" at bounding box center [586, 501] width 400 height 54
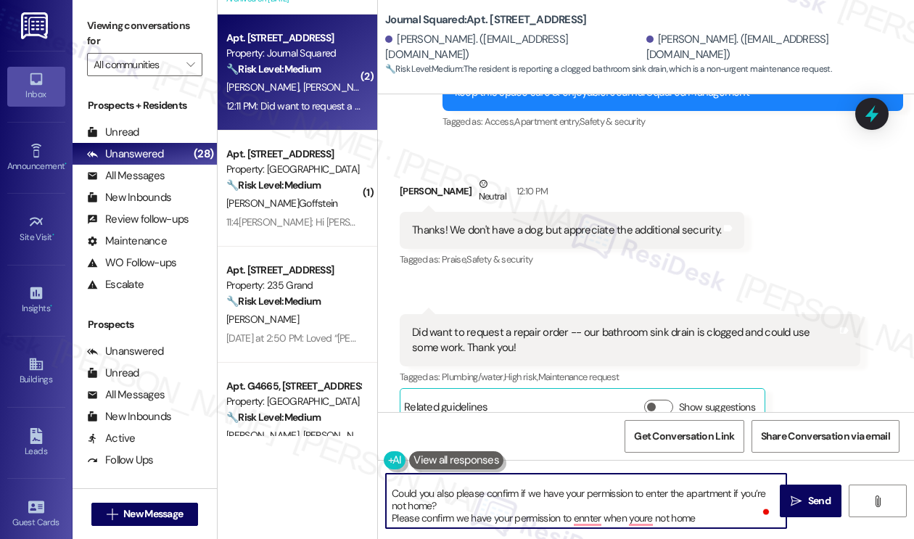
drag, startPoint x: 465, startPoint y: 505, endPoint x: 390, endPoint y: 497, distance: 75.2
click at [390, 497] on textarea "Hi Stephanie, thanks for the heads up, and I’m sorry to hear about the clogged …" at bounding box center [586, 501] width 400 height 54
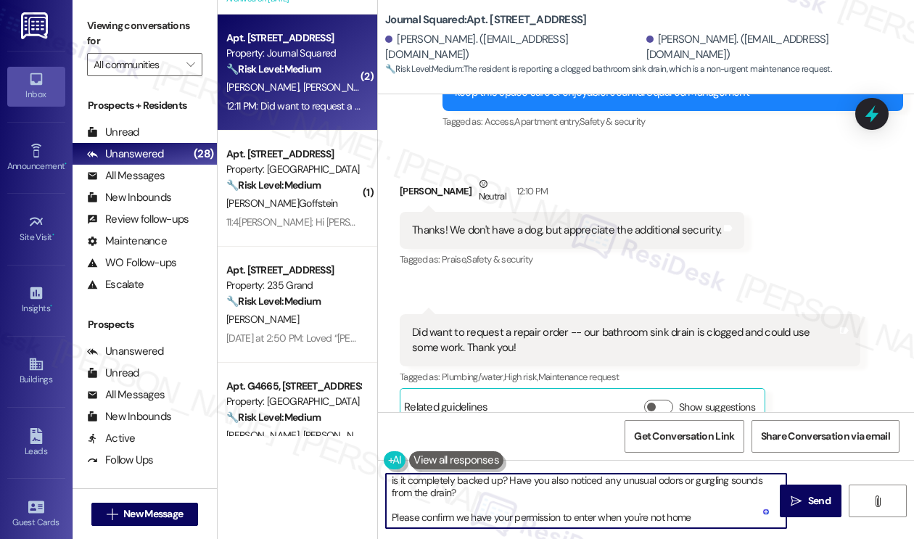
click at [702, 519] on textarea "Hi Stephanie, thanks for the heads up, and I’m sorry to hear about the clogged …" at bounding box center [586, 501] width 400 height 54
click at [419, 519] on textarea "Hi Stephanie, thanks for the heads up, and I’m sorry to hear about the clogged …" at bounding box center [586, 501] width 400 height 54
click at [389, 519] on textarea "Hi Stephanie, thanks for the heads up, and I’m sorry to hear about the clogged …" at bounding box center [586, 501] width 400 height 54
click at [466, 488] on textarea "Hi Stephanie, thanks for the heads up, and I’m sorry to hear about the clogged …" at bounding box center [586, 501] width 400 height 54
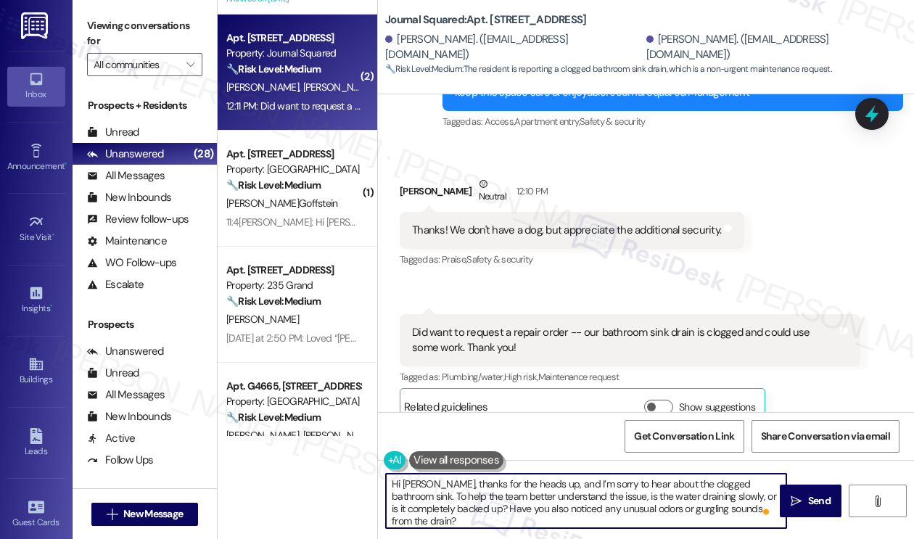
click at [467, 519] on textarea "Hi Stephanie, thanks for the heads up, and I’m sorry to hear about the clogged …" at bounding box center [586, 501] width 400 height 54
type textarea "Hi Stephanie, thanks for the heads up, and I’m sorry to hear about the clogged …"
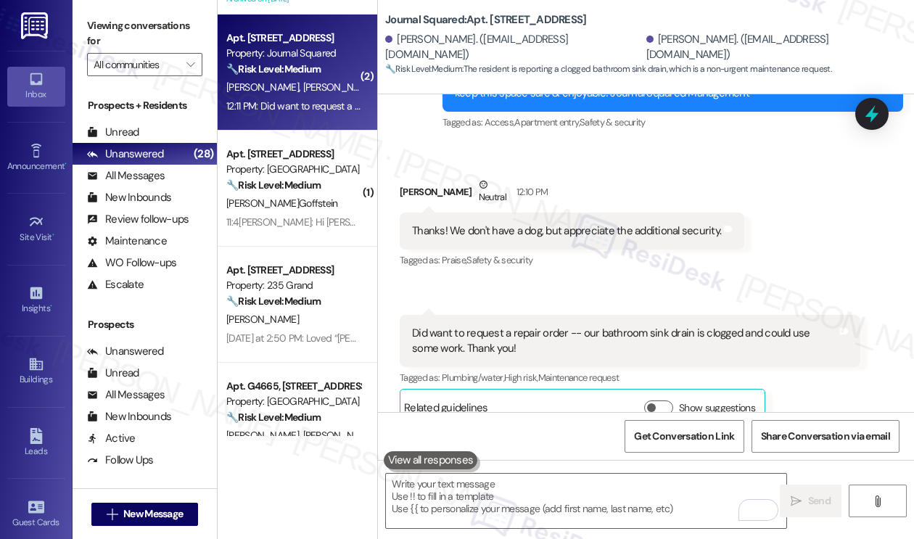
click at [181, 22] on label "Viewing conversations for" at bounding box center [144, 34] width 115 height 38
click at [494, 20] on b "Journal Squared: Apt. 2102, 605 Pavonia Avenue" at bounding box center [485, 19] width 201 height 15
copy b "2102"
drag, startPoint x: 139, startPoint y: 17, endPoint x: 179, endPoint y: 38, distance: 45.8
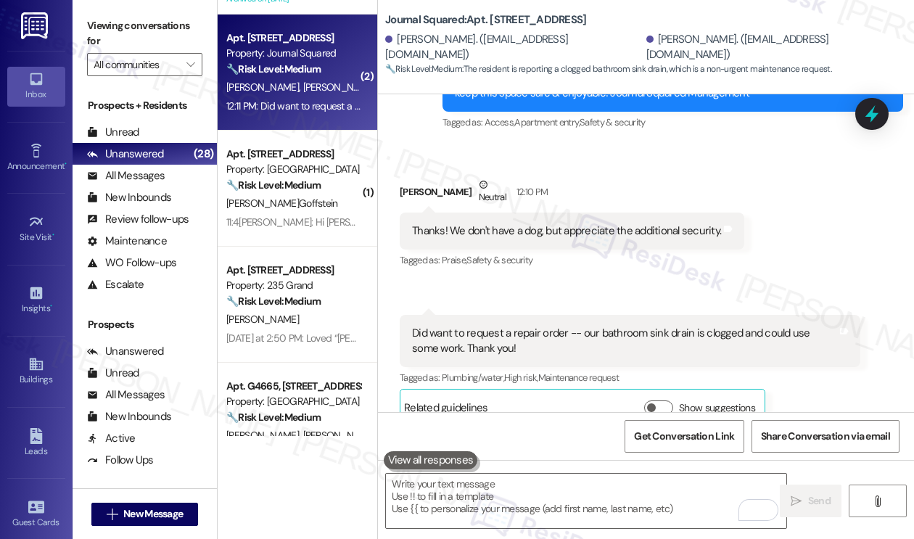
click at [138, 17] on label "Viewing conversations for" at bounding box center [144, 34] width 115 height 38
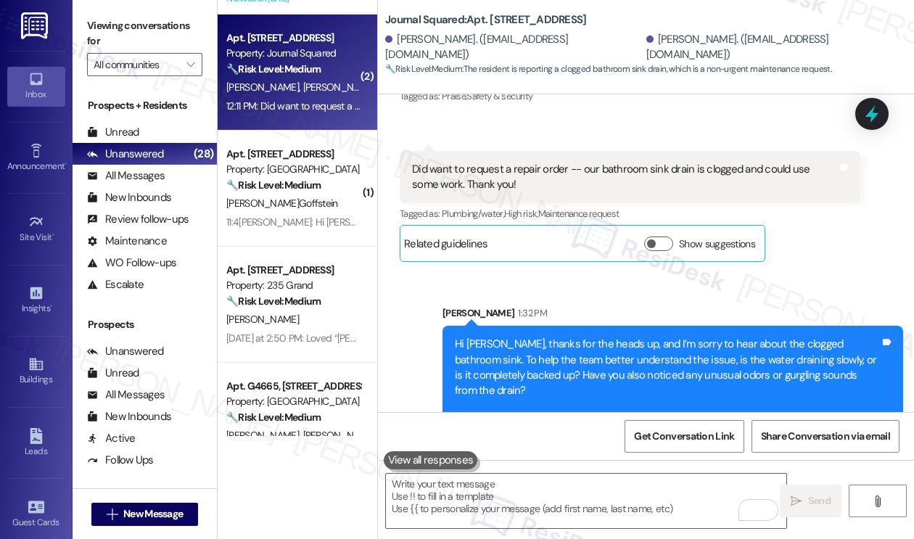
click at [163, 15] on label "Viewing conversations for" at bounding box center [144, 34] width 115 height 38
drag, startPoint x: 168, startPoint y: 34, endPoint x: 195, endPoint y: 43, distance: 28.2
click at [168, 34] on label "Viewing conversations for" at bounding box center [144, 34] width 115 height 38
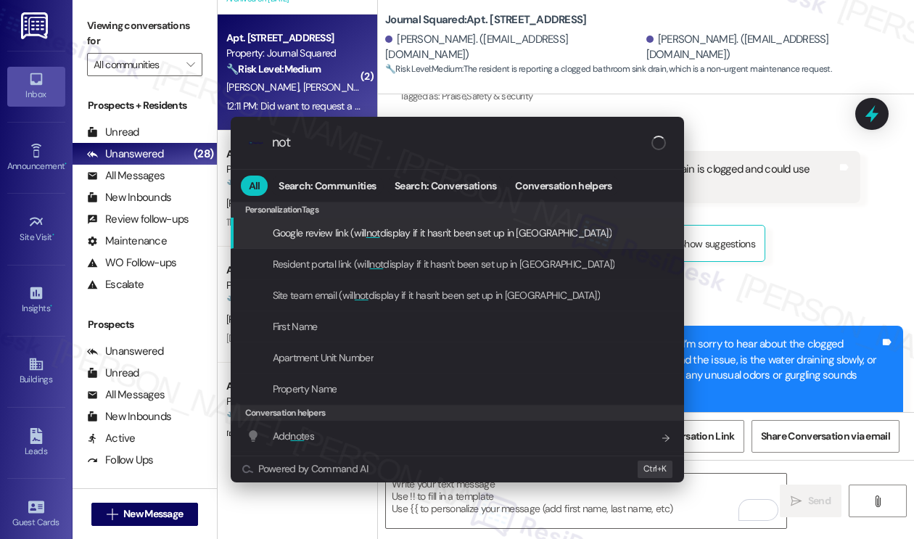
type input "note"
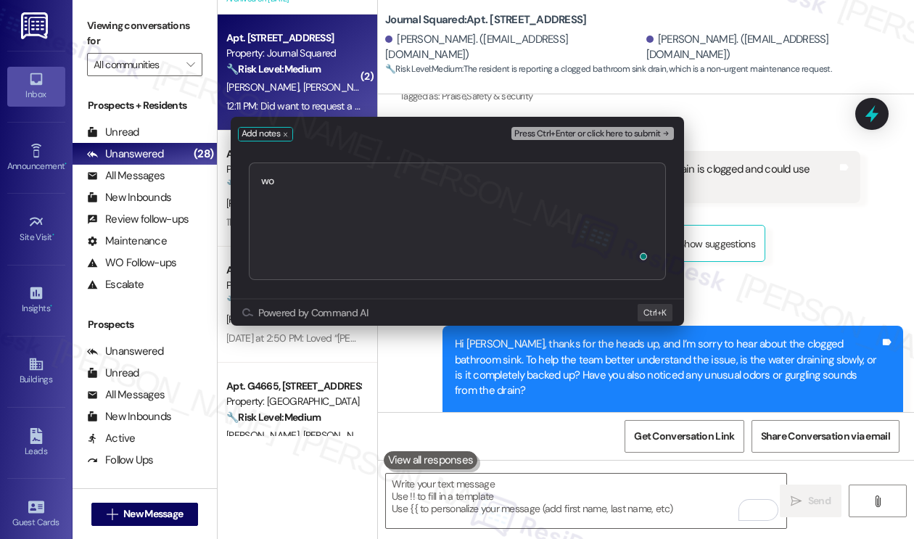
type textarea "w"
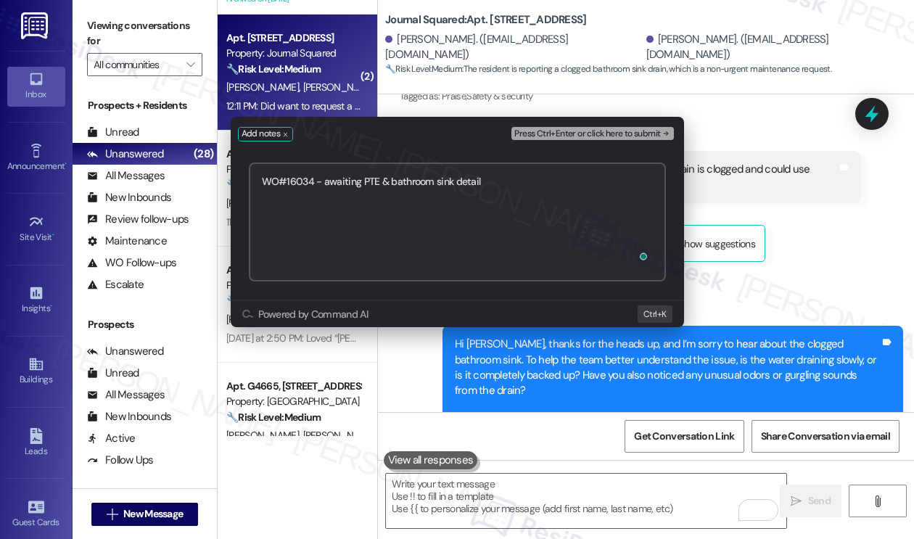
type textarea "WO#16034 - awaiting PTE & bathroom sink details"
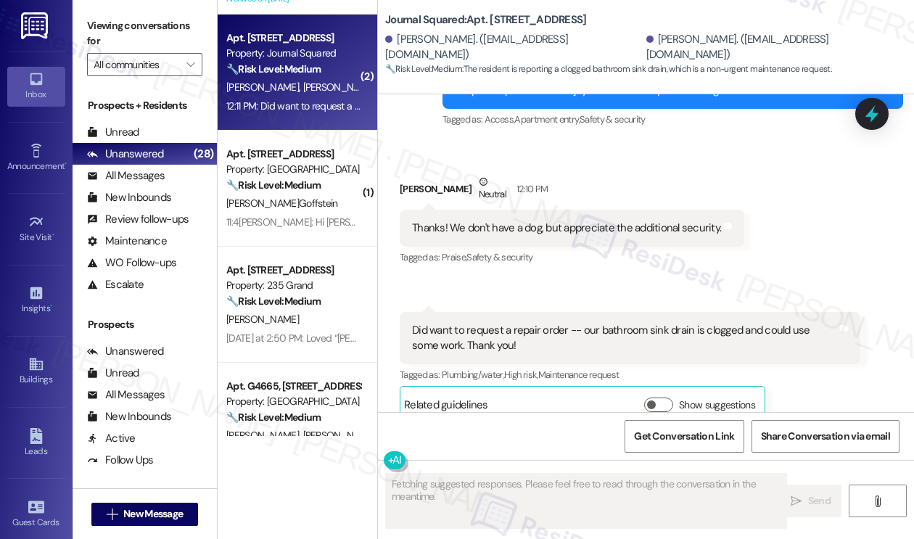
scroll to position [18278, 0]
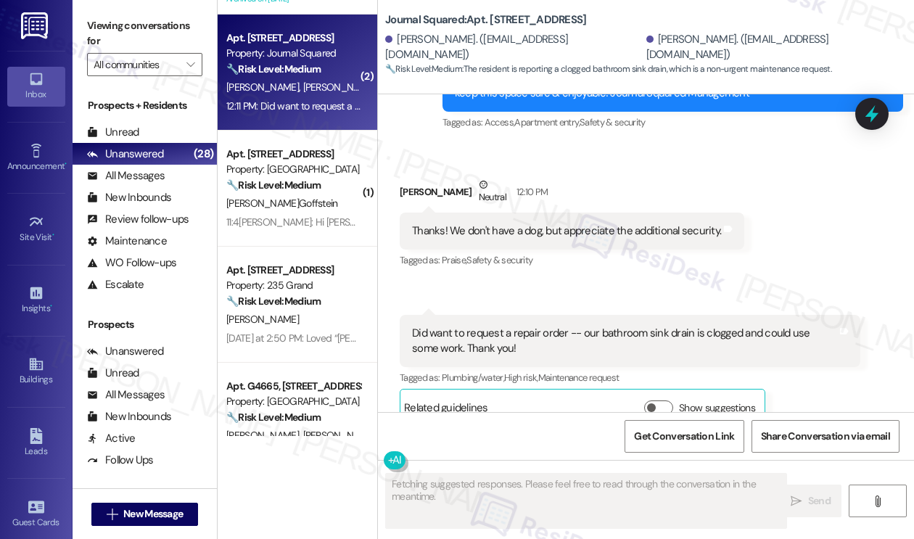
click at [127, 28] on label "Viewing conversations for" at bounding box center [144, 34] width 115 height 38
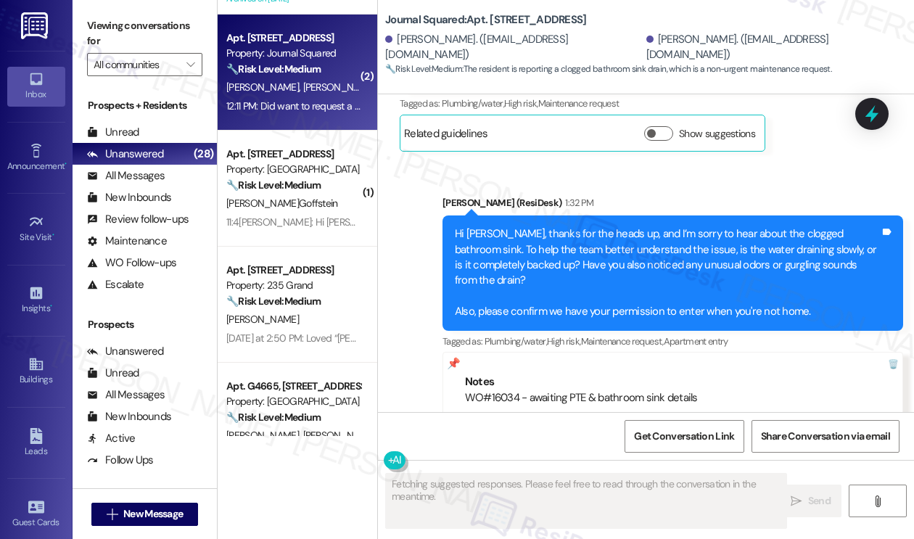
scroll to position [18601, 0]
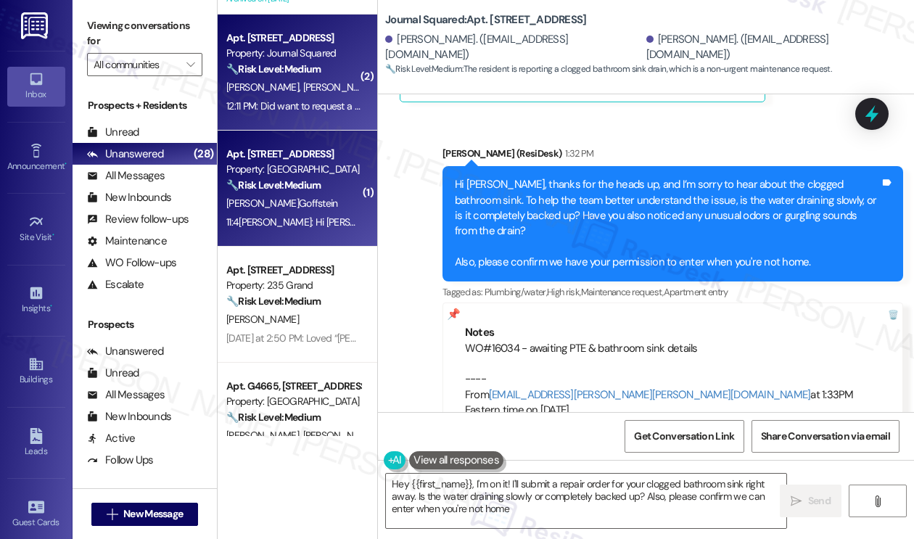
type textarea "Hey {{first_name}}, I'm on it! I'll submit a repair order for your clogged bath…"
click at [284, 214] on div "11:49 AM: Hi Jane, the check should have already arrived by the 28th. From look…" at bounding box center [293, 222] width 137 height 18
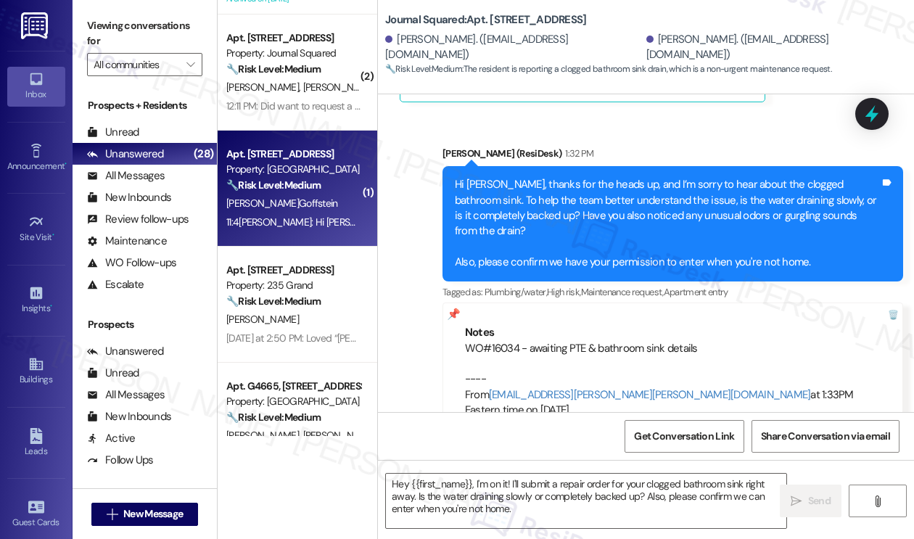
type textarea "Fetching suggested responses. Please feel free to read through the conversation…"
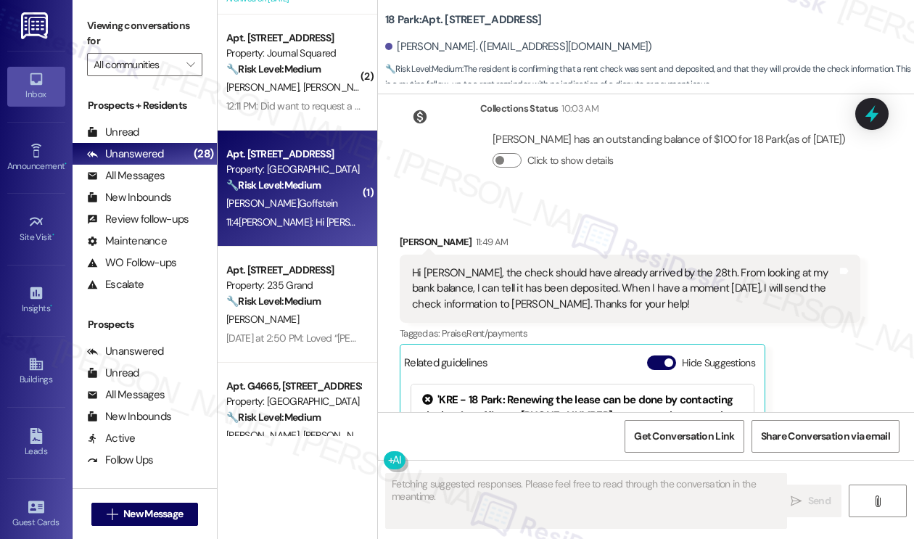
scroll to position [8657, 0]
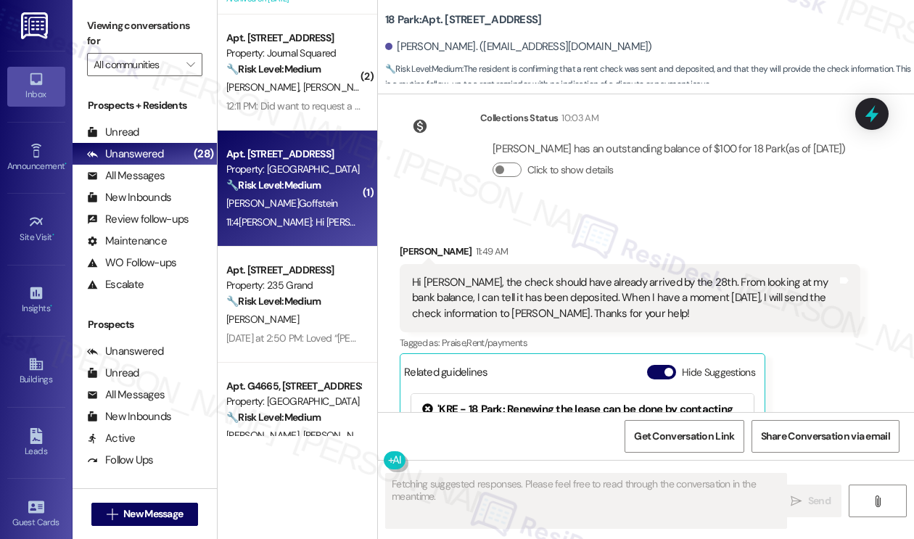
click at [507, 311] on div "Hi Jane, the check should have already arrived by the 28th. From looking at my …" at bounding box center [624, 298] width 425 height 46
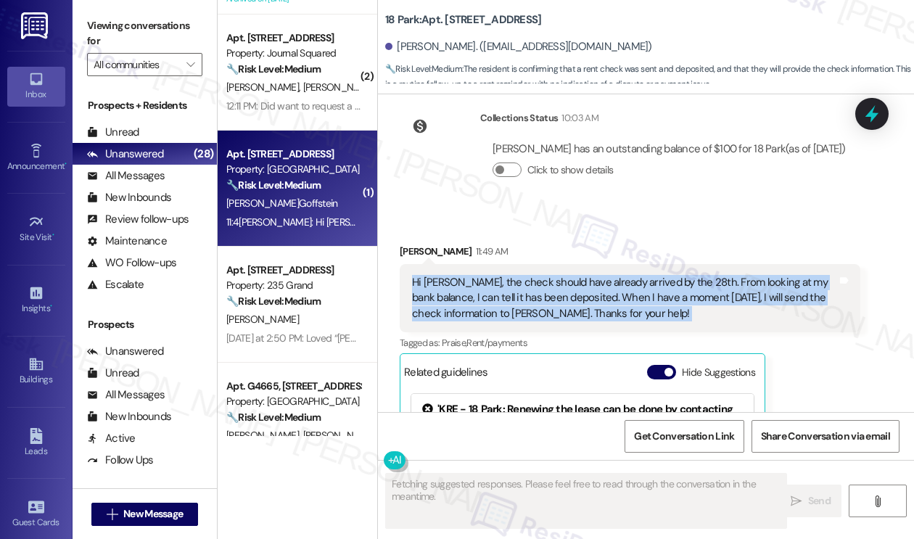
click at [507, 311] on div "Hi Jane, the check should have already arrived by the 28th. From looking at my …" at bounding box center [624, 298] width 425 height 46
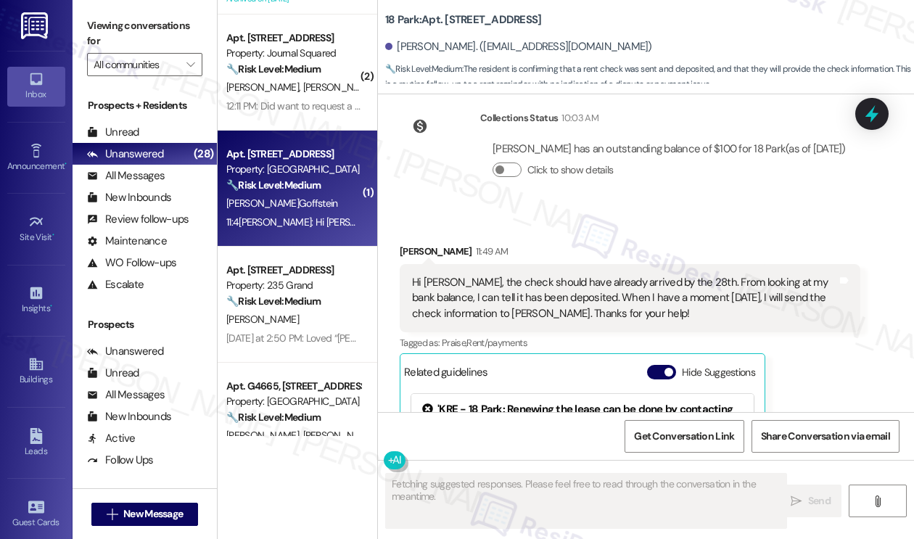
click at [614, 263] on div "Sarah Goffstein 11:49 AM" at bounding box center [630, 254] width 461 height 20
click at [604, 304] on div "Hi Jane, the check should have already arrived by the 28th. From looking at my …" at bounding box center [624, 298] width 425 height 46
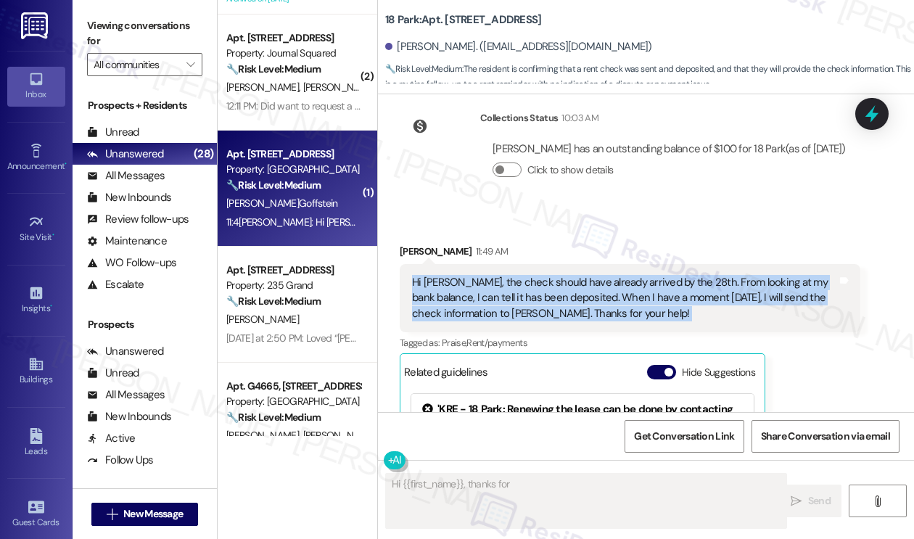
click at [604, 304] on div "Hi Jane, the check should have already arrived by the 28th. From looking at my …" at bounding box center [624, 298] width 425 height 46
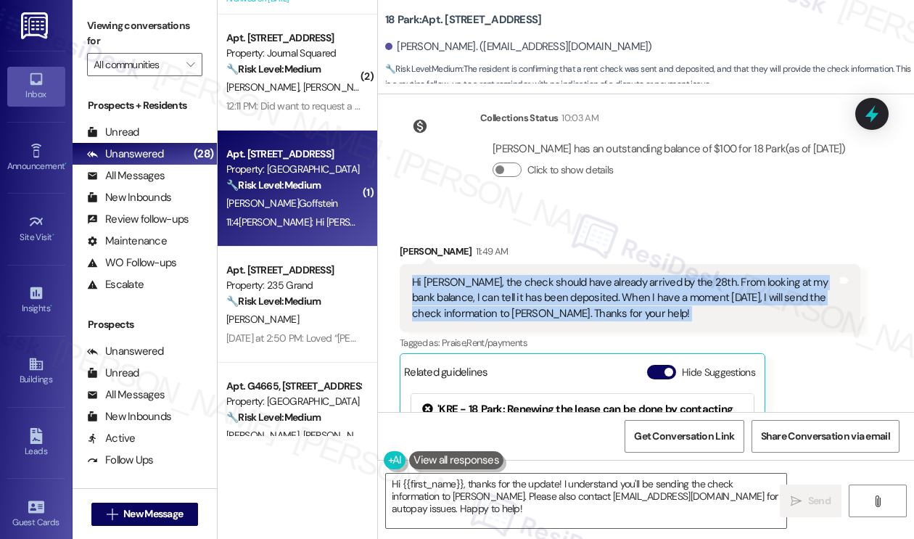
scroll to position [8367, 0]
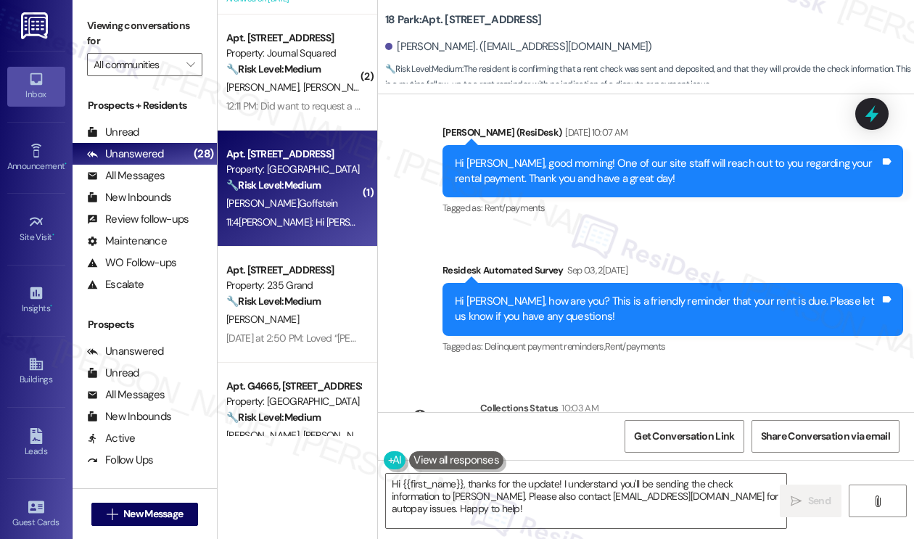
click at [547, 294] on div "Hi Sarah, how are you? This is a friendly reminder that your rent is due. Pleas…" at bounding box center [667, 309] width 425 height 31
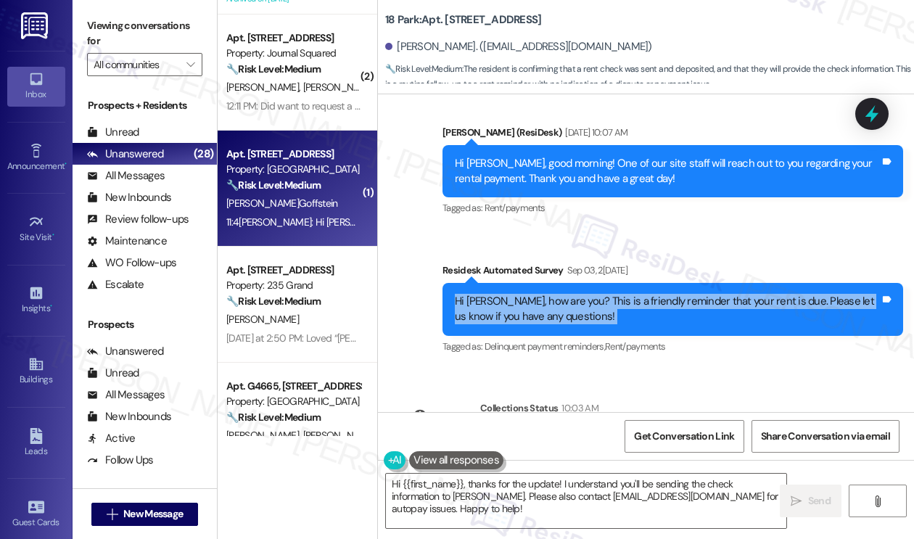
click at [547, 294] on div "Hi Sarah, how are you? This is a friendly reminder that your rent is due. Pleas…" at bounding box center [667, 309] width 425 height 31
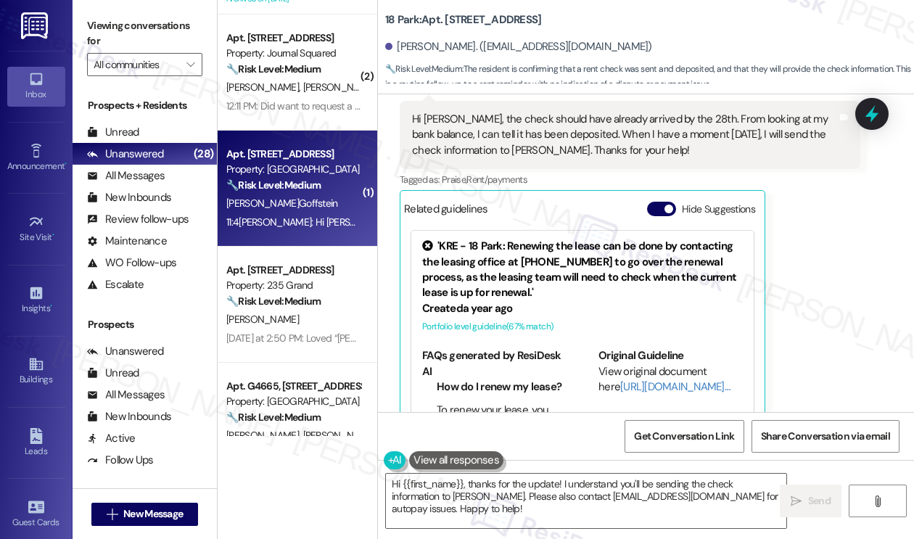
scroll to position [8730, 0]
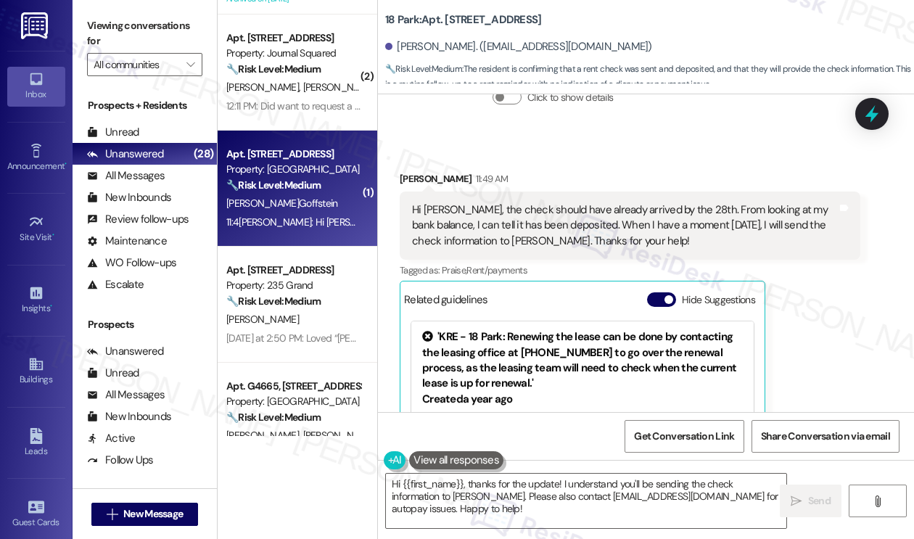
click at [463, 249] on div "Hi Jane, the check should have already arrived by the 28th. From looking at my …" at bounding box center [624, 225] width 425 height 46
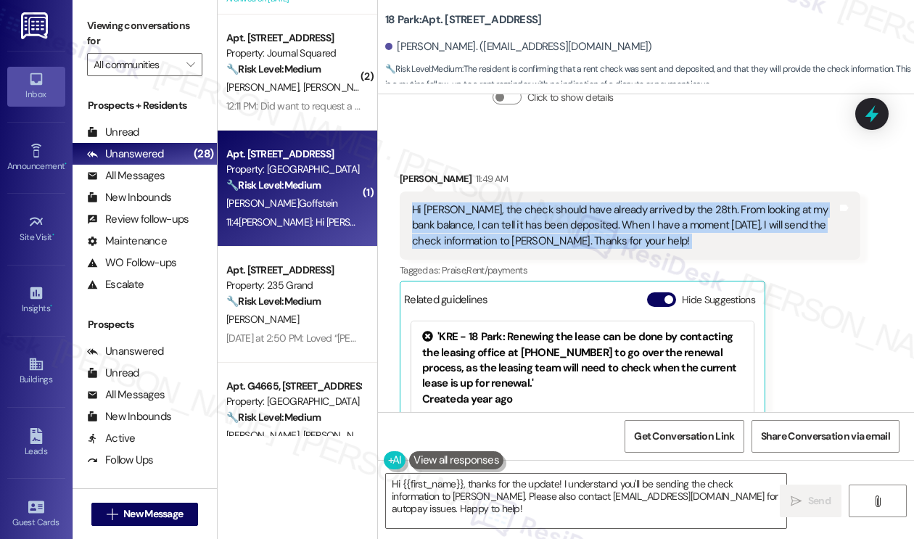
click at [463, 249] on div "Hi Jane, the check should have already arrived by the 28th. From looking at my …" at bounding box center [624, 225] width 425 height 46
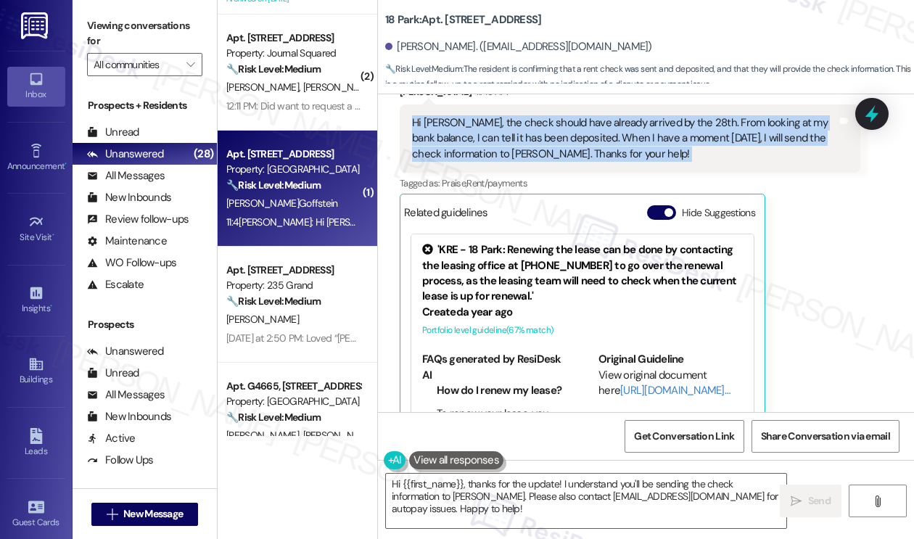
scroll to position [8876, 0]
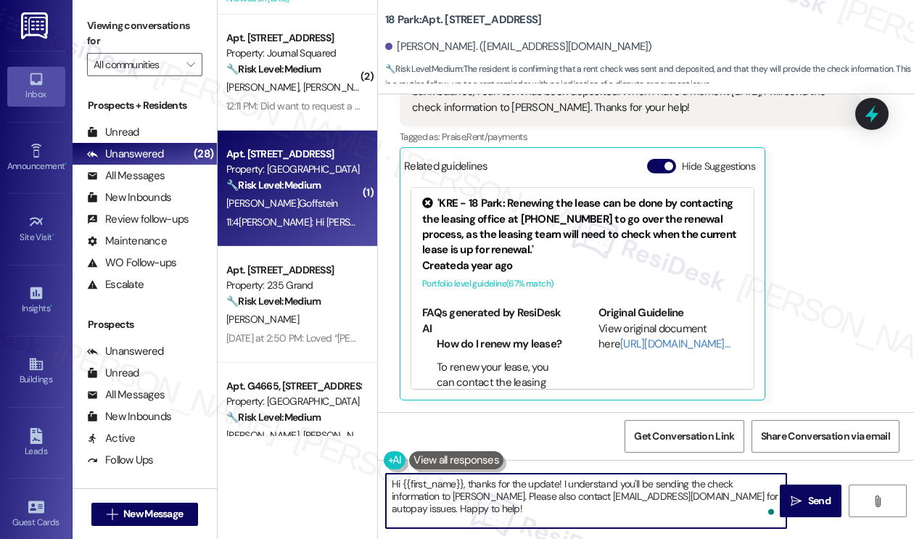
drag, startPoint x: 536, startPoint y: 514, endPoint x: 482, endPoint y: 495, distance: 56.9
click at [482, 495] on textarea "Hi {{first_name}}, thanks for the update! I understand you'll be sending the ch…" at bounding box center [586, 501] width 400 height 54
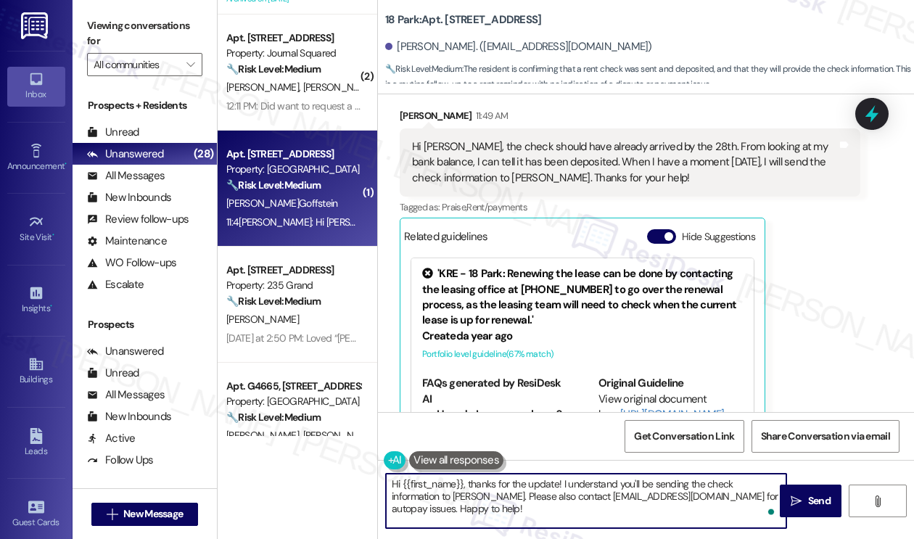
scroll to position [8586, 0]
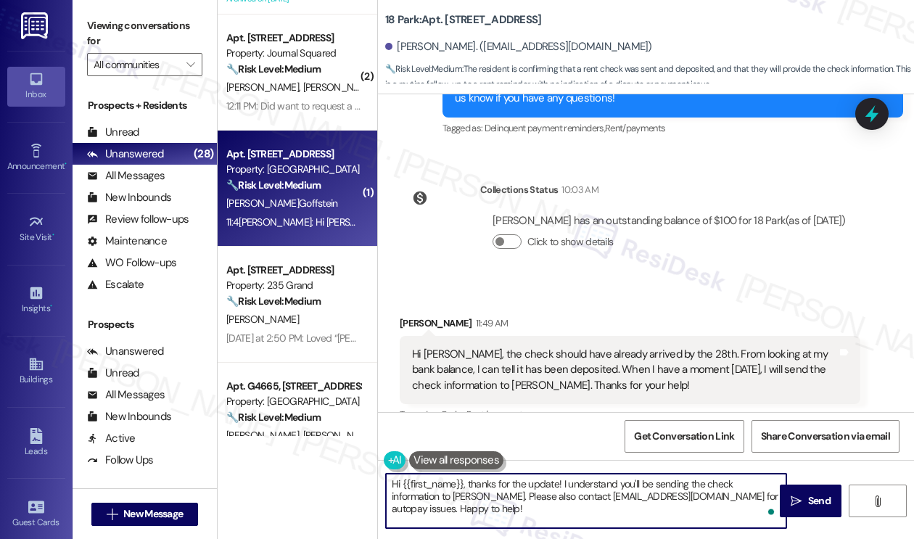
click at [497, 371] on div "Hi Jane, the check should have already arrived by the 28th. From looking at my …" at bounding box center [624, 370] width 425 height 46
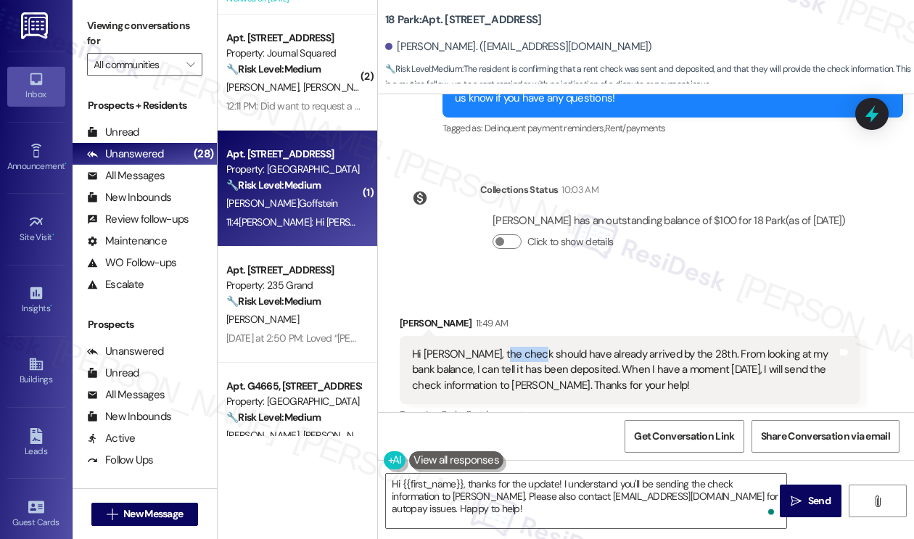
click at [497, 371] on div "Hi Jane, the check should have already arrived by the 28th. From looking at my …" at bounding box center [624, 370] width 425 height 46
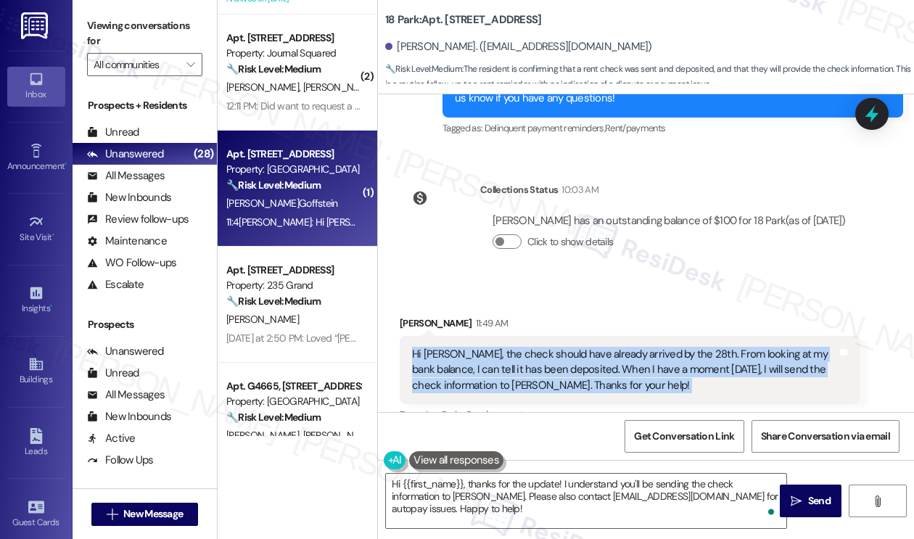
click at [497, 371] on div "Hi Jane, the check should have already arrived by the 28th. From looking at my …" at bounding box center [624, 370] width 425 height 46
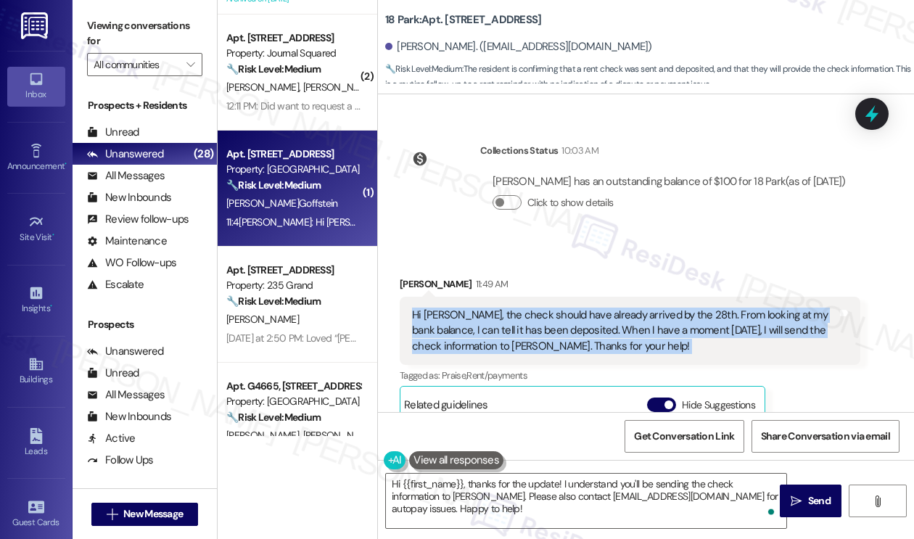
scroll to position [8658, 0]
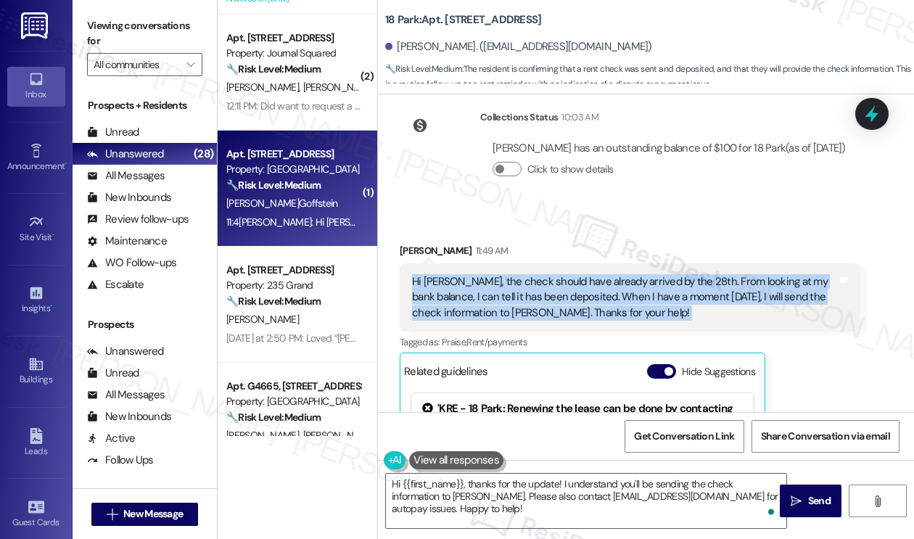
click at [542, 321] on div "Hi Jane, the check should have already arrived by the 28th. From looking at my …" at bounding box center [624, 297] width 425 height 46
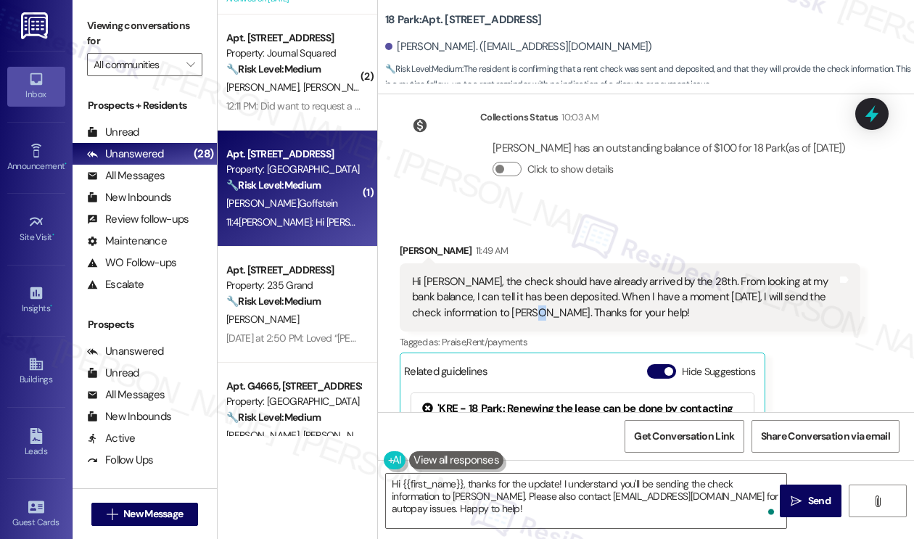
click at [542, 321] on div "Hi Jane, the check should have already arrived by the 28th. From looking at my …" at bounding box center [624, 297] width 425 height 46
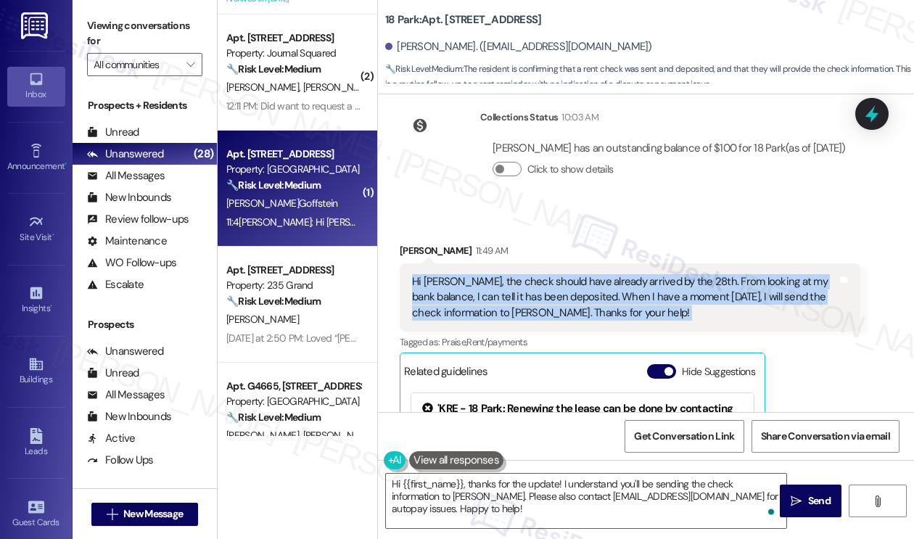
click at [542, 321] on div "Hi Jane, the check should have already arrived by the 28th. From looking at my …" at bounding box center [624, 297] width 425 height 46
click at [612, 321] on div "Hi Jane, the check should have already arrived by the 28th. From looking at my …" at bounding box center [624, 297] width 425 height 46
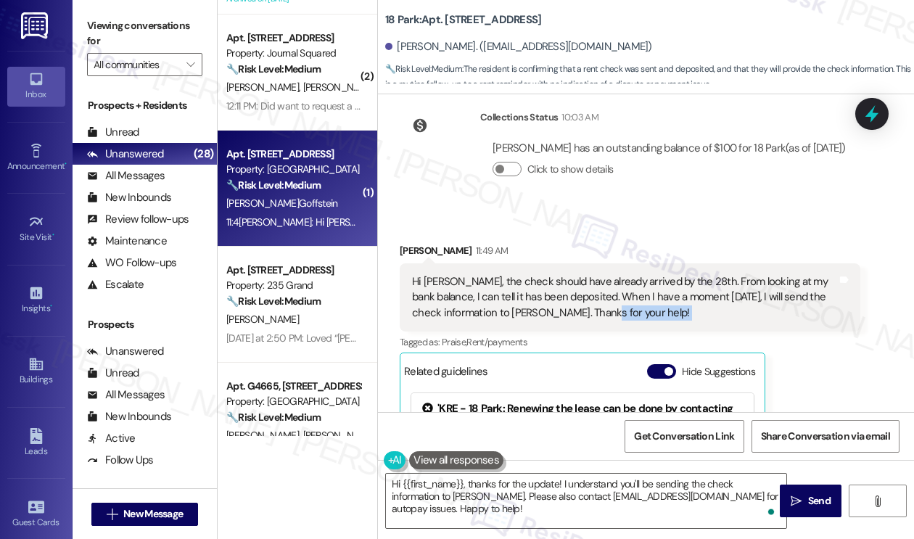
click at [612, 321] on div "Hi Jane, the check should have already arrived by the 28th. From looking at my …" at bounding box center [624, 297] width 425 height 46
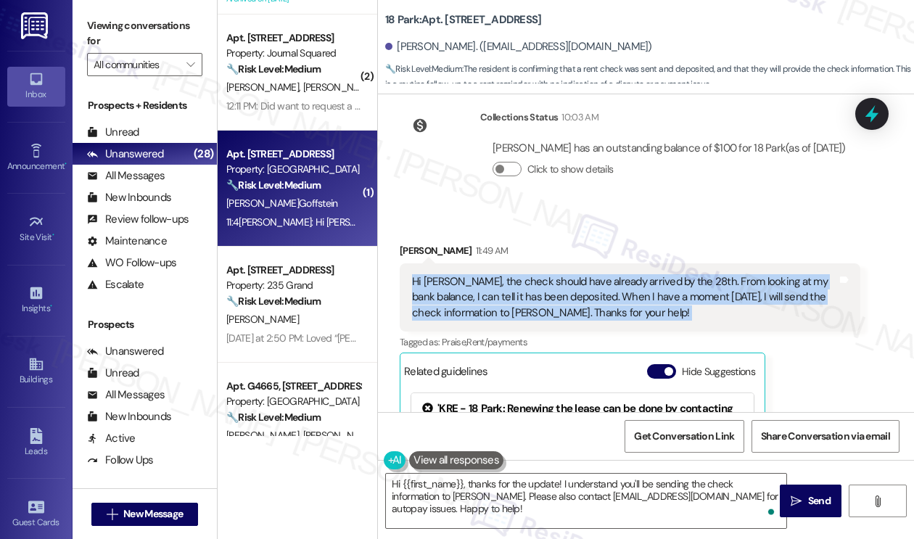
click at [612, 321] on div "Hi Jane, the check should have already arrived by the 28th. From looking at my …" at bounding box center [624, 297] width 425 height 46
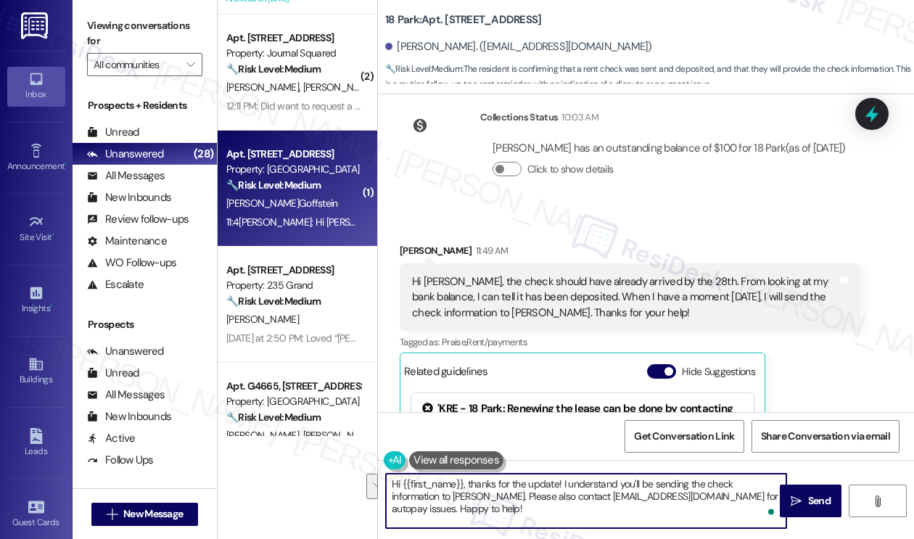
drag, startPoint x: 521, startPoint y: 514, endPoint x: 486, endPoint y: 493, distance: 40.7
click at [486, 493] on textarea "Hi {{first_name}}, thanks for the update! I understand you'll be sending the ch…" at bounding box center [586, 501] width 400 height 54
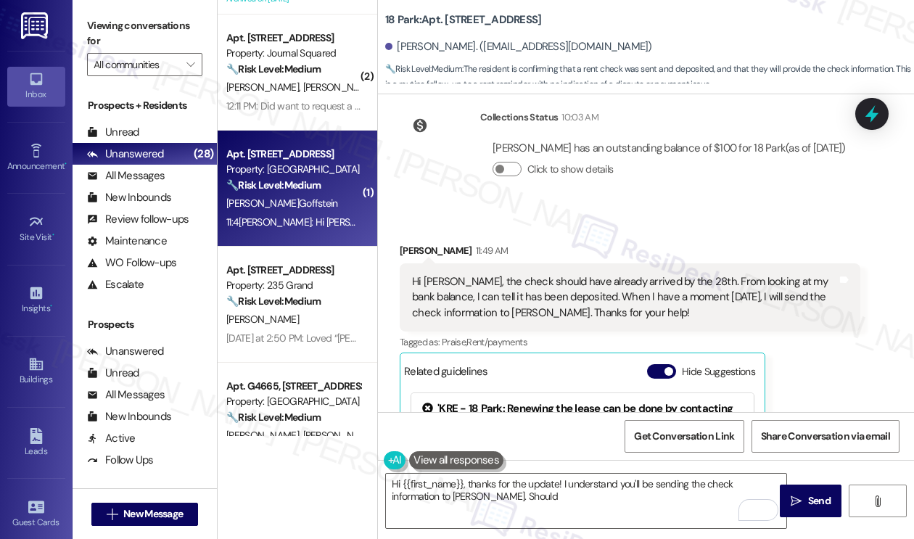
click at [177, 7] on div "Viewing conversations for All communities " at bounding box center [145, 45] width 144 height 91
click at [502, 492] on textarea "Hi {{first_name}}, thanks for the update! I understand you'll be sending the ch…" at bounding box center [586, 501] width 400 height 54
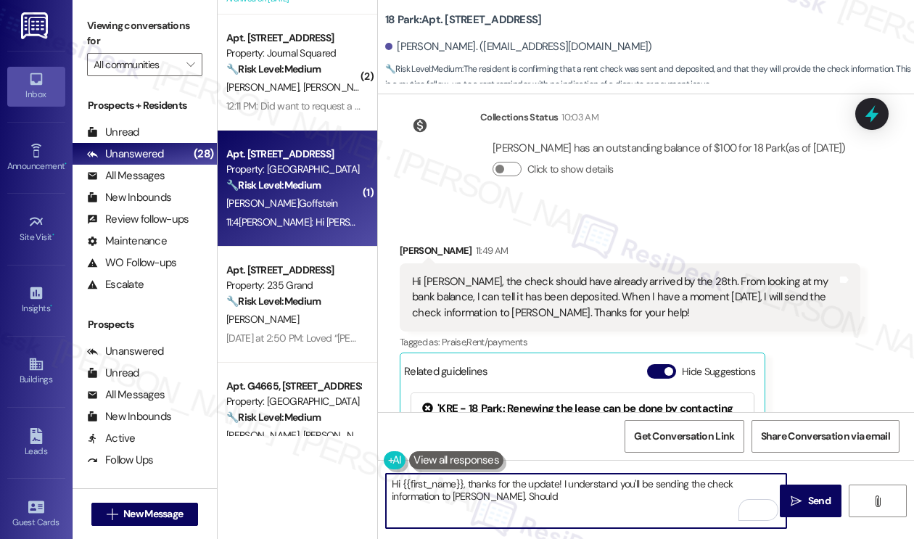
click at [502, 492] on textarea "Hi {{first_name}}, thanks for the update! I understand you'll be sending the ch…" at bounding box center [586, 501] width 400 height 54
click at [517, 501] on textarea "Hi {{first_name}}, thanks for the update! I understand you'll be sending the ch…" at bounding box center [586, 501] width 400 height 54
drag, startPoint x: 570, startPoint y: 496, endPoint x: 485, endPoint y: 501, distance: 84.4
click at [485, 501] on textarea "Hi {{first_name}}, thanks for the update! I understand you'll be sending the ch…" at bounding box center [586, 501] width 400 height 54
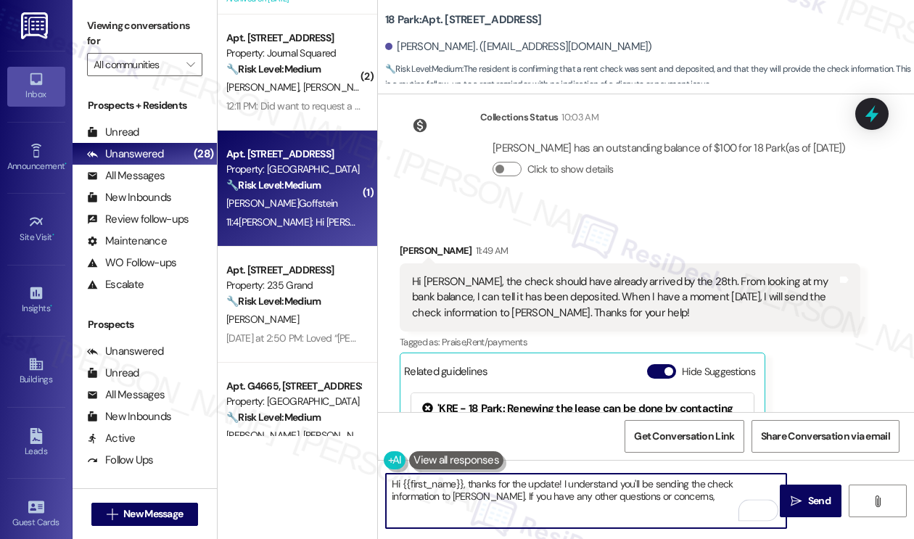
click at [489, 318] on div "Hi Jane, the check should have already arrived by the 28th. From looking at my …" at bounding box center [624, 297] width 425 height 46
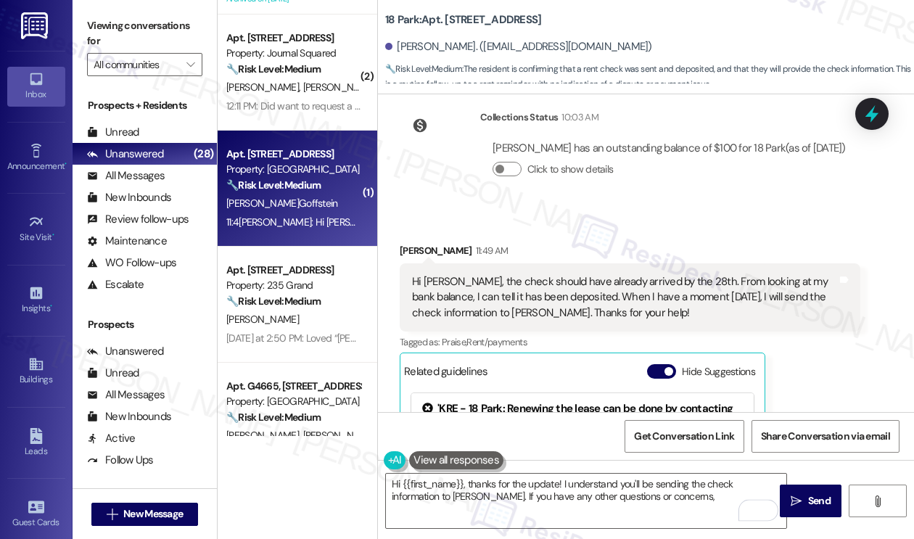
click at [492, 316] on div "Hi Jane, the check should have already arrived by the 28th. From looking at my …" at bounding box center [624, 297] width 425 height 46
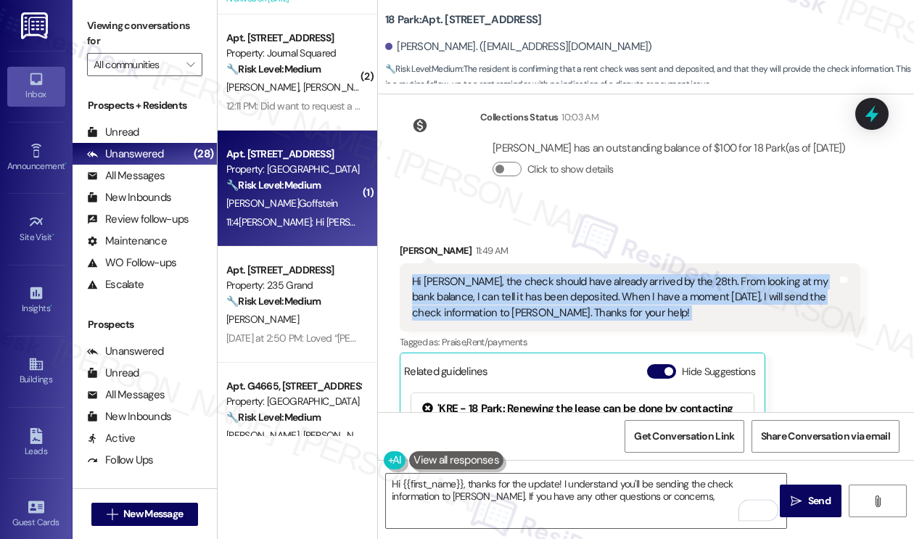
click at [492, 316] on div "Hi Jane, the check should have already arrived by the 28th. From looking at my …" at bounding box center [624, 297] width 425 height 46
copy div "Hi Jane, the check should have already arrived by the 28th. From looking at my …"
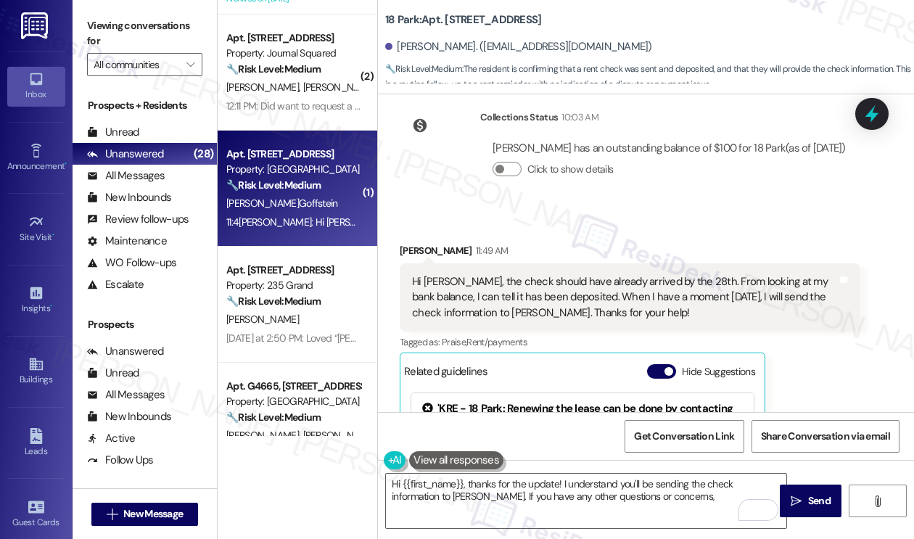
click at [114, 32] on label "Viewing conversations for" at bounding box center [144, 34] width 115 height 38
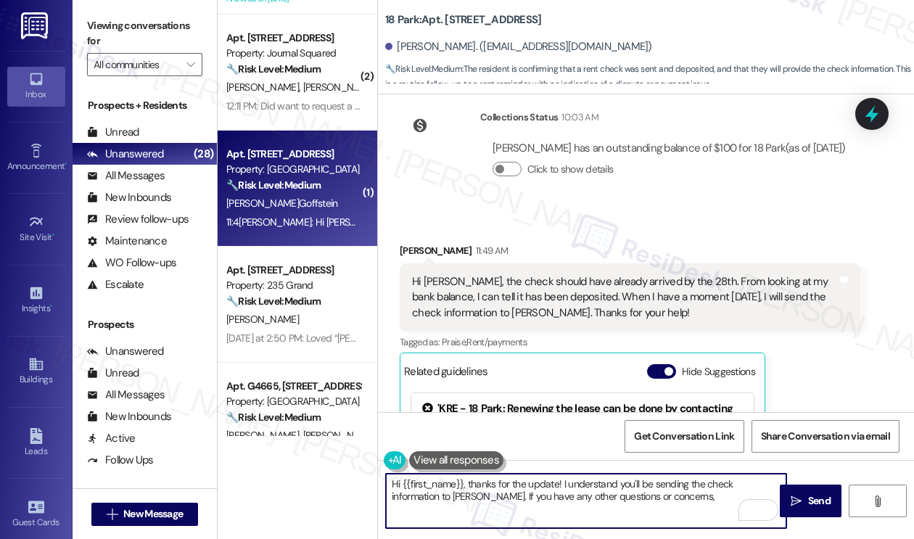
click at [620, 504] on textarea "Hi {{first_name}}, thanks for the update! I understand you'll be sending the ch…" at bounding box center [586, 501] width 400 height 54
drag, startPoint x: 707, startPoint y: 501, endPoint x: 693, endPoint y: 498, distance: 14.7
click at [693, 498] on textarea "Hi {{first_name}}, thanks for the update! I understand you'll be sending the ch…" at bounding box center [586, 501] width 400 height 54
type textarea "Hi {{first_name}}, thanks for the update! I understand you'll be sending the ch…"
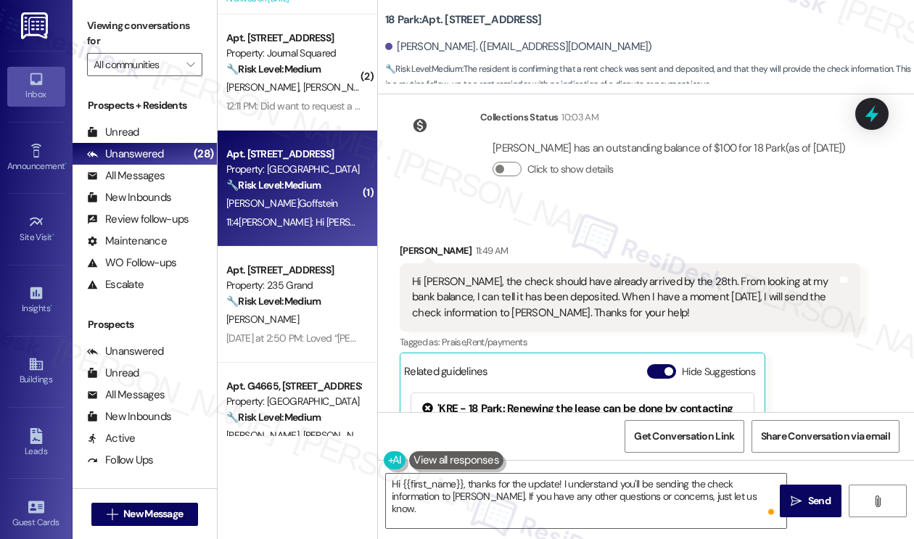
click at [95, 28] on label "Viewing conversations for" at bounding box center [144, 34] width 115 height 38
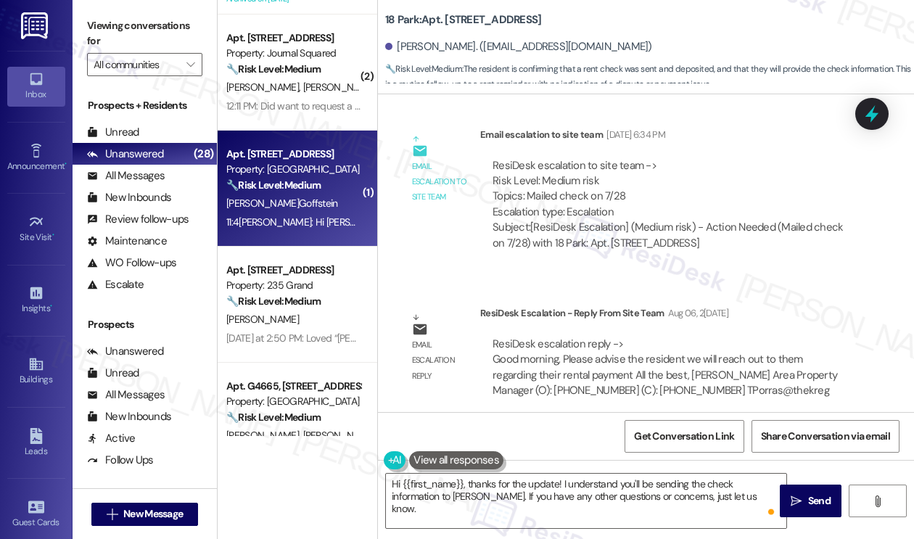
scroll to position [7933, 0]
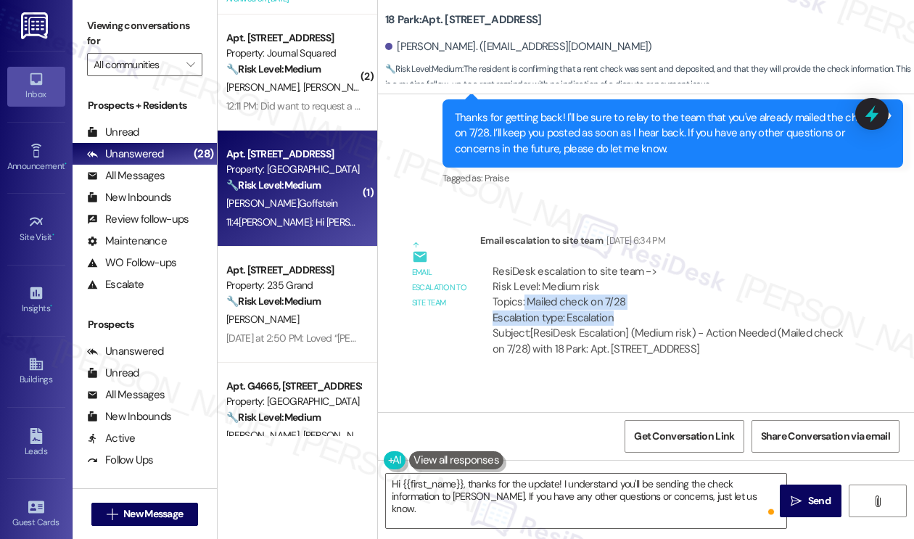
drag, startPoint x: 523, startPoint y: 293, endPoint x: 636, endPoint y: 307, distance: 114.0
click at [636, 308] on div "ResiDesk escalation to site team -> Risk Level: Medium risk Topics: Mailed chec…" at bounding box center [670, 295] width 355 height 62
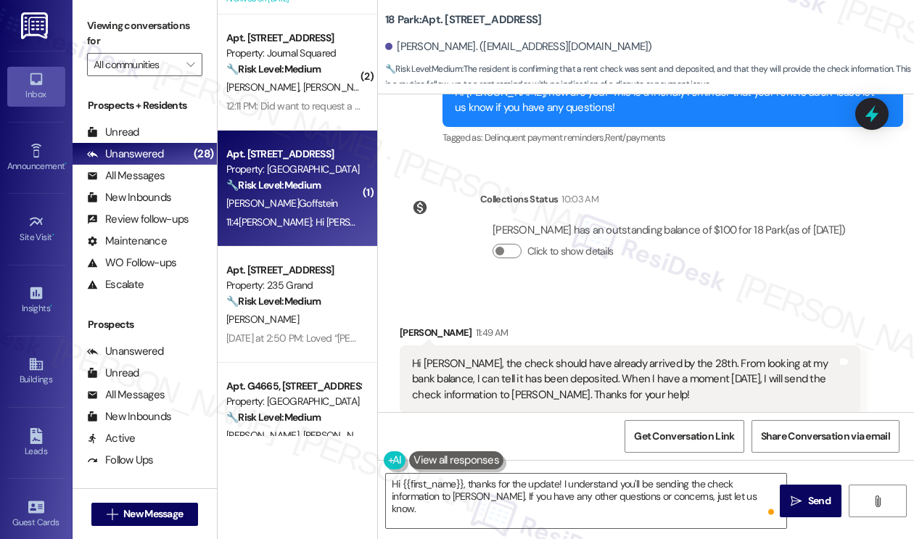
scroll to position [8658, 0]
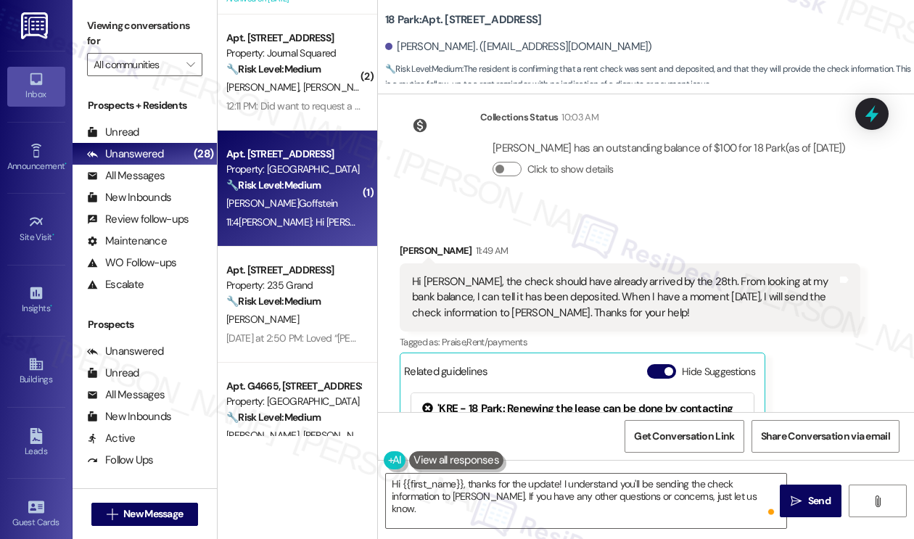
click at [496, 285] on div "Hi Jane, the check should have already arrived by the 28th. From looking at my …" at bounding box center [630, 297] width 461 height 68
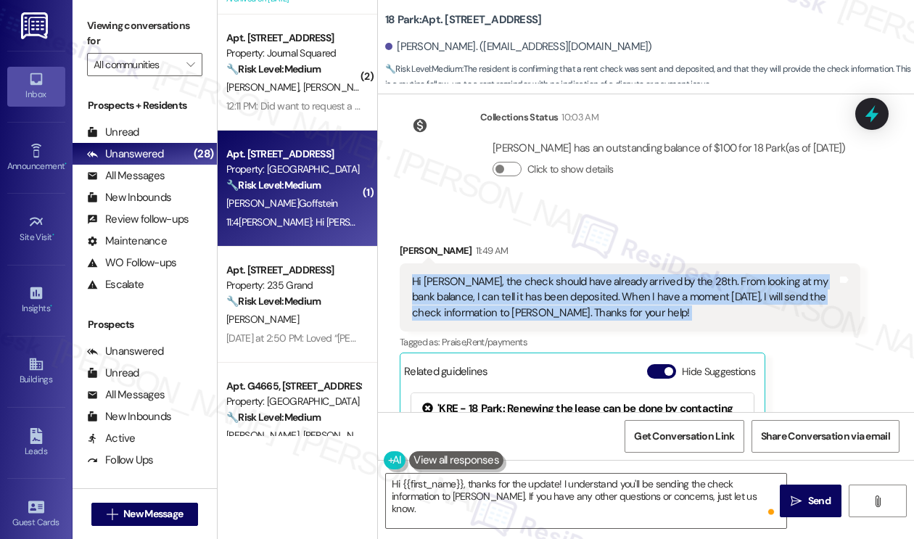
click at [496, 285] on div "Hi Jane, the check should have already arrived by the 28th. From looking at my …" at bounding box center [630, 297] width 461 height 68
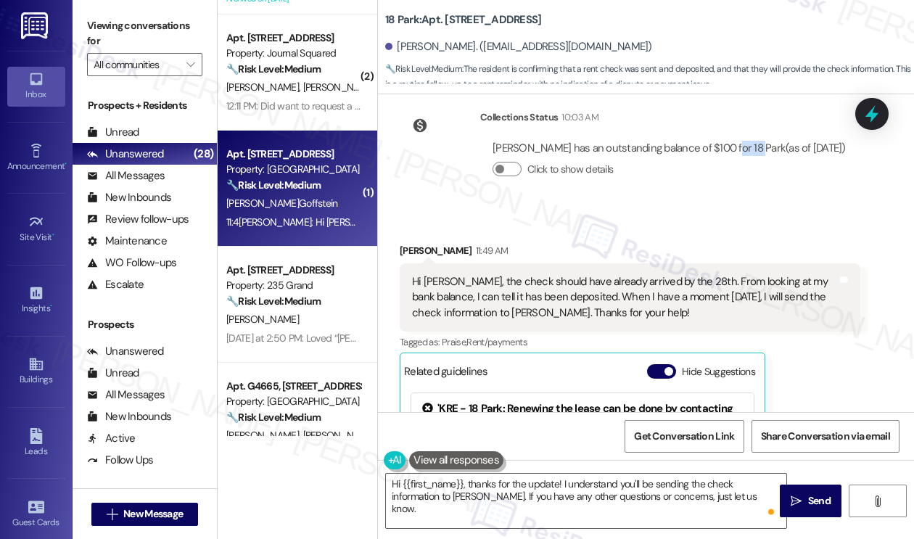
drag, startPoint x: 725, startPoint y: 147, endPoint x: 746, endPoint y: 147, distance: 21.0
click at [746, 147] on div "Sarah Goffstein has an outstanding balance of $100 for 18 Park (as of Sep 05, 2…" at bounding box center [669, 148] width 353 height 15
click at [717, 146] on div "Sarah Goffstein has an outstanding balance of $100 for 18 Park (as of Sep 05, 2…" at bounding box center [669, 148] width 353 height 15
click at [715, 146] on div "Sarah Goffstein has an outstanding balance of $100 for 18 Park (as of Sep 05, 2…" at bounding box center [669, 148] width 353 height 15
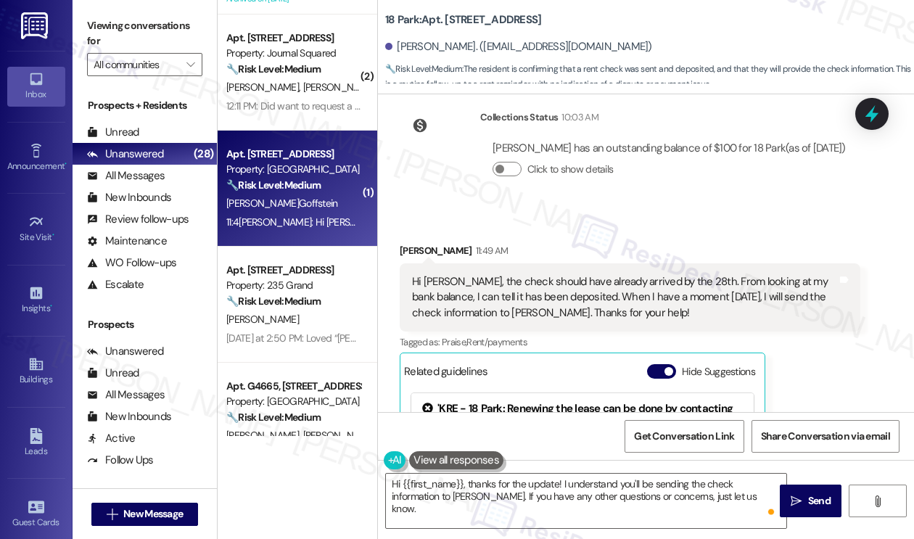
click at [554, 289] on div "Hi Jane, the check should have already arrived by the 28th. From looking at my …" at bounding box center [624, 297] width 425 height 46
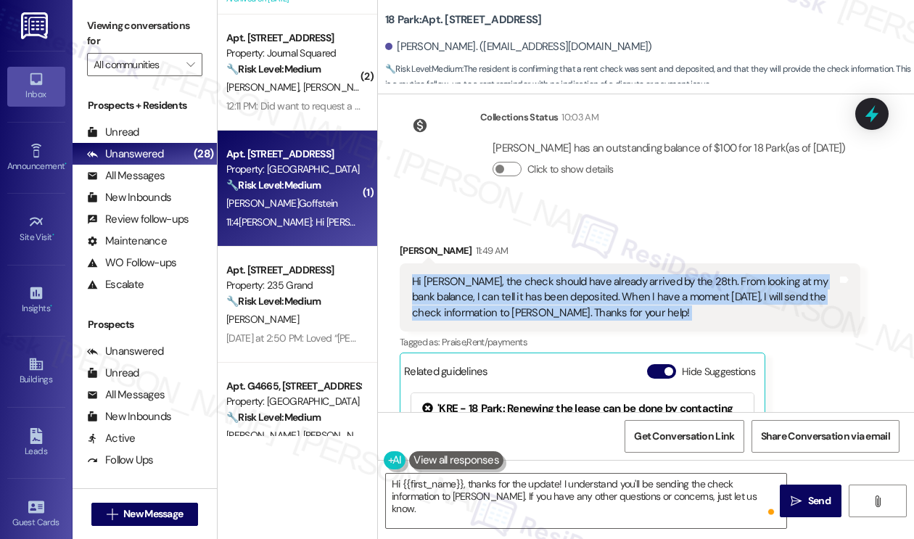
click at [554, 289] on div "Hi Jane, the check should have already arrived by the 28th. From looking at my …" at bounding box center [624, 297] width 425 height 46
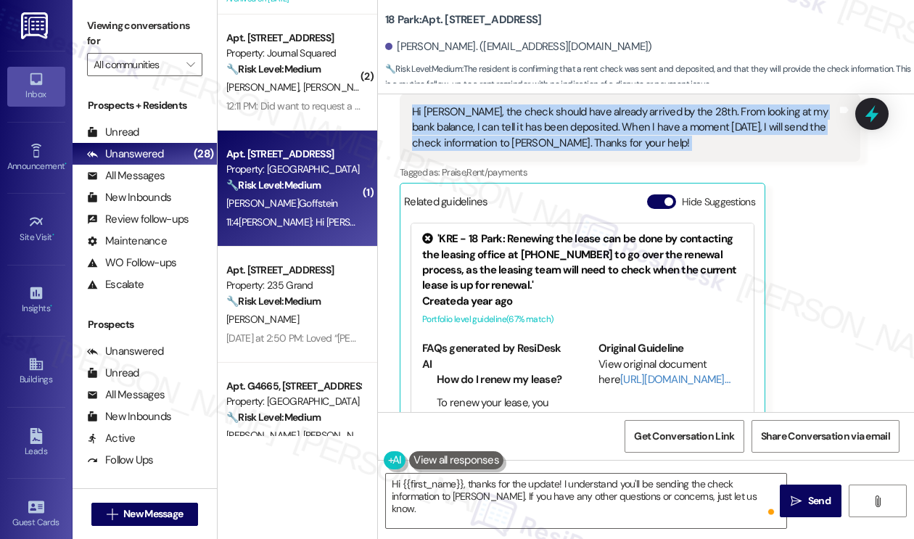
scroll to position [8731, 0]
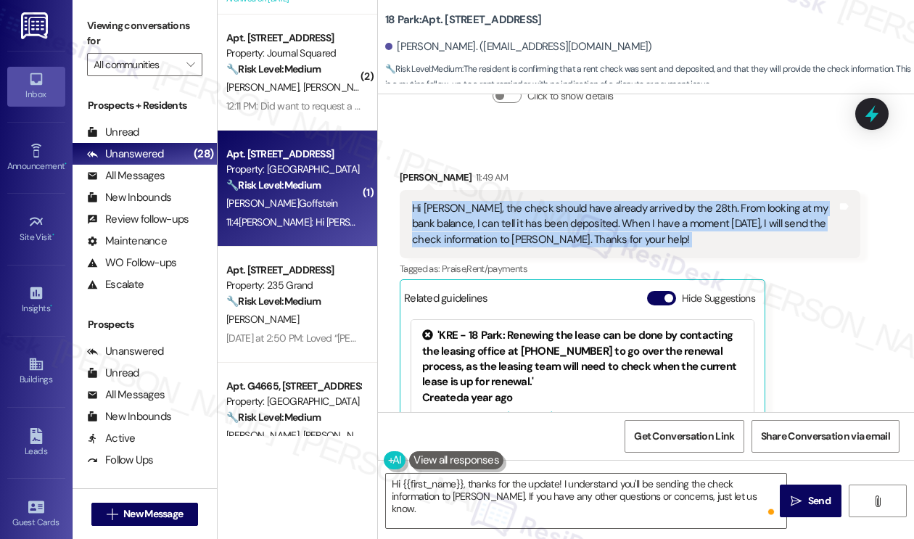
click at [492, 233] on div "Hi Jane, the check should have already arrived by the 28th. From looking at my …" at bounding box center [624, 224] width 425 height 46
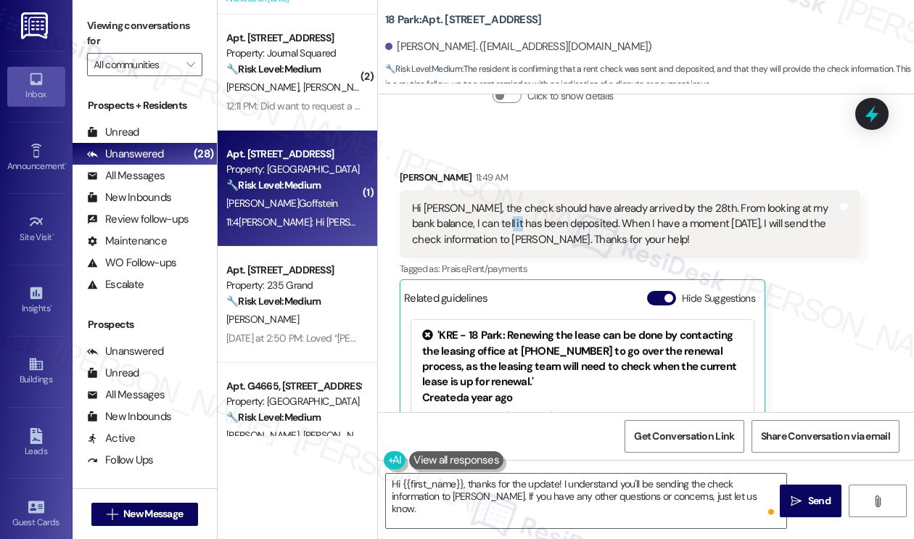
click at [492, 233] on div "Hi Jane, the check should have already arrived by the 28th. From looking at my …" at bounding box center [624, 224] width 425 height 46
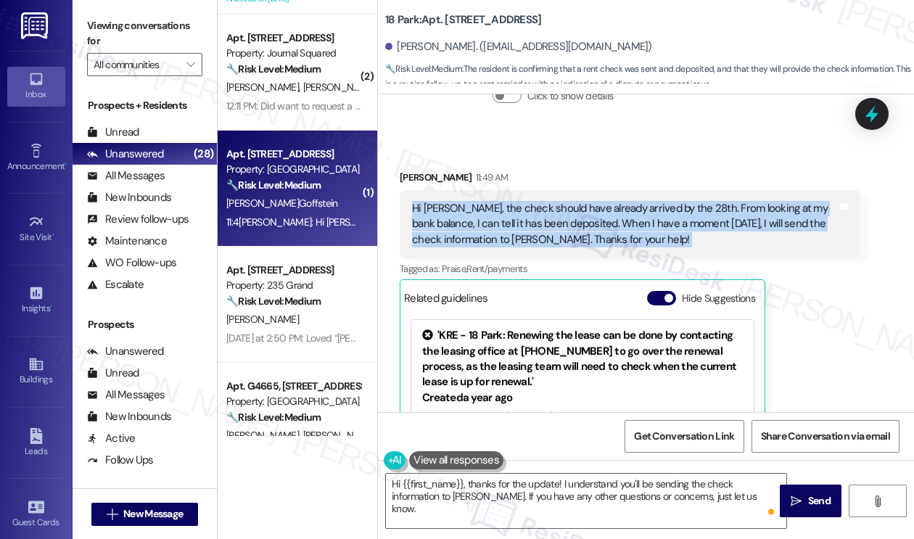
click at [492, 235] on div "Hi Jane, the check should have already arrived by the 28th. From looking at my …" at bounding box center [624, 224] width 425 height 46
click at [533, 229] on div "Hi Jane, the check should have already arrived by the 28th. From looking at my …" at bounding box center [624, 224] width 425 height 46
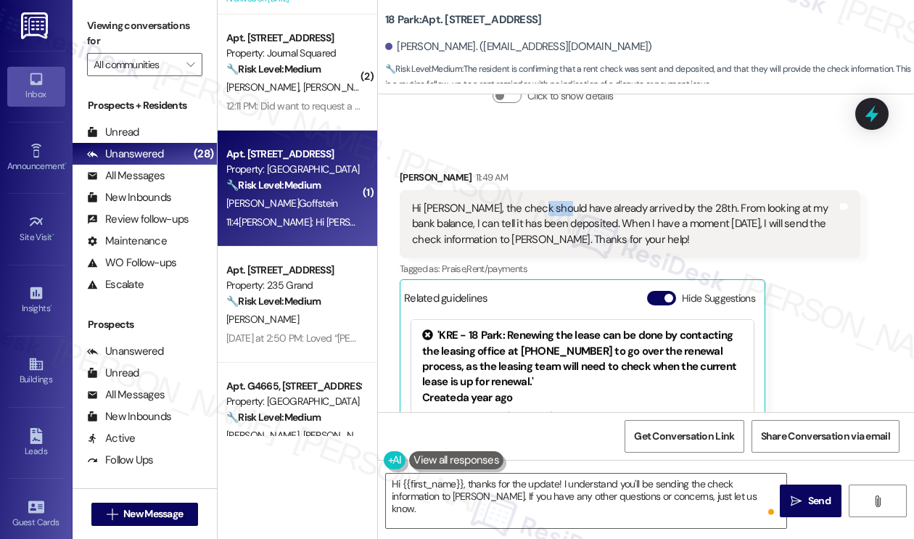
click at [533, 229] on div "Hi Jane, the check should have already arrived by the 28th. From looking at my …" at bounding box center [624, 224] width 425 height 46
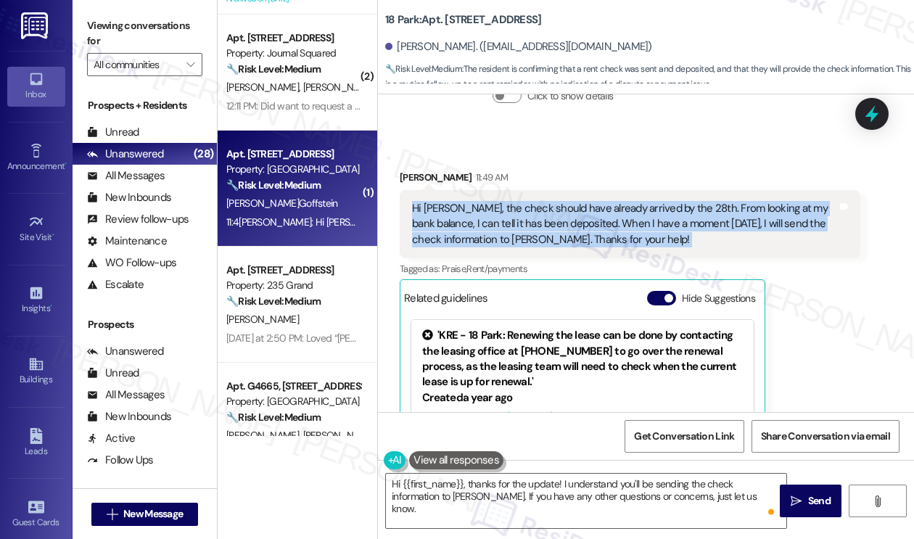
click at [533, 229] on div "Hi Jane, the check should have already arrived by the 28th. From looking at my …" at bounding box center [624, 224] width 425 height 46
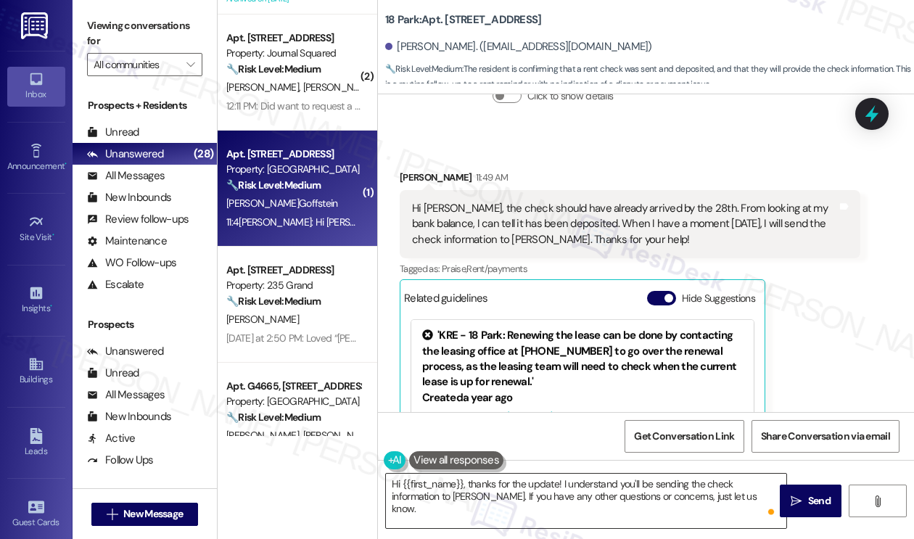
click at [509, 486] on textarea "Hi {{first_name}}, thanks for the update! I understand you'll be sending the ch…" at bounding box center [586, 501] width 400 height 54
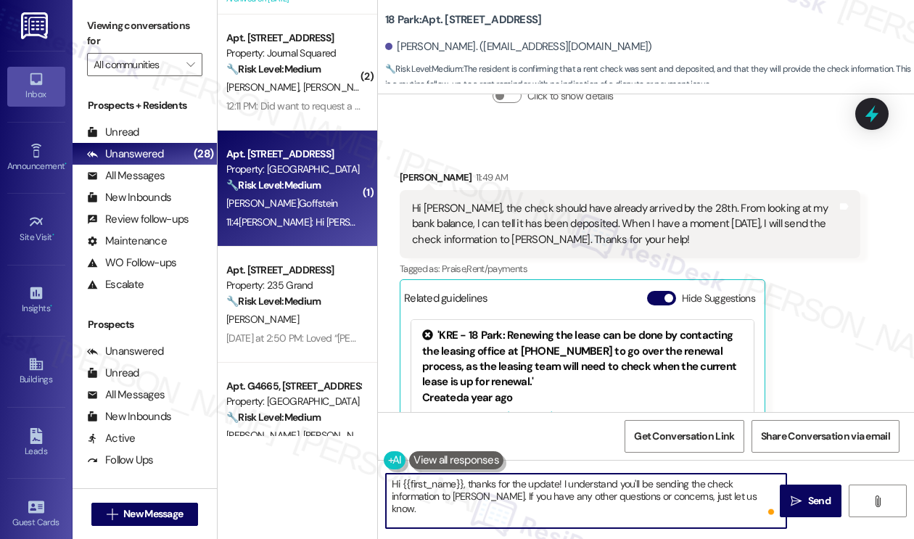
click at [509, 486] on textarea "Hi {{first_name}}, thanks for the update! I understand you'll be sending the ch…" at bounding box center [586, 501] width 400 height 54
click at [575, 481] on textarea "Hi {{first_name}}, thanks for the update! I understand you'll be sending the ch…" at bounding box center [586, 501] width 400 height 54
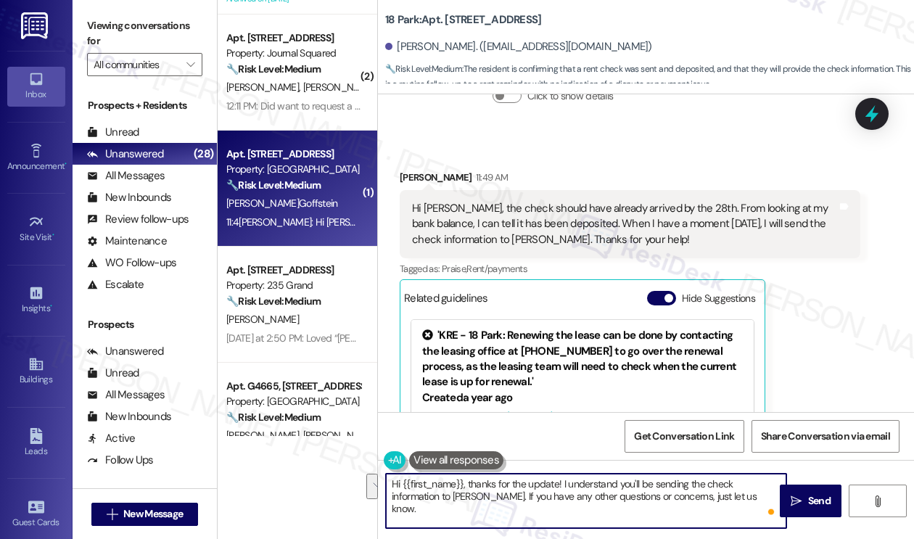
click at [546, 488] on textarea "Hi {{first_name}}, thanks for the update! I understand you'll be sending the ch…" at bounding box center [586, 501] width 400 height 54
click at [753, 496] on textarea "Hi {{first_name}}, thanks for the update! I understand you'll be sending the ch…" at bounding box center [586, 501] width 400 height 54
click at [808, 504] on span "Send" at bounding box center [819, 500] width 22 height 15
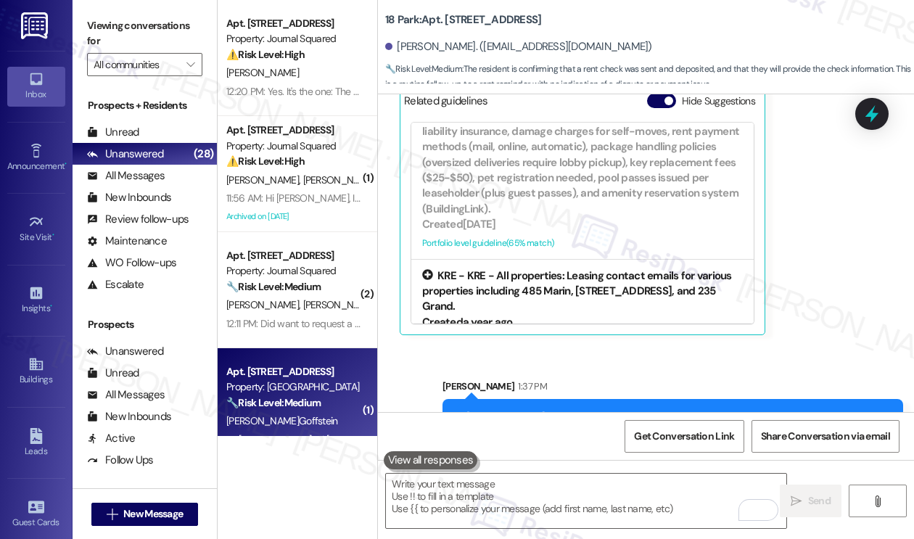
scroll to position [8993, 0]
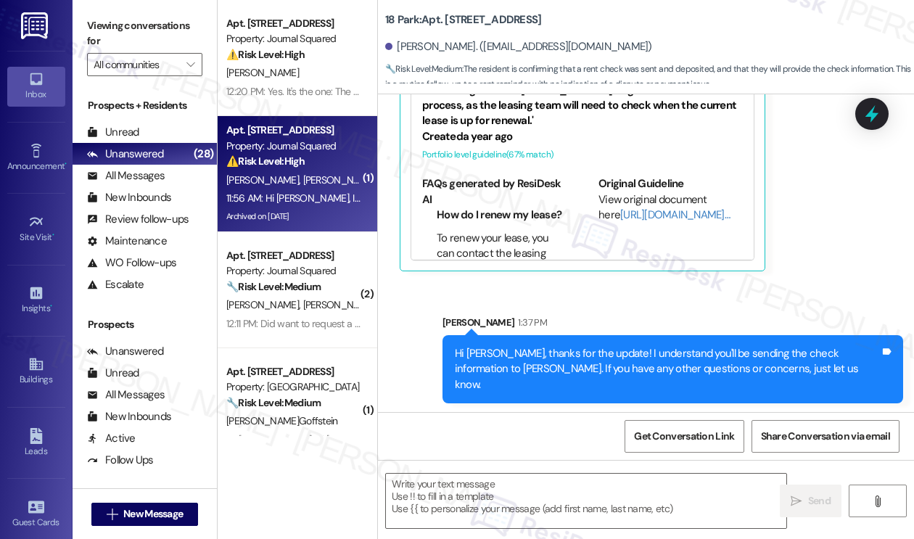
type textarea "Fetching suggested responses. Please feel free to read through the conversation…"
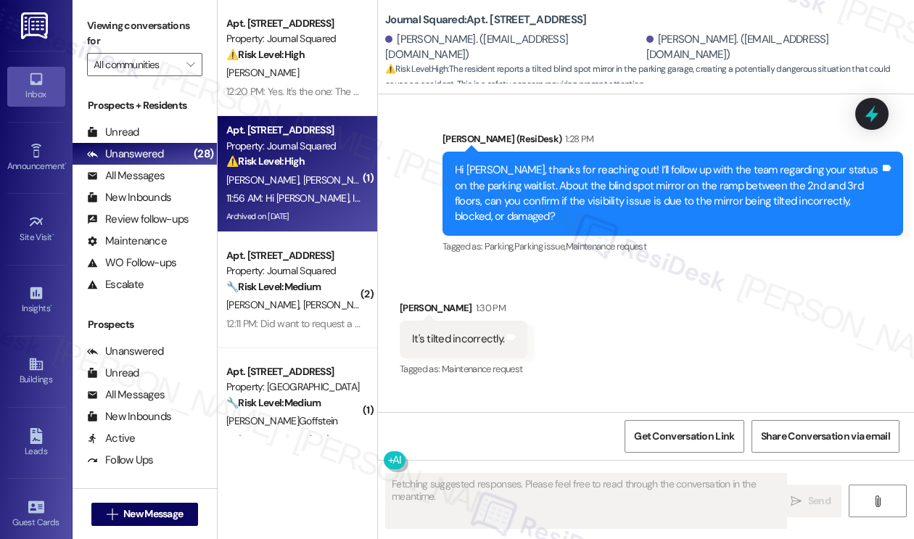
scroll to position [6476, 0]
click at [451, 331] on div "It's tilted incorrectly." at bounding box center [458, 338] width 92 height 15
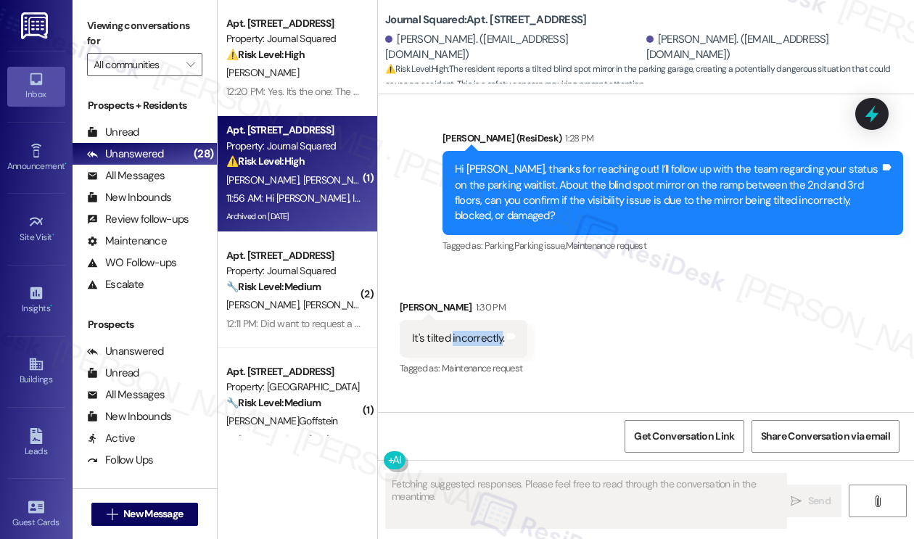
click at [451, 331] on div "It's tilted incorrectly." at bounding box center [458, 338] width 92 height 15
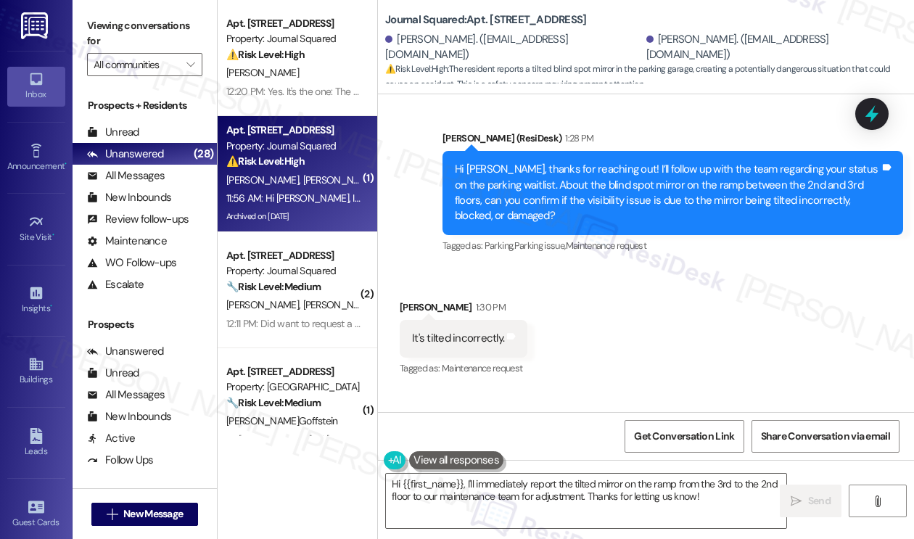
click at [636, 433] on div "I can't see the car coming from 2nd floor while I'm going down." at bounding box center [553, 440] width 282 height 15
click at [450, 331] on div "It's tilted incorrectly." at bounding box center [458, 338] width 92 height 15
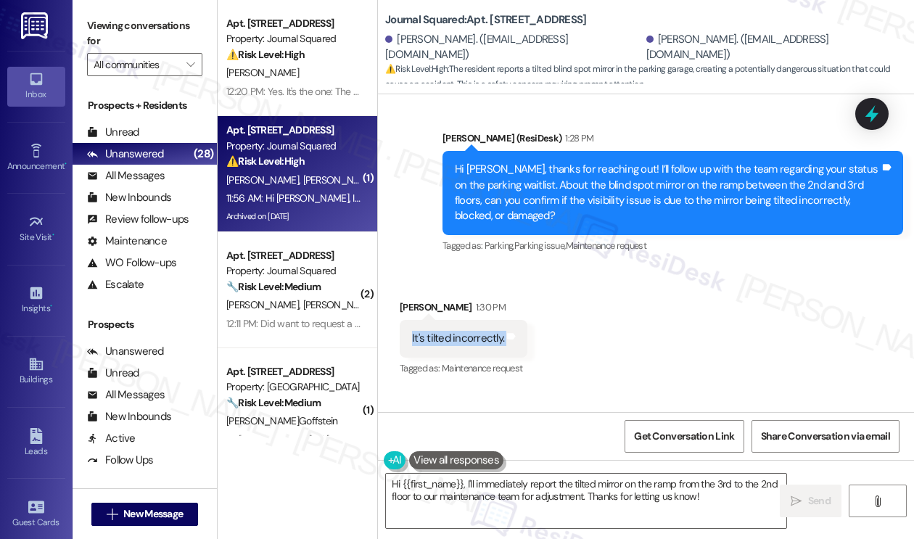
click at [450, 331] on div "It's tilted incorrectly." at bounding box center [458, 338] width 92 height 15
drag, startPoint x: 147, startPoint y: 36, endPoint x: 184, endPoint y: 35, distance: 37.0
click at [146, 35] on label "Viewing conversations for" at bounding box center [144, 34] width 115 height 38
click at [503, 17] on b "Journal Squared: Apt. 4603, 605 Pavonia Avenue" at bounding box center [485, 19] width 201 height 15
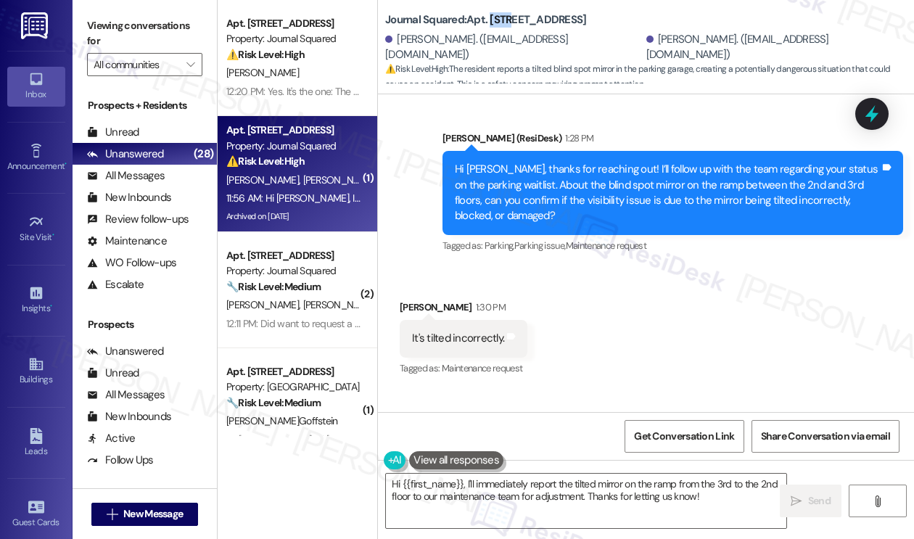
copy b "4603"
click at [175, 22] on label "Viewing conversations for" at bounding box center [144, 34] width 115 height 38
drag, startPoint x: 177, startPoint y: 5, endPoint x: 200, endPoint y: 20, distance: 27.8
click at [177, 5] on div "Viewing conversations for All communities " at bounding box center [145, 45] width 144 height 91
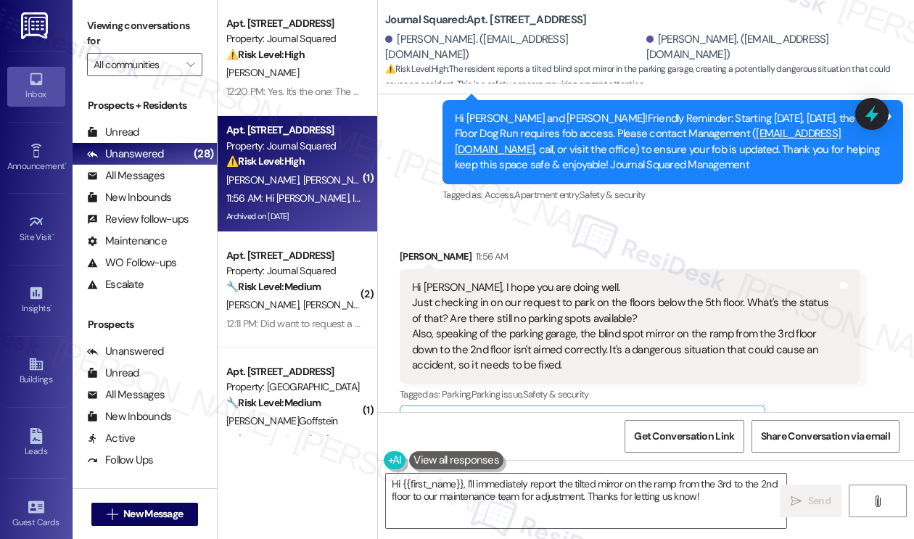
scroll to position [6113, 0]
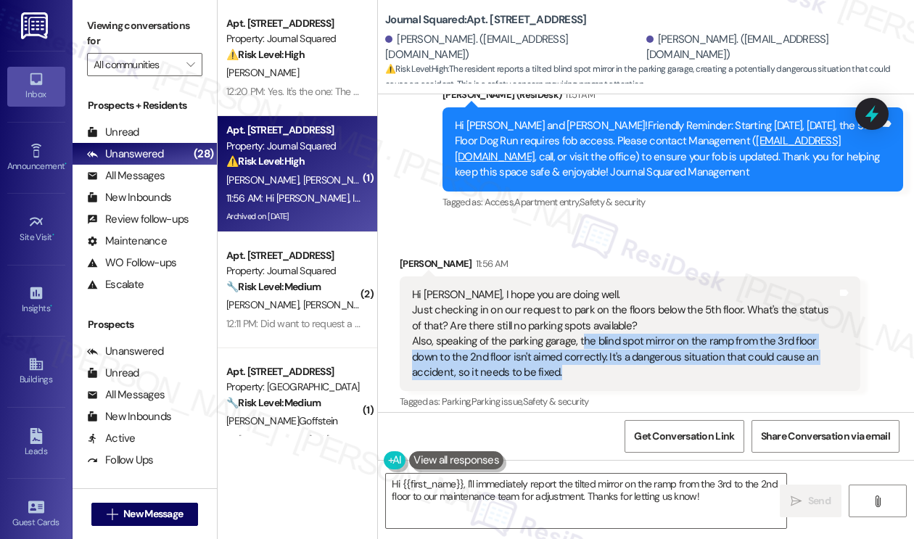
drag, startPoint x: 579, startPoint y: 263, endPoint x: 595, endPoint y: 294, distance: 34.4
click at [595, 294] on div "Hi Jane, I hope you are doing well. Just checking in on our request to park on …" at bounding box center [624, 334] width 425 height 94
copy div "he blind spot mirror on the ramp from the 3rd floor down to the 2nd floor isn't…"
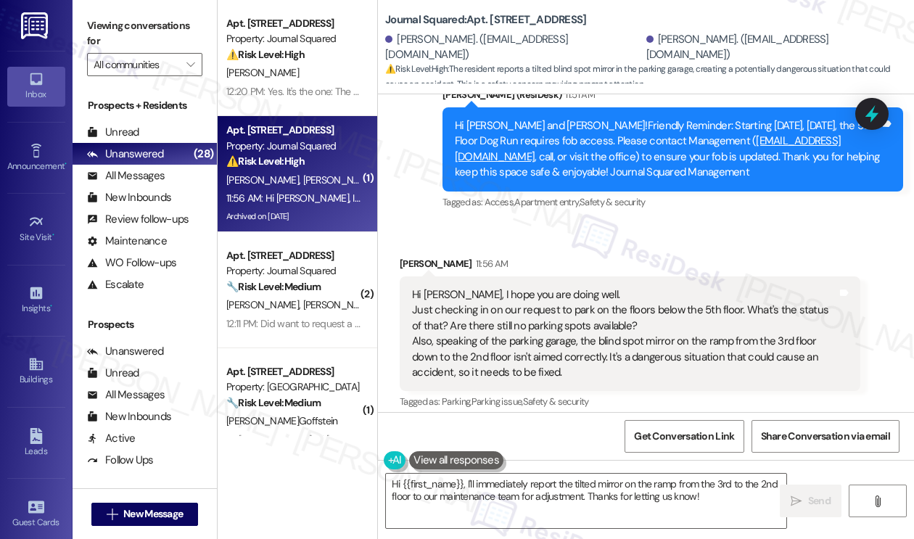
click at [151, 37] on label "Viewing conversations for" at bounding box center [144, 34] width 115 height 38
click at [523, 287] on div "Hi Jane, I hope you are doing well. Just checking in on our request to park on …" at bounding box center [624, 334] width 425 height 94
click at [522, 287] on div "Hi Jane, I hope you are doing well. Just checking in on our request to park on …" at bounding box center [624, 334] width 425 height 94
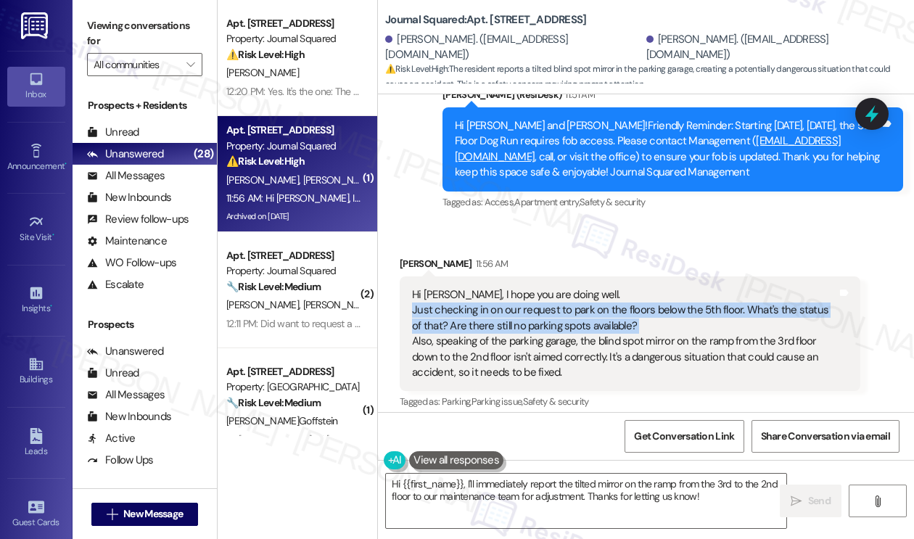
click at [522, 287] on div "Hi Jane, I hope you are doing well. Just checking in on our request to park on …" at bounding box center [624, 334] width 425 height 94
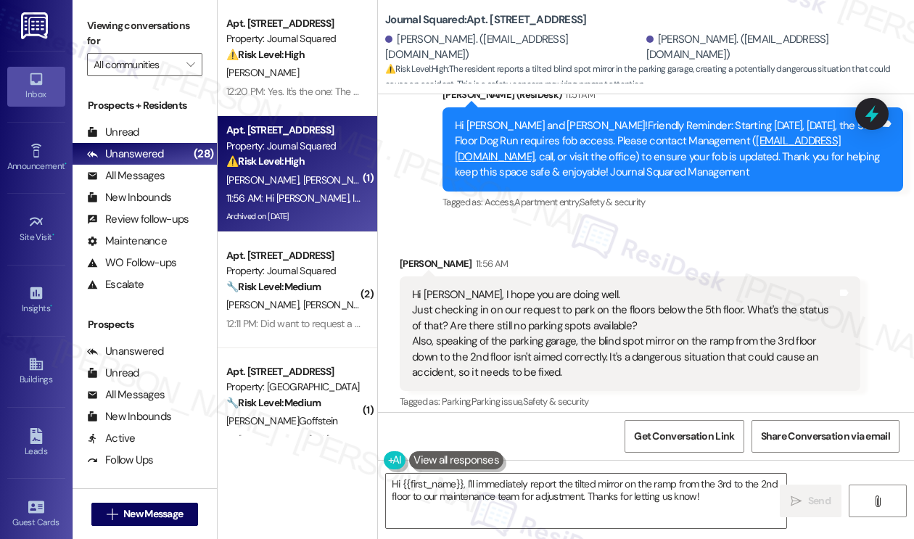
drag, startPoint x: 580, startPoint y: 274, endPoint x: 583, endPoint y: 266, distance: 7.8
click at [581, 287] on div "Hi Jane, I hope you are doing well. Just checking in on our request to park on …" at bounding box center [624, 334] width 425 height 94
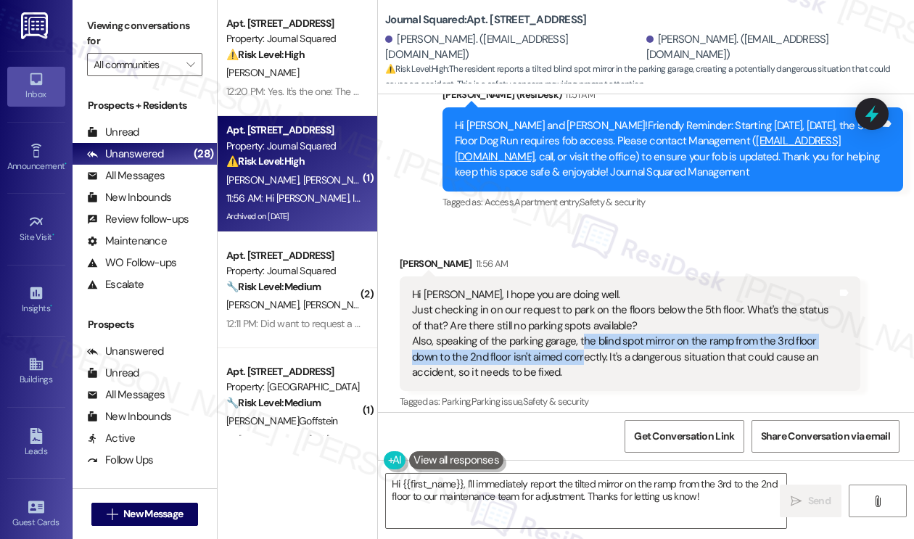
click at [583, 287] on div "Hi Jane, I hope you are doing well. Just checking in on our request to park on …" at bounding box center [624, 334] width 425 height 94
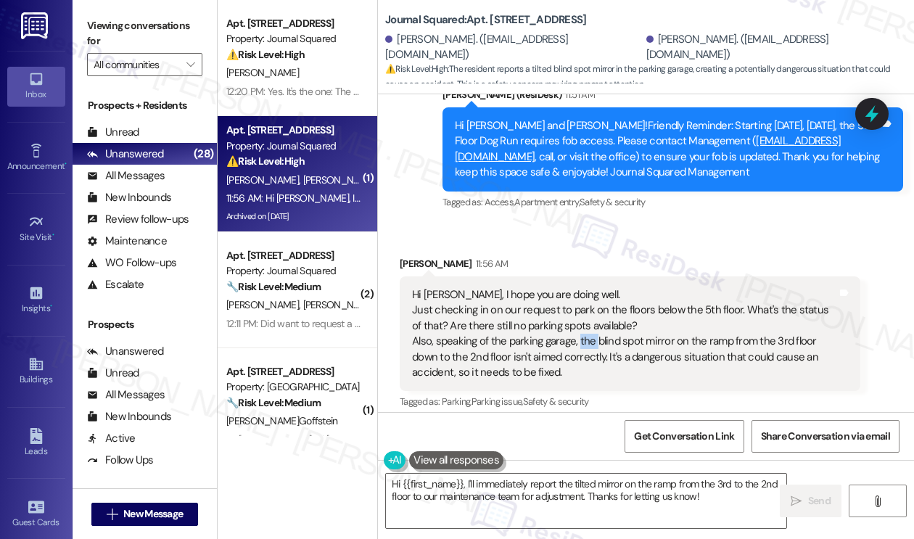
click at [583, 287] on div "Hi Jane, I hope you are doing well. Just checking in on our request to park on …" at bounding box center [624, 334] width 425 height 94
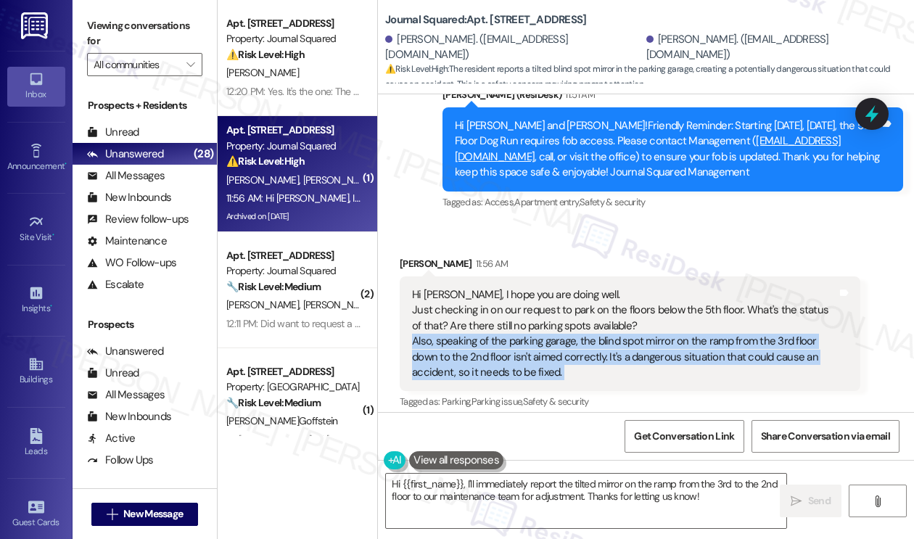
click at [583, 287] on div "Hi Jane, I hope you are doing well. Just checking in on our request to park on …" at bounding box center [624, 334] width 425 height 94
click at [485, 287] on div "Hi Jane, I hope you are doing well. Just checking in on our request to park on …" at bounding box center [624, 334] width 425 height 94
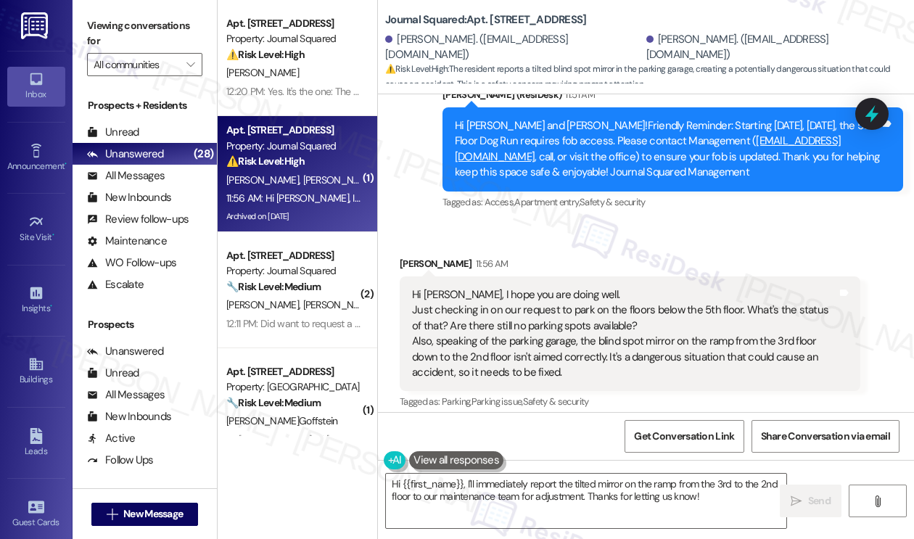
click at [485, 287] on div "Hi Jane, I hope you are doing well. Just checking in on our request to park on …" at bounding box center [624, 334] width 425 height 94
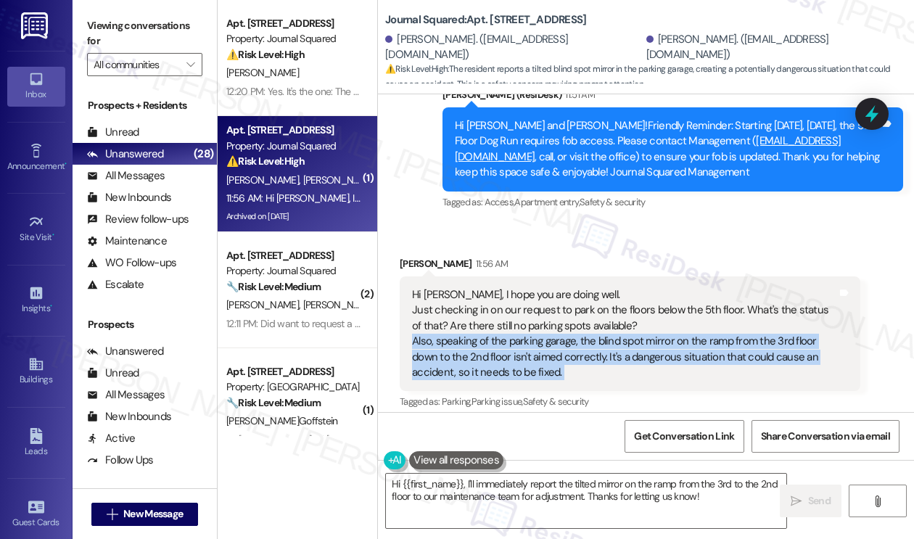
click at [485, 287] on div "Hi Jane, I hope you are doing well. Just checking in on our request to park on …" at bounding box center [624, 334] width 425 height 94
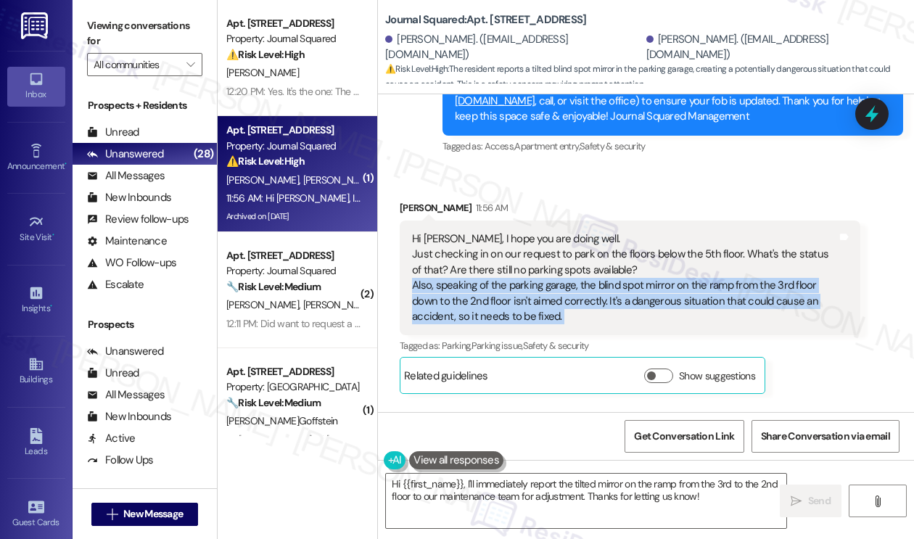
scroll to position [6258, 0]
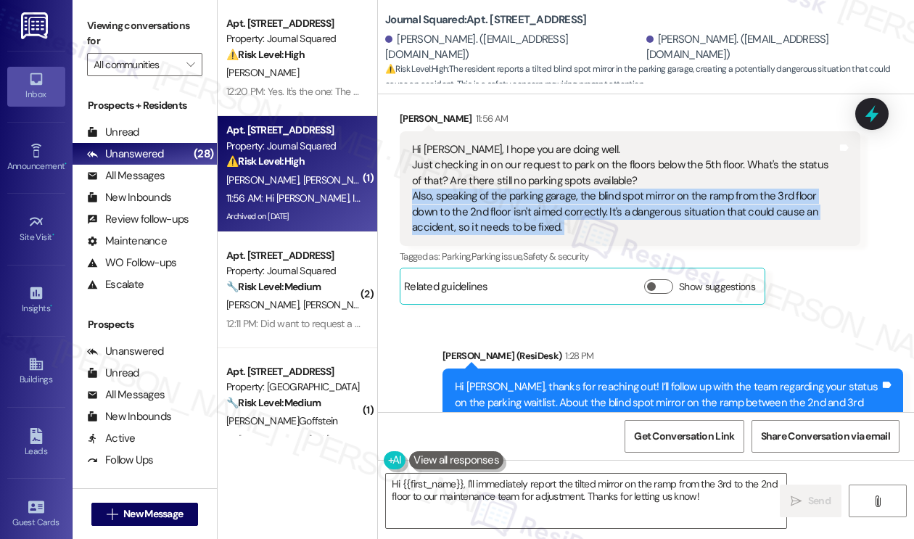
click at [688, 142] on div "Hi Jane, I hope you are doing well. Just checking in on our request to park on …" at bounding box center [624, 189] width 425 height 94
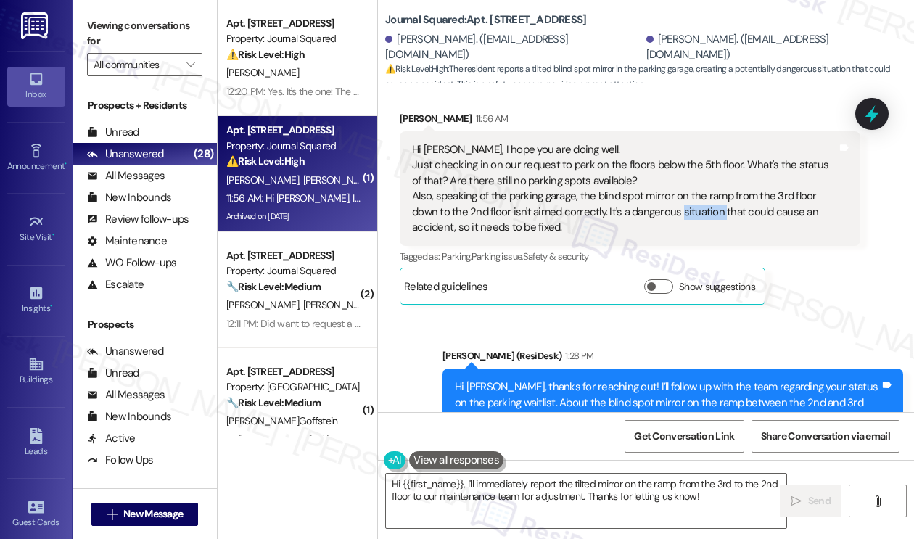
click at [688, 142] on div "Hi Jane, I hope you are doing well. Just checking in on our request to park on …" at bounding box center [624, 189] width 425 height 94
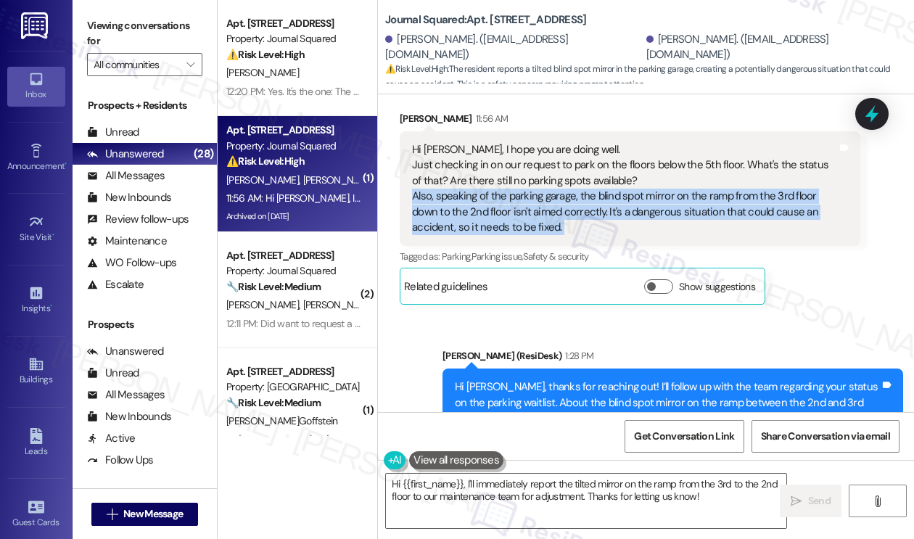
click at [688, 142] on div "Hi Jane, I hope you are doing well. Just checking in on our request to park on …" at bounding box center [624, 189] width 425 height 94
click at [673, 142] on div "Hi Jane, I hope you are doing well. Just checking in on our request to park on …" at bounding box center [624, 189] width 425 height 94
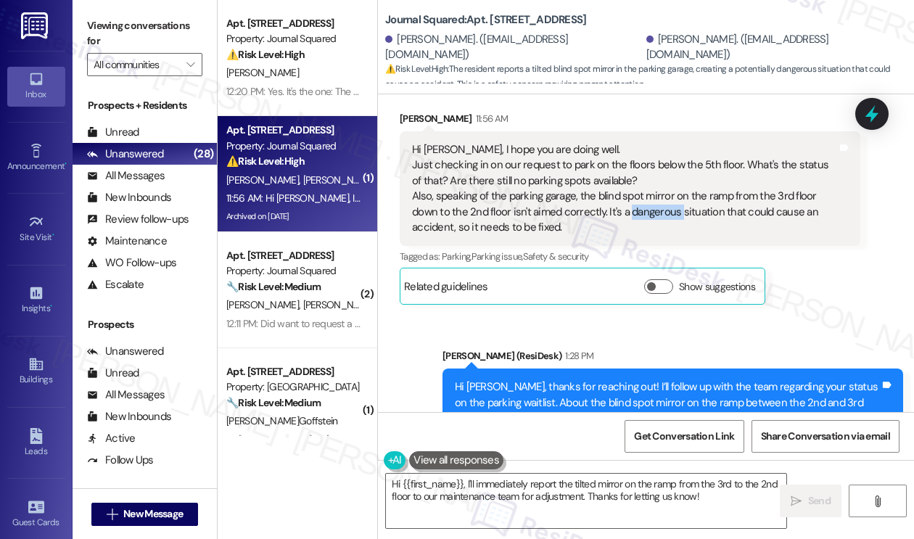
click at [673, 142] on div "Hi Jane, I hope you are doing well. Just checking in on our request to park on …" at bounding box center [624, 189] width 425 height 94
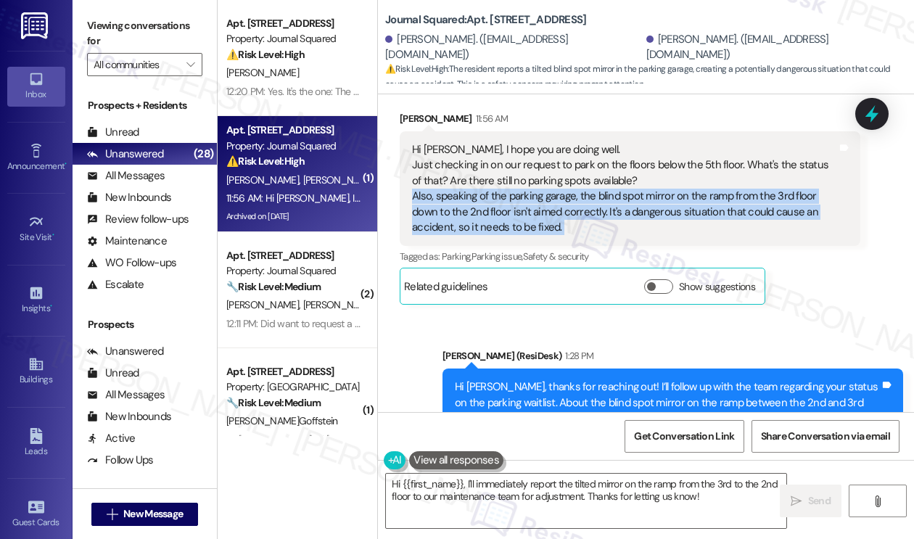
click at [673, 142] on div "Hi Jane, I hope you are doing well. Just checking in on our request to park on …" at bounding box center [624, 189] width 425 height 94
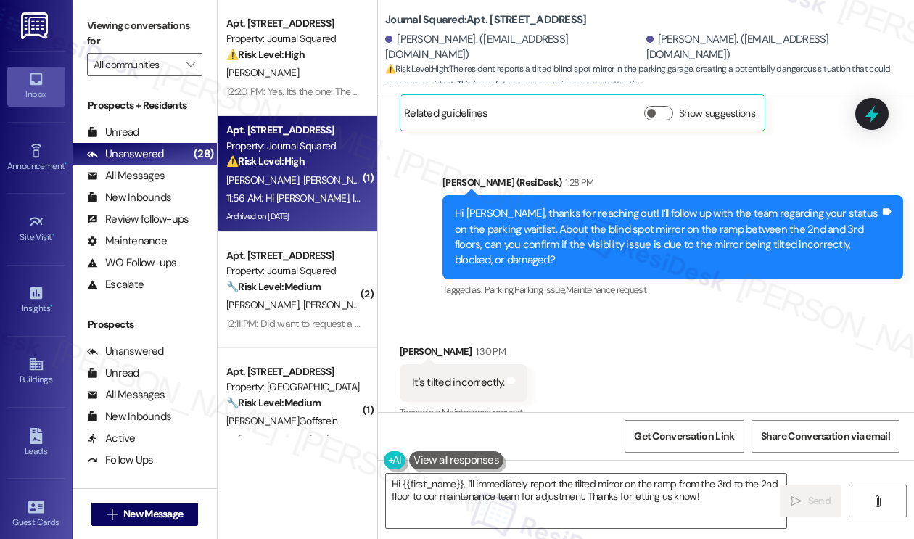
scroll to position [6476, 0]
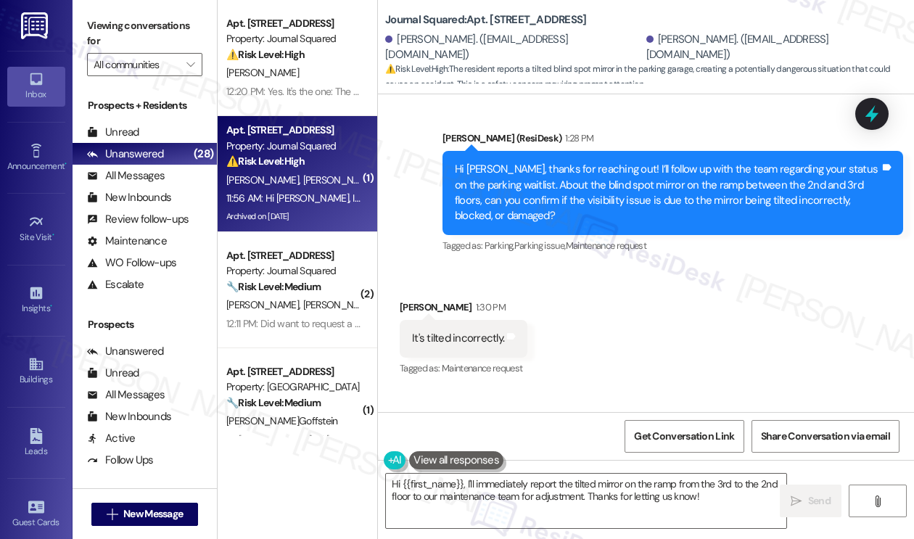
click at [480, 433] on div "I can't see the car coming from 2nd floor while I'm going down." at bounding box center [553, 440] width 282 height 15
copy div "I can't see the car coming from 2nd floor while I'm going down. Tags and notes"
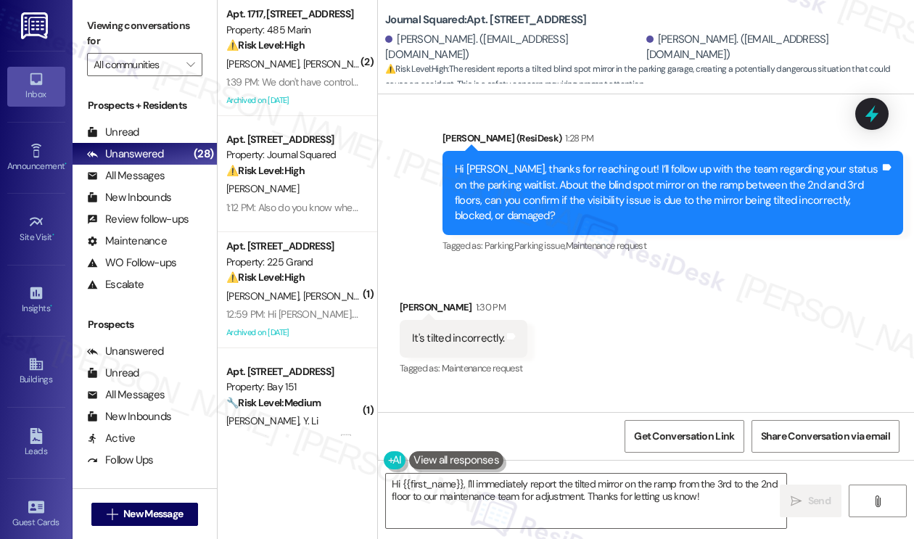
click at [147, 36] on label "Viewing conversations for" at bounding box center [144, 34] width 115 height 38
click at [509, 17] on b "Journal Squared: Apt. 4603, 605 Pavonia Avenue" at bounding box center [485, 19] width 201 height 15
copy b "4603"
click at [184, 27] on label "Viewing conversations for" at bounding box center [144, 34] width 115 height 38
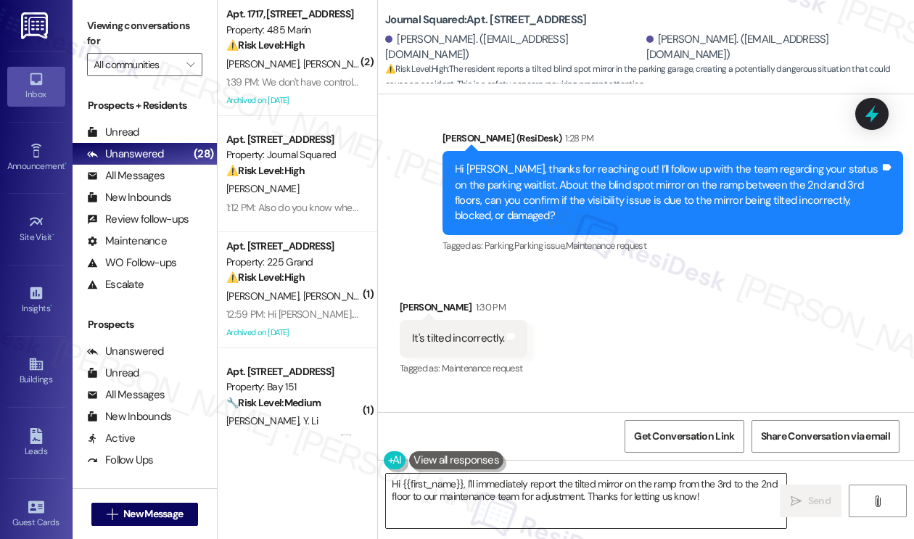
click at [522, 479] on textarea "Hi {{first_name}}, I'll immediately report the tilted mirror on the ramp from t…" at bounding box center [586, 501] width 400 height 54
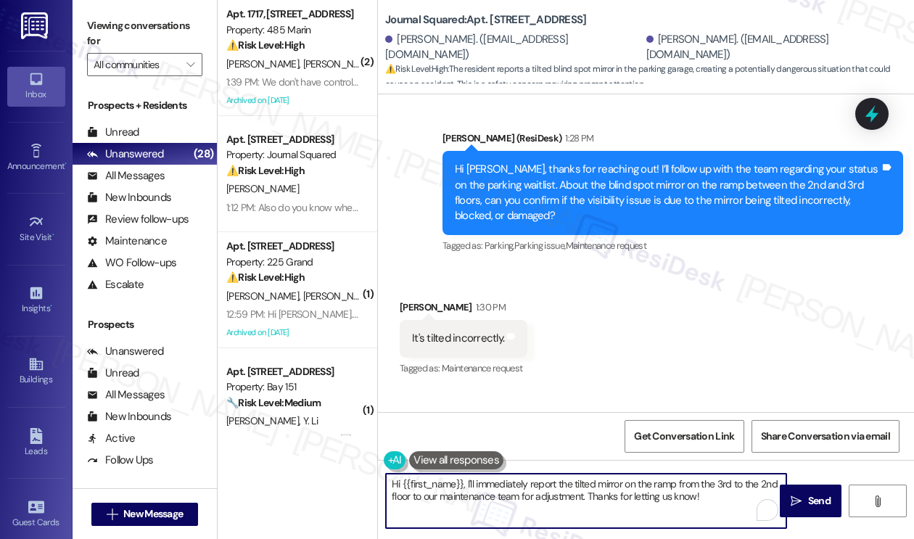
click at [522, 479] on textarea "Hi {{first_name}}, I'll immediately report the tilted mirror on the ramp from t…" at bounding box center [586, 501] width 400 height 54
click at [620, 486] on textarea "Thanks for the response! I have submitted the request so our team can take a lo…" at bounding box center [586, 501] width 400 height 54
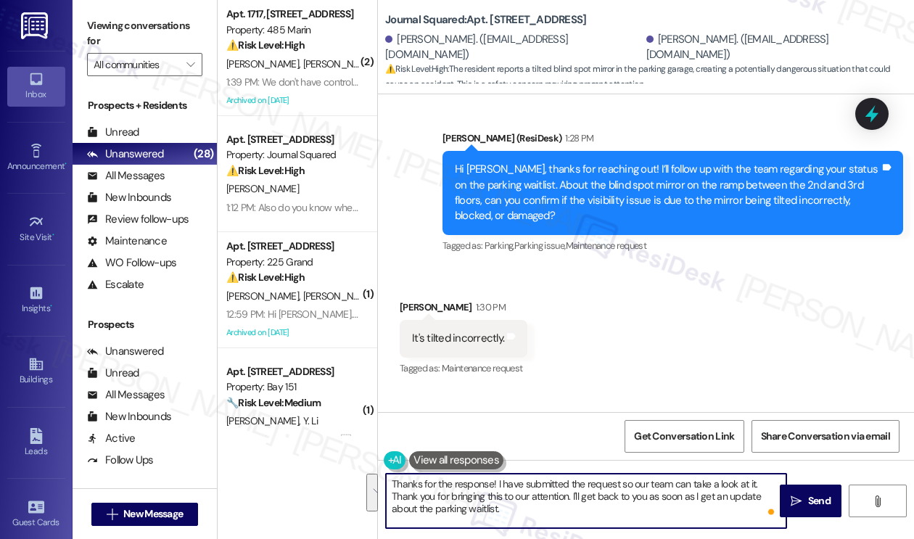
click at [570, 499] on textarea "Thanks for the response! I have submitted the request so our team can take a lo…" at bounding box center [586, 501] width 400 height 54
click at [580, 490] on textarea "Thanks for the response! I have submitted the request so our team can take a lo…" at bounding box center [586, 501] width 400 height 54
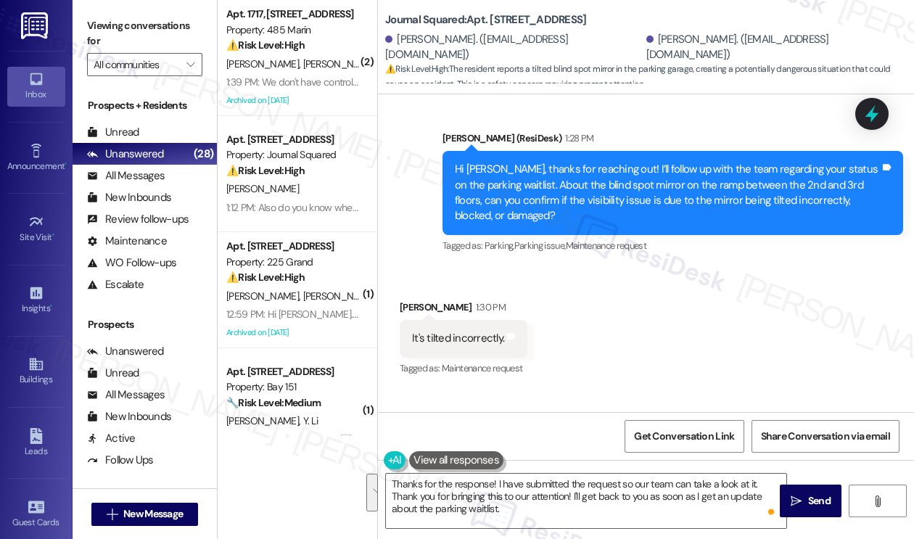
click at [428, 300] on div "Seongwoo Bae 1:30 PM" at bounding box center [464, 310] width 128 height 20
click at [493, 482] on textarea "Thanks for the response! I have submitted the request so our team can take a lo…" at bounding box center [586, 501] width 400 height 54
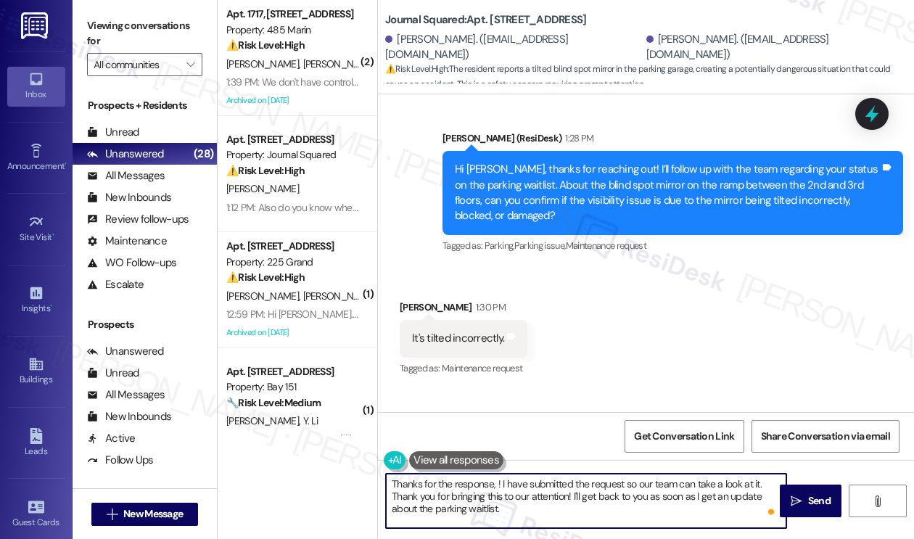
paste textarea "Seongwoo"
type textarea "Thanks for the response, Seongwoo! I have submitted the request so our team can…"
click at [525, 494] on textarea "Thanks for the response, Seongwoo! I have submitted the request so our team can…" at bounding box center [586, 501] width 400 height 54
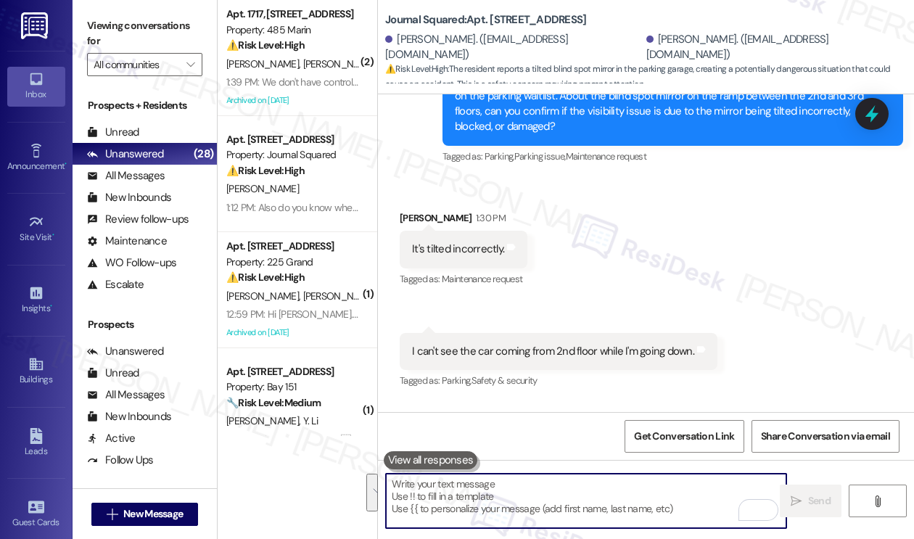
scroll to position [6608, 0]
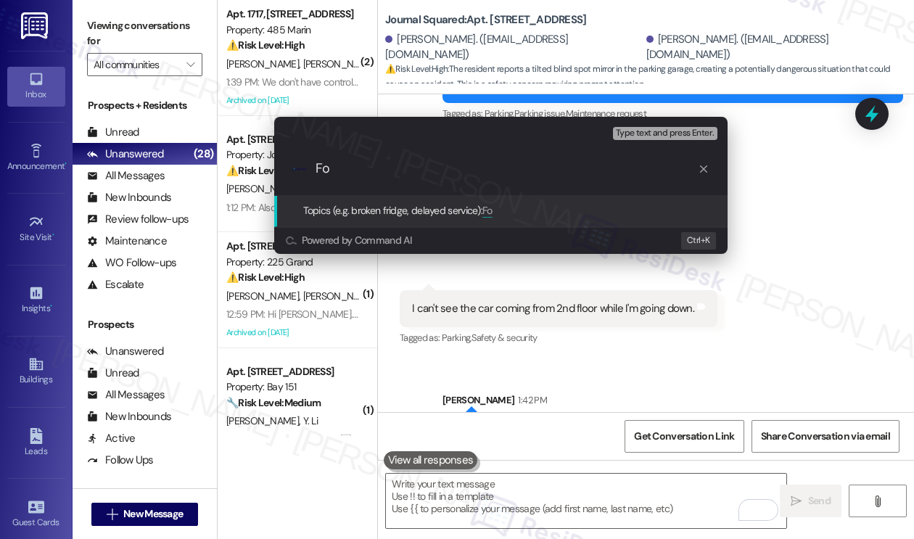
type input "F"
paste input "Seongwoo"
paste input "16035"
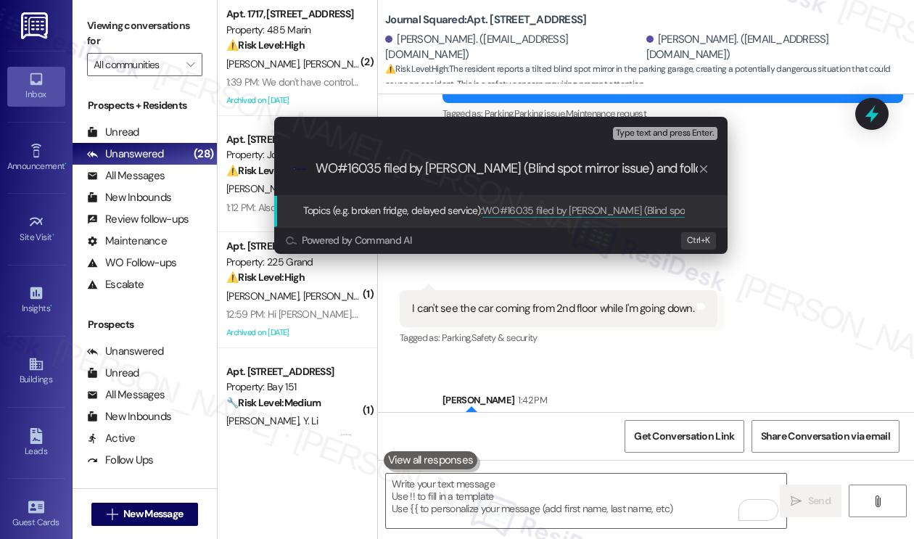
scroll to position [0, 5]
type input "WO#16035 filed by Residesk (Blind spot mirror issue) and follow up on waiting p…"
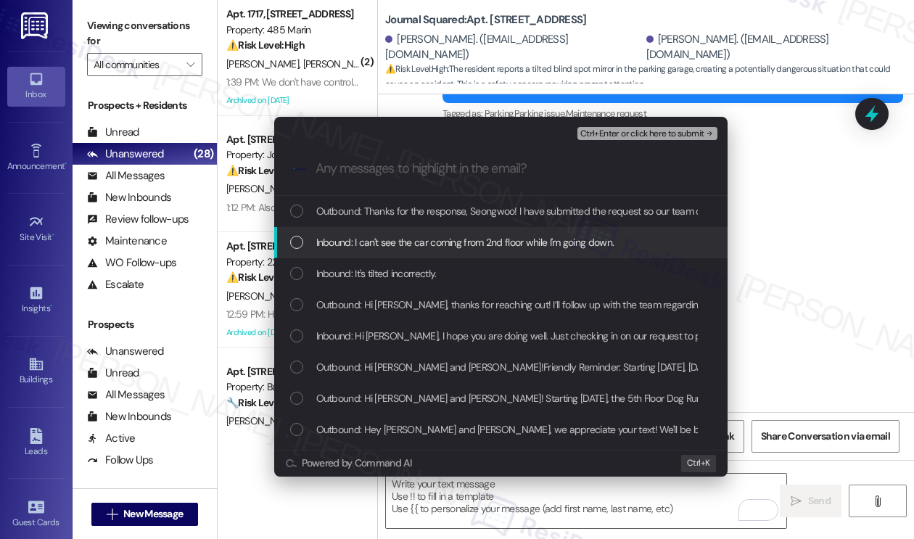
click at [443, 245] on span "Inbound: I can't see the car coming from 2nd floor while I'm going down." at bounding box center [465, 242] width 298 height 16
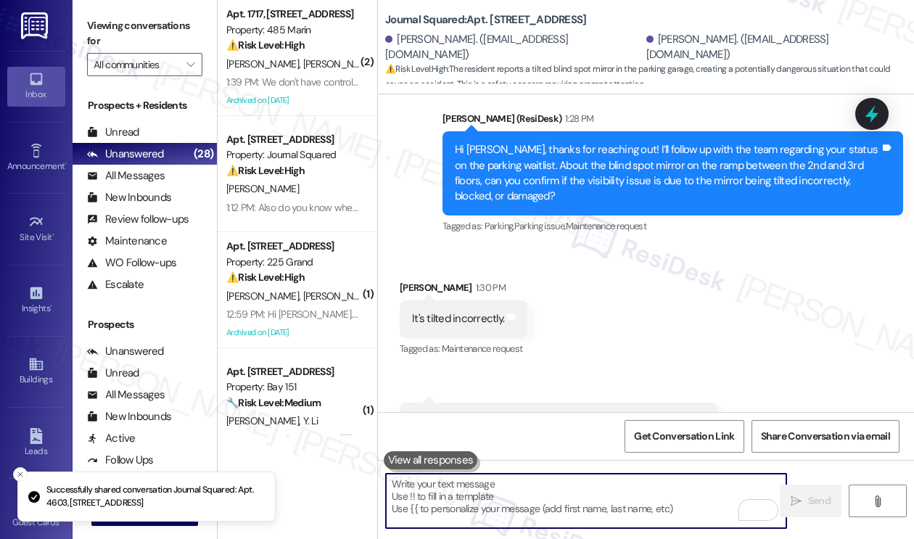
scroll to position [6475, 0]
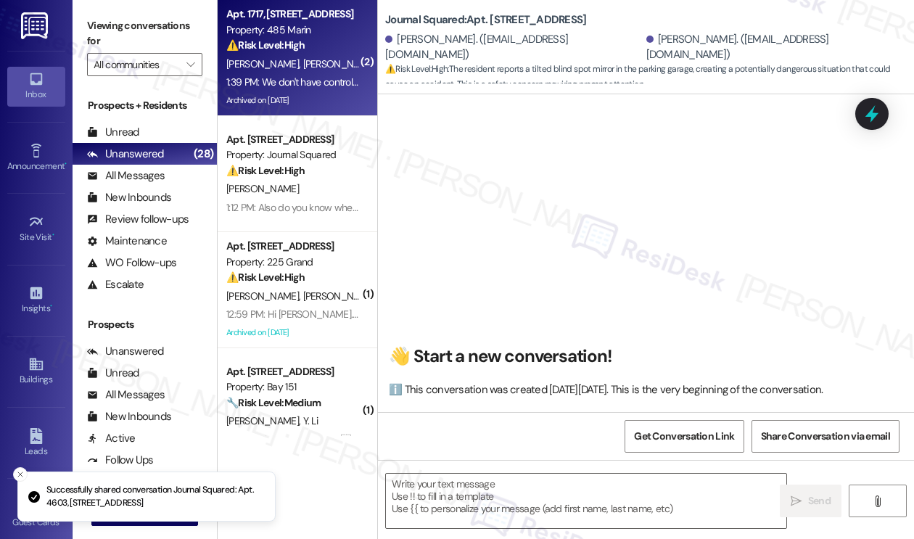
click at [326, 67] on div "S. Green J. Green" at bounding box center [293, 64] width 137 height 18
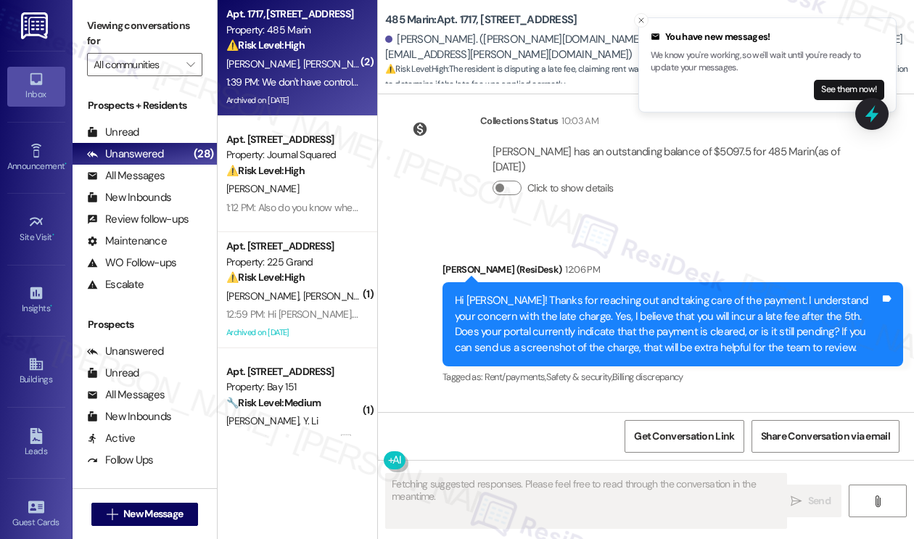
scroll to position [22905, 0]
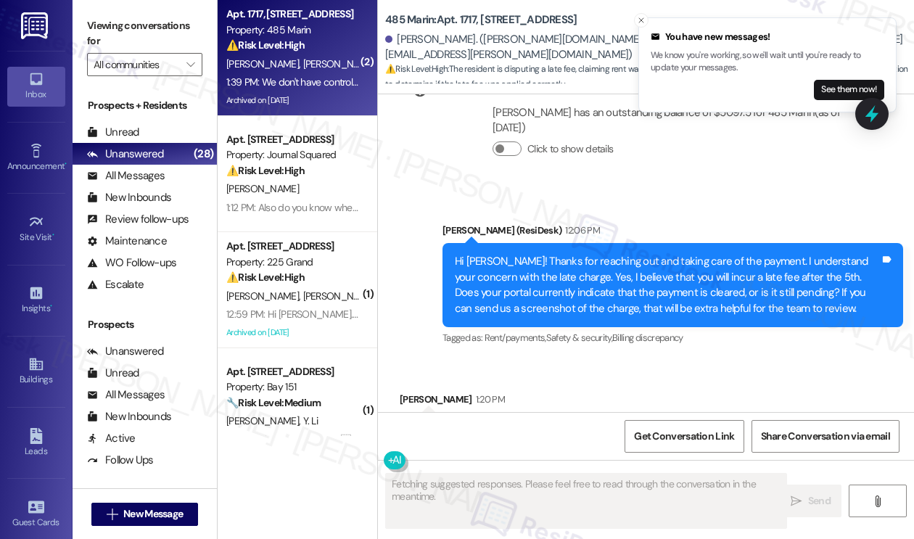
click at [539, 254] on div "Hi Sara! Thanks for reaching out and taking care of the payment. I understand y…" at bounding box center [667, 285] width 425 height 62
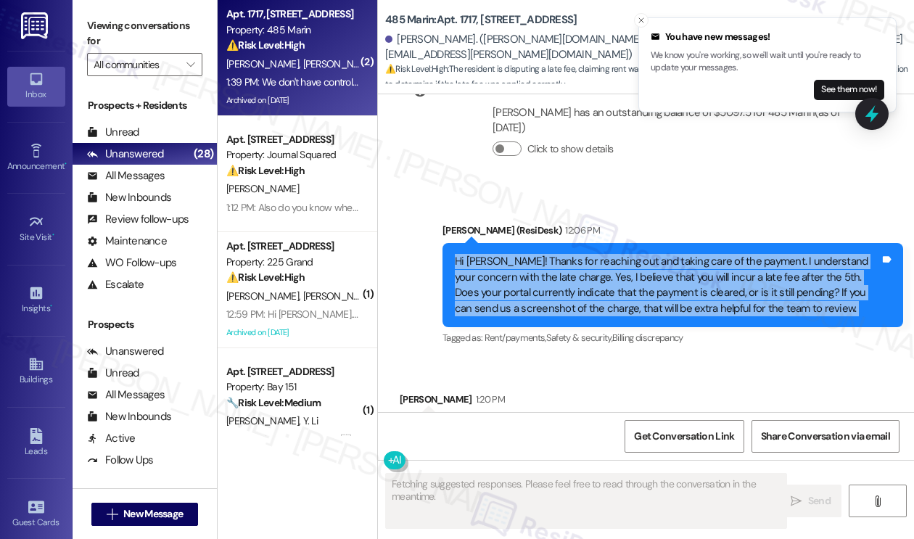
click at [539, 254] on div "Hi Sara! Thanks for reaching out and taking care of the payment. I understand y…" at bounding box center [667, 285] width 425 height 62
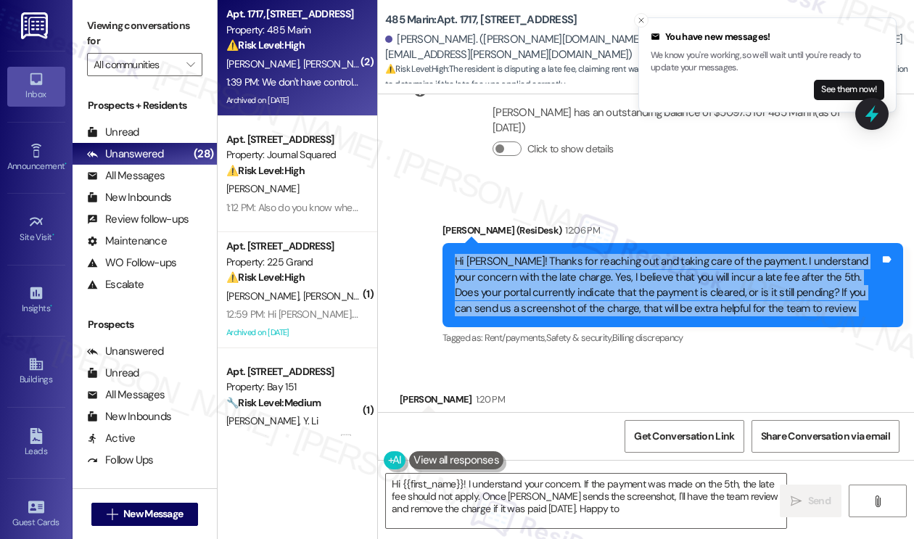
click at [568, 254] on div "Hi Sara! Thanks for reaching out and taking care of the payment. I understand y…" at bounding box center [667, 285] width 425 height 62
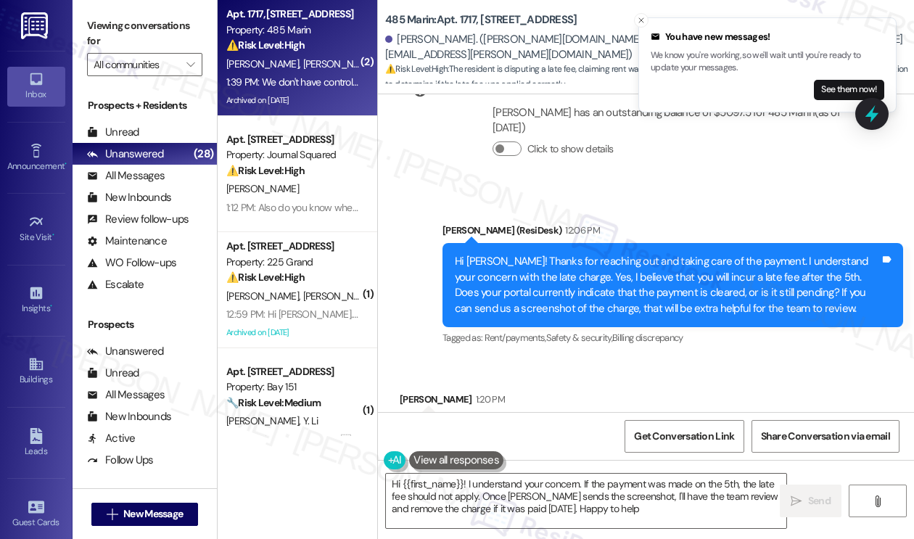
type textarea "Hi {{first_name}}! I understand your concern. If the payment was made on the 5t…"
click at [568, 254] on div "Hi Sara! Thanks for reaching out and taking care of the payment. I understand y…" at bounding box center [667, 285] width 425 height 62
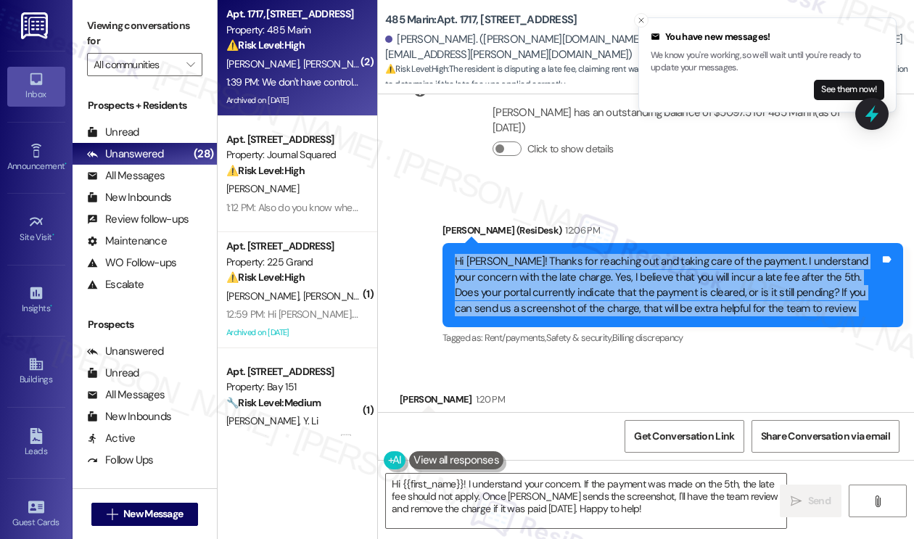
click at [568, 254] on div "Hi Sara! Thanks for reaching out and taking care of the payment. I understand y…" at bounding box center [667, 285] width 425 height 62
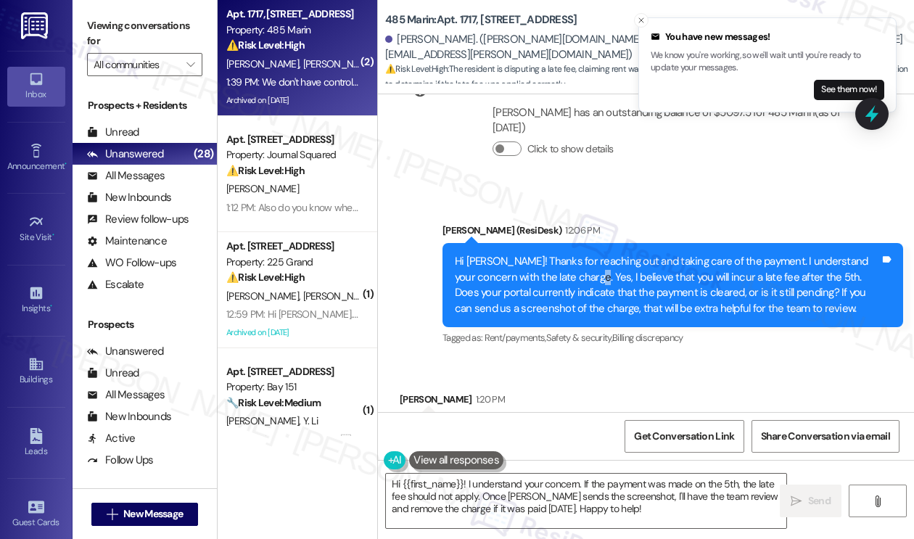
click at [568, 254] on div "Hi Sara! Thanks for reaching out and taking care of the payment. I understand y…" at bounding box center [667, 285] width 425 height 62
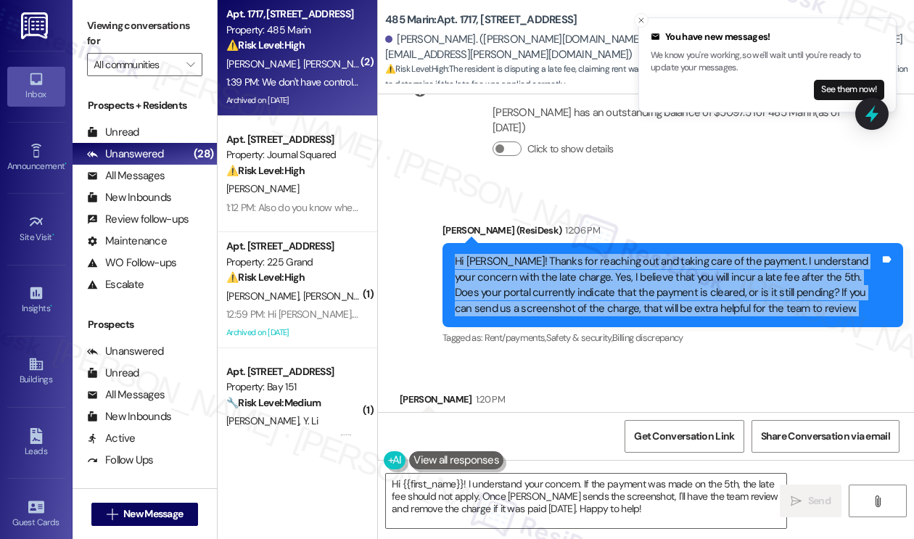
click at [568, 254] on div "Hi Sara! Thanks for reaching out and taking care of the payment. I understand y…" at bounding box center [667, 285] width 425 height 62
click at [560, 254] on div "Hi Sara! Thanks for reaching out and taking care of the payment. I understand y…" at bounding box center [667, 285] width 425 height 62
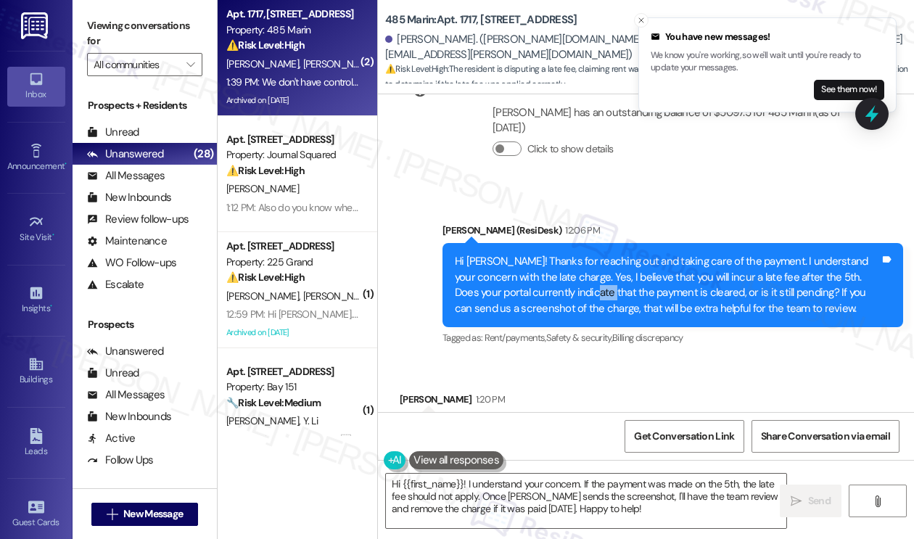
click at [560, 254] on div "Hi Sara! Thanks for reaching out and taking care of the payment. I understand y…" at bounding box center [667, 285] width 425 height 62
click at [676, 254] on div "Hi Sara! Thanks for reaching out and taking care of the payment. I understand y…" at bounding box center [667, 285] width 425 height 62
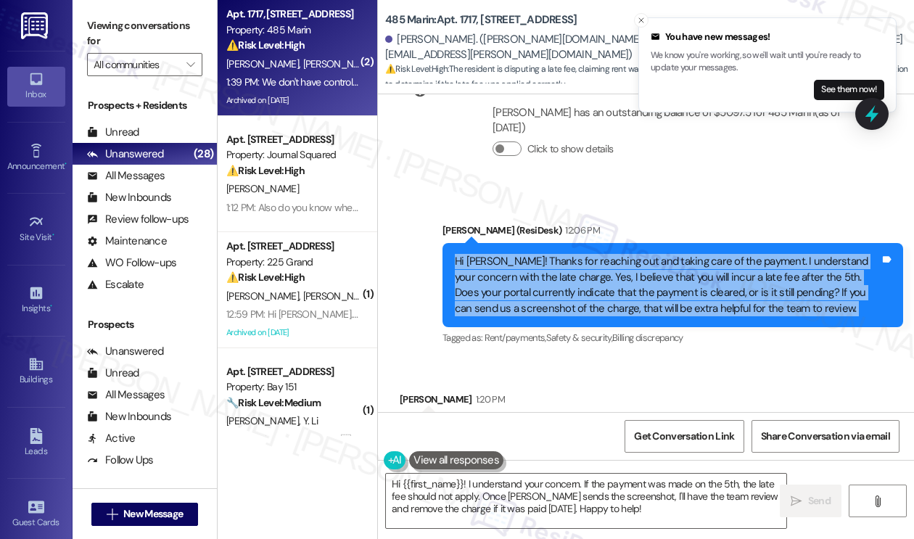
click at [676, 254] on div "Hi Sara! Thanks for reaching out and taking care of the payment. I understand y…" at bounding box center [667, 285] width 425 height 62
click at [556, 254] on div "Hi Sara! Thanks for reaching out and taking care of the payment. I understand y…" at bounding box center [667, 285] width 425 height 62
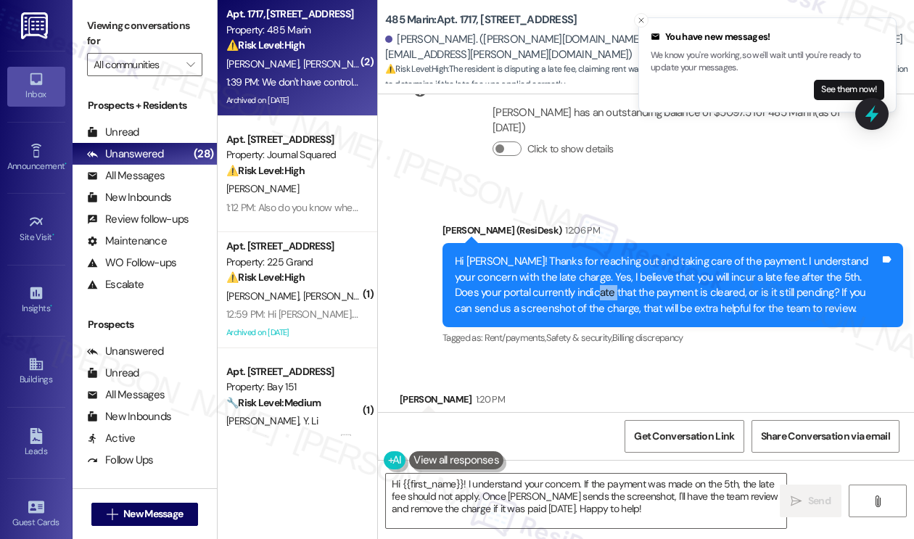
click at [556, 254] on div "Hi Sara! Thanks for reaching out and taking care of the payment. I understand y…" at bounding box center [667, 285] width 425 height 62
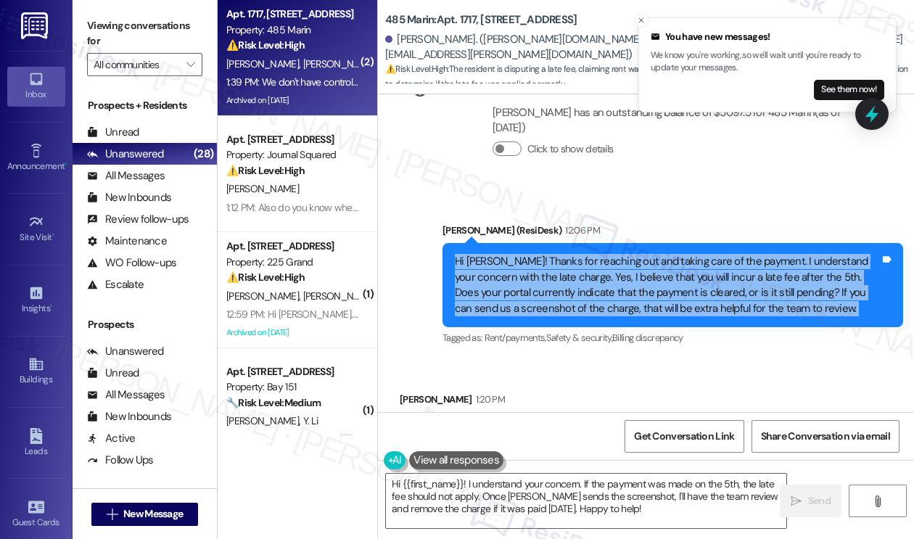
click at [556, 254] on div "Hi Sara! Thanks for reaching out and taking care of the payment. I understand y…" at bounding box center [667, 285] width 425 height 62
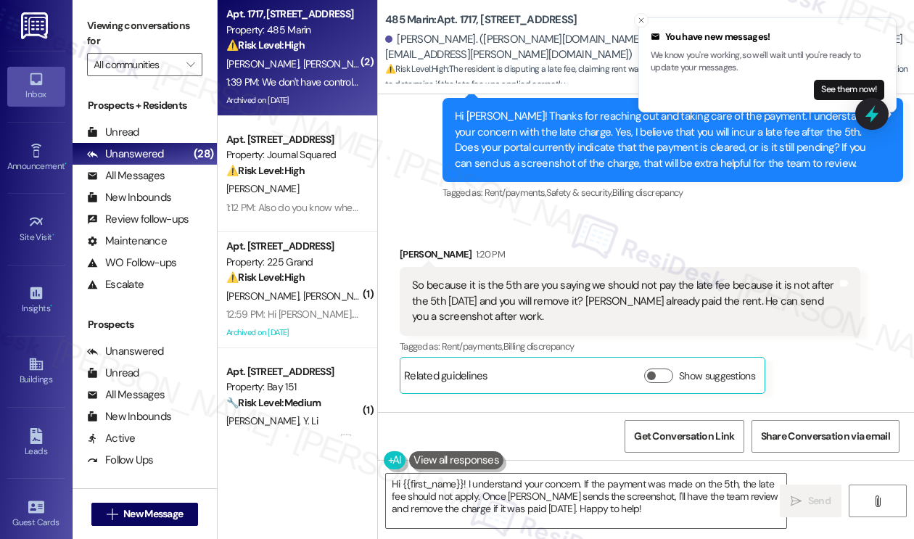
click at [469, 278] on div "So because it is the 5th are you saying we should not pay the late fee because …" at bounding box center [624, 301] width 425 height 46
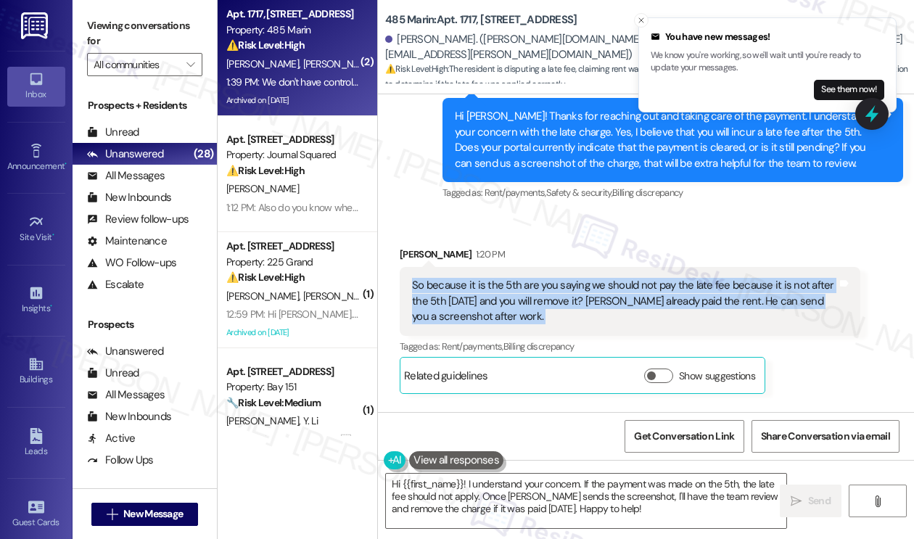
click at [469, 278] on div "So because it is the 5th are you saying we should not pay the late fee because …" at bounding box center [624, 301] width 425 height 46
click at [464, 278] on div "So because it is the 5th are you saying we should not pay the late fee because …" at bounding box center [624, 301] width 425 height 46
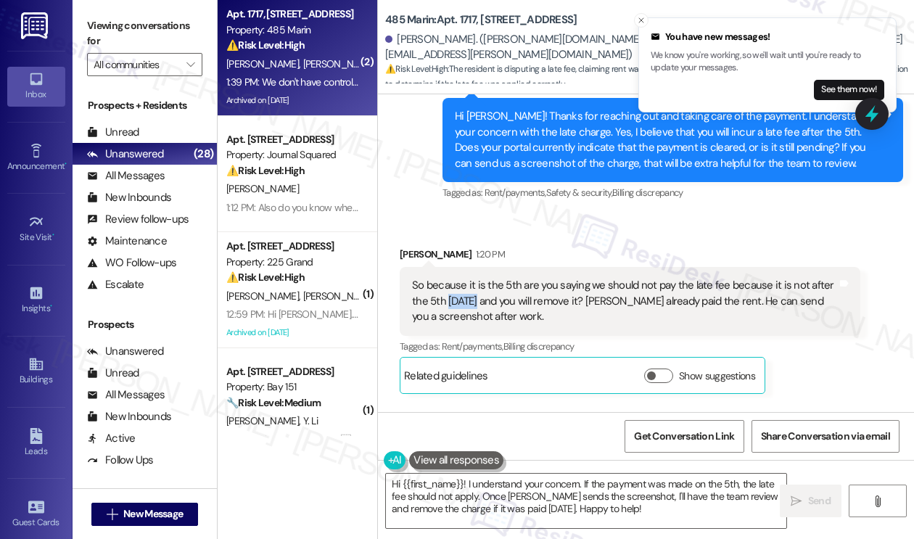
click at [464, 278] on div "So because it is the 5th are you saying we should not pay the late fee because …" at bounding box center [624, 301] width 425 height 46
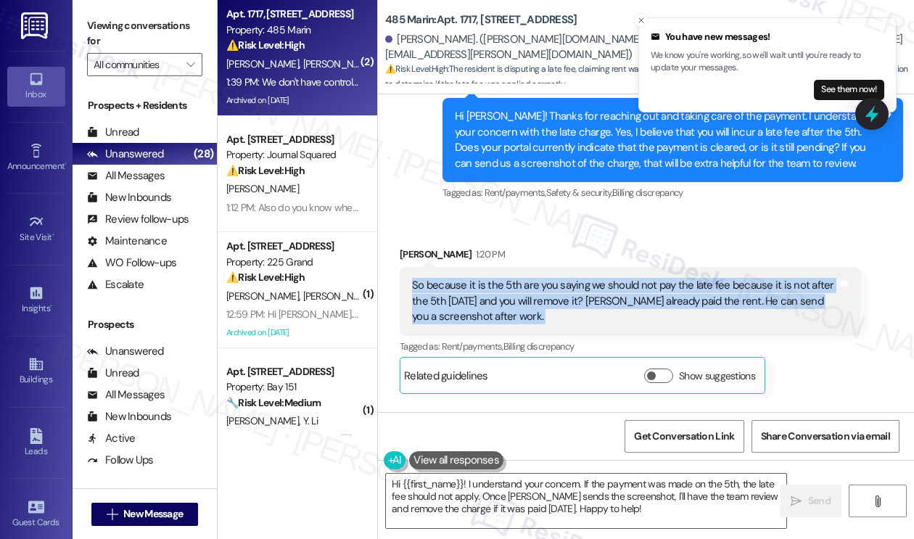
click at [464, 278] on div "So because it is the 5th are you saying we should not pay the late fee because …" at bounding box center [624, 301] width 425 height 46
click at [438, 278] on div "So because it is the 5th are you saying we should not pay the late fee because …" at bounding box center [624, 301] width 425 height 46
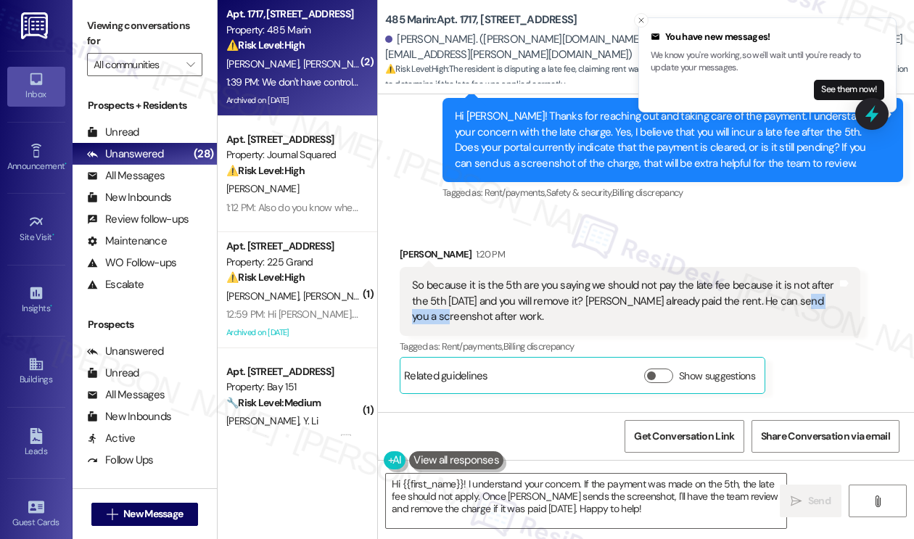
click at [438, 278] on div "So because it is the 5th are you saying we should not pay the late fee because …" at bounding box center [624, 301] width 425 height 46
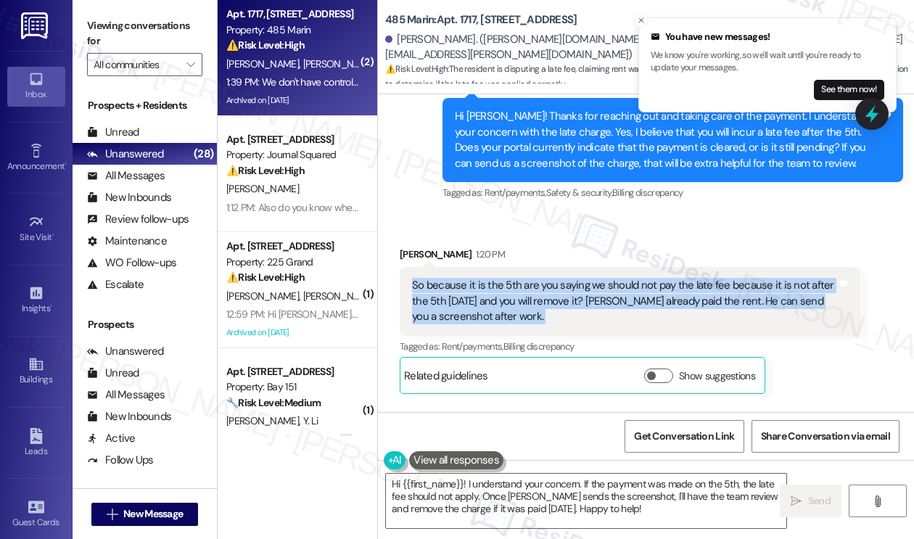
click at [438, 278] on div "So because it is the 5th are you saying we should not pay the late fee because …" at bounding box center [624, 301] width 425 height 46
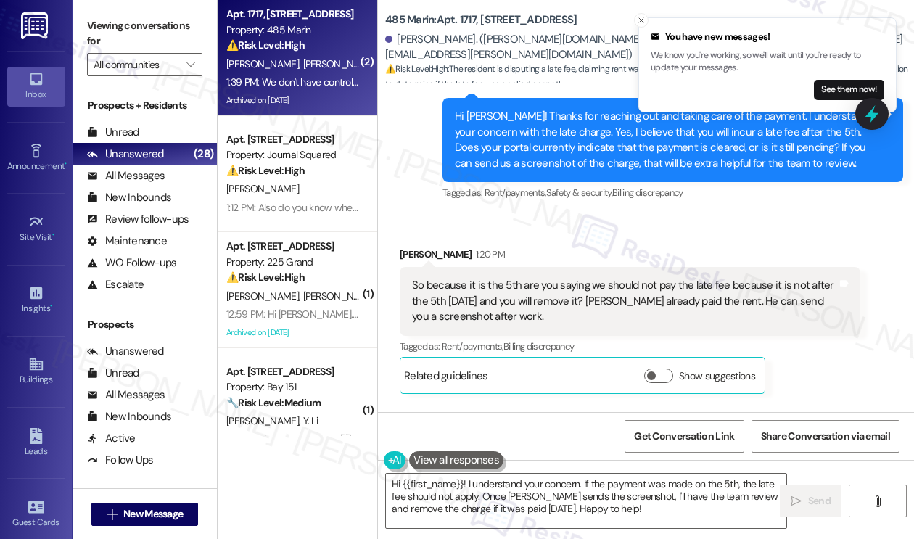
click at [540, 267] on div "So because it is the 5th are you saying we should not pay the late fee because …" at bounding box center [630, 301] width 461 height 68
click at [517, 278] on div "So because it is the 5th are you saying we should not pay the late fee because …" at bounding box center [624, 301] width 425 height 46
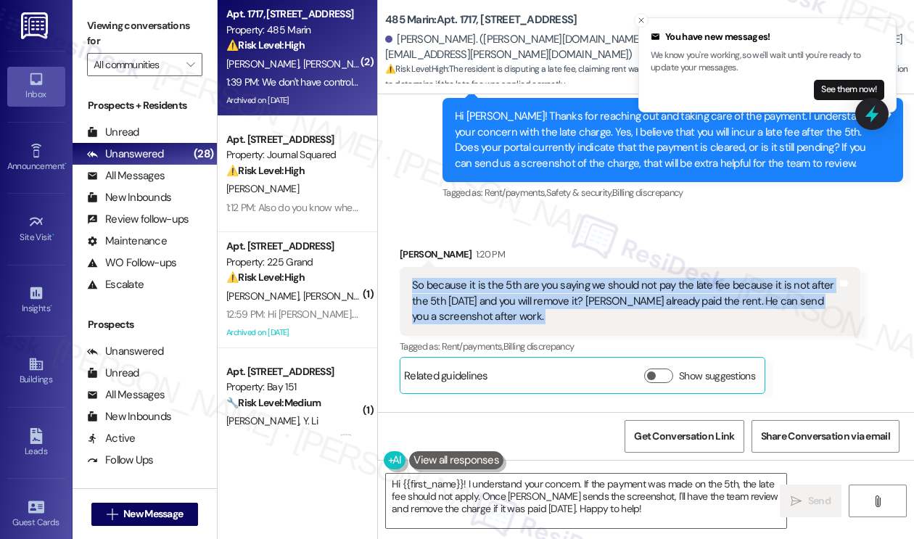
click at [517, 278] on div "So because it is the 5th are you saying we should not pay the late fee because …" at bounding box center [624, 301] width 425 height 46
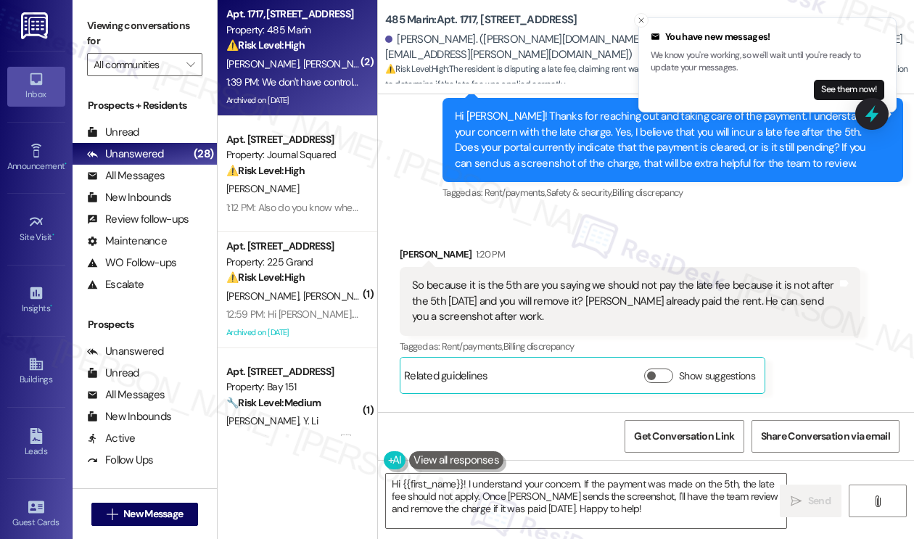
click at [493, 458] on div "We don't have control of when you process it. Tags and notes" at bounding box center [522, 476] width 244 height 37
click at [506, 278] on div "So because it is the 5th are you saying we should not pay the late fee because …" at bounding box center [624, 301] width 425 height 46
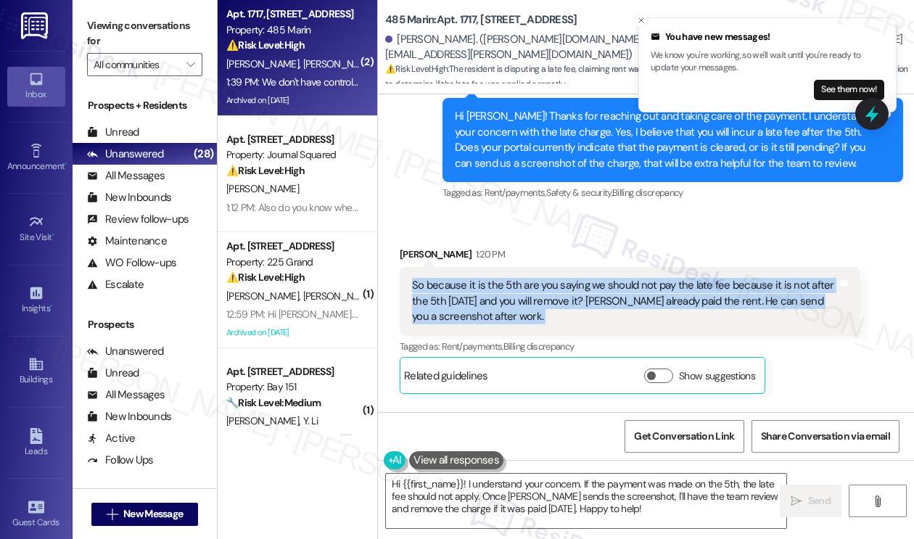
click at [506, 278] on div "So because it is the 5th are you saying we should not pay the late fee because …" at bounding box center [624, 301] width 425 height 46
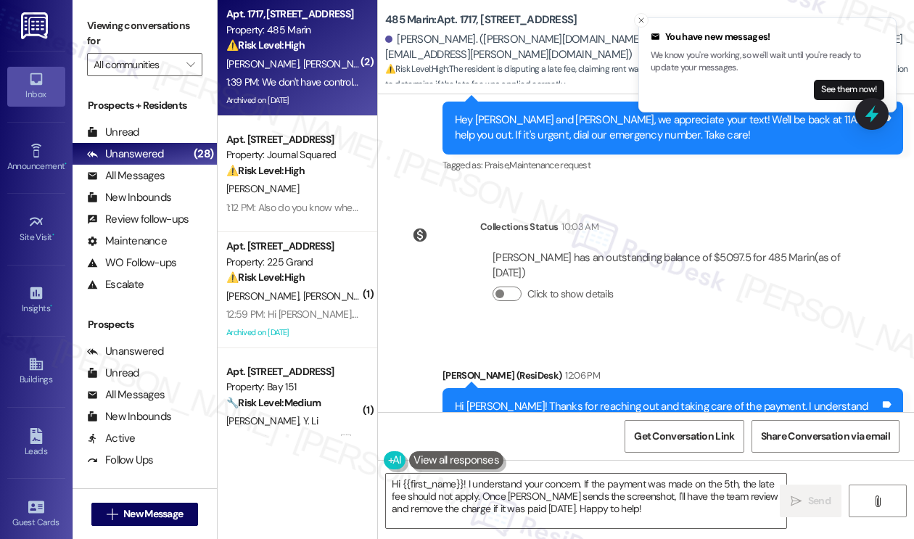
click at [617, 399] on div "Hi Sara! Thanks for reaching out and taking care of the payment. I understand y…" at bounding box center [667, 430] width 425 height 62
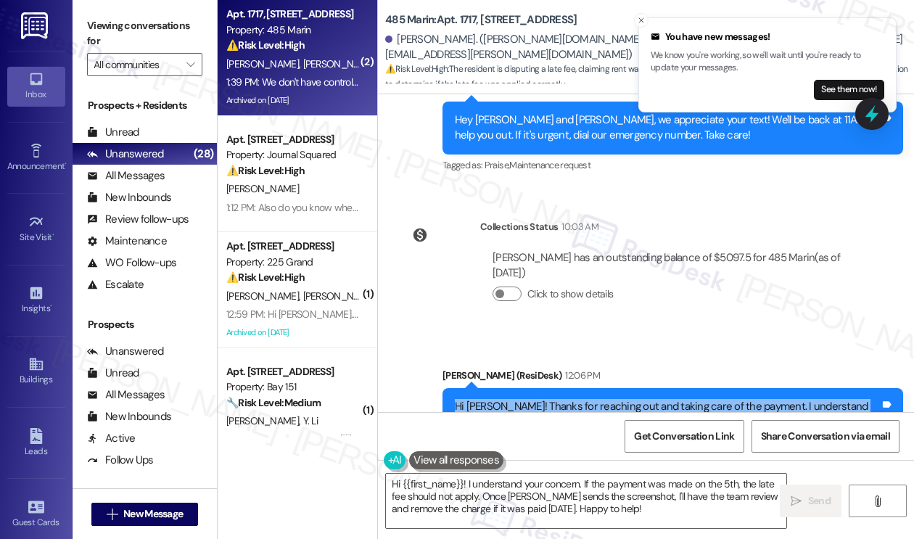
click at [617, 399] on div "Hi Sara! Thanks for reaching out and taking care of the payment. I understand y…" at bounding box center [667, 430] width 425 height 62
click at [551, 399] on div "Hi Sara! Thanks for reaching out and taking care of the payment. I understand y…" at bounding box center [667, 430] width 425 height 62
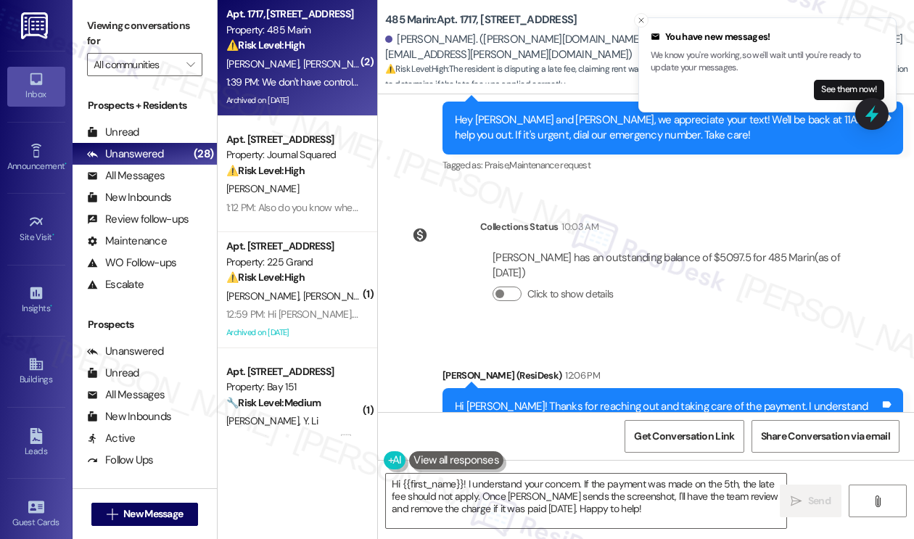
click at [551, 399] on div "Hi Sara! Thanks for reaching out and taking care of the payment. I understand y…" at bounding box center [667, 430] width 425 height 62
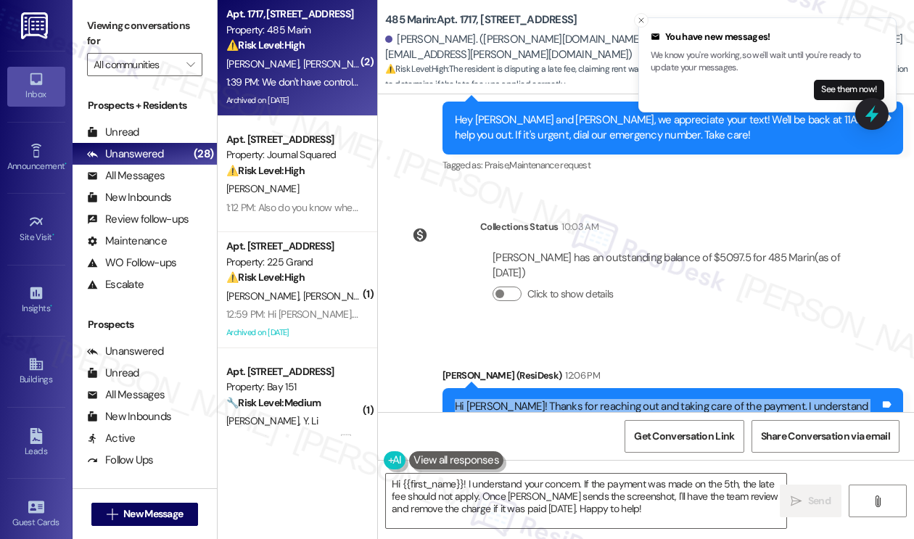
click at [551, 399] on div "Hi Sara! Thanks for reaching out and taking care of the payment. I understand y…" at bounding box center [667, 430] width 425 height 62
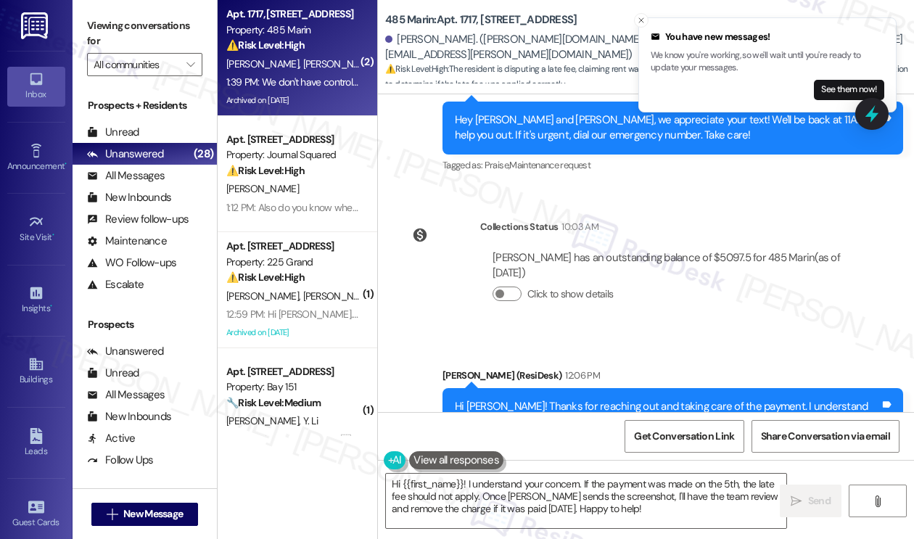
click at [705, 368] on div "Jane (ResiDesk) 12:06 PM" at bounding box center [673, 378] width 461 height 20
click at [644, 399] on div "Hi Sara! Thanks for reaching out and taking care of the payment. I understand y…" at bounding box center [667, 430] width 425 height 62
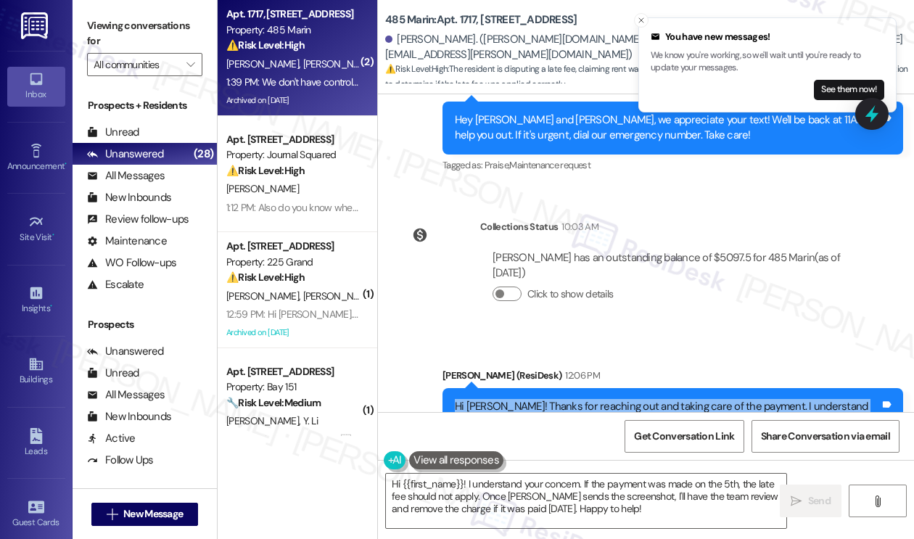
click at [643, 399] on div "Hi Sara! Thanks for reaching out and taking care of the payment. I understand y…" at bounding box center [667, 430] width 425 height 62
click at [687, 399] on div "Hi Sara! Thanks for reaching out and taking care of the payment. I understand y…" at bounding box center [667, 430] width 425 height 62
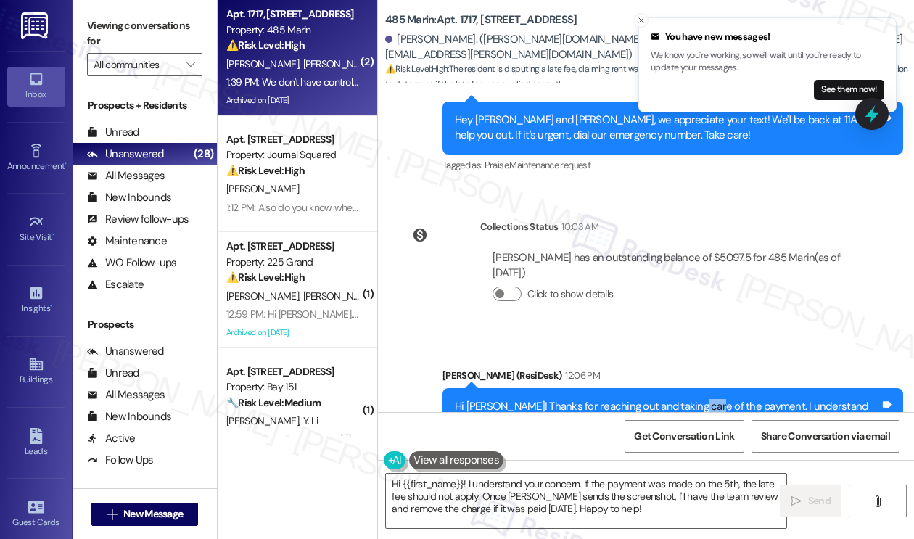
click at [687, 399] on div "Hi Sara! Thanks for reaching out and taking care of the payment. I understand y…" at bounding box center [667, 430] width 425 height 62
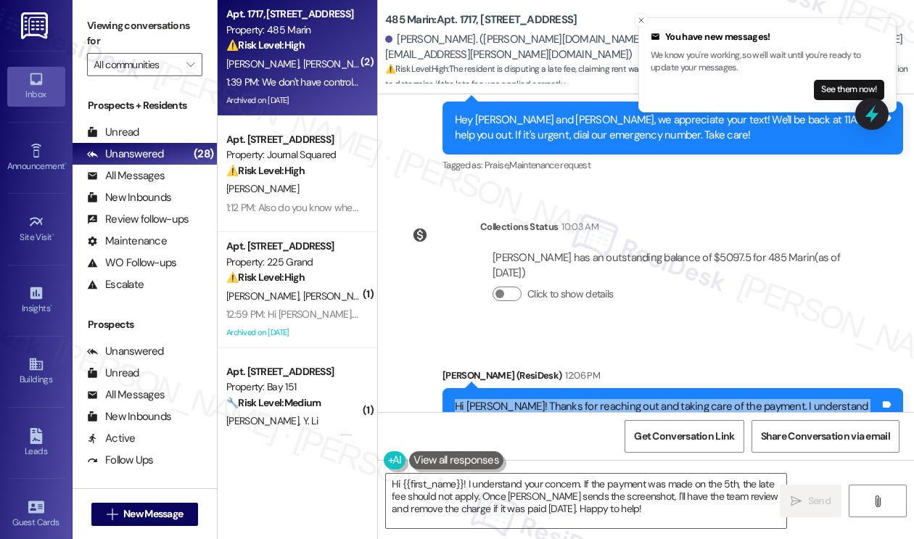
click at [687, 399] on div "Hi Sara! Thanks for reaching out and taking care of the payment. I understand y…" at bounding box center [667, 430] width 425 height 62
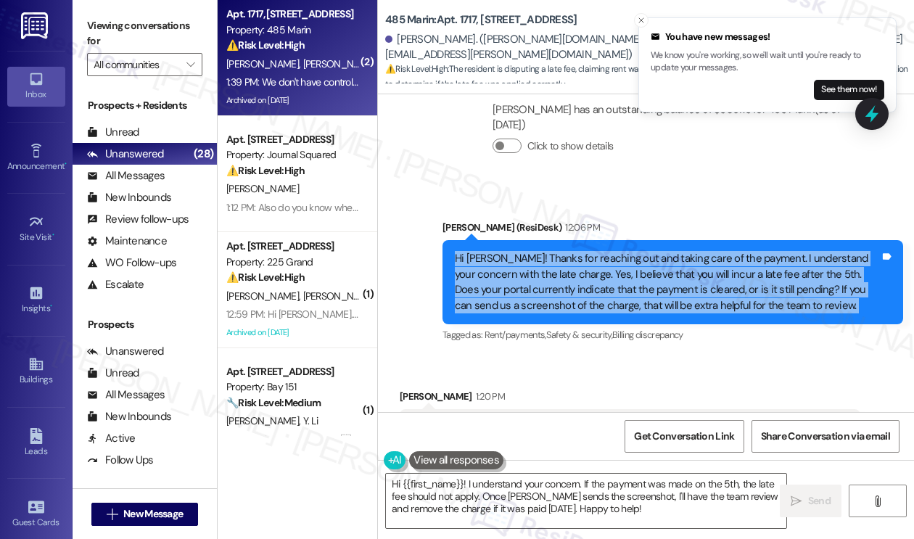
scroll to position [23050, 0]
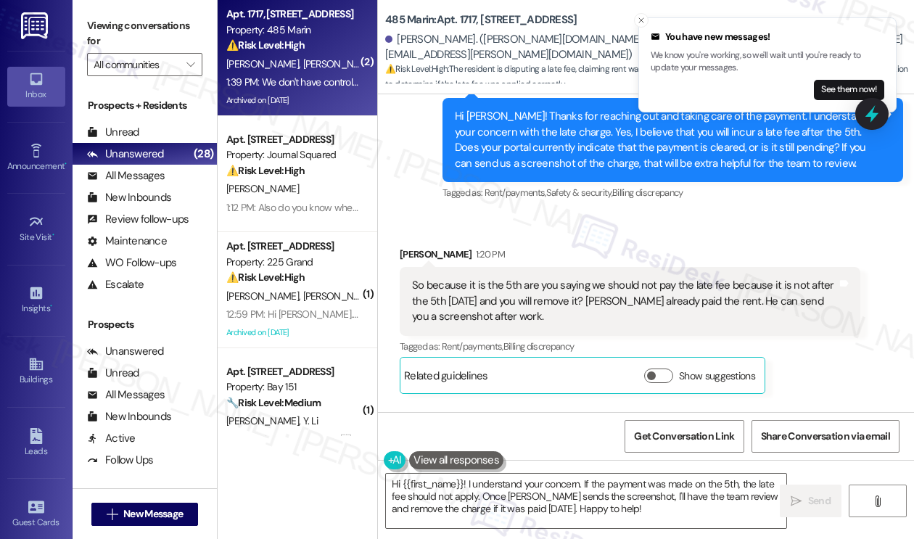
click at [501, 458] on div "We don't have control of when you process it. Tags and notes" at bounding box center [522, 476] width 244 height 37
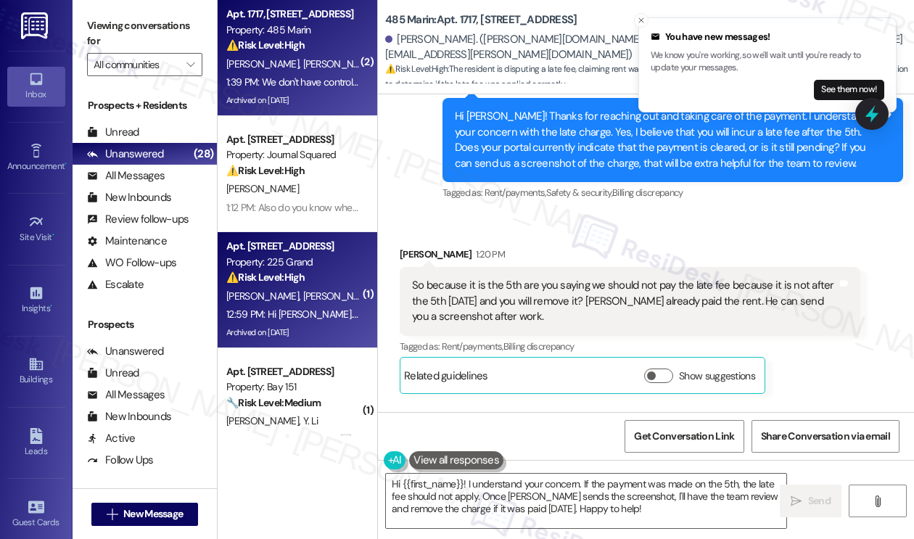
click at [326, 300] on div "F. Zhang A. Chan" at bounding box center [293, 296] width 137 height 18
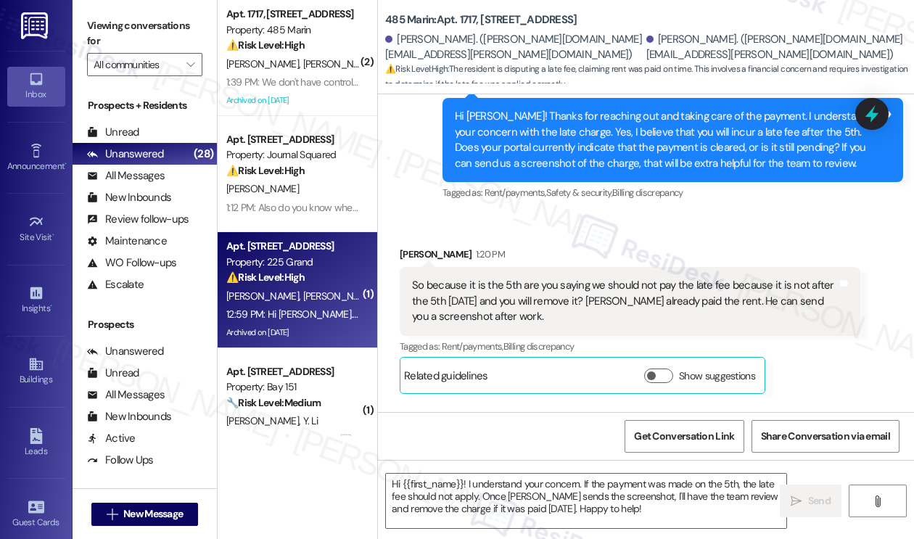
type textarea "Fetching suggested responses. Please feel free to read through the conversation…"
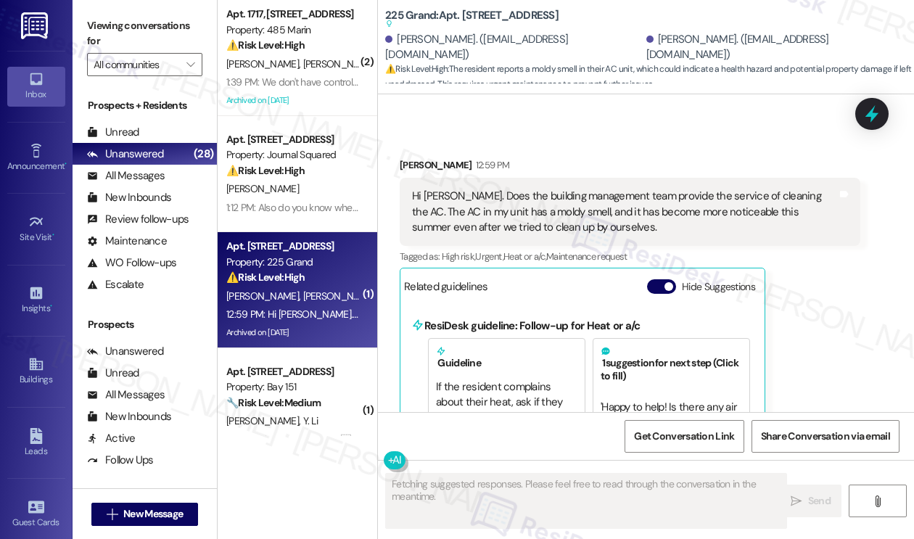
scroll to position [9411, 0]
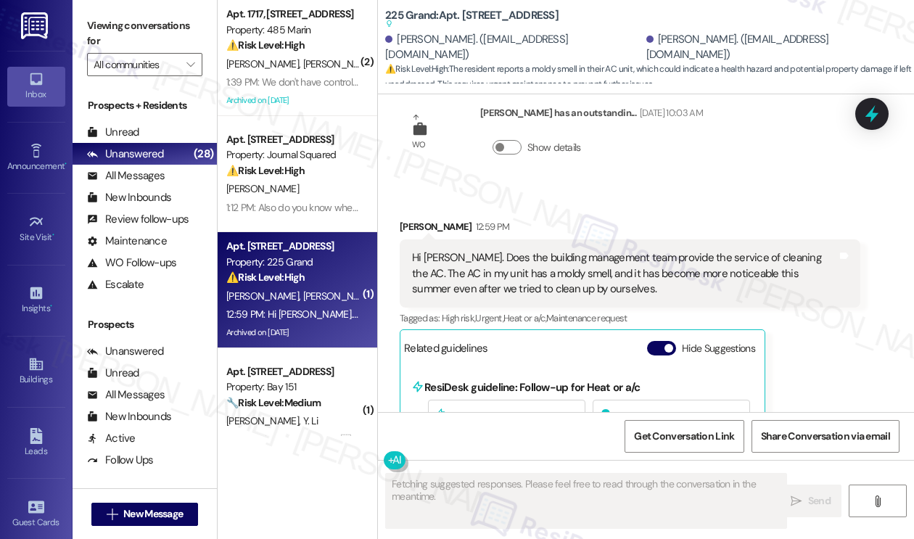
click at [575, 250] on div "Hi Jane. Does the building management team provide the service of cleaning the …" at bounding box center [624, 273] width 425 height 46
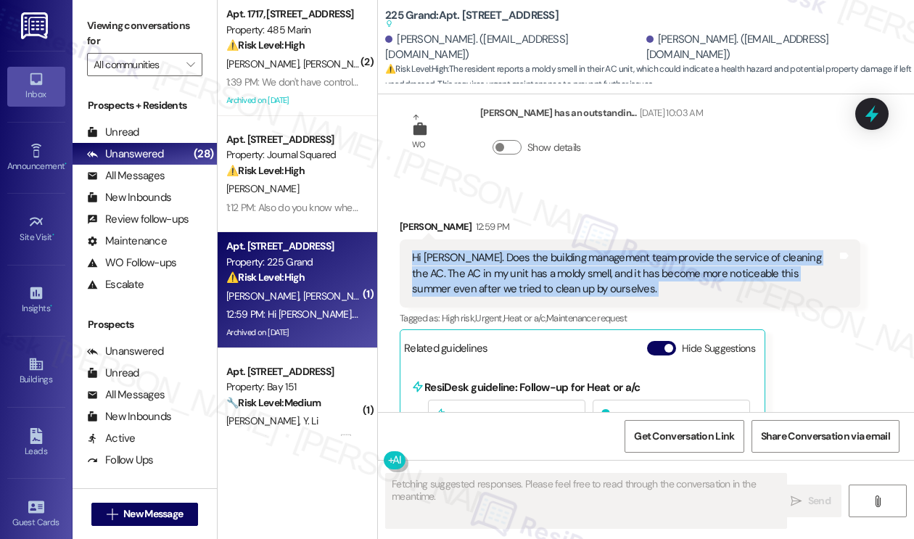
click at [575, 250] on div "Hi Jane. Does the building management team provide the service of cleaning the …" at bounding box center [624, 273] width 425 height 46
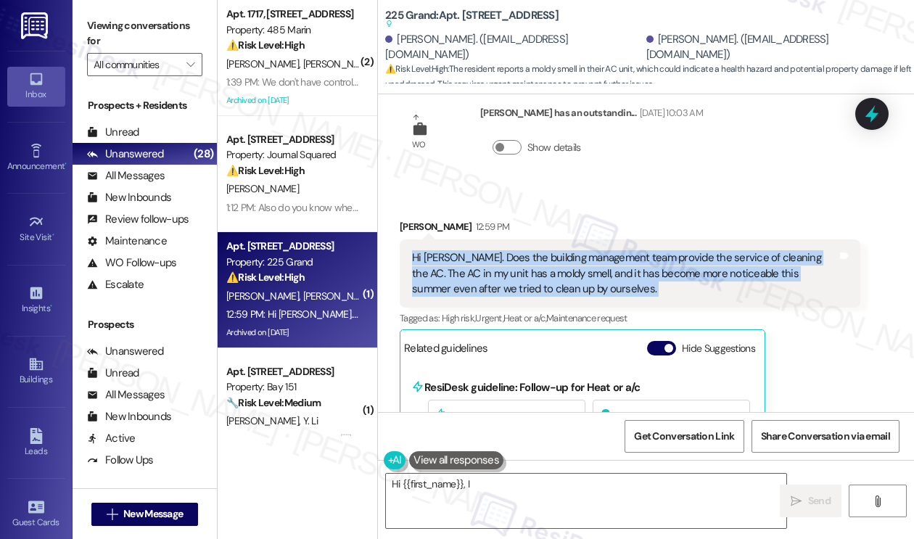
click at [694, 250] on div "Hi Jane. Does the building management team provide the service of cleaning the …" at bounding box center [624, 273] width 425 height 46
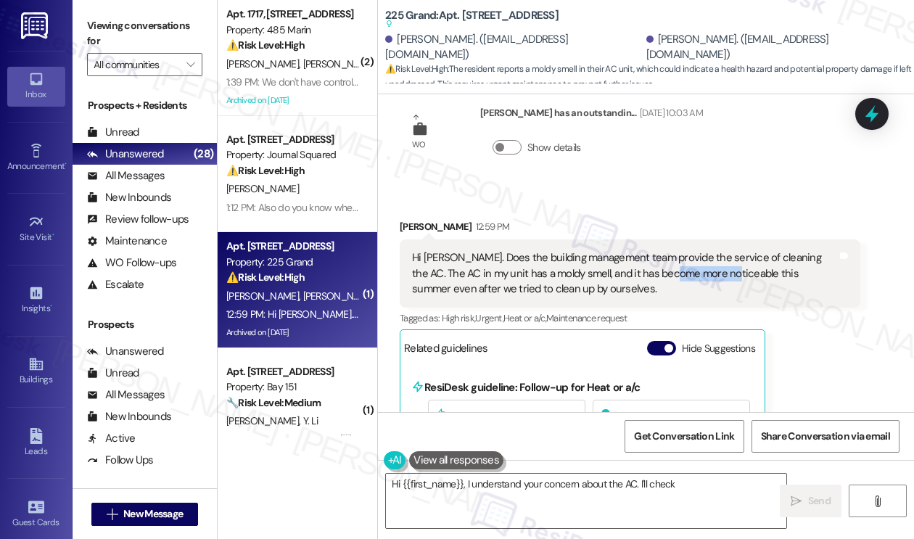
click at [694, 250] on div "Hi Jane. Does the building management team provide the service of cleaning the …" at bounding box center [624, 273] width 425 height 46
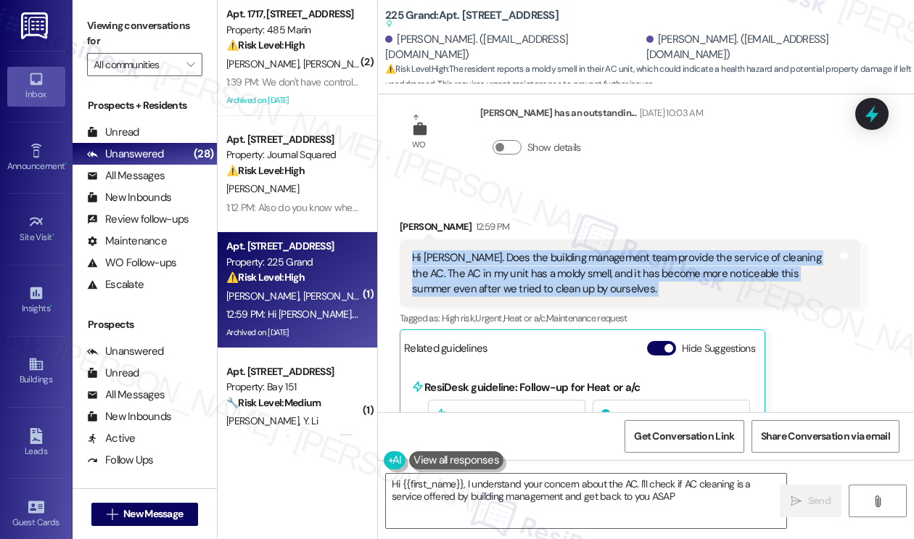
type textarea "Hi {{first_name}}, I understand your concern about the AC. I'll check if AC cle…"
click at [542, 250] on div "Hi Jane. Does the building management team provide the service of cleaning the …" at bounding box center [624, 273] width 425 height 46
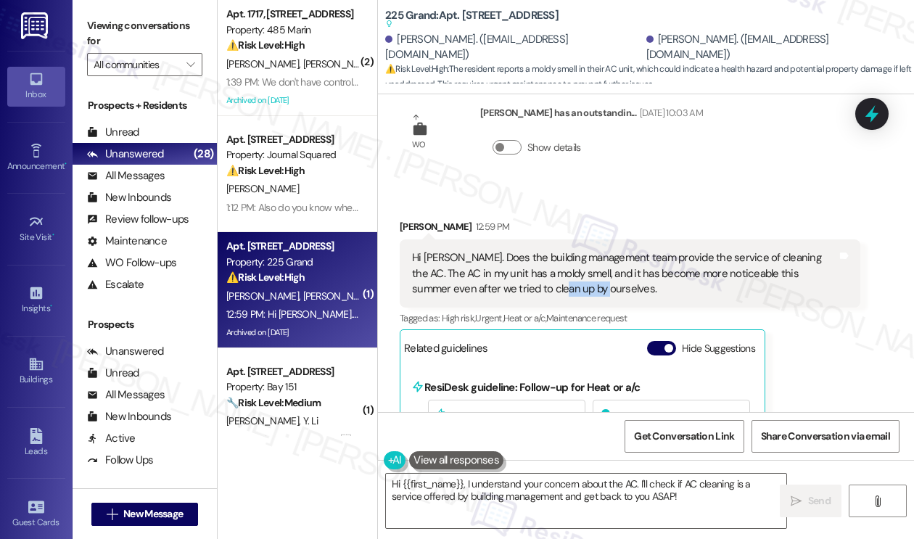
click at [542, 250] on div "Hi Jane. Does the building management team provide the service of cleaning the …" at bounding box center [624, 273] width 425 height 46
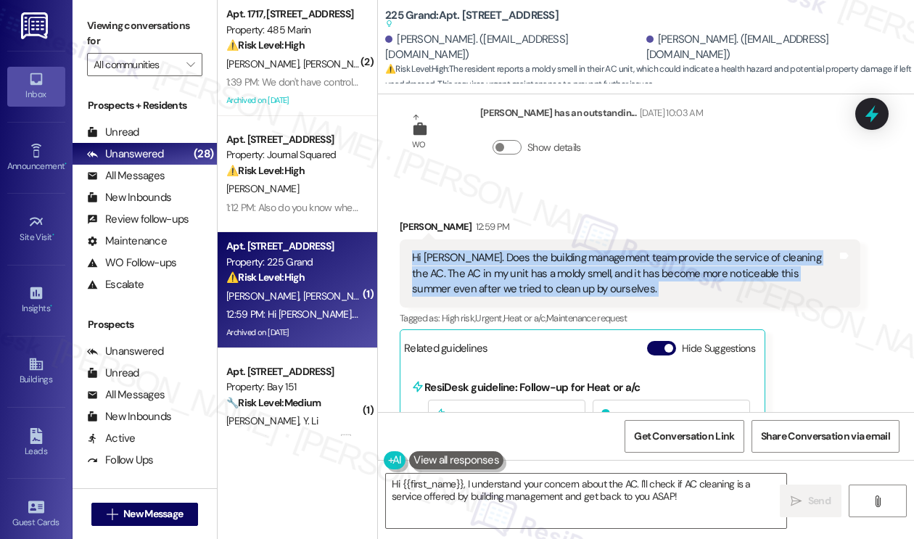
click at [542, 250] on div "Hi Jane. Does the building management team provide the service of cleaning the …" at bounding box center [624, 273] width 425 height 46
click at [632, 250] on div "Hi Jane. Does the building management team provide the service of cleaning the …" at bounding box center [624, 273] width 425 height 46
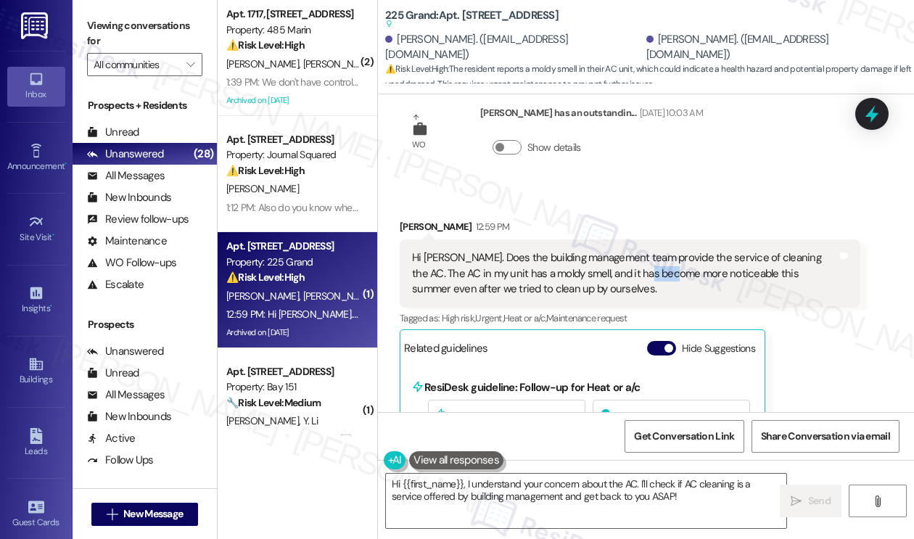
click at [632, 250] on div "Hi Jane. Does the building management team provide the service of cleaning the …" at bounding box center [624, 273] width 425 height 46
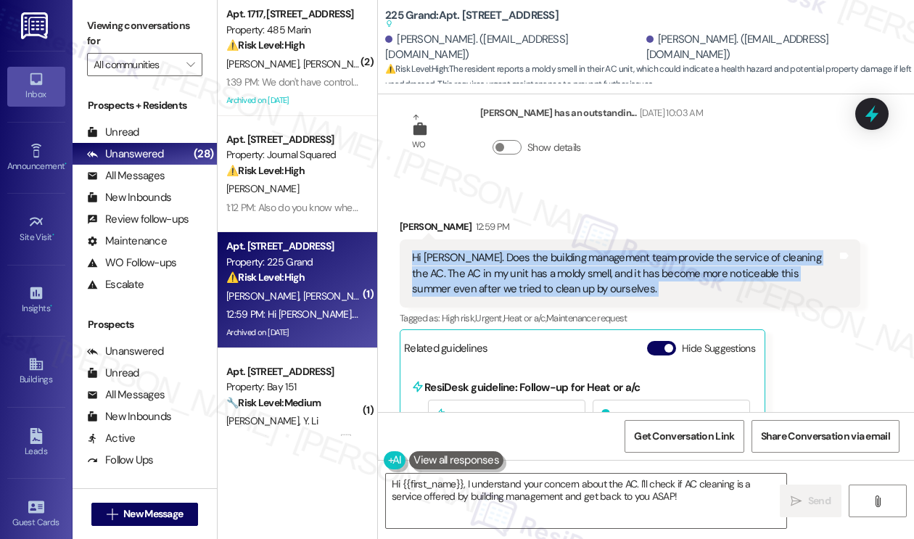
click at [632, 250] on div "Hi Jane. Does the building management team provide the service of cleaning the …" at bounding box center [624, 273] width 425 height 46
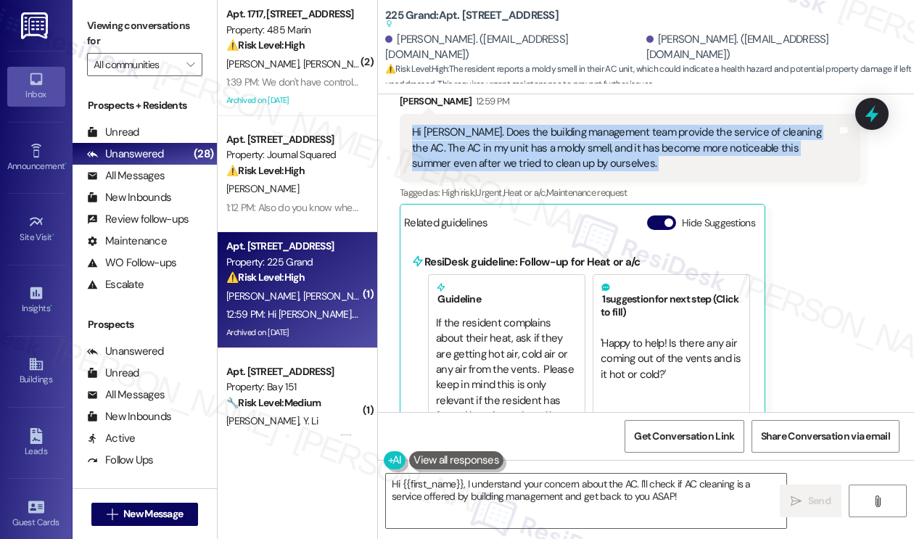
scroll to position [9628, 0]
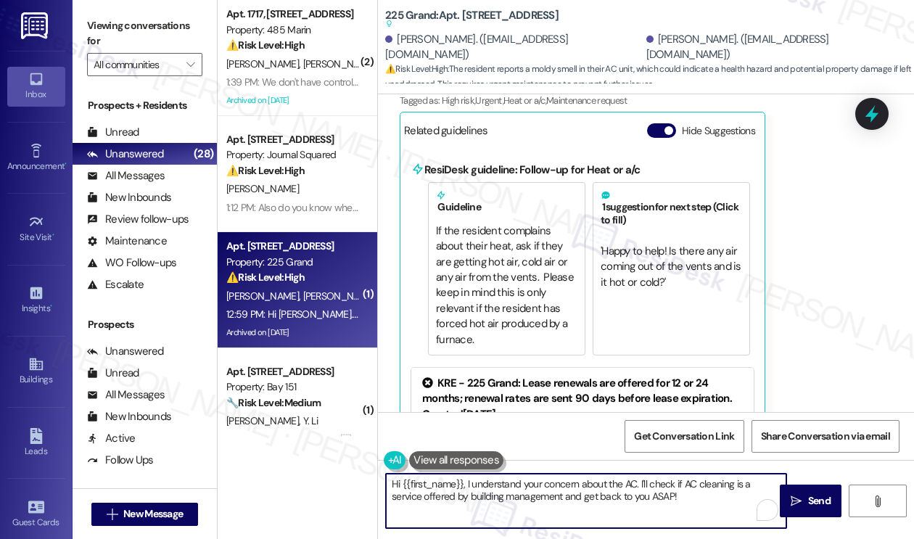
drag, startPoint x: 713, startPoint y: 498, endPoint x: 653, endPoint y: 473, distance: 65.1
click at [653, 475] on textarea "Hi {{first_name}}, I understand your concern about the AC. I'll check if AC cle…" at bounding box center [586, 501] width 400 height 54
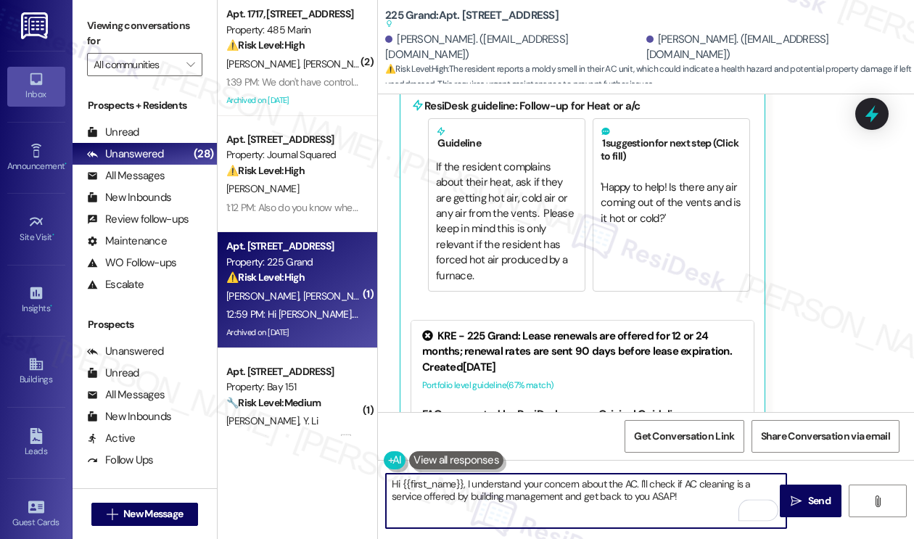
scroll to position [9773, 0]
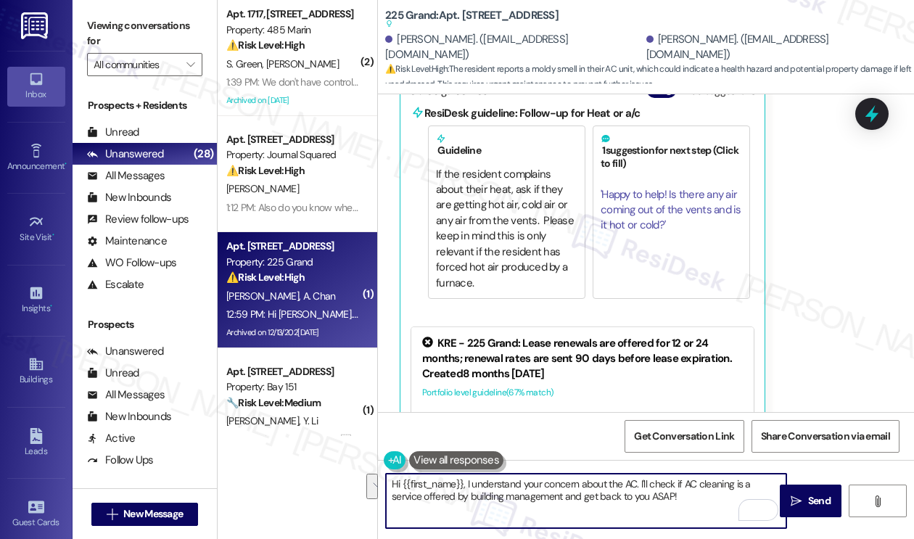
scroll to position [9556, 0]
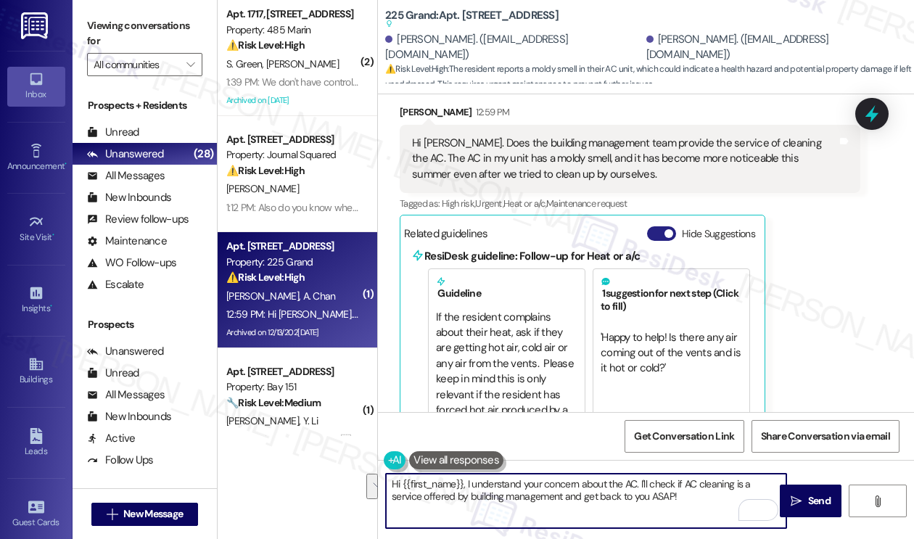
click at [666, 210] on button "Hide Suggestions" at bounding box center [661, 217] width 29 height 15
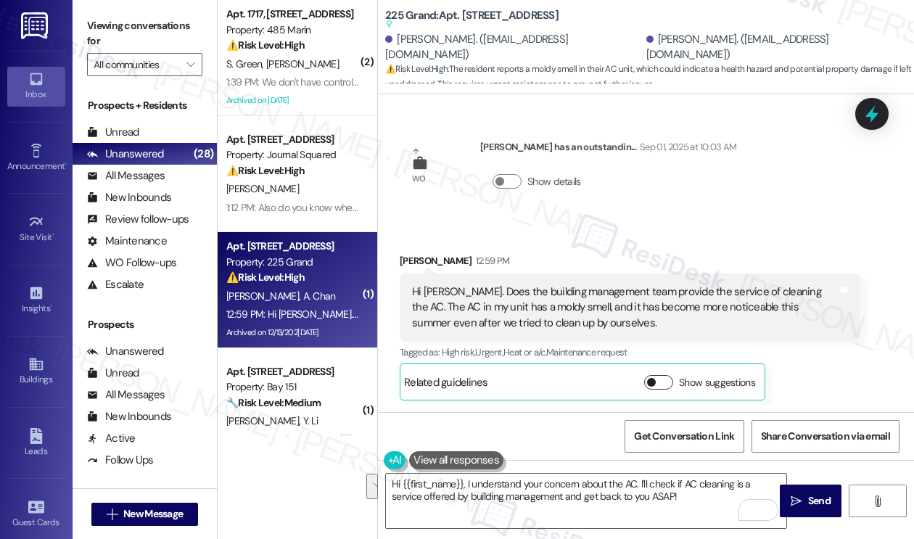
scroll to position [9342, 0]
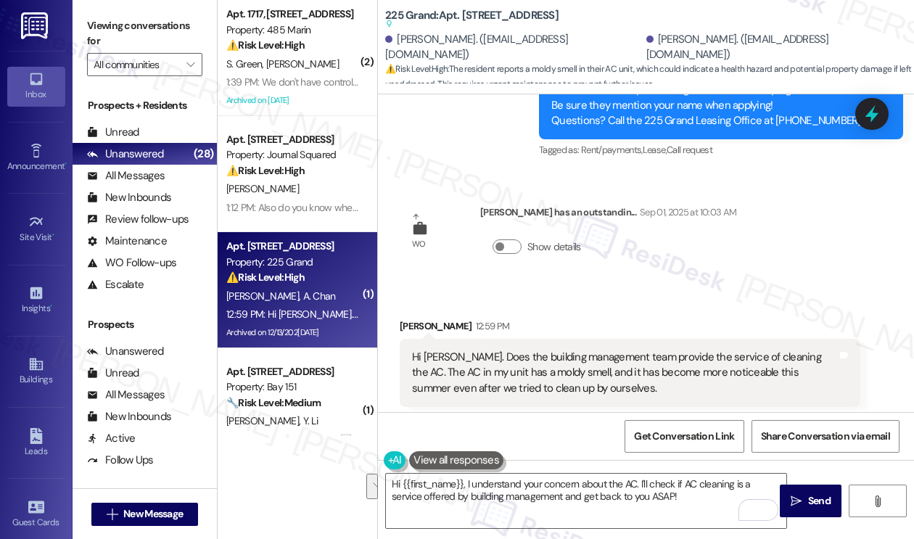
click at [654, 427] on span "button" at bounding box center [651, 431] width 9 height 9
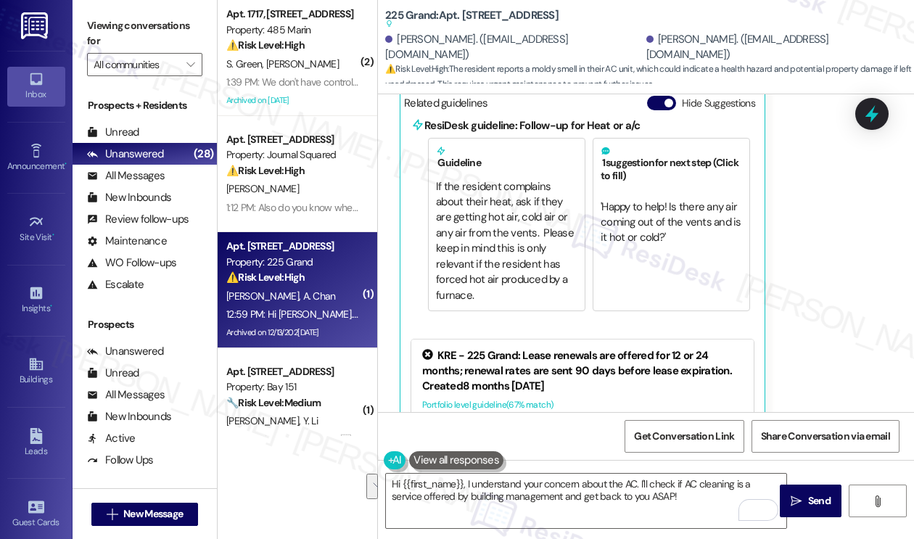
scroll to position [9774, 0]
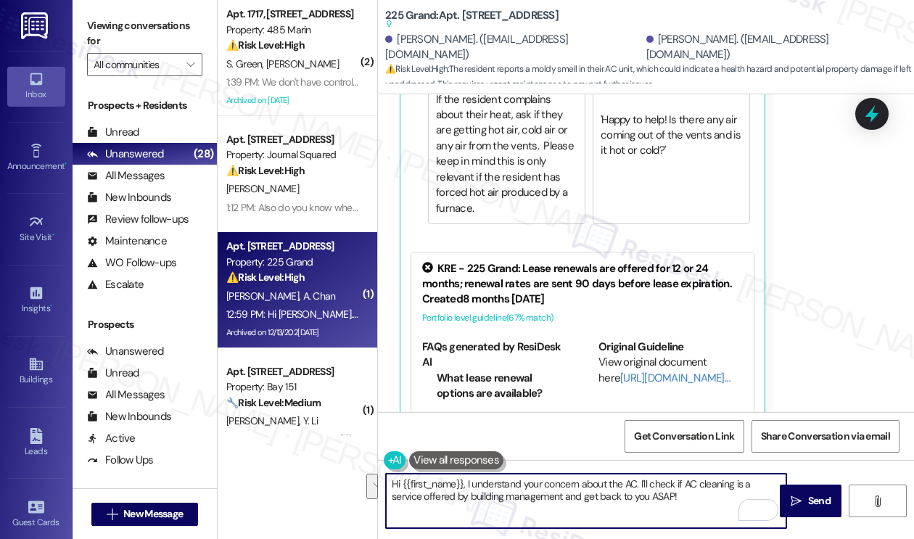
click at [715, 508] on textarea "Hi {{first_name}}, I understand your concern about the AC. I'll check if AC cle…" at bounding box center [586, 501] width 400 height 54
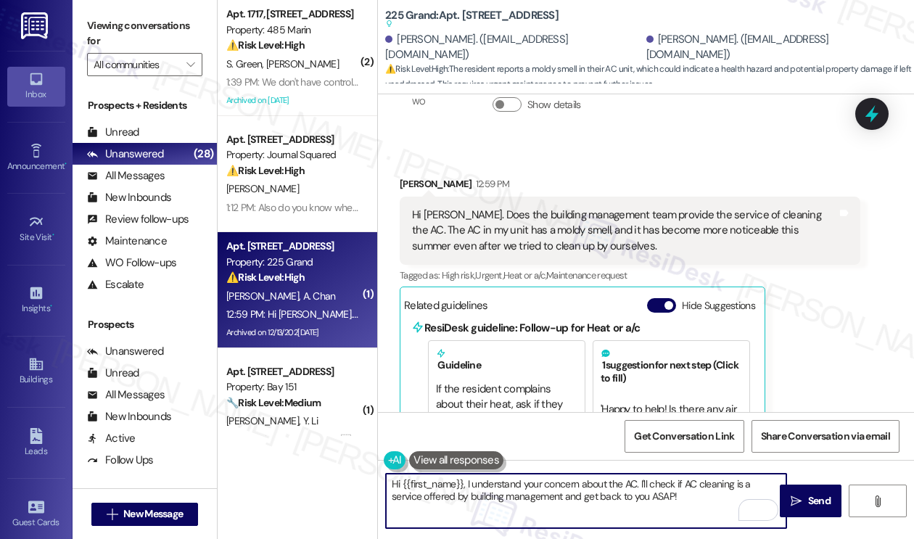
scroll to position [9484, 0]
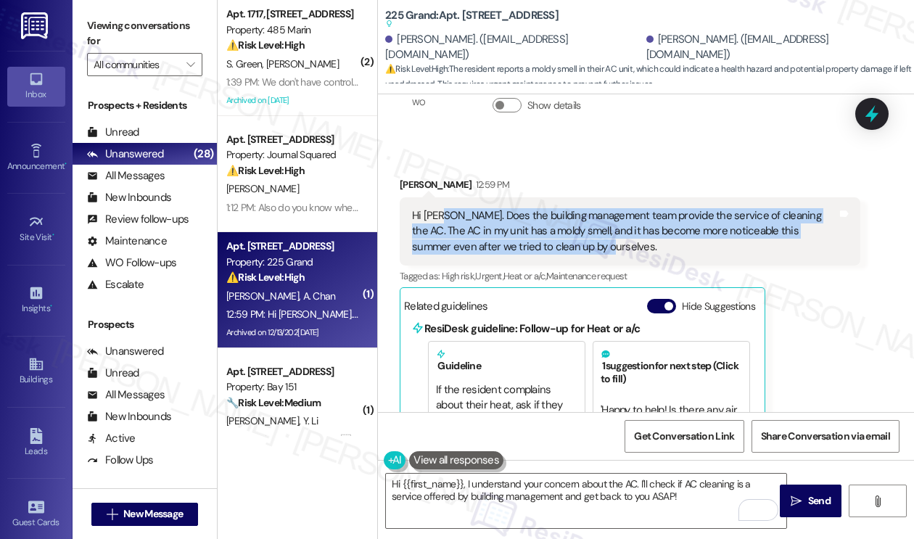
drag, startPoint x: 650, startPoint y: 176, endPoint x: 444, endPoint y: 147, distance: 208.1
click at [444, 193] on div "Hi Jane. Does the building management team provide the service of cleaning the …" at bounding box center [624, 216] width 425 height 46
copy div ". Does the building management team provide the service of cleaning the AC. The…"
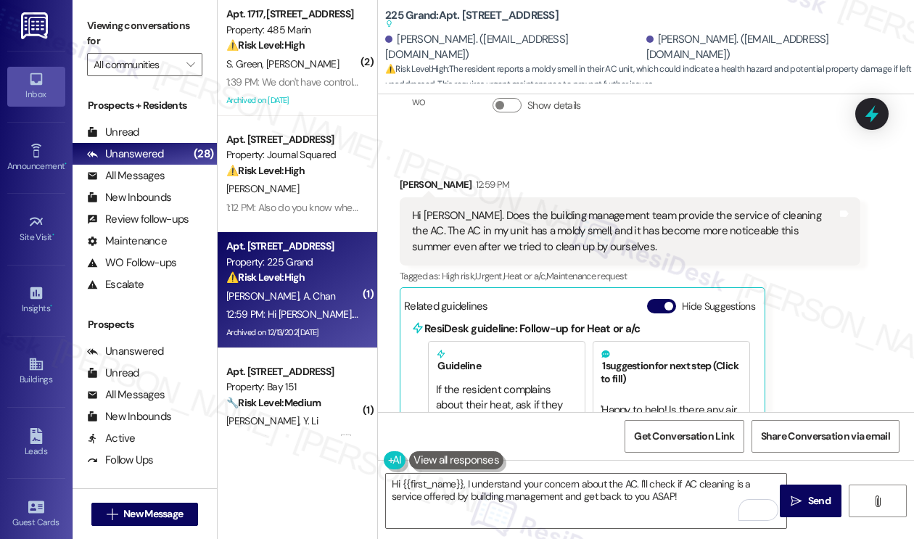
click at [173, 12] on div "Viewing conversations for All communities " at bounding box center [145, 45] width 144 height 91
click at [153, 17] on label "Viewing conversations for" at bounding box center [144, 34] width 115 height 38
drag, startPoint x: 115, startPoint y: 35, endPoint x: 147, endPoint y: 41, distance: 32.6
click at [115, 35] on label "Viewing conversations for" at bounding box center [144, 34] width 115 height 38
drag, startPoint x: 153, startPoint y: 13, endPoint x: 168, endPoint y: 13, distance: 14.5
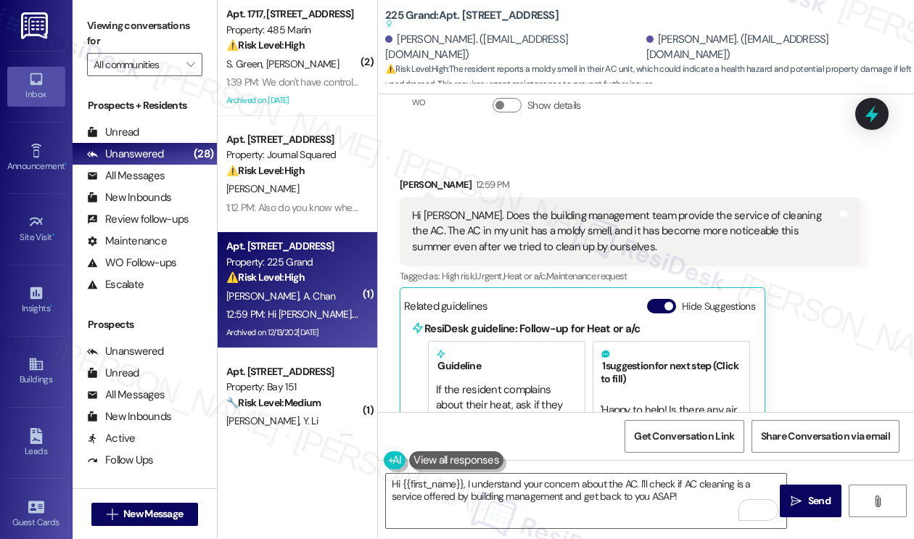
click at [153, 13] on div "Viewing conversations for All communities " at bounding box center [145, 45] width 144 height 91
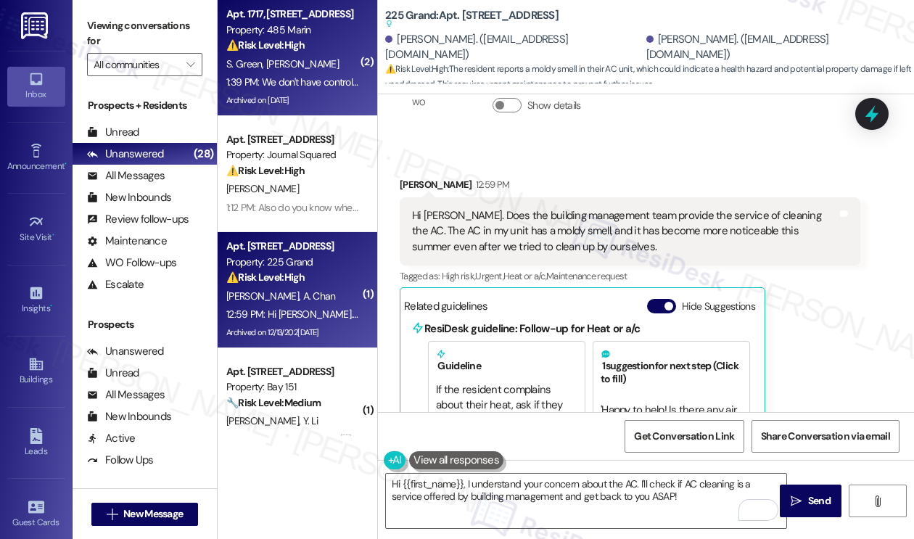
click at [286, 41] on strong "⚠️ Risk Level: High" at bounding box center [265, 44] width 78 height 13
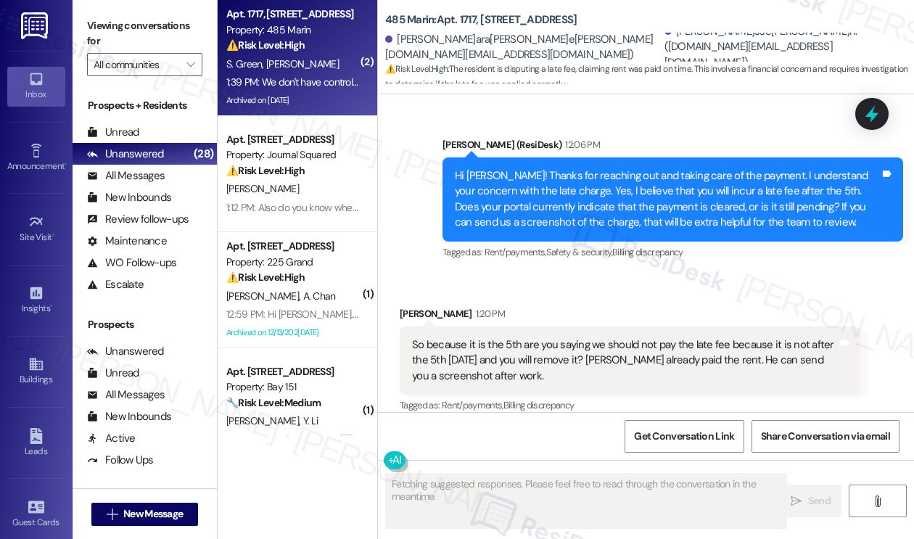
scroll to position [22905, 0]
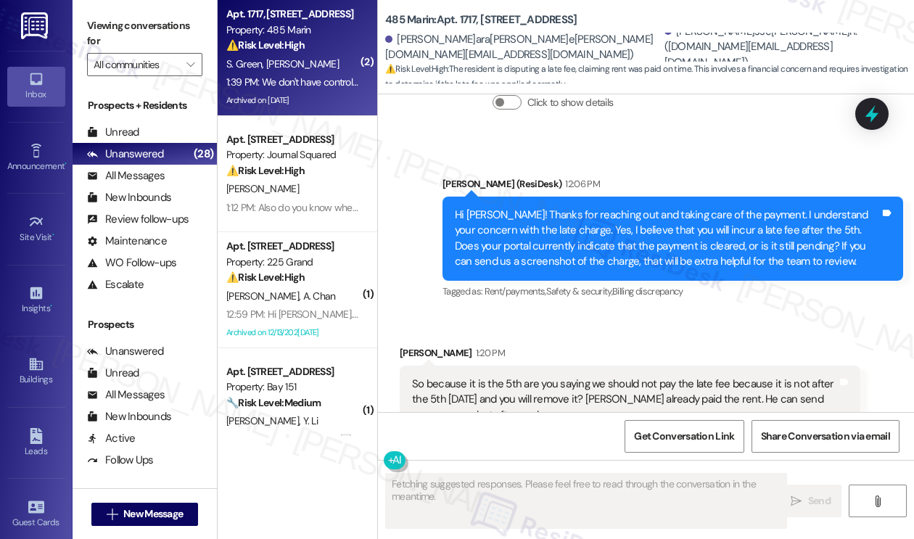
click at [612, 381] on div "So because it is the 5th are you saying we should not pay the late fee because …" at bounding box center [630, 415] width 461 height 68
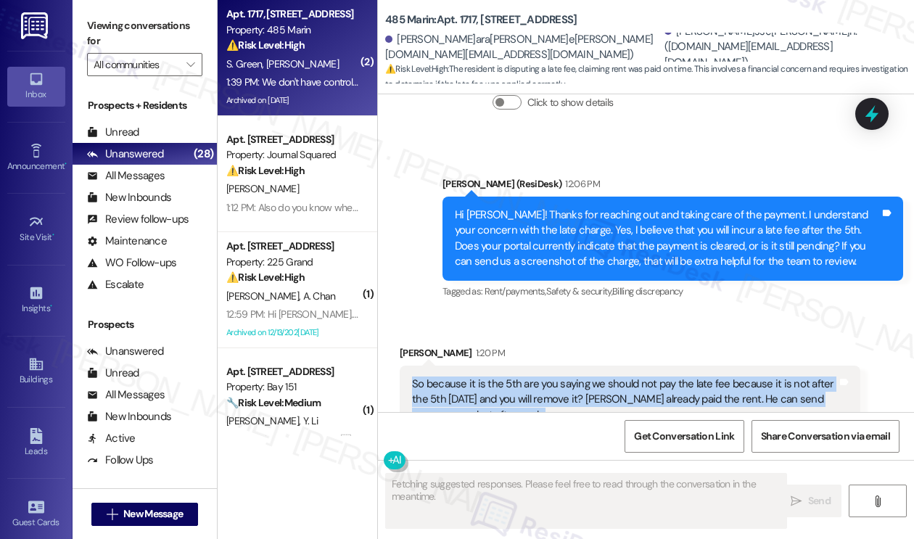
click at [610, 381] on div "So because it is the 5th are you saying we should not pay the late fee because …" at bounding box center [630, 415] width 461 height 68
click at [615, 392] on div "So because it is the 5th are you saying we should not pay the late fee because …" at bounding box center [624, 415] width 425 height 46
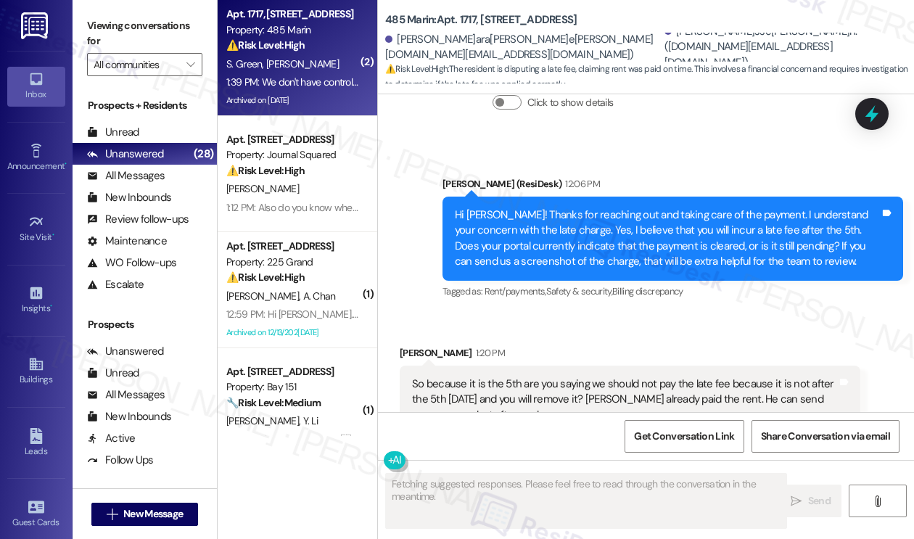
click at [615, 392] on div "So because it is the 5th are you saying we should not pay the late fee because …" at bounding box center [624, 415] width 425 height 46
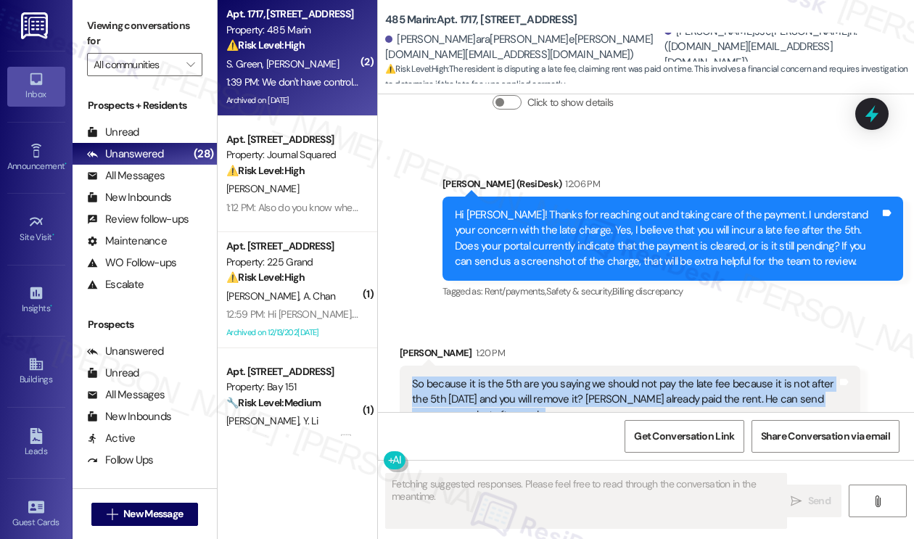
click at [615, 392] on div "So because it is the 5th are you saying we should not pay the late fee because …" at bounding box center [624, 415] width 425 height 46
click at [593, 392] on div "So because it is the 5th are you saying we should not pay the late fee because …" at bounding box center [624, 415] width 425 height 46
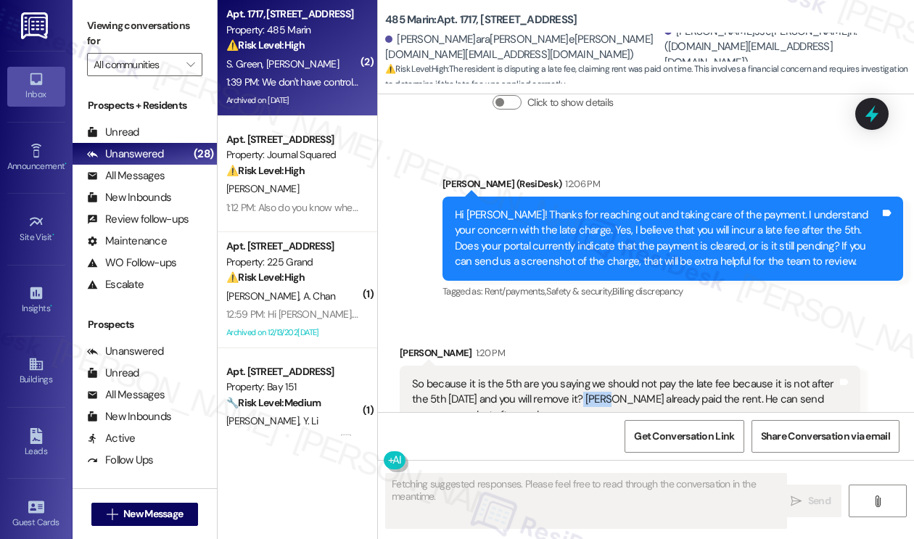
click at [593, 392] on div "So because it is the 5th are you saying we should not pay the late fee because …" at bounding box center [624, 415] width 425 height 46
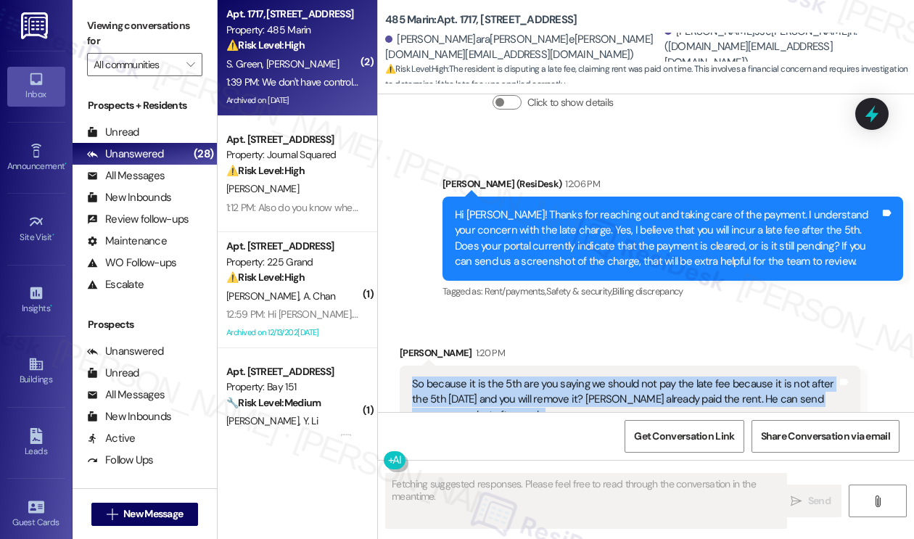
click at [593, 392] on div "So because it is the 5th are you saying we should not pay the late fee because …" at bounding box center [624, 415] width 425 height 46
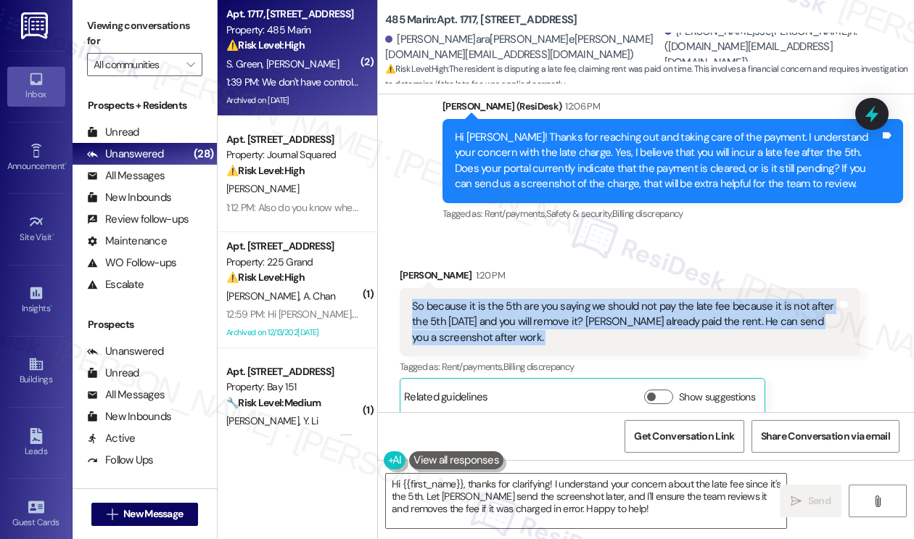
scroll to position [23050, 0]
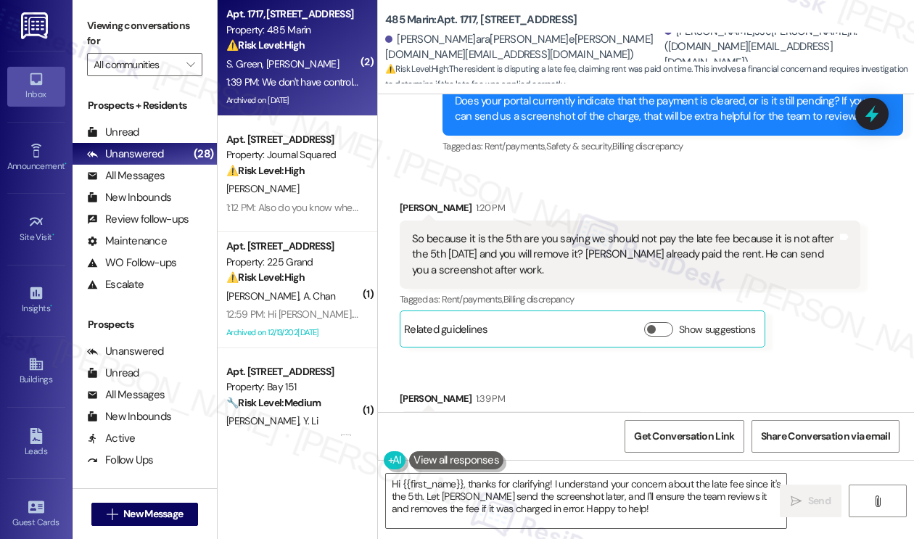
click at [408, 216] on div "Sara Green 1:20 PM" at bounding box center [630, 226] width 461 height 20
copy div "Sara"
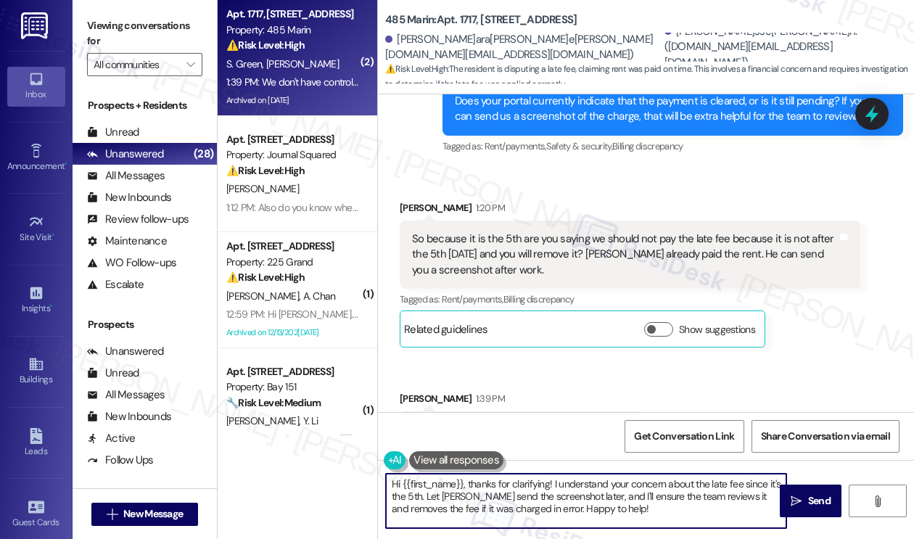
drag, startPoint x: 472, startPoint y: 484, endPoint x: 343, endPoint y: 483, distance: 128.4
click at [343, 483] on div "( 2 ) Apt. 1717, 485 Marin Blvd. Property: 485 Marin ⚠️ Risk Level: High The re…" at bounding box center [566, 269] width 696 height 539
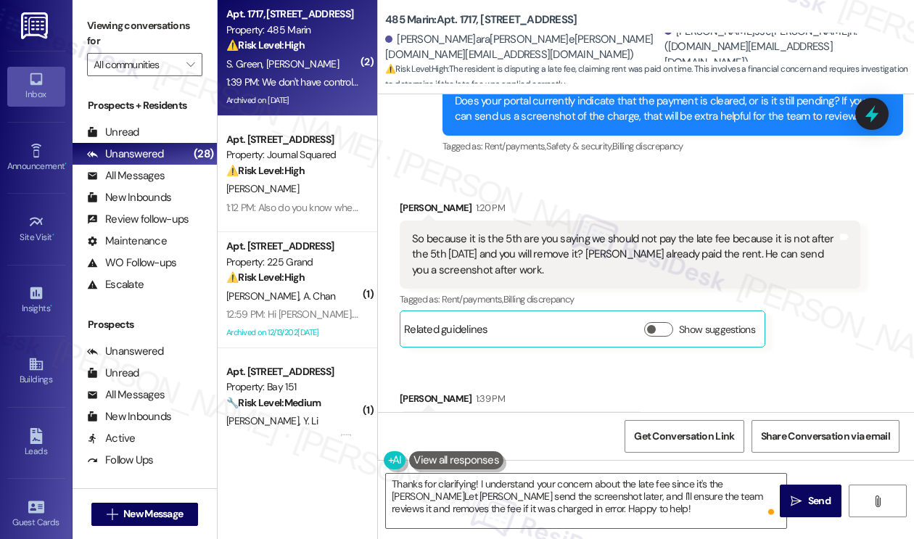
click at [476, 472] on div "Thanks for clarifying! I understand your concern about the late fee since it's …" at bounding box center [646, 514] width 536 height 109
click at [473, 480] on textarea "Thanks for clarifying! I understand your concern about the late fee since it's …" at bounding box center [586, 501] width 400 height 54
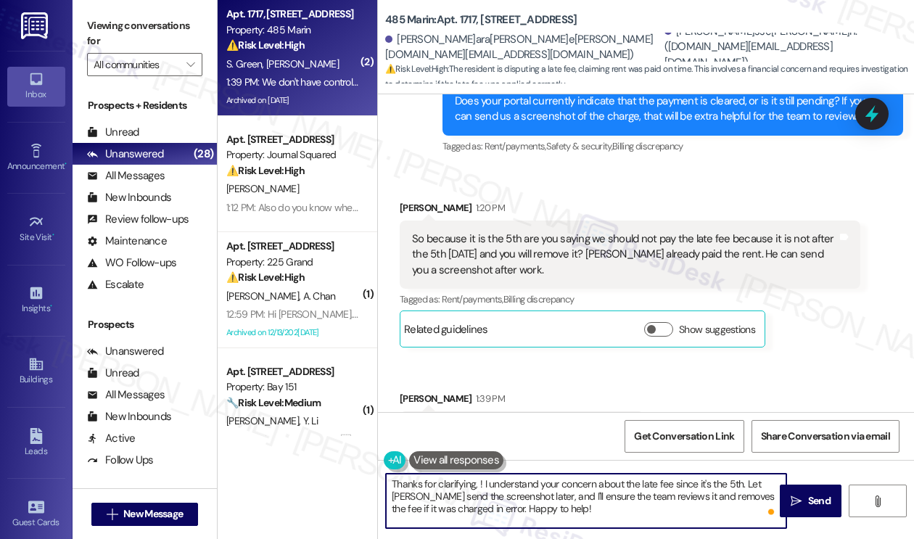
paste textarea "Sara"
click at [652, 504] on textarea "Thanks for clarifying, Sara! I understand your concern about the late fee since…" at bounding box center [586, 501] width 400 height 54
click at [643, 504] on textarea "Thanks for clarifying, Sara! I understand your concern about the late fee since…" at bounding box center [586, 501] width 400 height 54
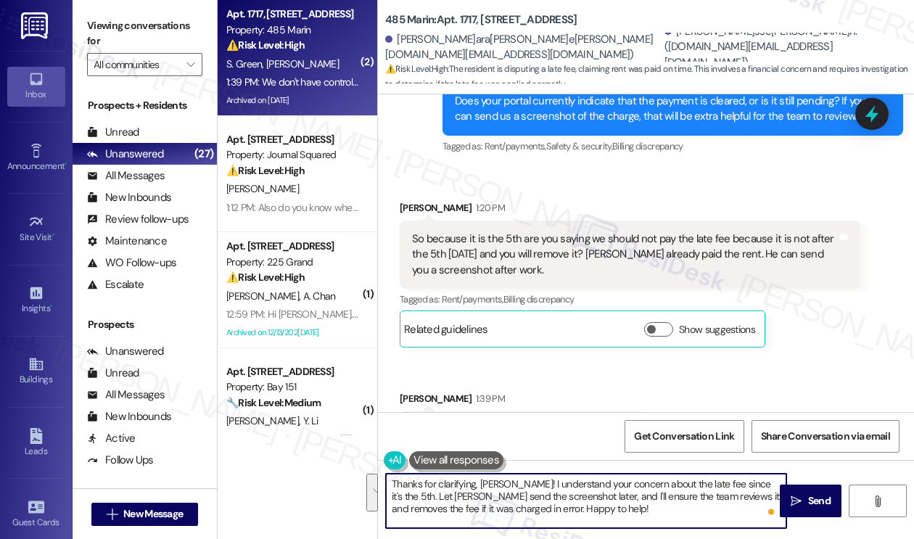
click at [643, 504] on textarea "Thanks for clarifying, Sara! I understand your concern about the late fee since…" at bounding box center [586, 501] width 400 height 54
click at [728, 477] on textarea "Thanks for clarifying, Sara! I understand your concern about the late fee since…" at bounding box center [586, 501] width 400 height 54
click at [646, 520] on textarea "Thanks for clarifying, Sara! I understand your concern about the late fee since…" at bounding box center [586, 501] width 400 height 54
click at [575, 499] on textarea "Thanks for clarifying, Sara! I understand your concern about the late fee since…" at bounding box center [586, 501] width 400 height 54
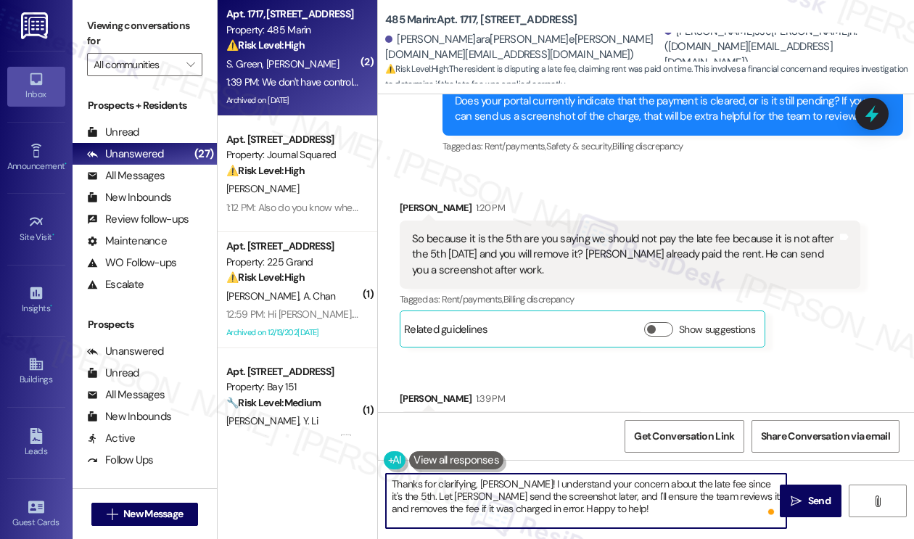
click at [575, 499] on textarea "Thanks for clarifying, Sara! I understand your concern about the late fee since…" at bounding box center [586, 501] width 400 height 54
drag, startPoint x: 580, startPoint y: 514, endPoint x: 765, endPoint y: 471, distance: 190.1
click at [765, 471] on div "Thanks for clarifying, Sara! I understand your concern about the late fee since…" at bounding box center [646, 514] width 536 height 109
click at [683, 496] on textarea "Thanks for clarifying, Sara! I understand your concern about the late fee since…" at bounding box center [586, 501] width 400 height 54
type textarea "Thanks for clarifying, Sara! I understand your concern about the late fee since…"
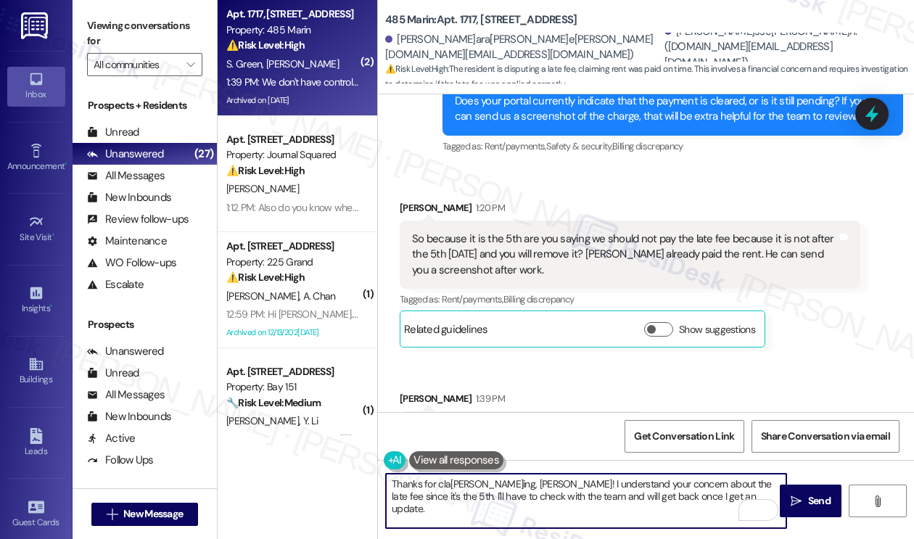
click at [805, 247] on div "So because it is the 5th are you saying we should not pay the late fee because …" at bounding box center [624, 270] width 425 height 46
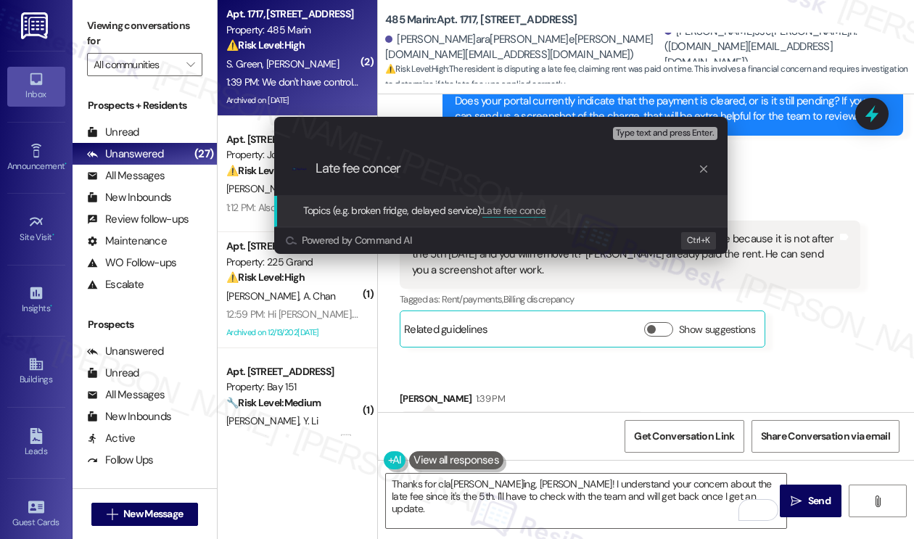
type input "Late fee concern"
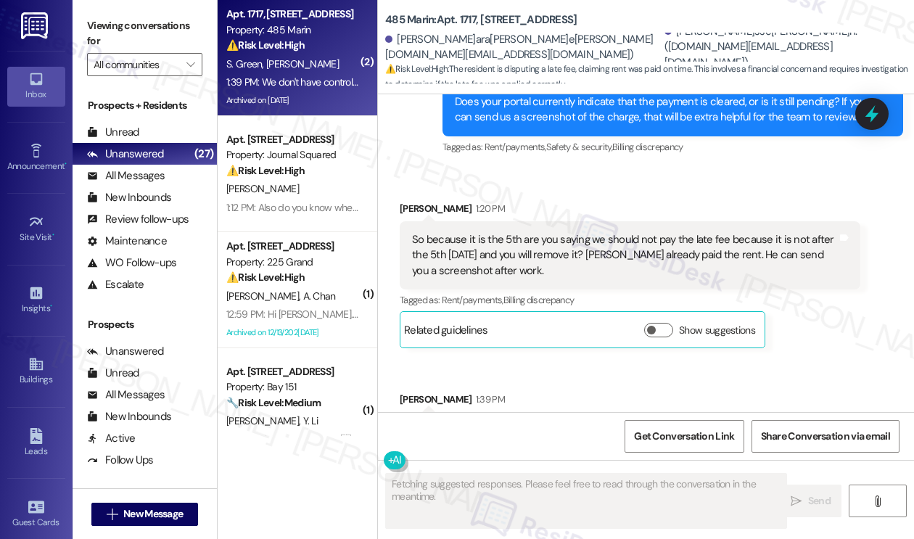
scroll to position [23198, 0]
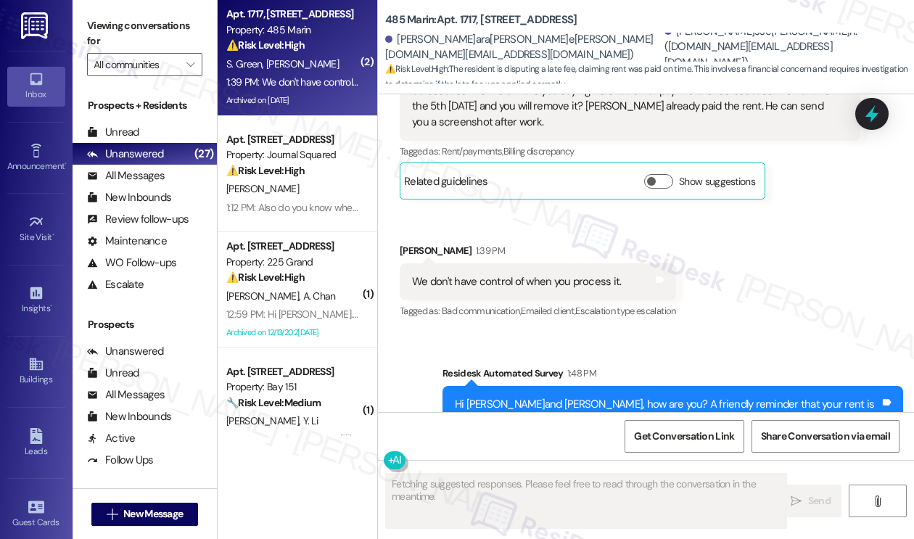
click at [122, 25] on label "Viewing conversations for" at bounding box center [144, 34] width 115 height 38
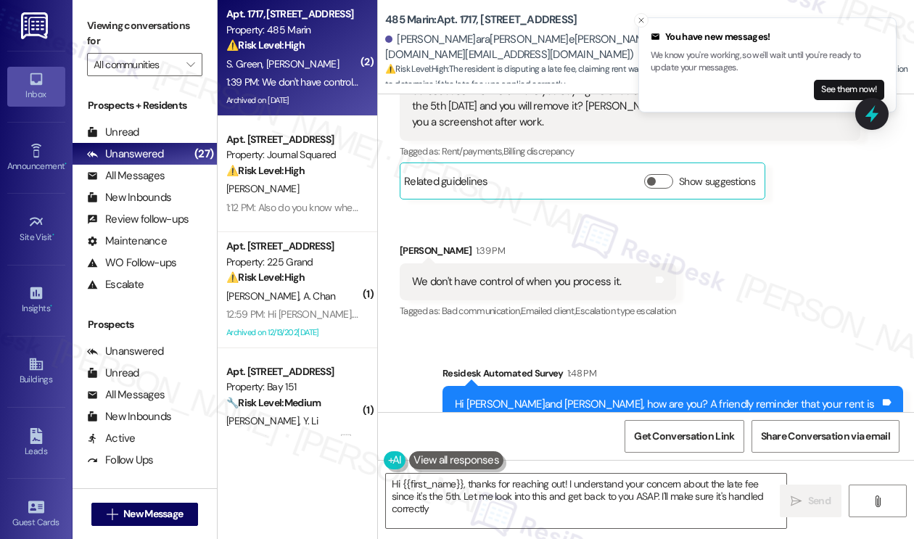
type textarea "Hi {{first_name}}, thanks for reaching out! I understand your concern about the…"
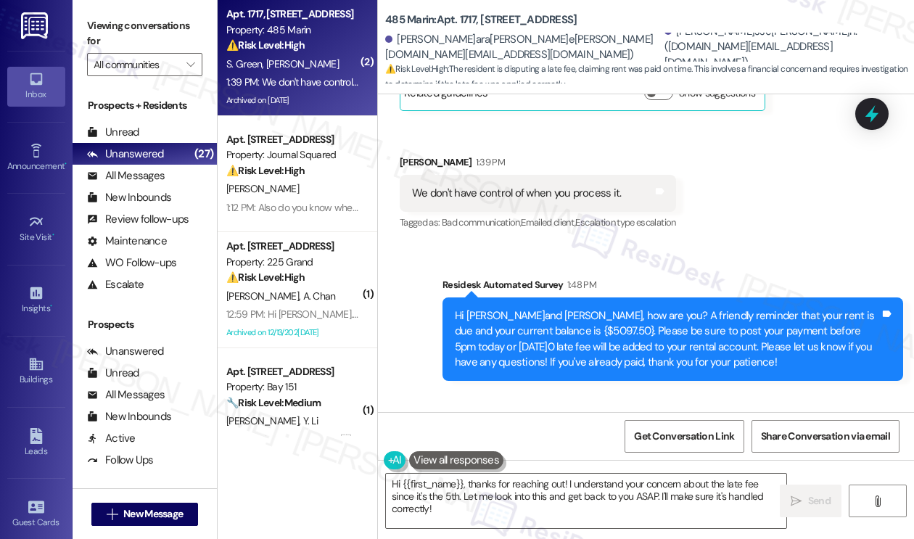
scroll to position [23315, 0]
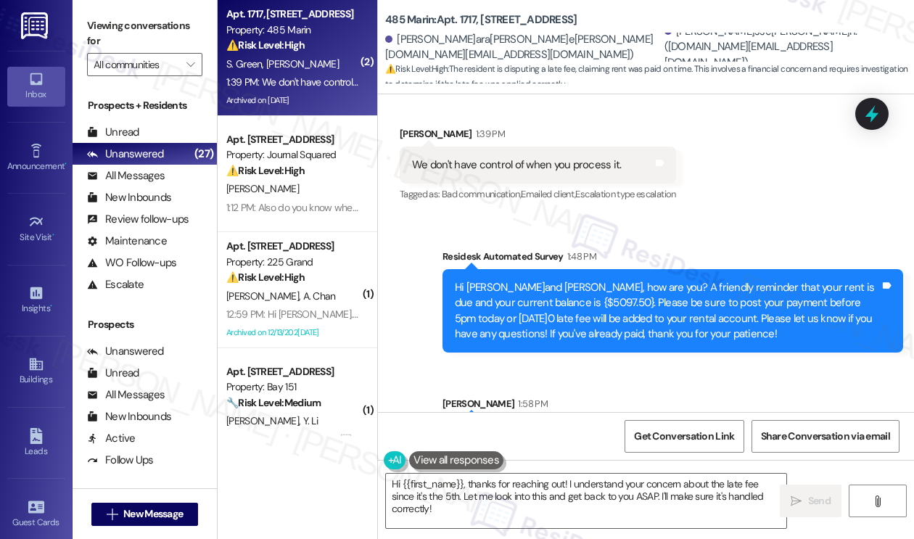
click at [728, 443] on div "Hi Sara and Jesse, just wanted to share an update from the team that the late f…" at bounding box center [667, 458] width 425 height 31
click at [570, 432] on div "Hi Sara and Jesse, just wanted to share an update from the team that the late f…" at bounding box center [673, 458] width 461 height 53
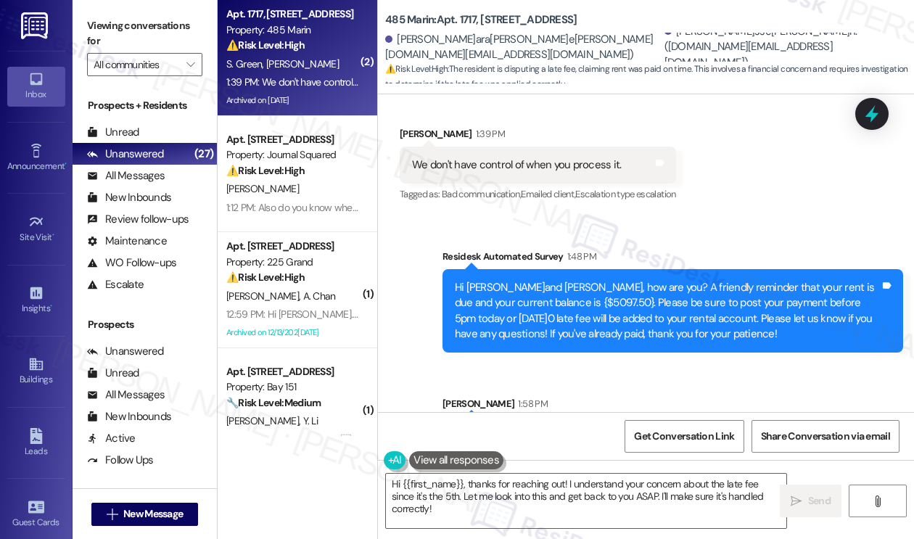
click at [570, 432] on div "Hi Sara and Jesse, just wanted to share an update from the team that the late f…" at bounding box center [673, 458] width 461 height 53
click at [609, 295] on div "Hi Sara and Jesse, how are you? A friendly reminder that your rent is due and y…" at bounding box center [667, 326] width 425 height 62
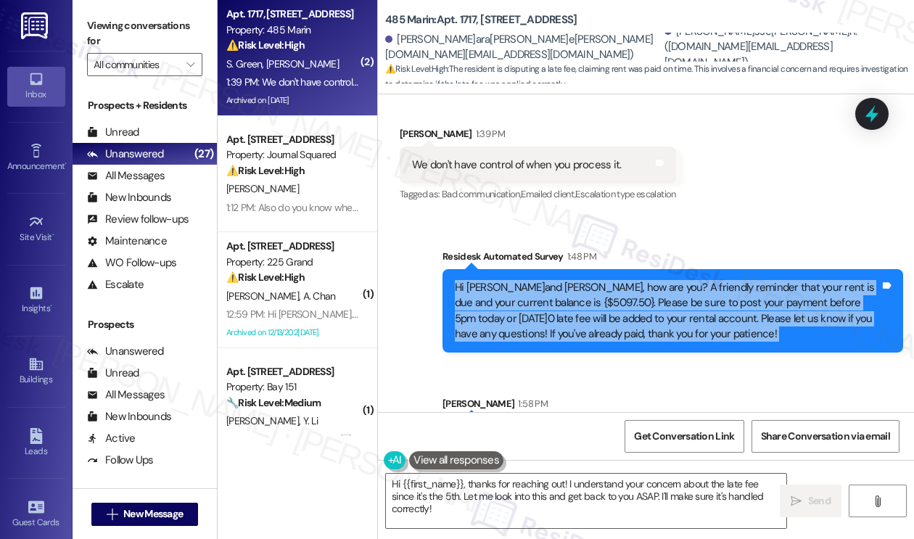
click at [609, 295] on div "Hi Sara and Jesse, how are you? A friendly reminder that your rent is due and y…" at bounding box center [667, 326] width 425 height 62
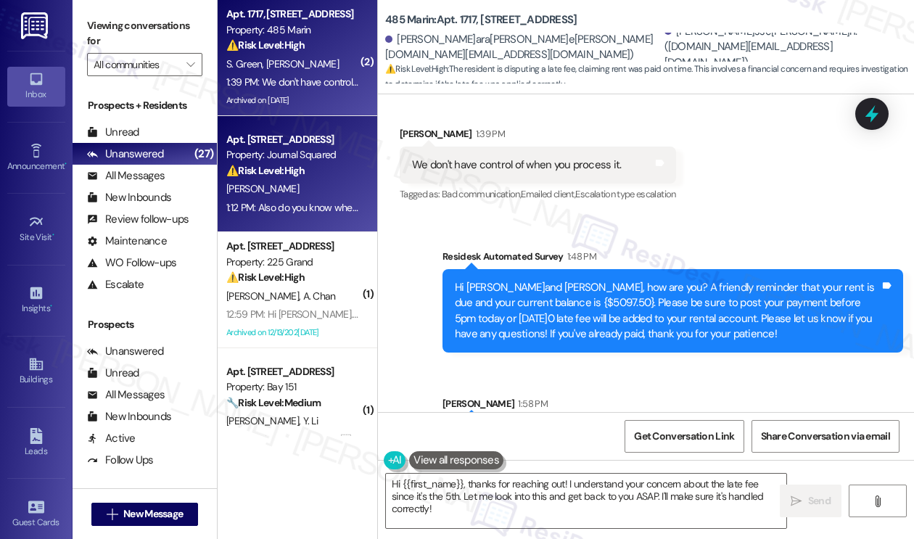
click at [300, 175] on strong "⚠️ Risk Level: High" at bounding box center [265, 170] width 78 height 13
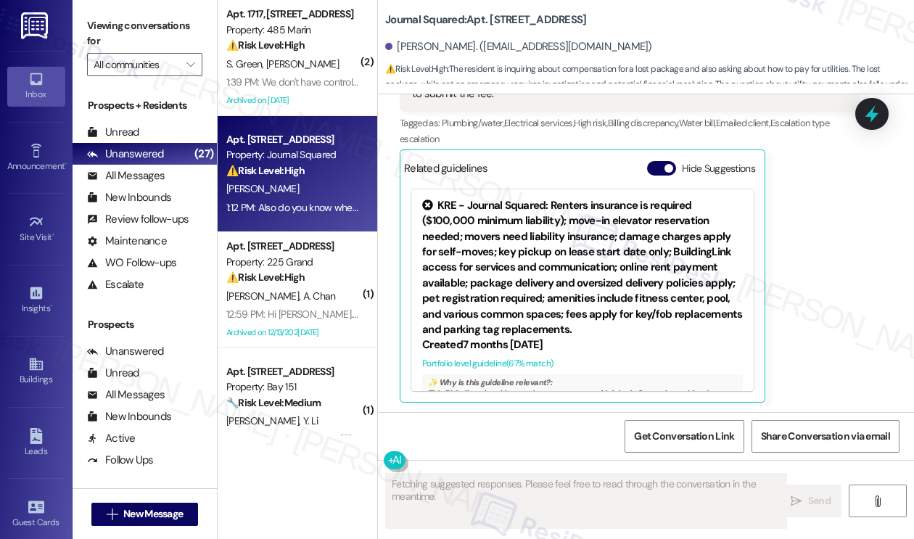
scroll to position [1791, 0]
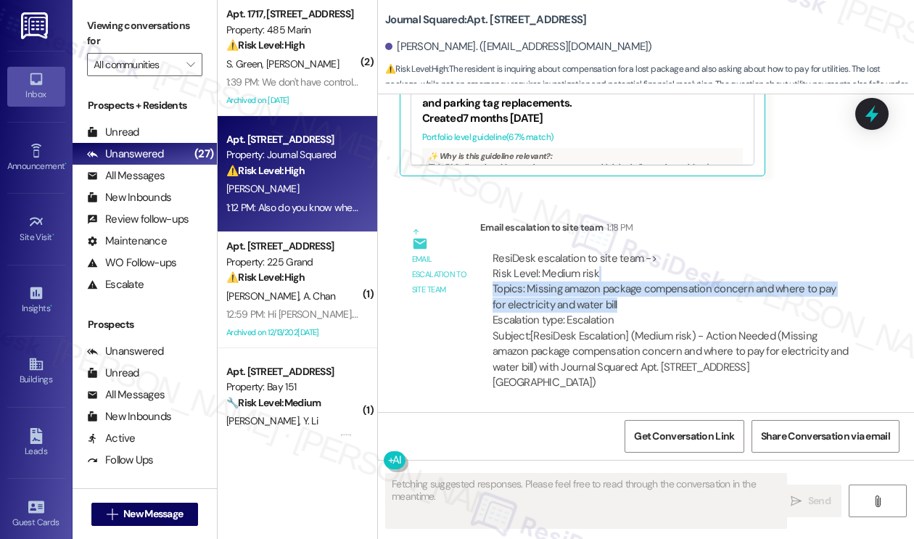
drag, startPoint x: 656, startPoint y: 295, endPoint x: 815, endPoint y: 317, distance: 161.1
click at [815, 317] on div "ResiDesk escalation to site team -> Risk Level: Medium risk Topics: Missing ama…" at bounding box center [670, 290] width 355 height 78
click at [104, 43] on label "Viewing conversations for" at bounding box center [144, 34] width 115 height 38
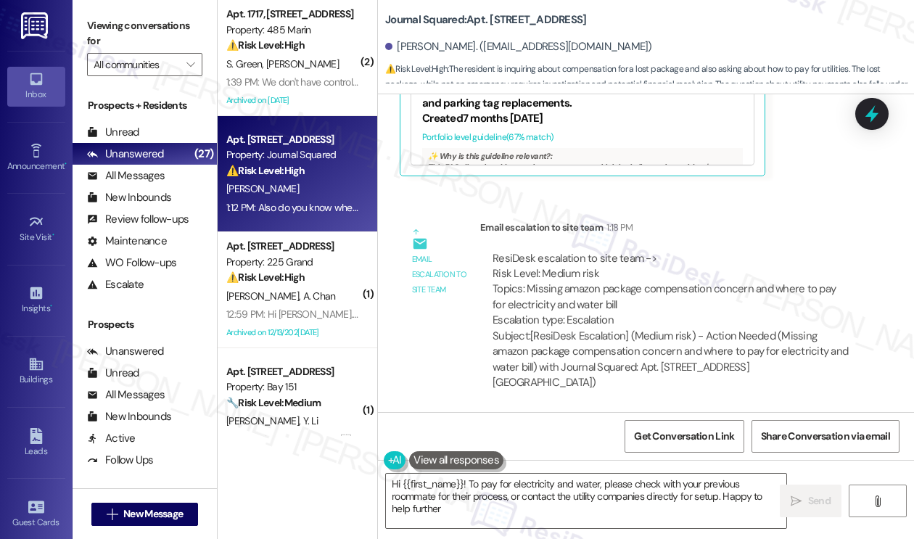
type textarea "Hi {{first_name}}! To pay for electricity and water, please check with your pre…"
click at [496, 493] on textarea "Hi {{first_name}}! To pay for electricity and water, please check with your pre…" at bounding box center [586, 501] width 400 height 54
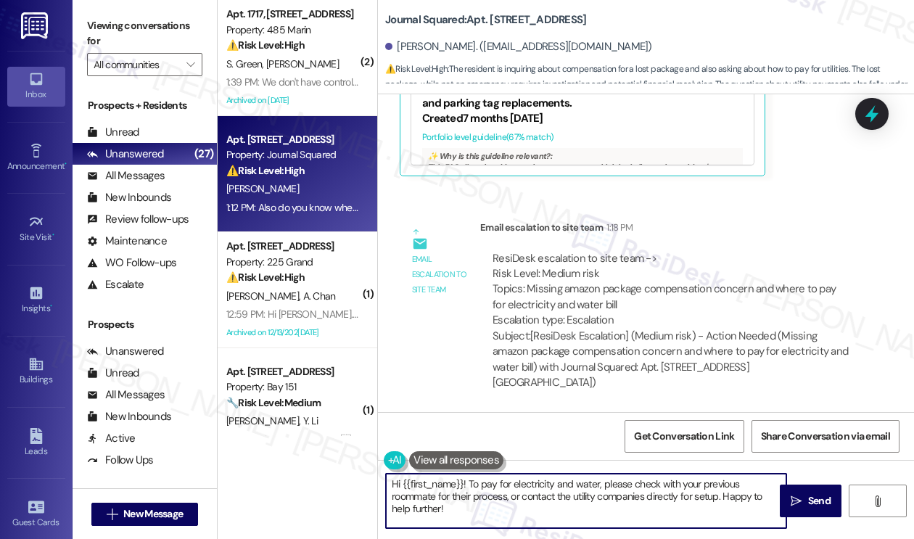
click at [496, 493] on textarea "Hi {{first_name}}! To pay for electricity and water, please check with your pre…" at bounding box center [586, 501] width 400 height 54
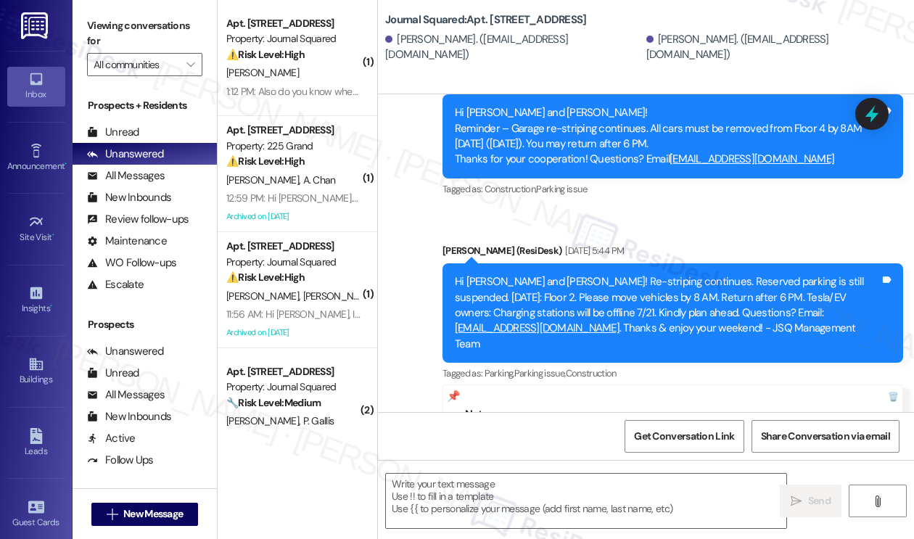
scroll to position [25126, 0]
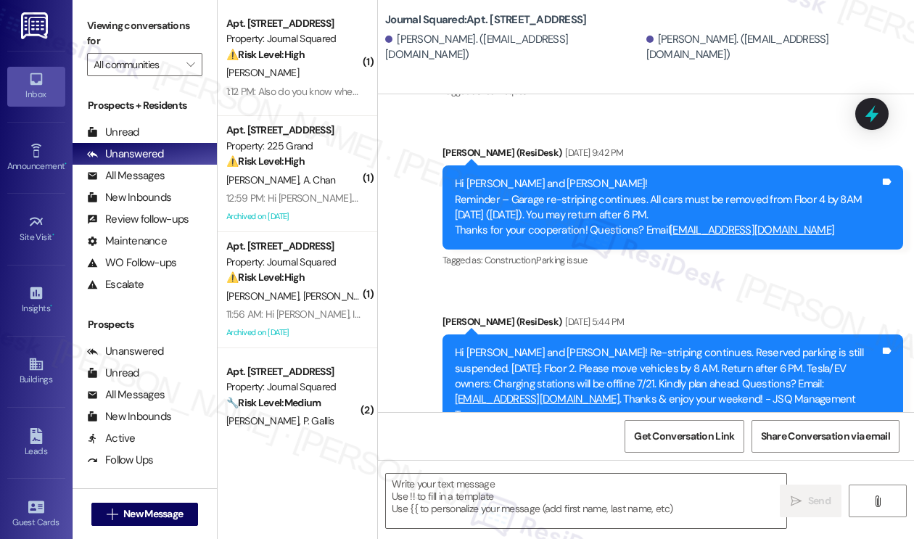
click at [539, 345] on div "Hi [PERSON_NAME] and [PERSON_NAME]! Re-striping continues. Reserved parking is …" at bounding box center [667, 384] width 425 height 78
click at [538, 345] on div "Hi [PERSON_NAME] and [PERSON_NAME]! Re-striping continues. Reserved parking is …" at bounding box center [667, 384] width 425 height 78
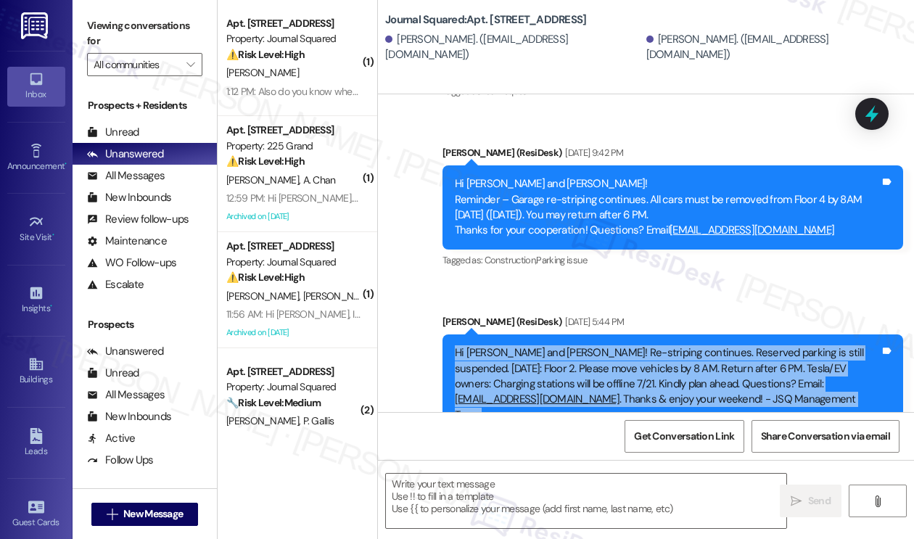
click at [538, 345] on div "Hi [PERSON_NAME] and [PERSON_NAME]! Re-striping continues. Reserved parking is …" at bounding box center [667, 384] width 425 height 78
